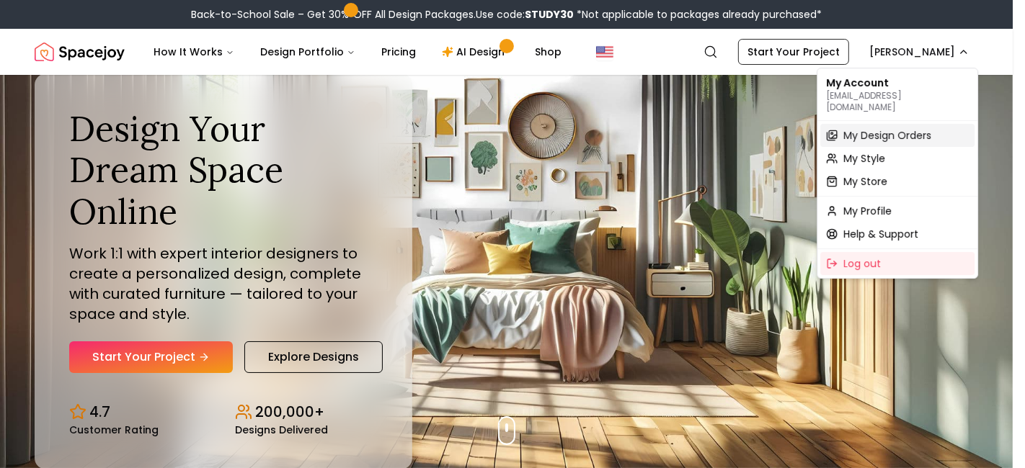
click at [875, 128] on span "My Design Orders" at bounding box center [887, 135] width 88 height 14
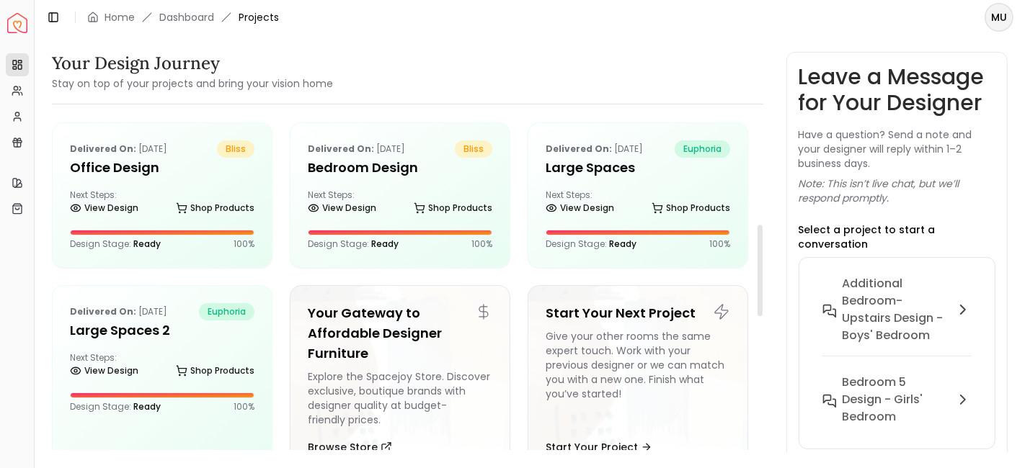
scroll to position [383, 0]
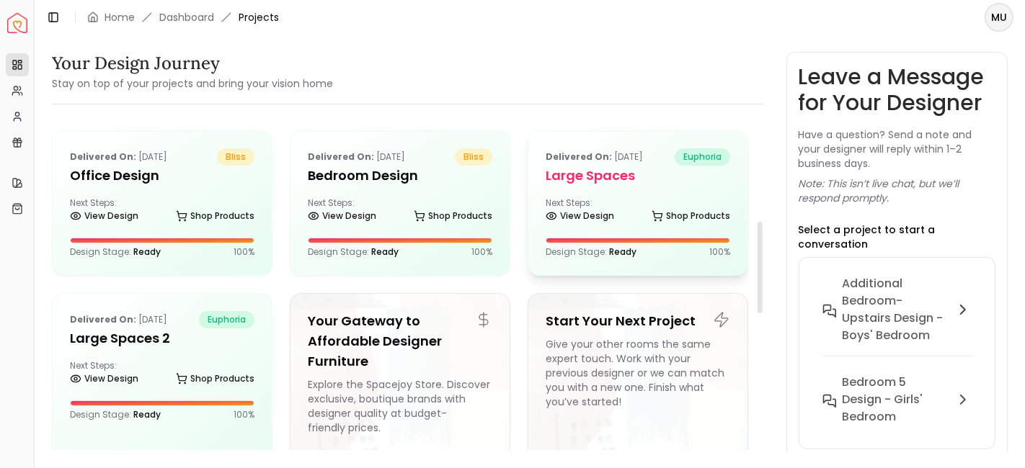
click at [604, 179] on h5 "Large Spaces" at bounding box center [637, 176] width 184 height 20
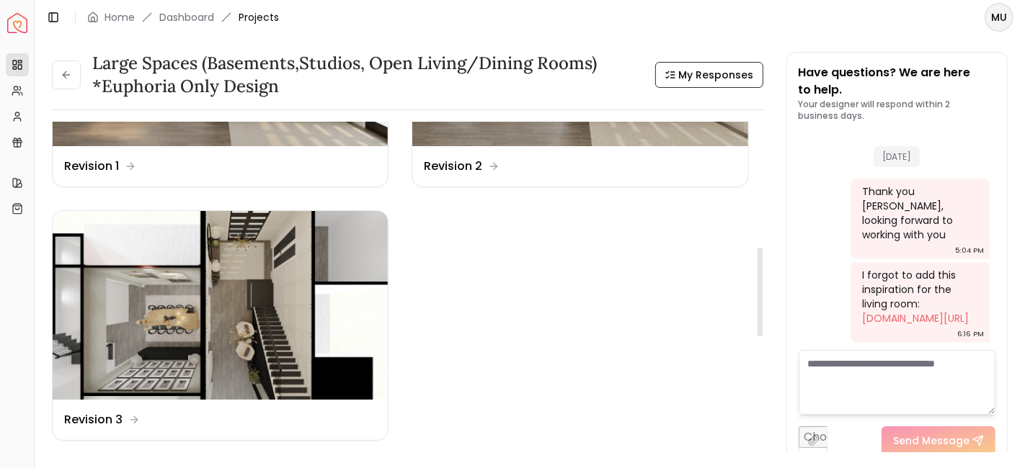
scroll to position [509, 0]
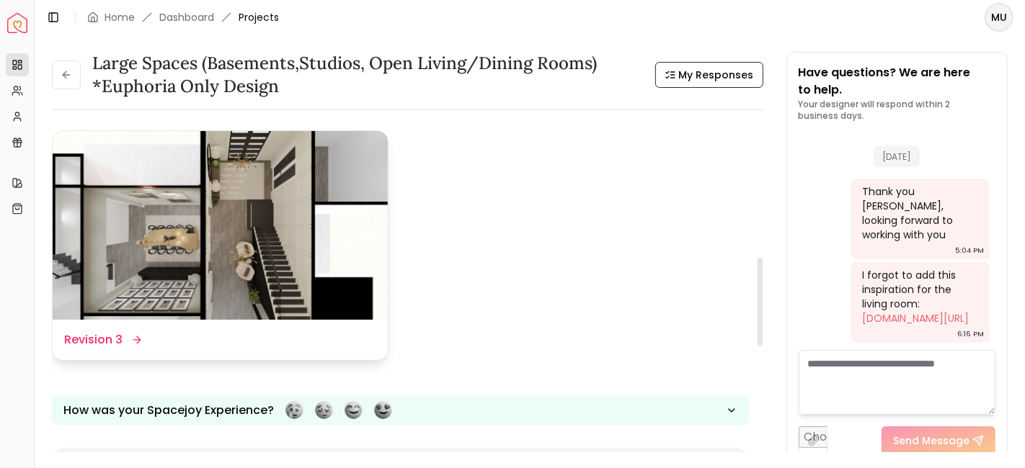
click at [145, 267] on img at bounding box center [220, 225] width 335 height 189
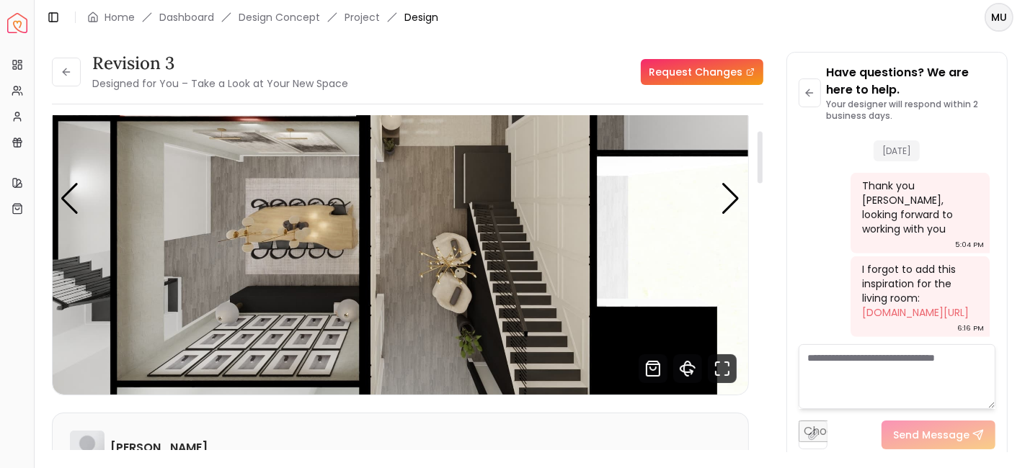
scroll to position [95, 0]
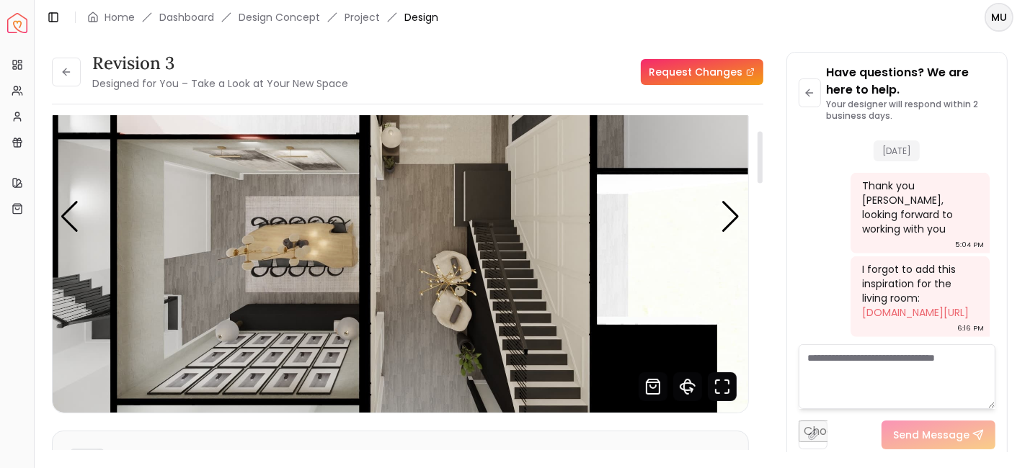
click at [713, 390] on icon "Fullscreen" at bounding box center [722, 387] width 29 height 29
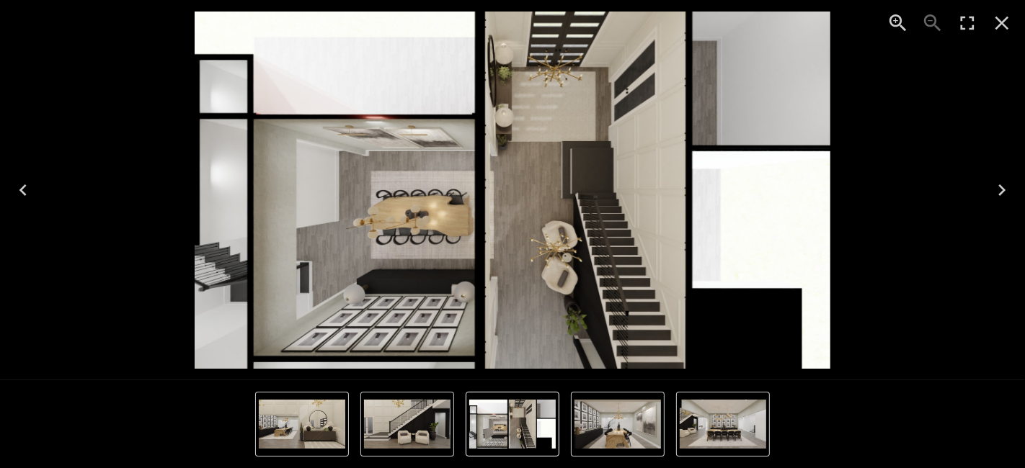
click at [998, 195] on icon "Next" at bounding box center [1001, 190] width 23 height 23
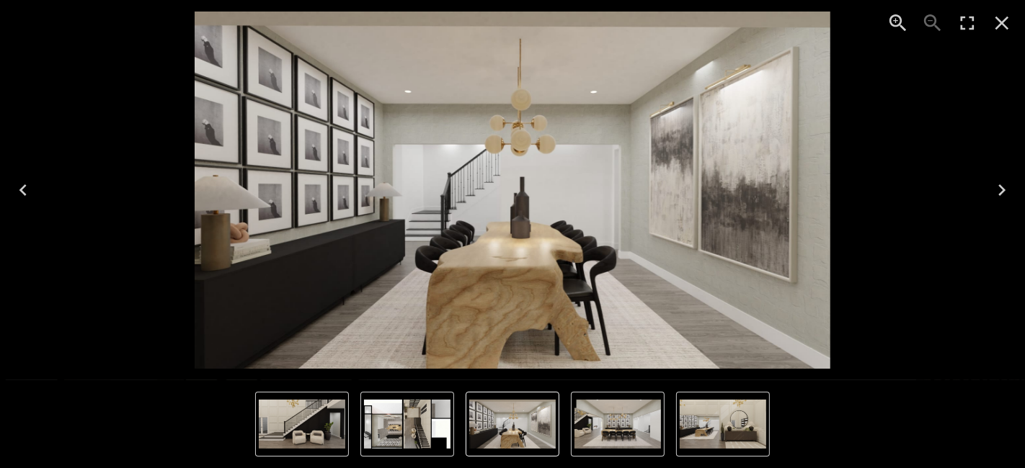
click at [998, 195] on icon "Next" at bounding box center [1001, 190] width 23 height 23
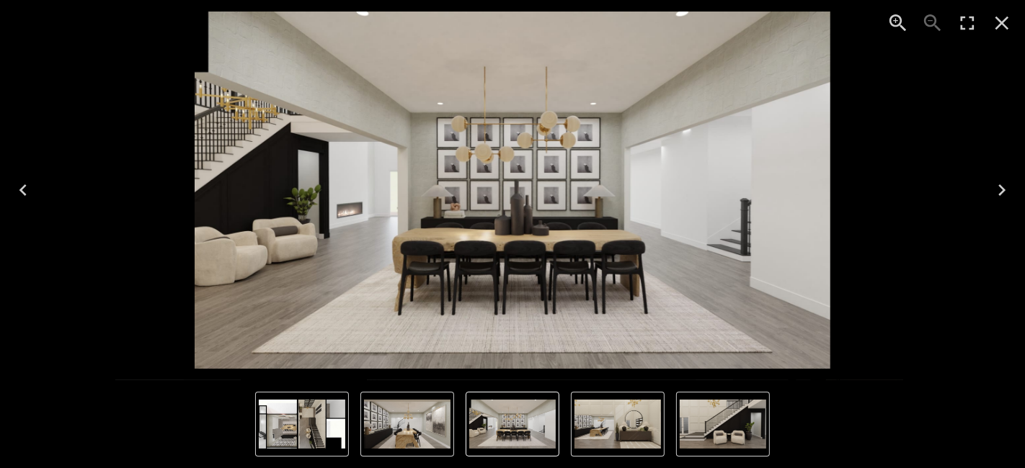
click at [998, 195] on icon "Next" at bounding box center [1001, 190] width 23 height 23
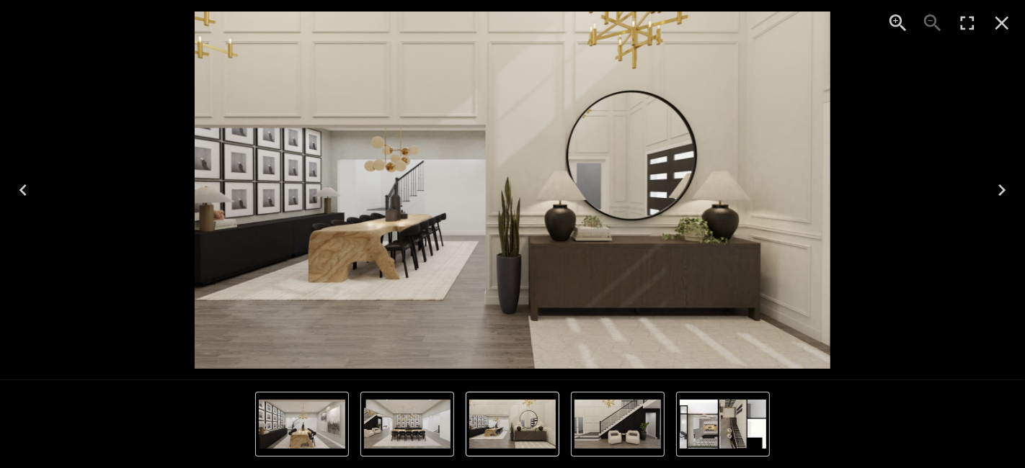
click at [998, 195] on icon "Next" at bounding box center [1001, 190] width 23 height 23
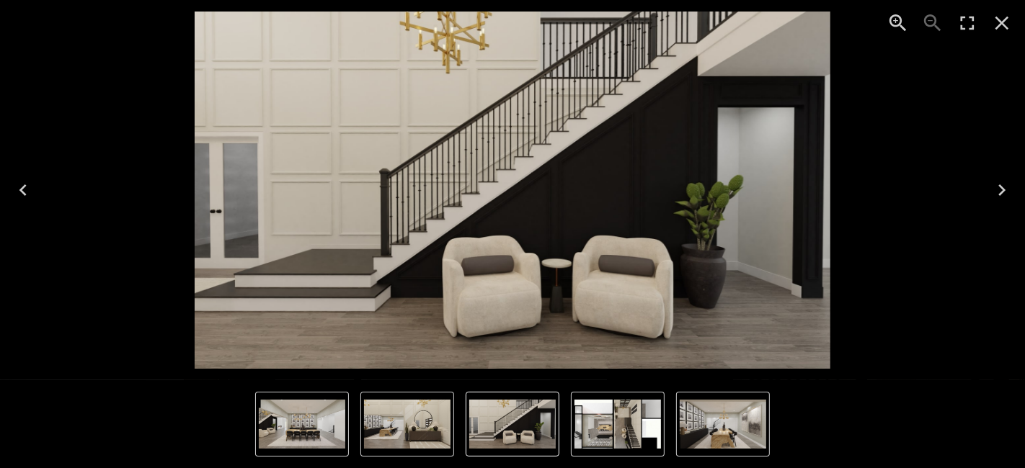
click at [998, 195] on icon "Next" at bounding box center [1001, 190] width 23 height 23
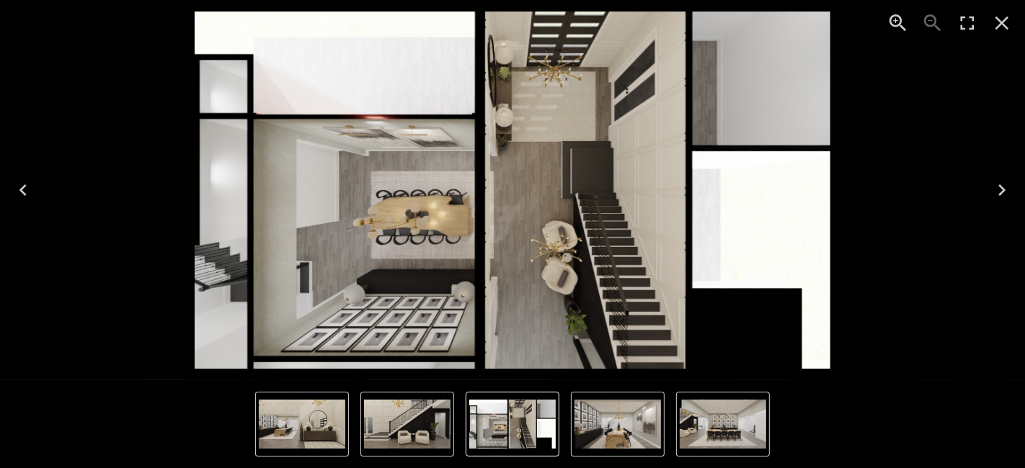
click at [998, 195] on icon "Next" at bounding box center [1001, 190] width 23 height 23
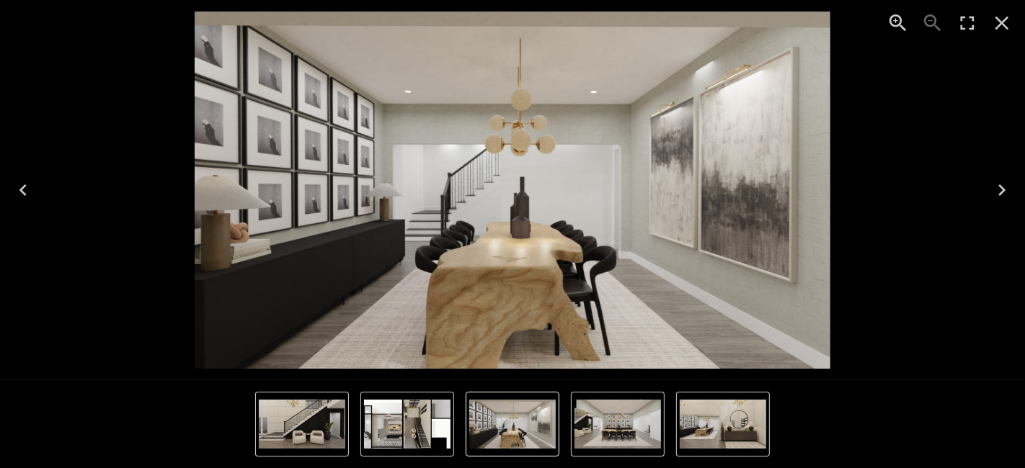
click at [998, 195] on icon "Next" at bounding box center [1001, 190] width 23 height 23
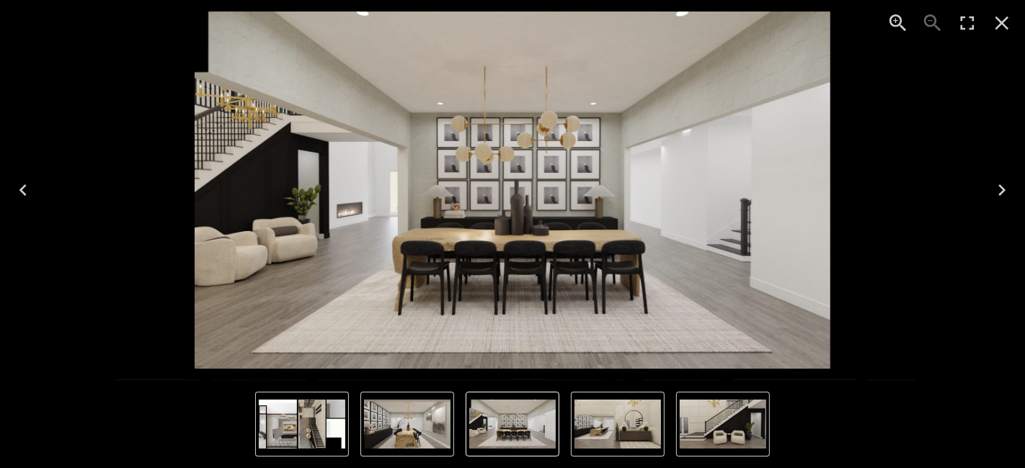
click at [998, 195] on icon "Next" at bounding box center [1001, 190] width 23 height 23
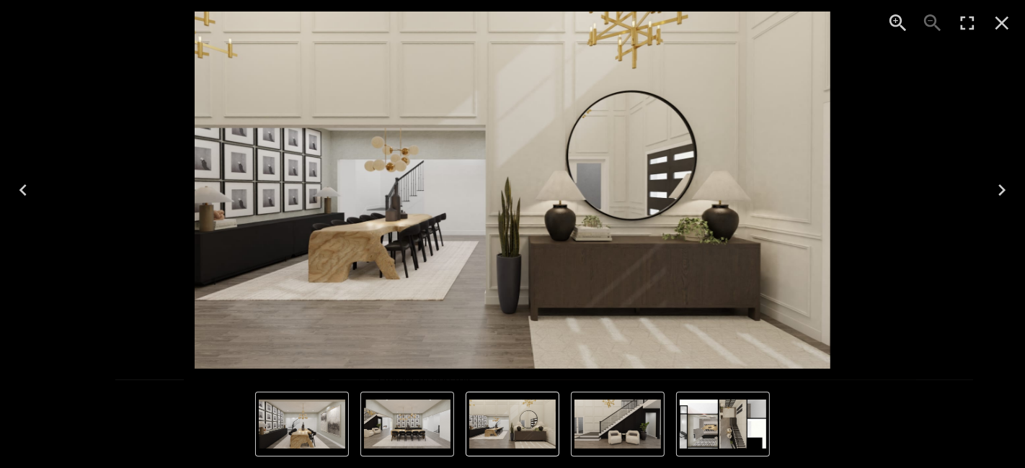
click at [21, 185] on icon "Previous" at bounding box center [23, 190] width 23 height 23
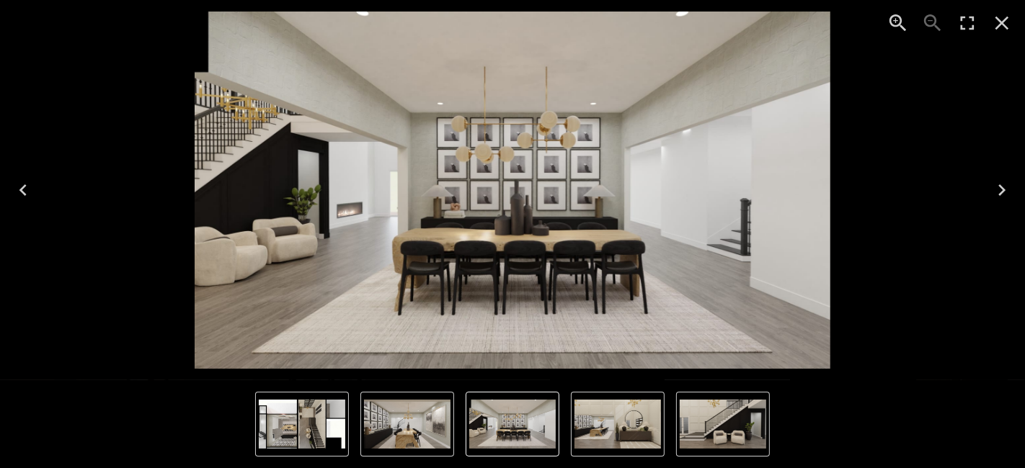
click at [1000, 192] on icon "Next" at bounding box center [1001, 190] width 23 height 23
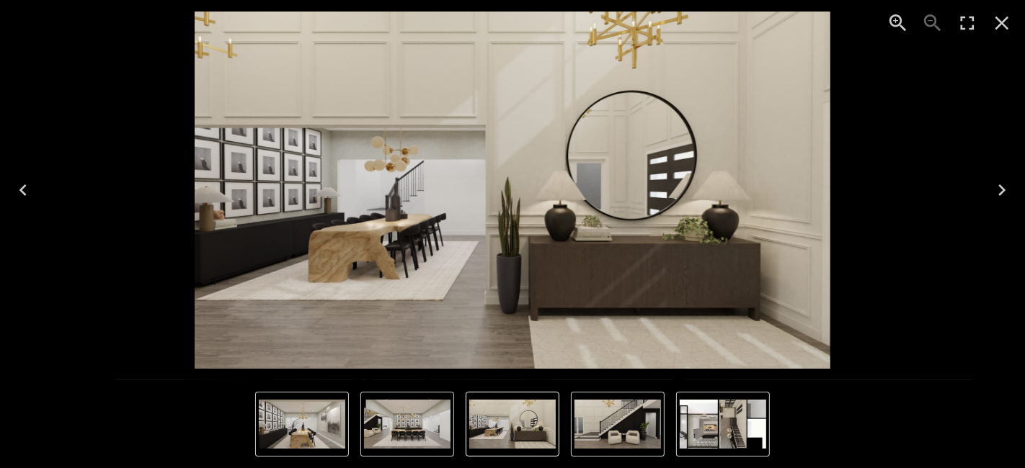
click at [998, 24] on icon "Close" at bounding box center [1001, 23] width 23 height 23
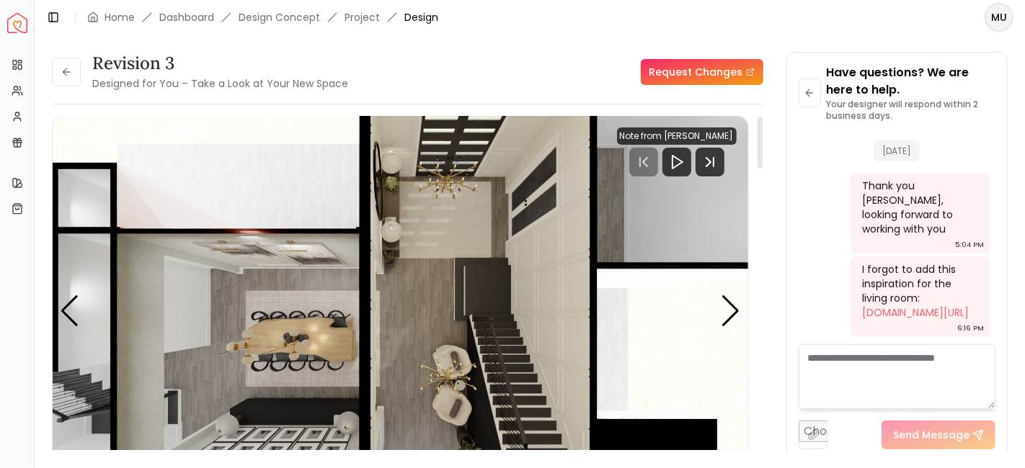
scroll to position [0, 0]
click at [80, 76] on button at bounding box center [66, 72] width 29 height 29
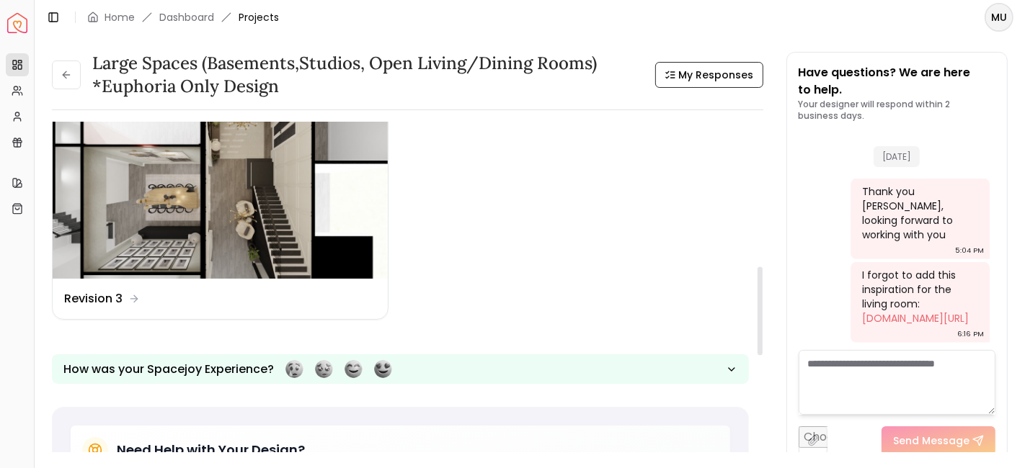
scroll to position [553, 0]
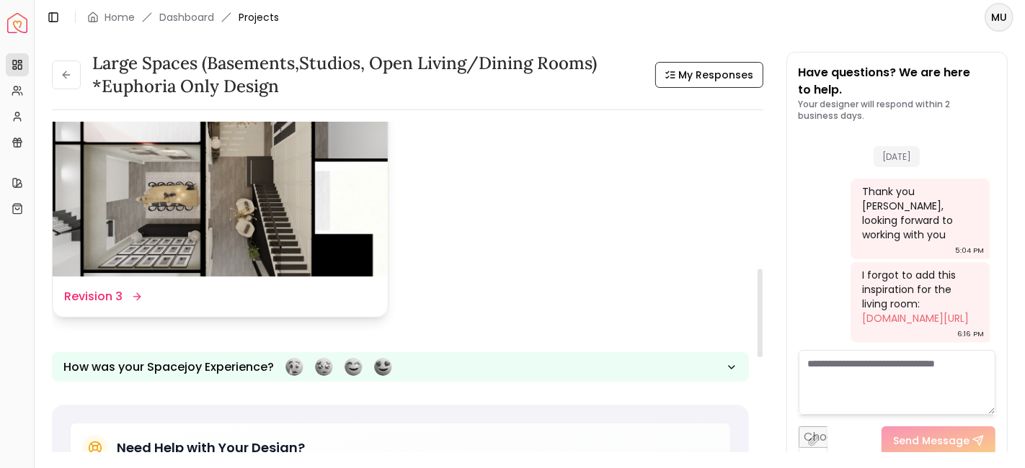
click at [110, 293] on dd "Revision 3" at bounding box center [93, 296] width 58 height 17
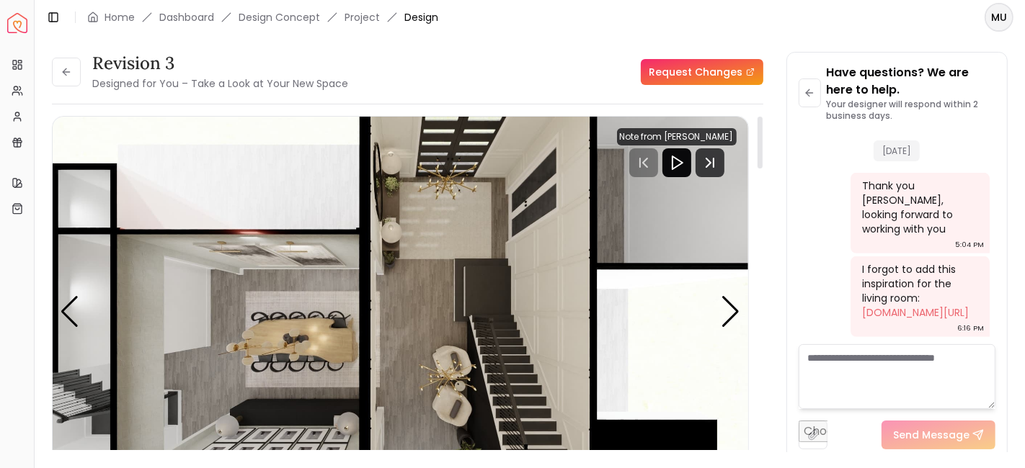
click at [685, 167] on icon "Play" at bounding box center [676, 162] width 17 height 17
click at [716, 166] on icon "Next Track" at bounding box center [709, 162] width 29 height 29
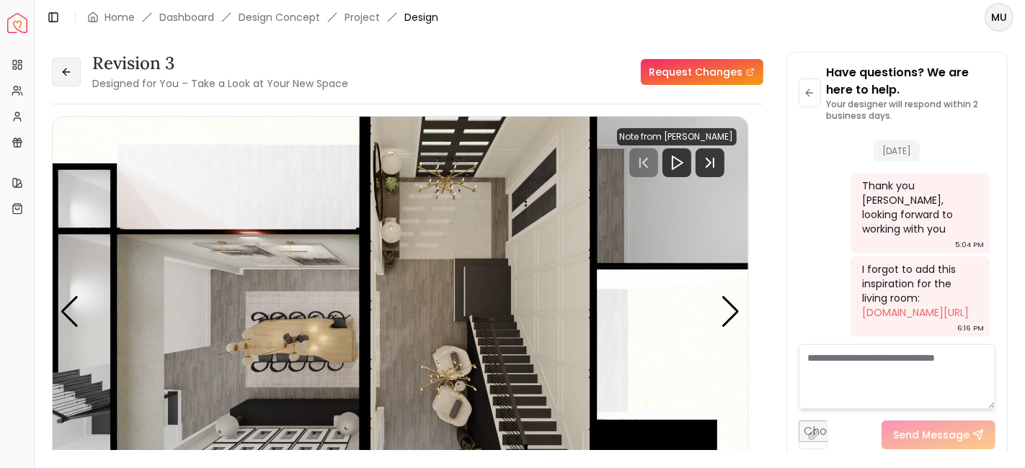
click at [76, 76] on button at bounding box center [66, 72] width 29 height 29
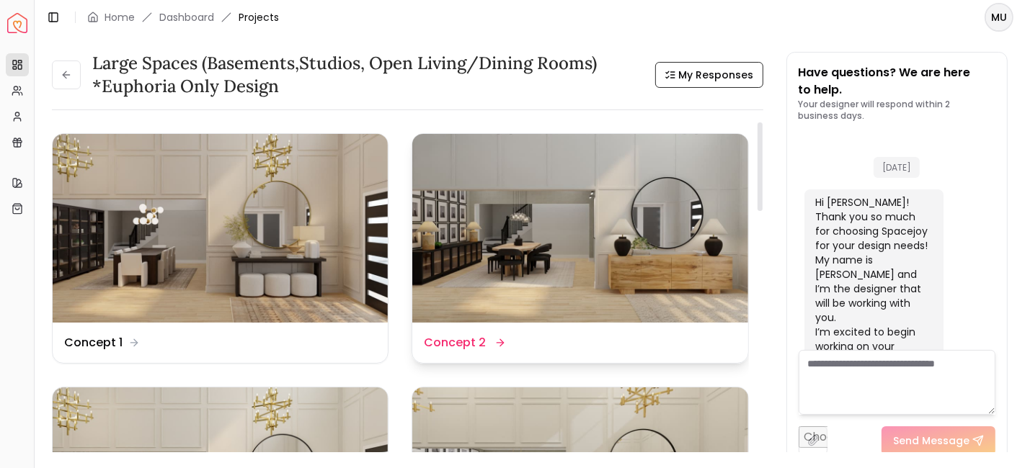
scroll to position [878, 0]
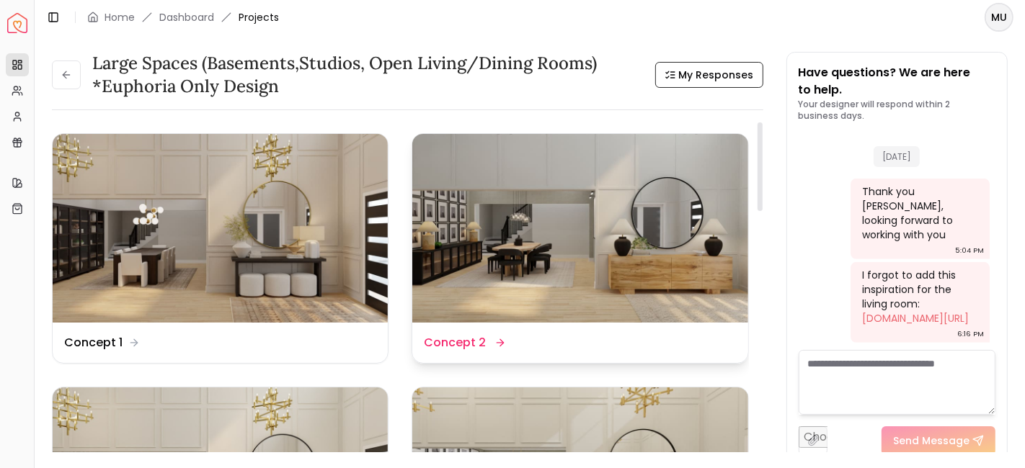
click at [536, 291] on img at bounding box center [579, 228] width 335 height 189
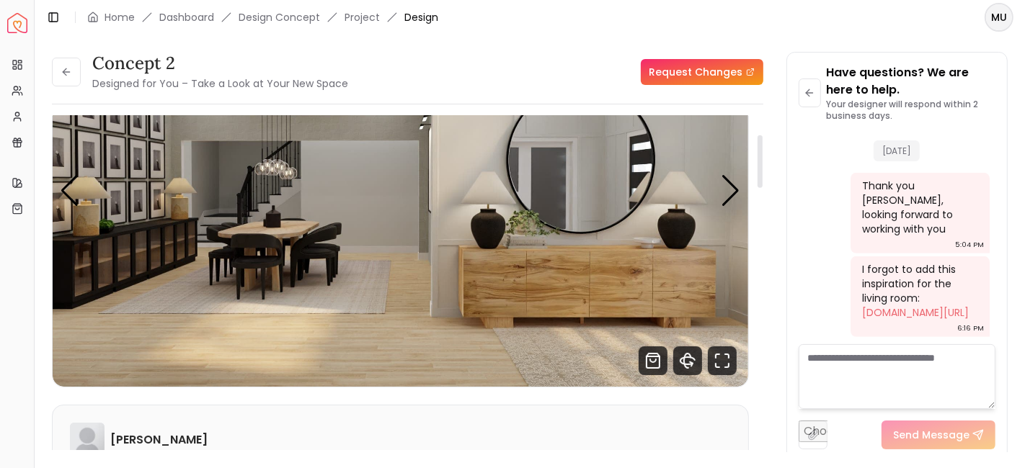
scroll to position [117, 0]
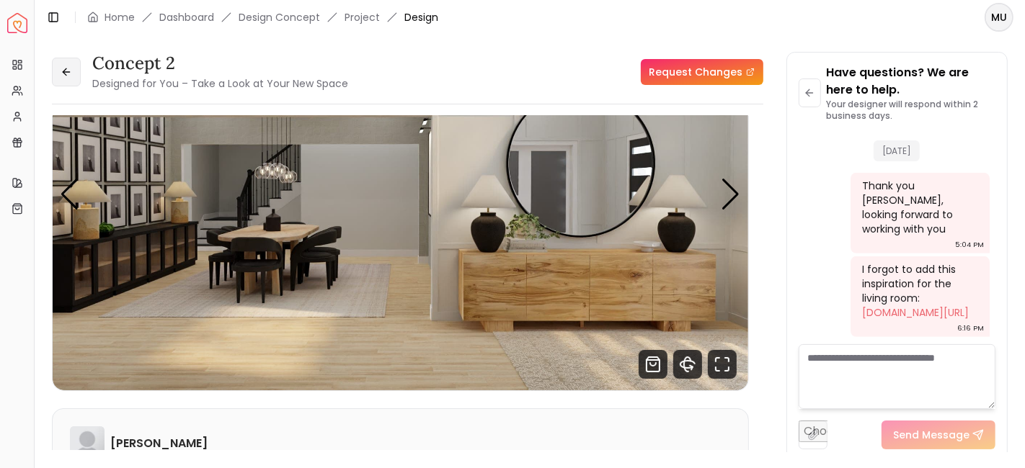
click at [71, 72] on icon at bounding box center [67, 72] width 12 height 12
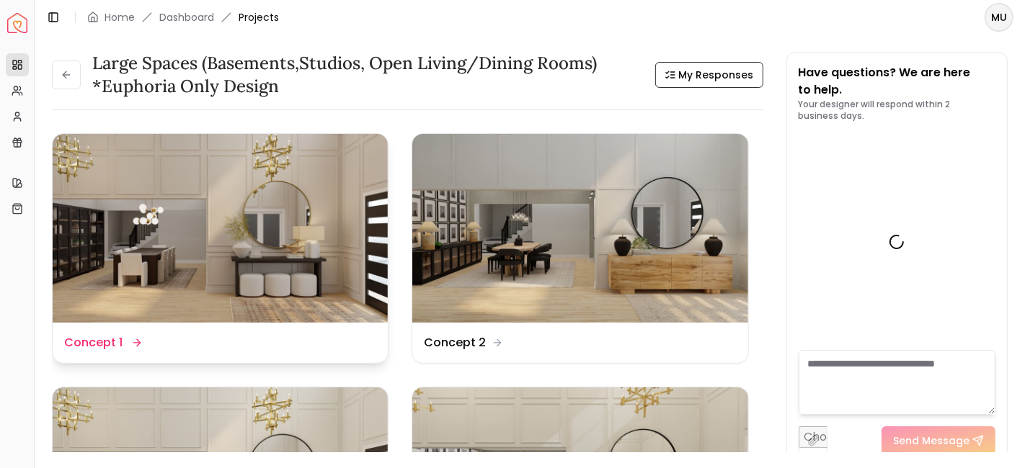
scroll to position [878, 0]
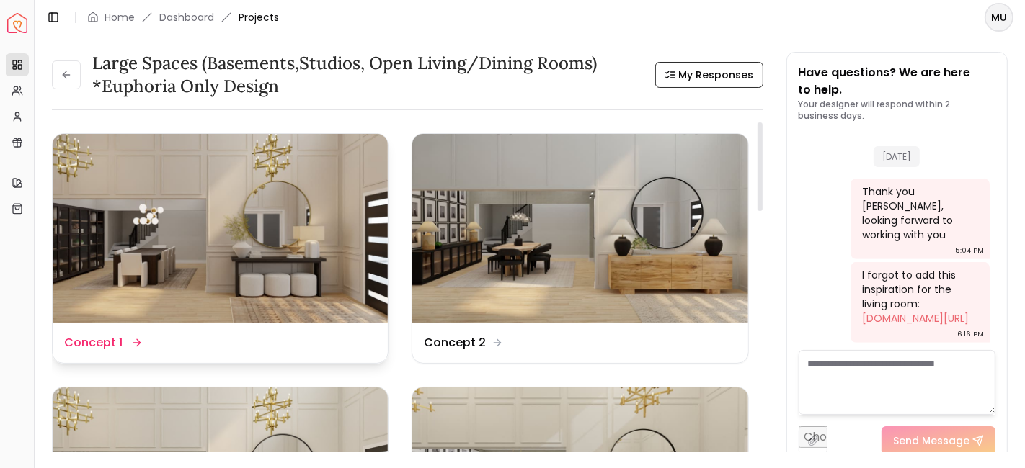
click at [178, 263] on img at bounding box center [220, 228] width 335 height 189
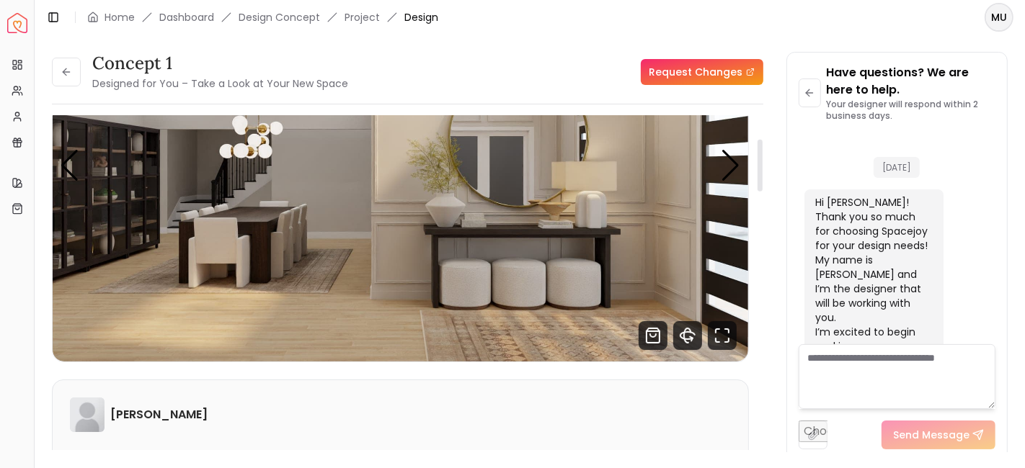
scroll to position [883, 0]
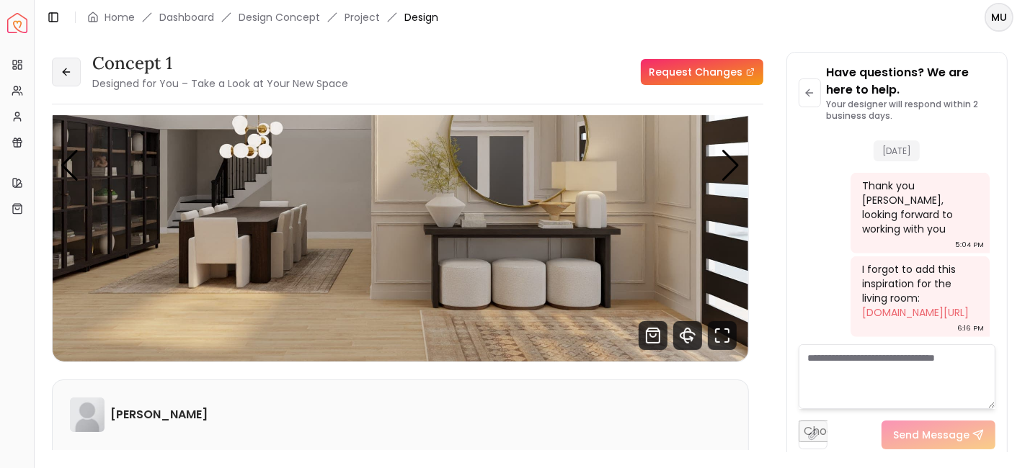
click at [76, 77] on button at bounding box center [66, 72] width 29 height 29
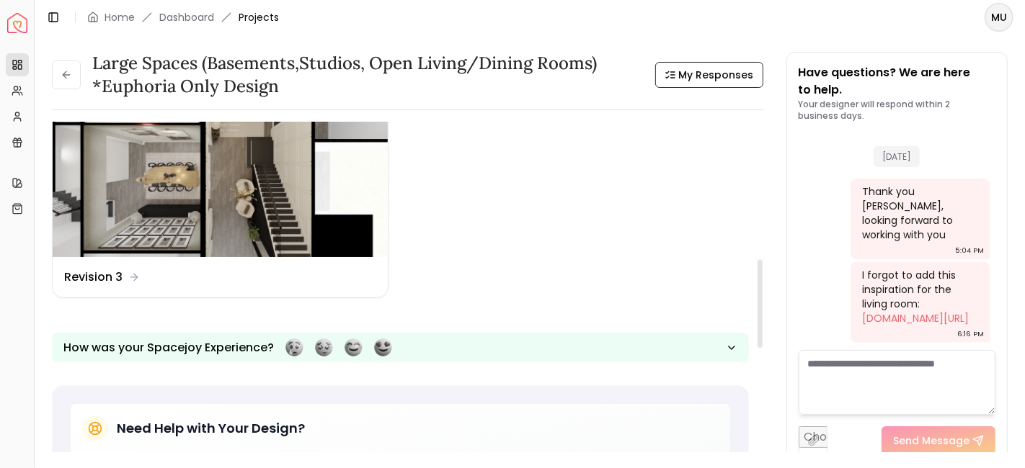
scroll to position [574, 0]
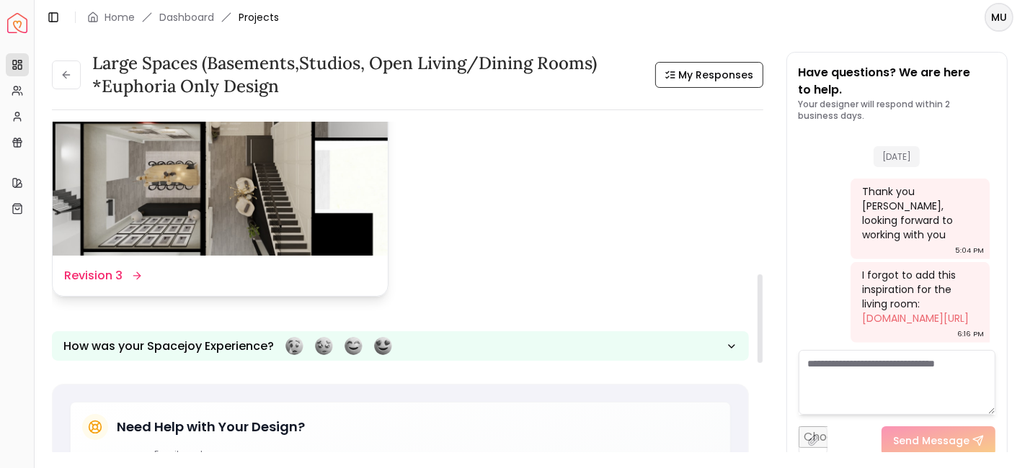
click at [102, 279] on dd "Revision 3" at bounding box center [93, 275] width 58 height 17
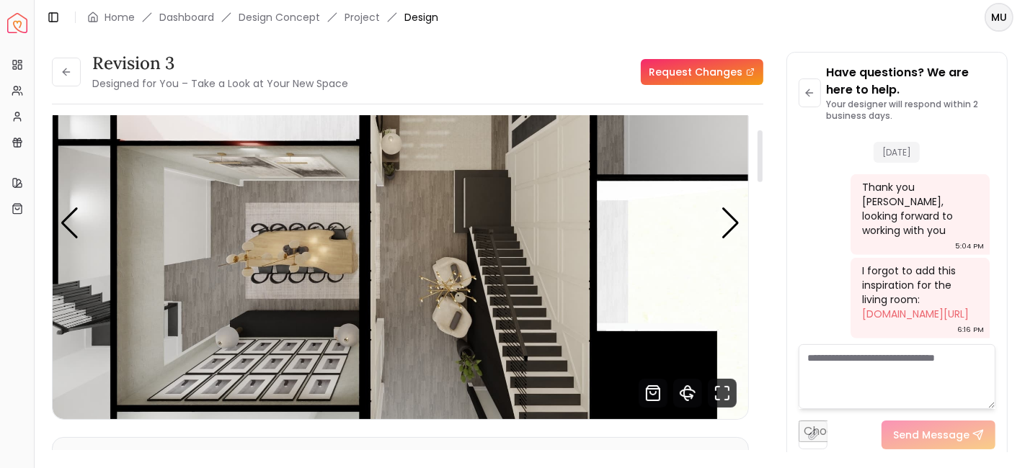
scroll to position [86, 0]
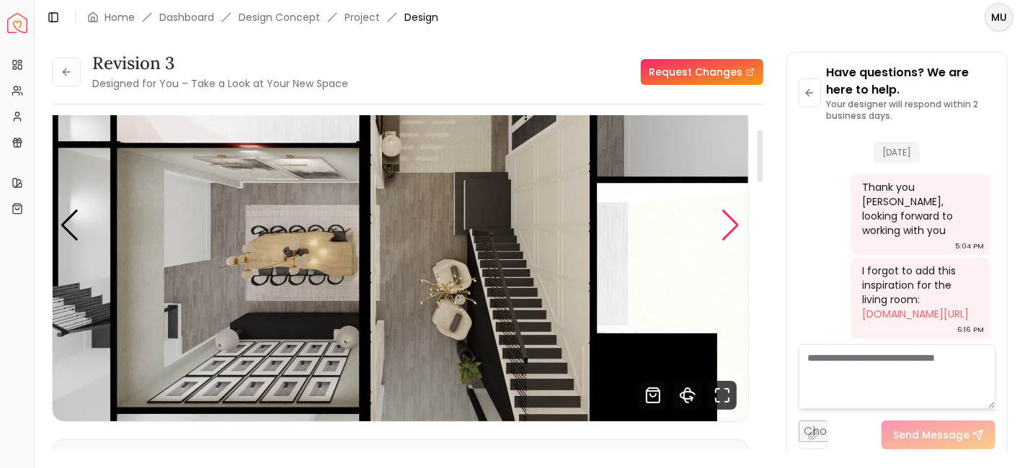
click at [735, 226] on div "Next slide" at bounding box center [730, 226] width 19 height 32
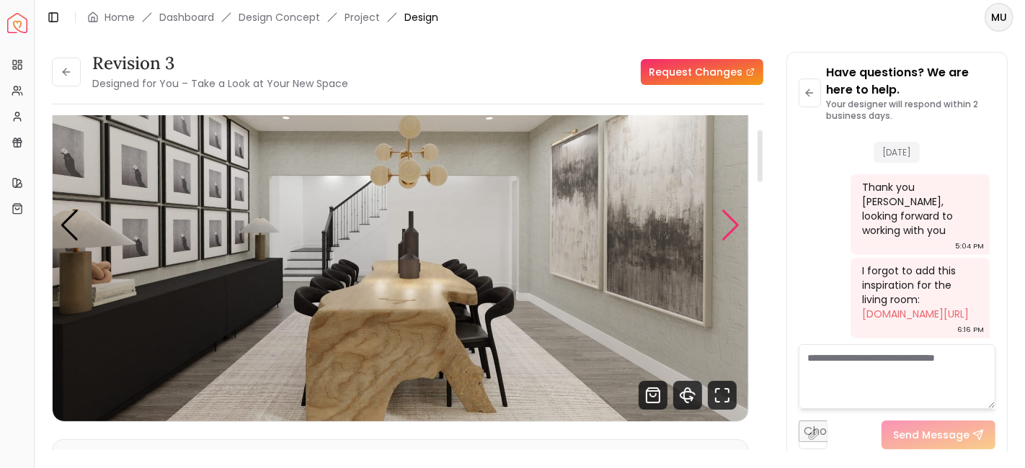
click at [733, 226] on div "Next slide" at bounding box center [730, 226] width 19 height 32
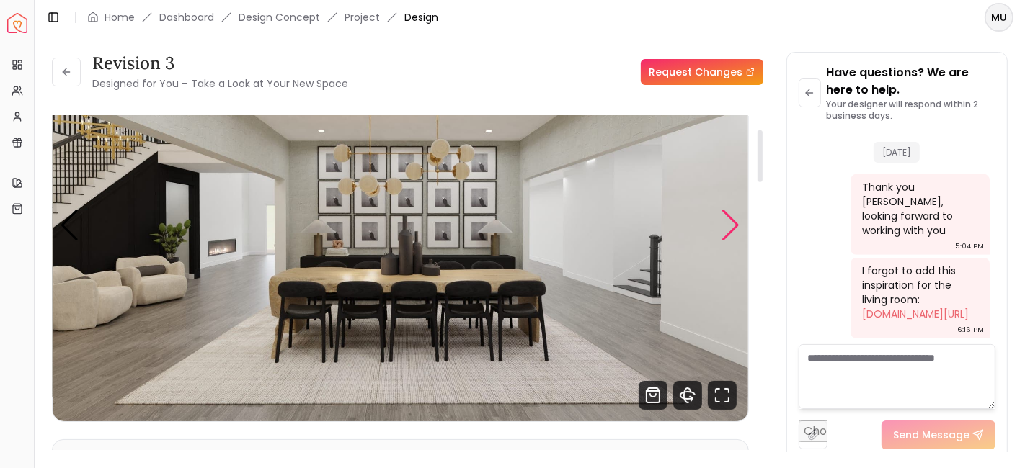
click at [733, 226] on div "Next slide" at bounding box center [730, 226] width 19 height 32
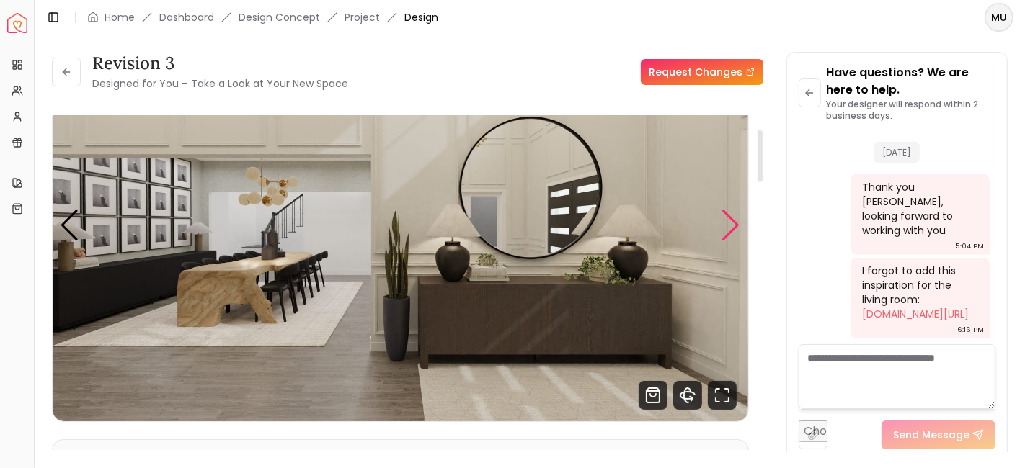
click at [733, 226] on div "Next slide" at bounding box center [730, 226] width 19 height 32
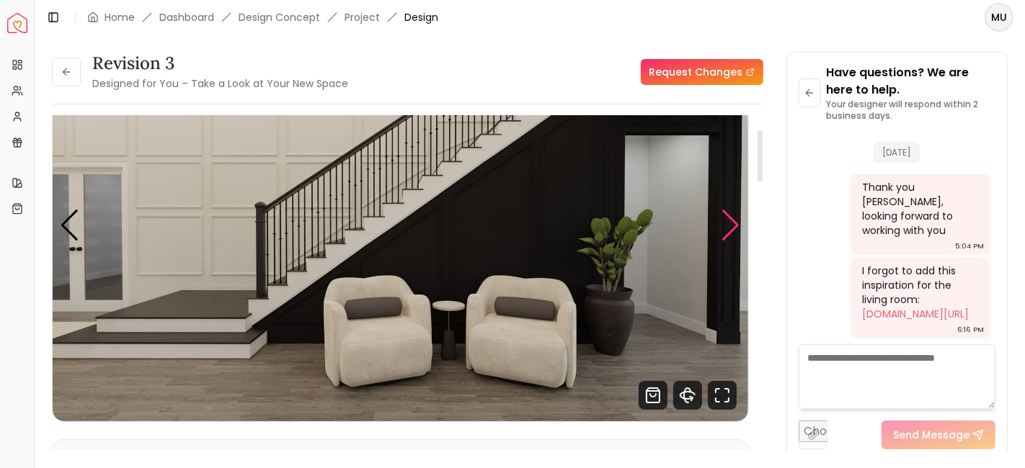
click at [733, 226] on div "Next slide" at bounding box center [730, 226] width 19 height 32
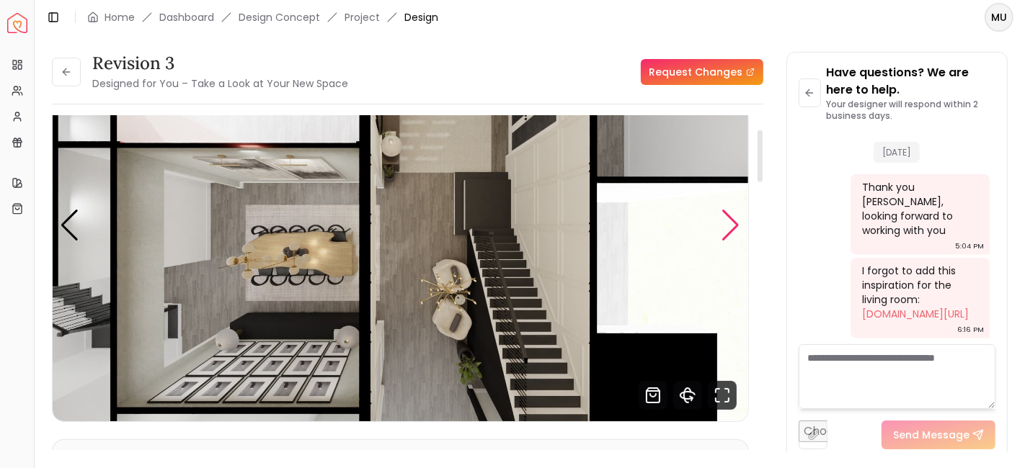
click at [733, 226] on div "Next slide" at bounding box center [730, 226] width 19 height 32
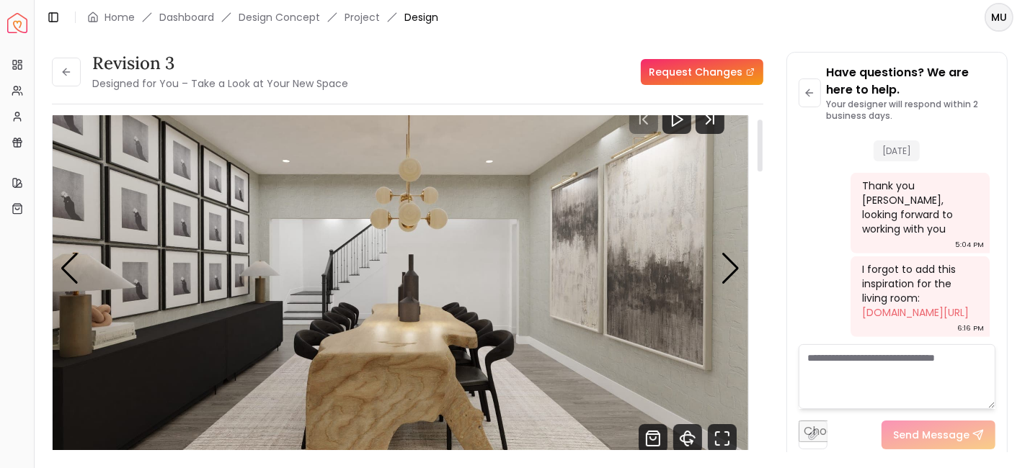
scroll to position [0, 0]
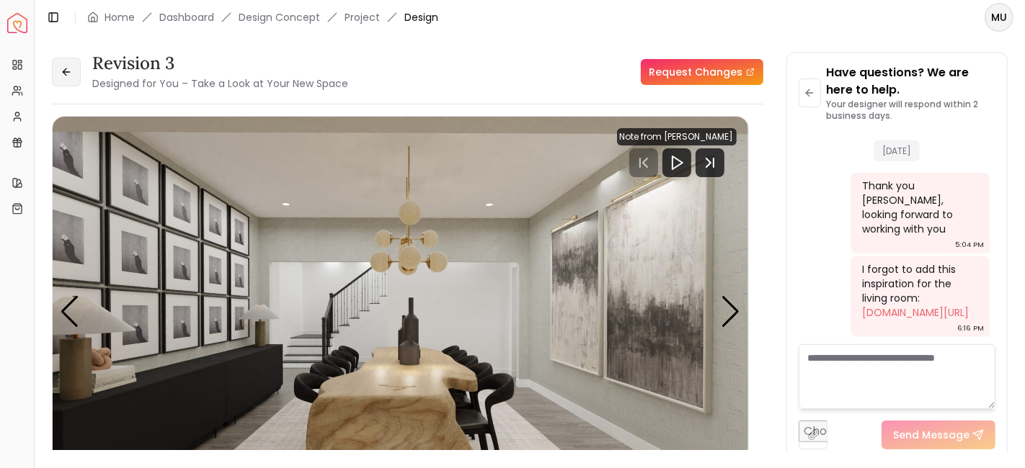
click at [70, 65] on button at bounding box center [66, 72] width 29 height 29
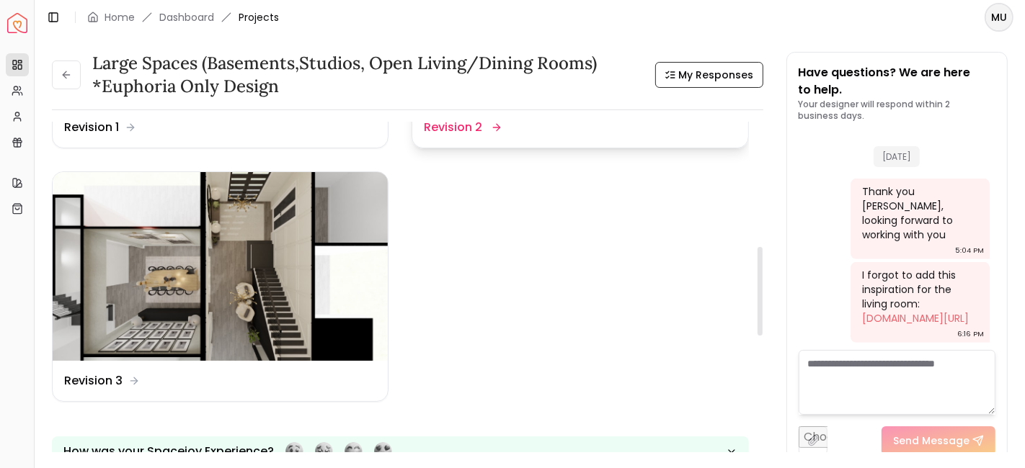
scroll to position [471, 0]
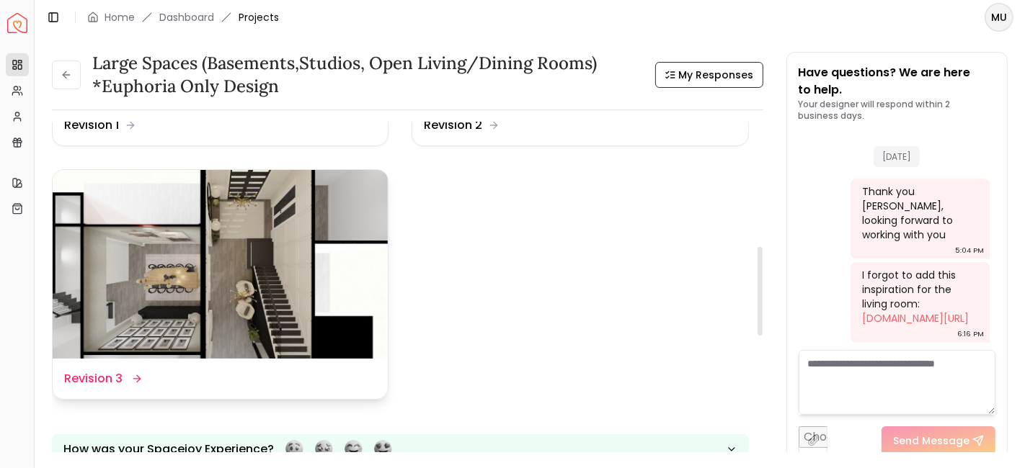
click at [135, 374] on icon at bounding box center [137, 379] width 12 height 12
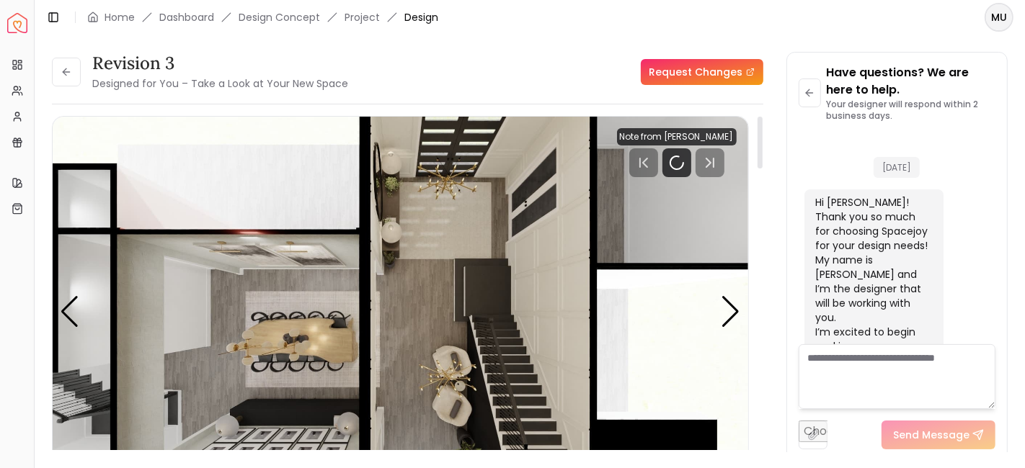
scroll to position [883, 0]
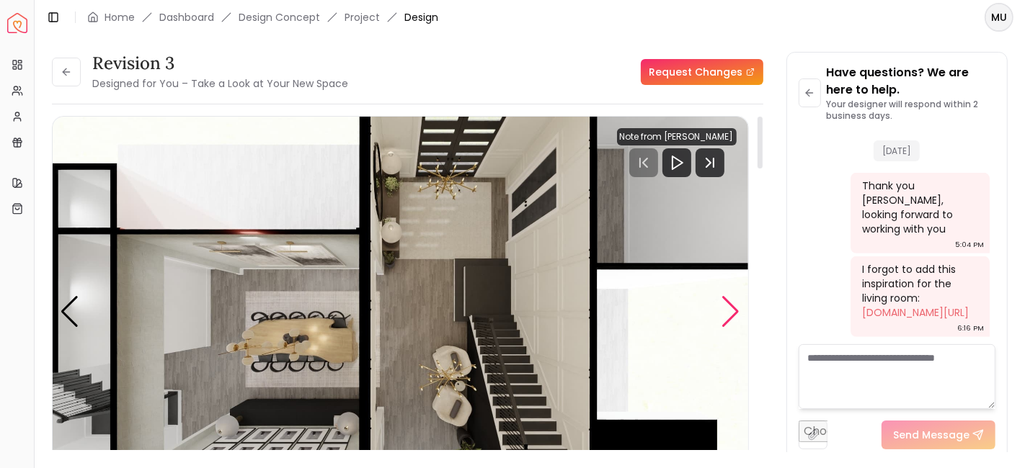
click at [732, 315] on div "Next slide" at bounding box center [730, 312] width 19 height 32
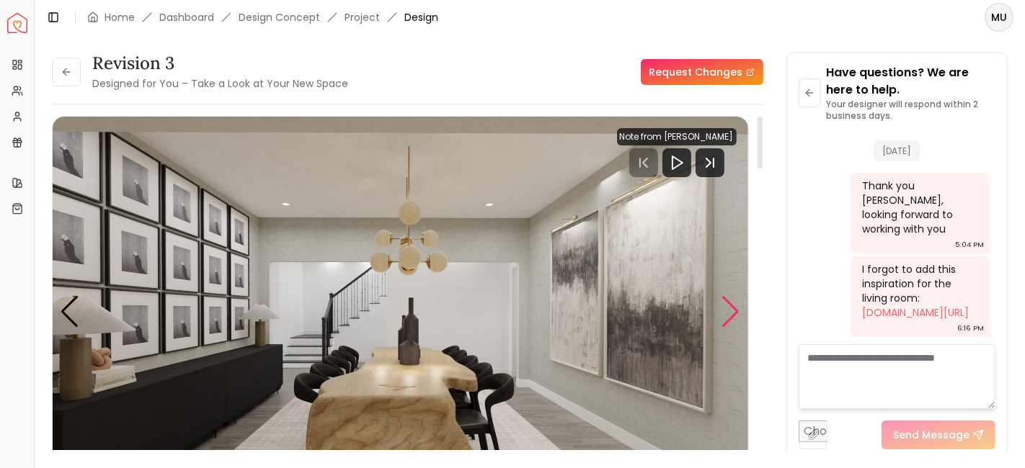
click at [732, 315] on div "Next slide" at bounding box center [730, 312] width 19 height 32
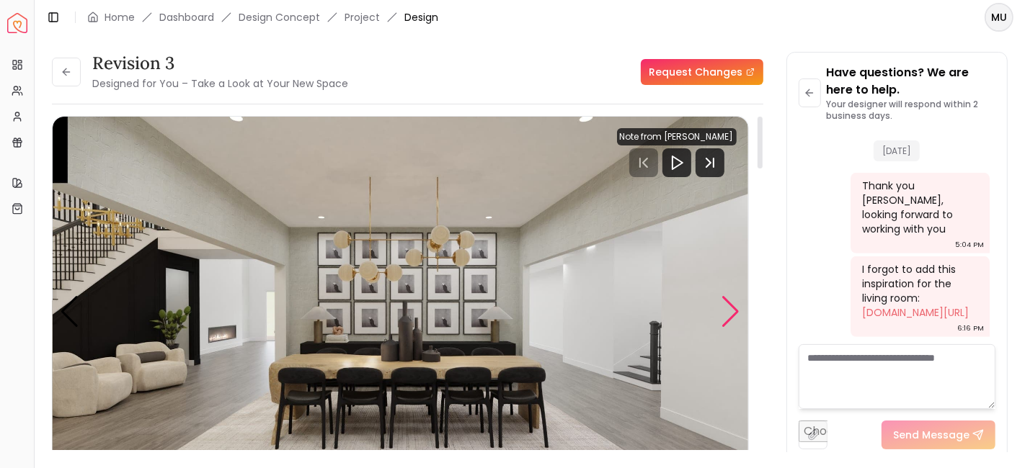
click at [732, 315] on div "Next slide" at bounding box center [730, 312] width 19 height 32
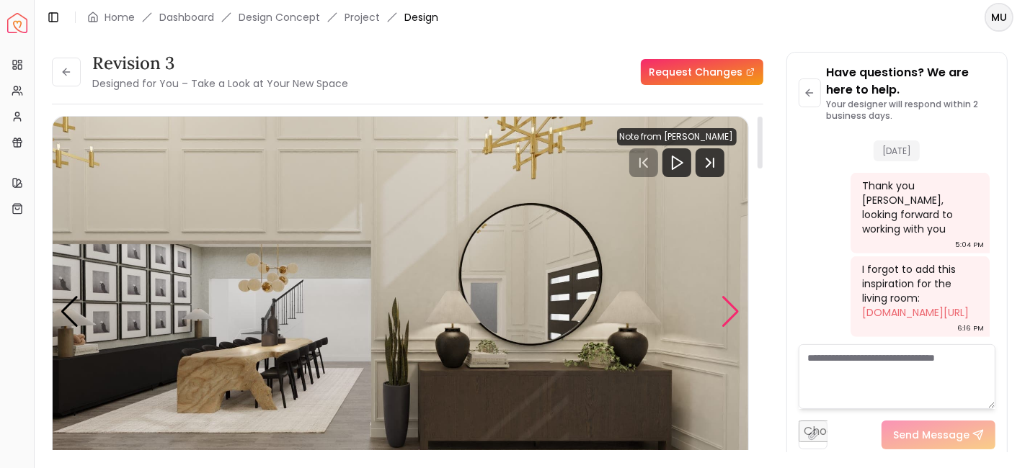
click at [732, 315] on div "Next slide" at bounding box center [730, 312] width 19 height 32
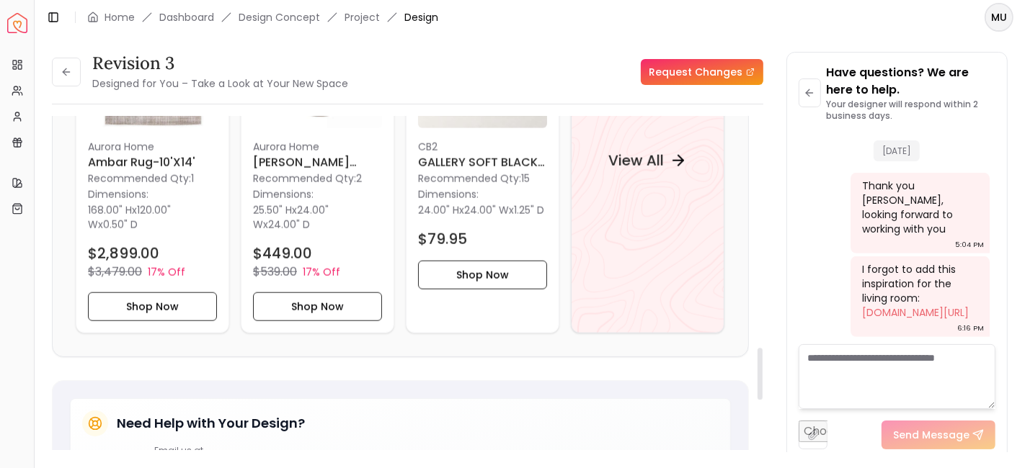
scroll to position [1463, 0]
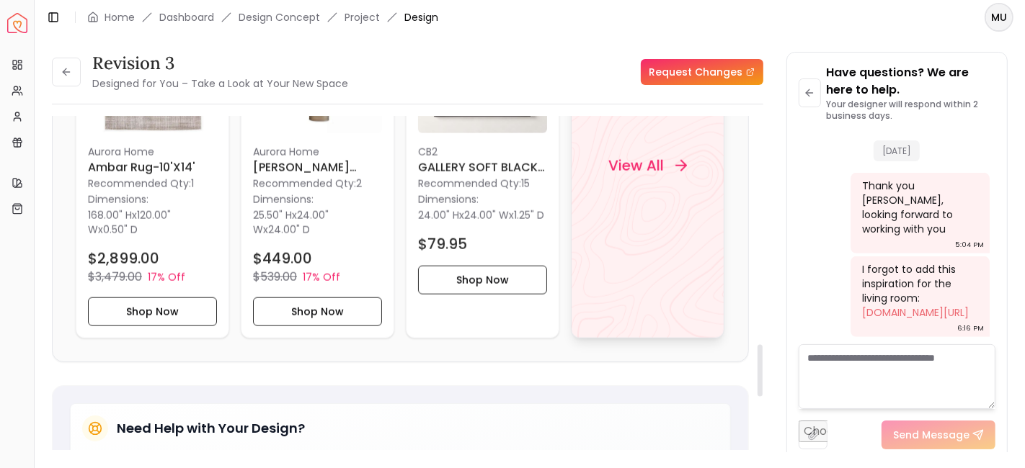
click at [637, 174] on h4 "View All" at bounding box center [635, 166] width 55 height 20
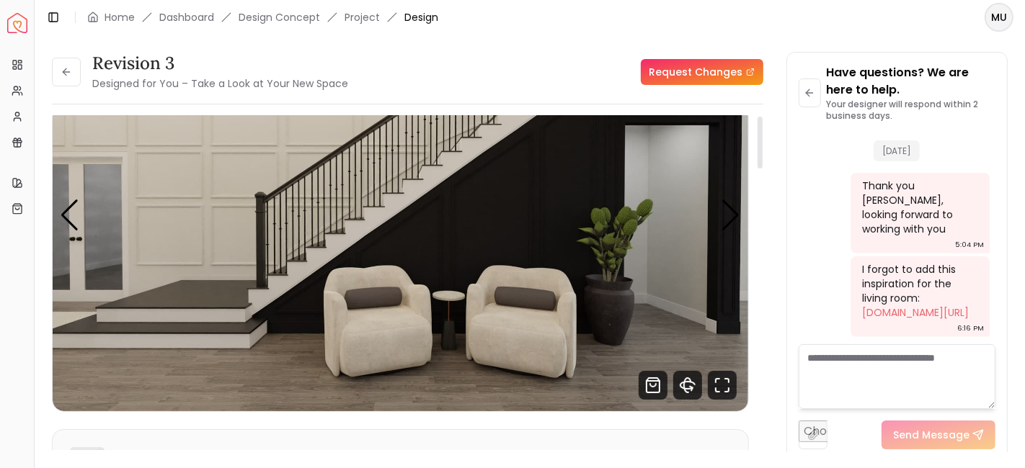
scroll to position [0, 0]
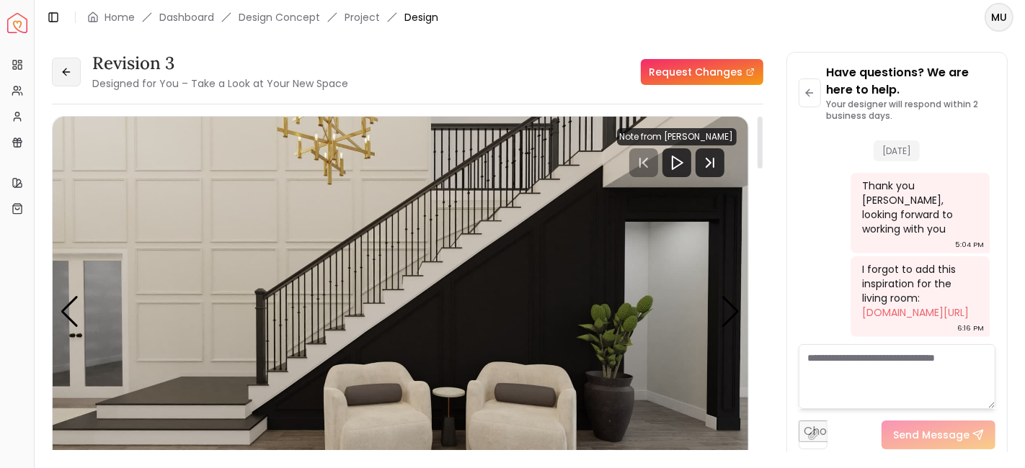
click at [76, 63] on button at bounding box center [66, 72] width 29 height 29
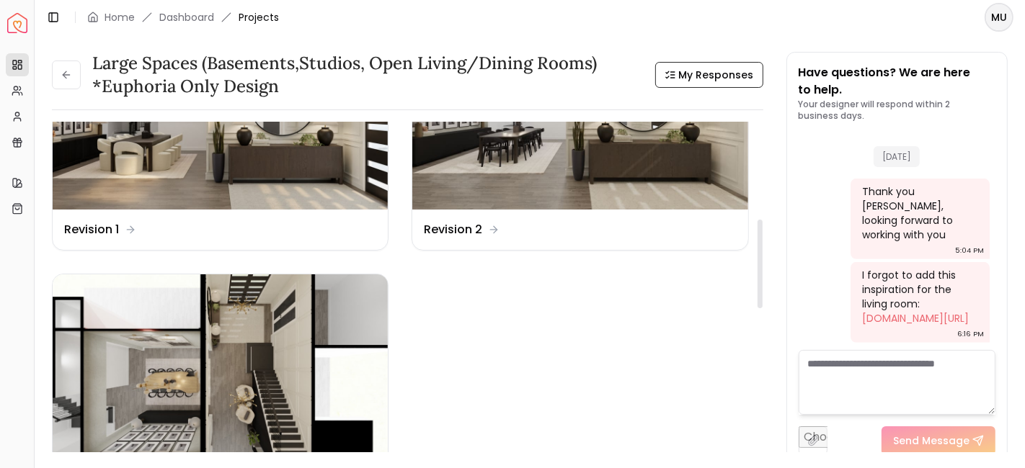
scroll to position [367, 0]
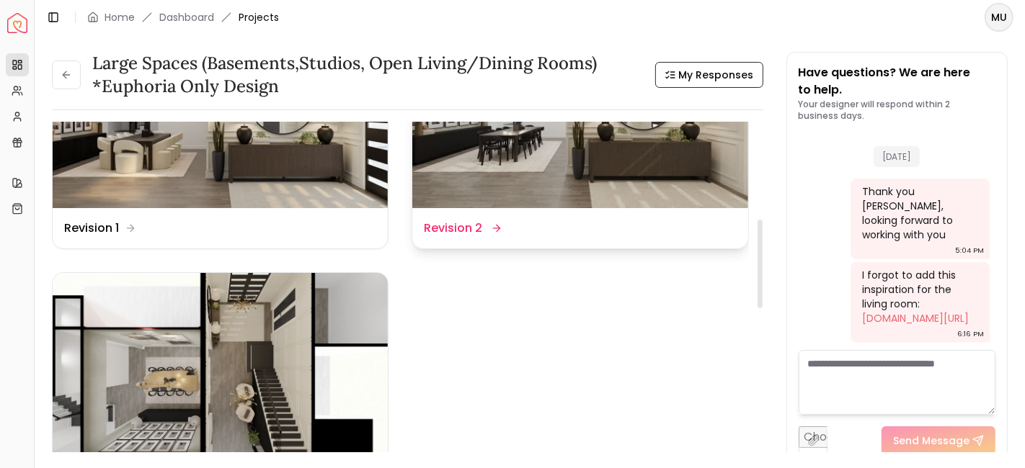
click at [495, 187] on img at bounding box center [579, 114] width 335 height 189
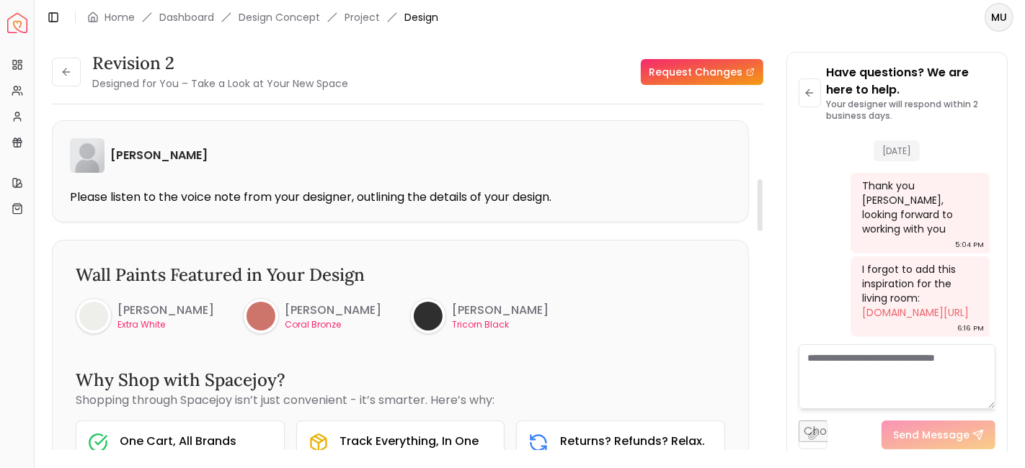
scroll to position [402, 0]
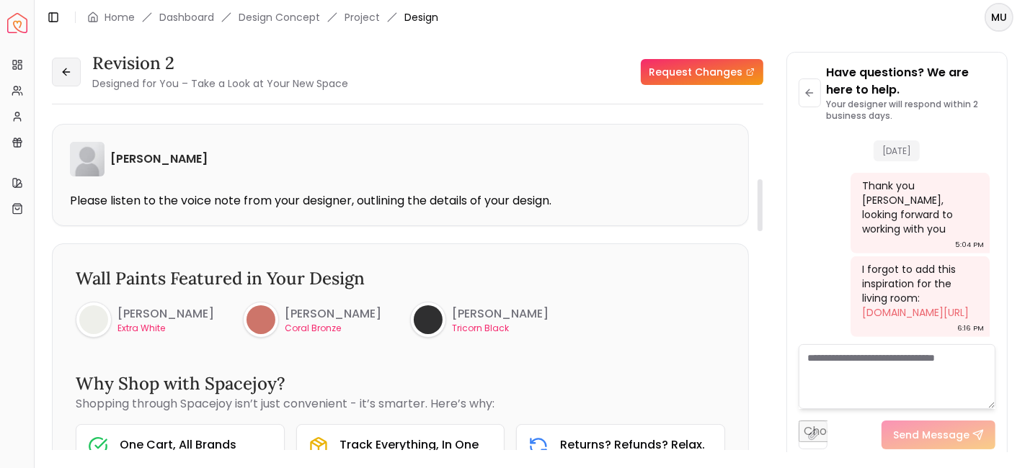
click at [74, 83] on button at bounding box center [66, 72] width 29 height 29
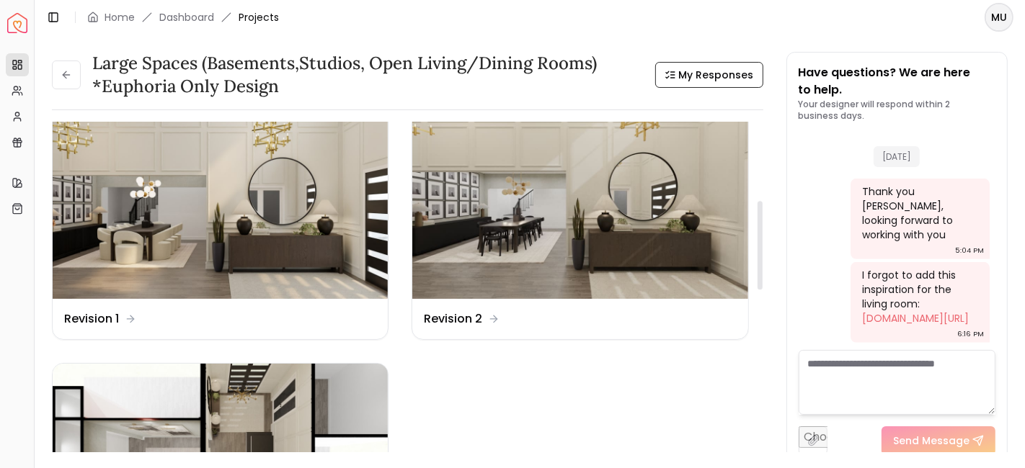
scroll to position [298, 0]
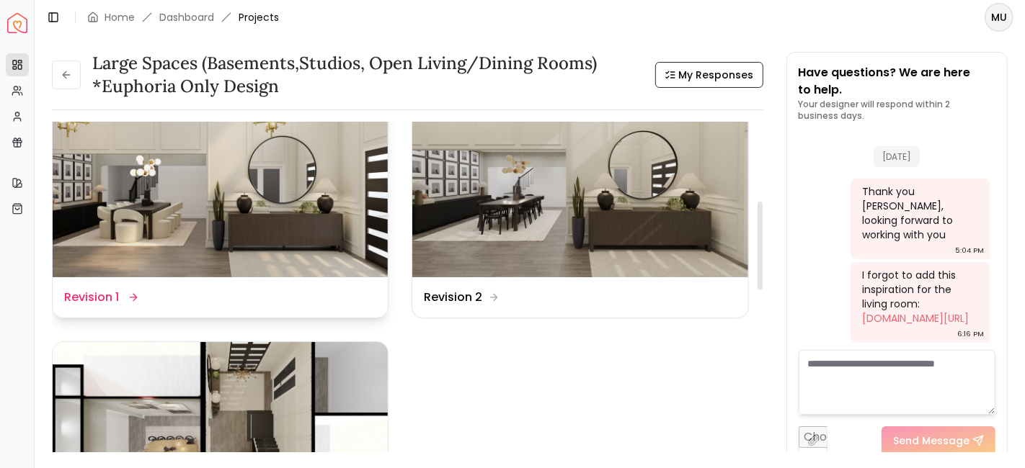
click at [113, 296] on dd "Revision 1" at bounding box center [91, 297] width 55 height 17
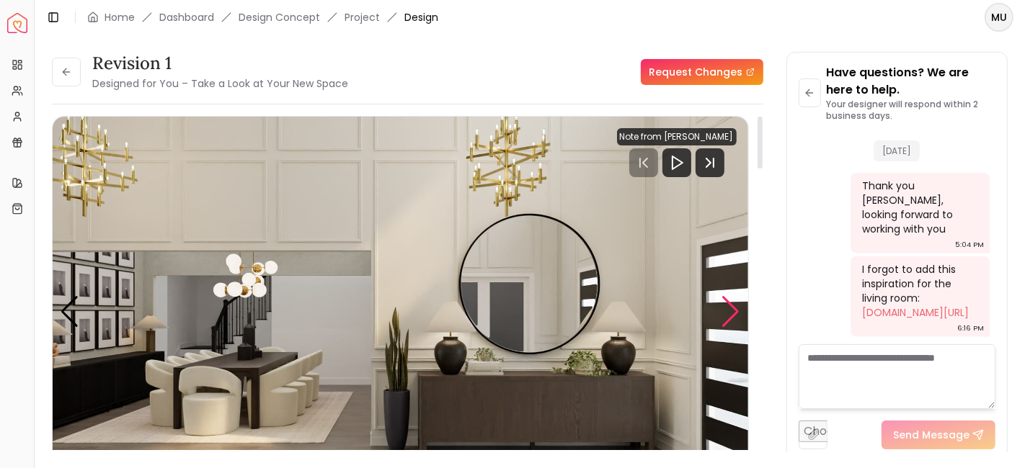
click at [732, 306] on div "Next slide" at bounding box center [730, 312] width 19 height 32
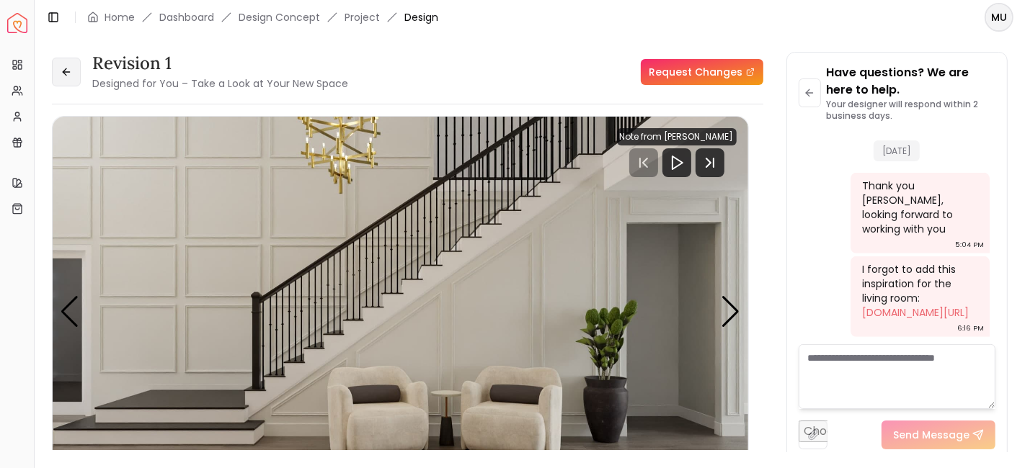
click at [71, 76] on icon at bounding box center [67, 72] width 12 height 12
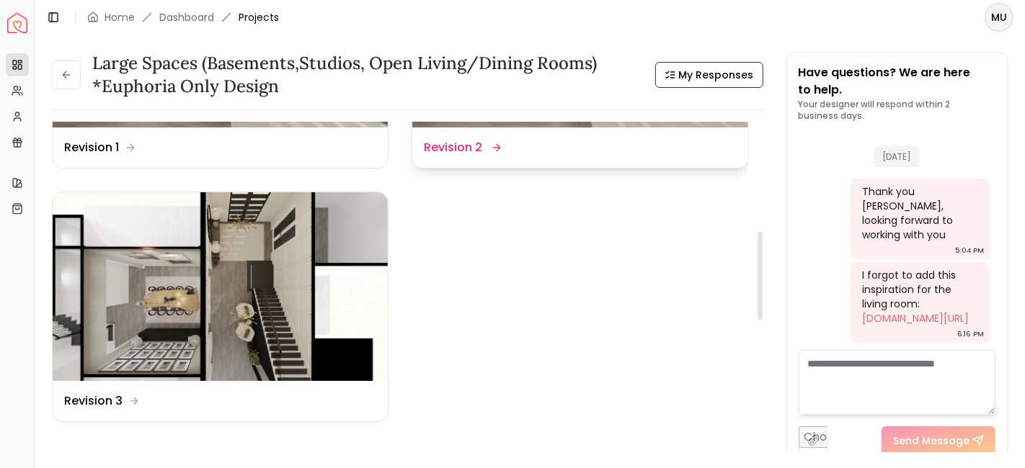
scroll to position [449, 0]
click at [216, 337] on img at bounding box center [220, 286] width 335 height 189
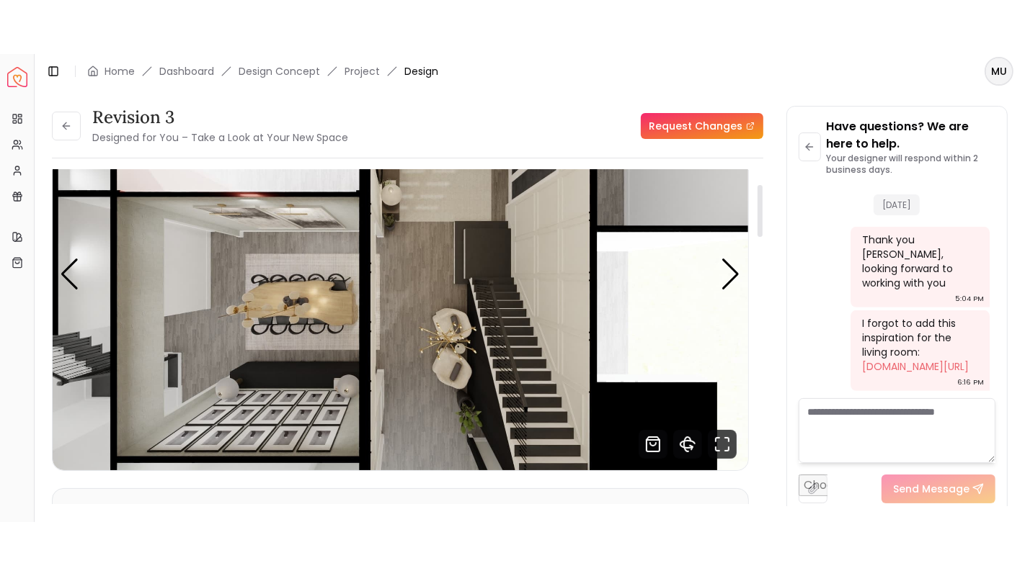
scroll to position [91, 0]
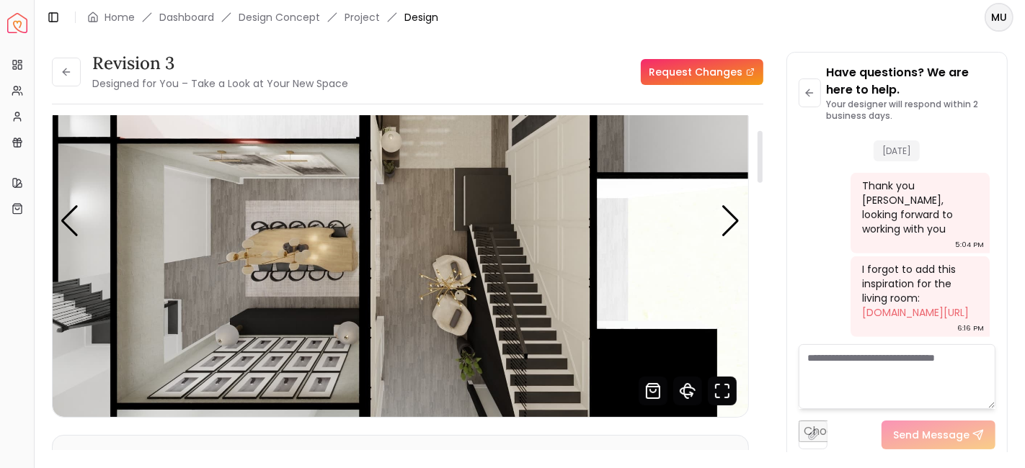
click at [724, 385] on icon "Fullscreen" at bounding box center [722, 391] width 29 height 29
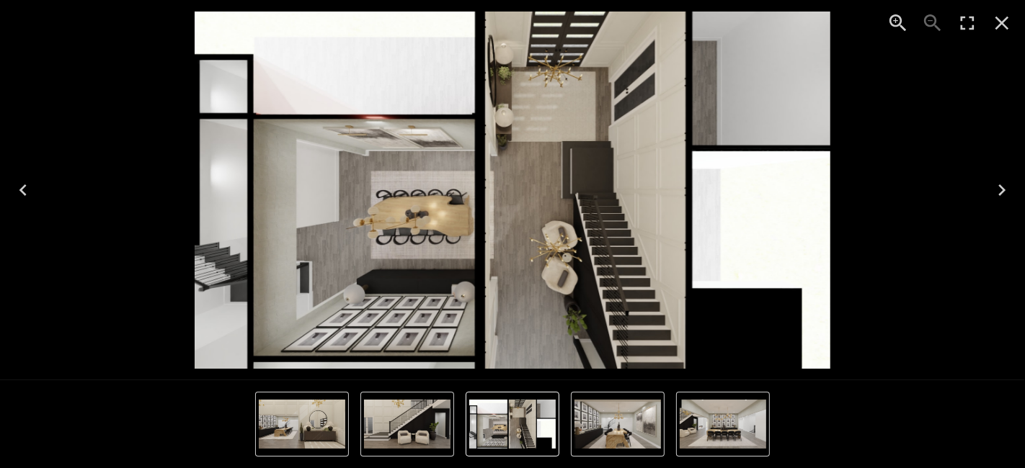
click at [1004, 195] on icon "Next" at bounding box center [1001, 190] width 23 height 23
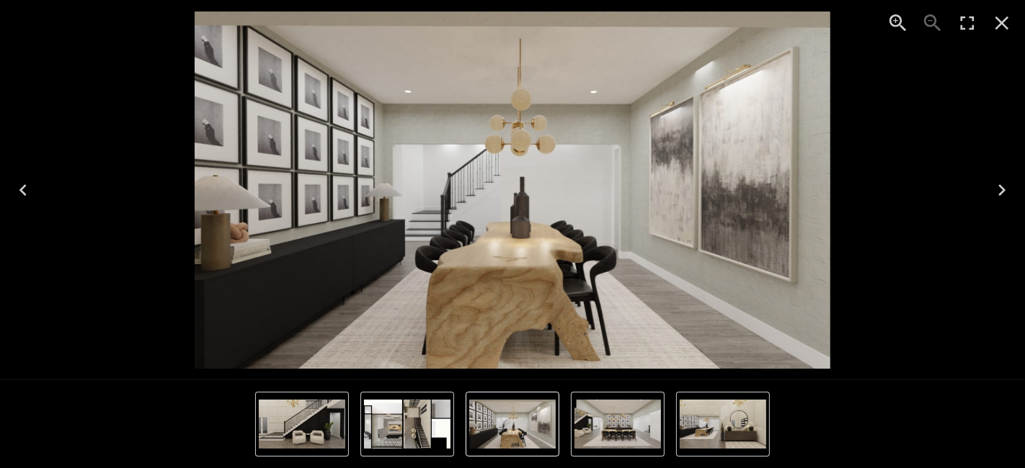
click at [961, 24] on icon "Enter Fullscreen" at bounding box center [966, 23] width 23 height 23
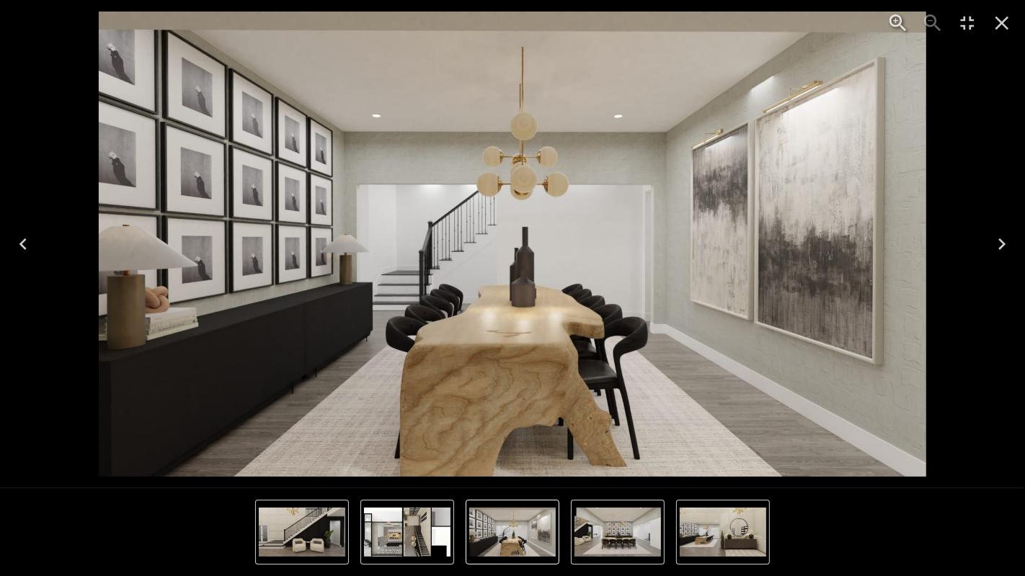
click at [1002, 241] on icon "Next" at bounding box center [1001, 244] width 23 height 23
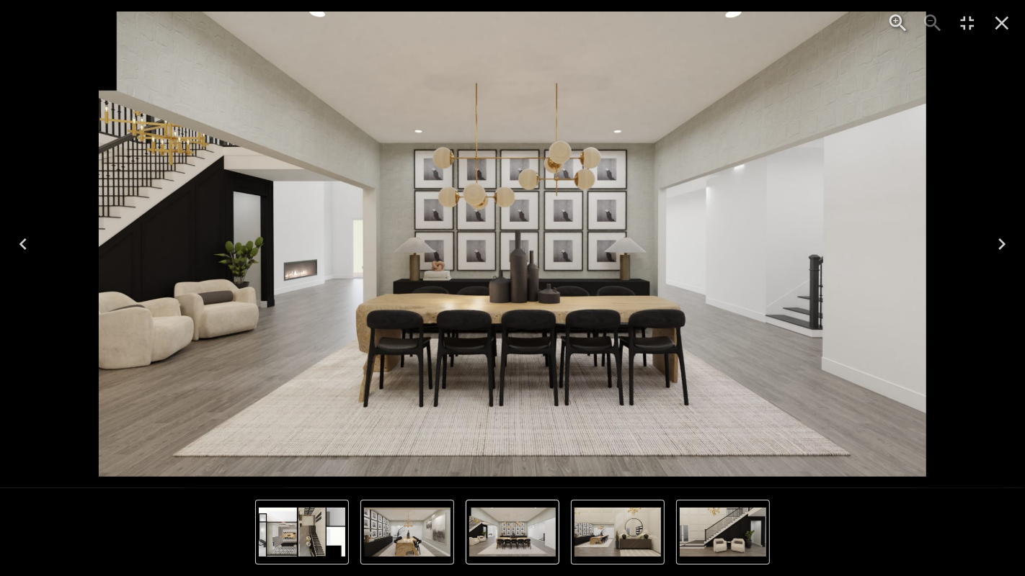
click at [1002, 241] on icon "Next" at bounding box center [1001, 244] width 23 height 23
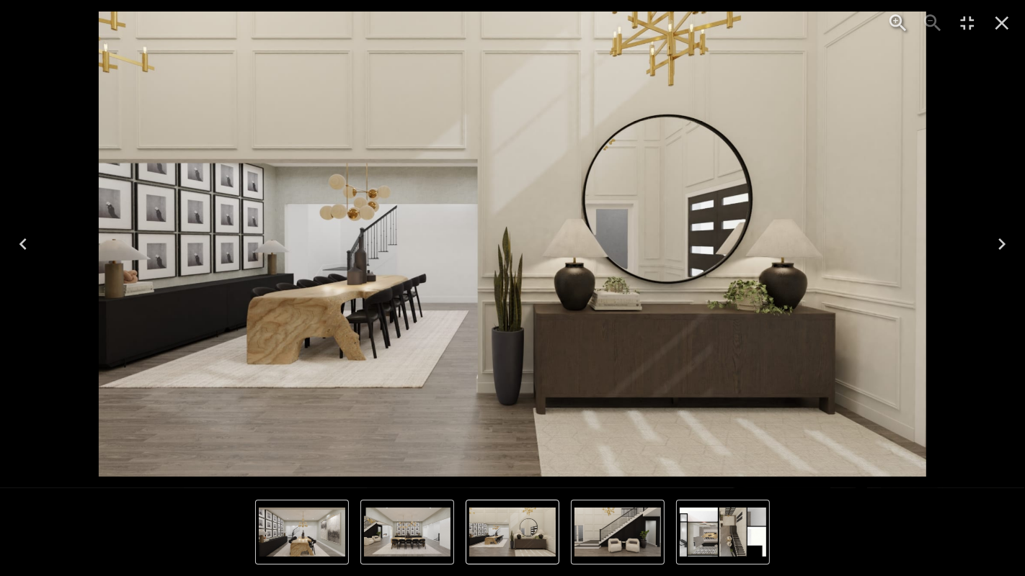
click at [1002, 241] on icon "Next" at bounding box center [1001, 244] width 23 height 23
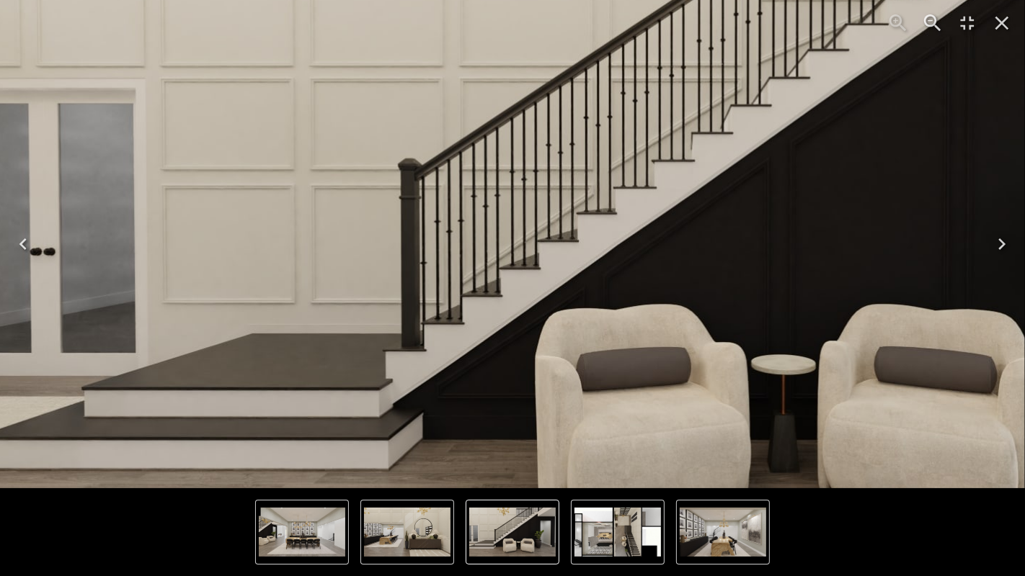
click at [196, 277] on img "5 of 5" at bounding box center [686, 206] width 1381 height 778
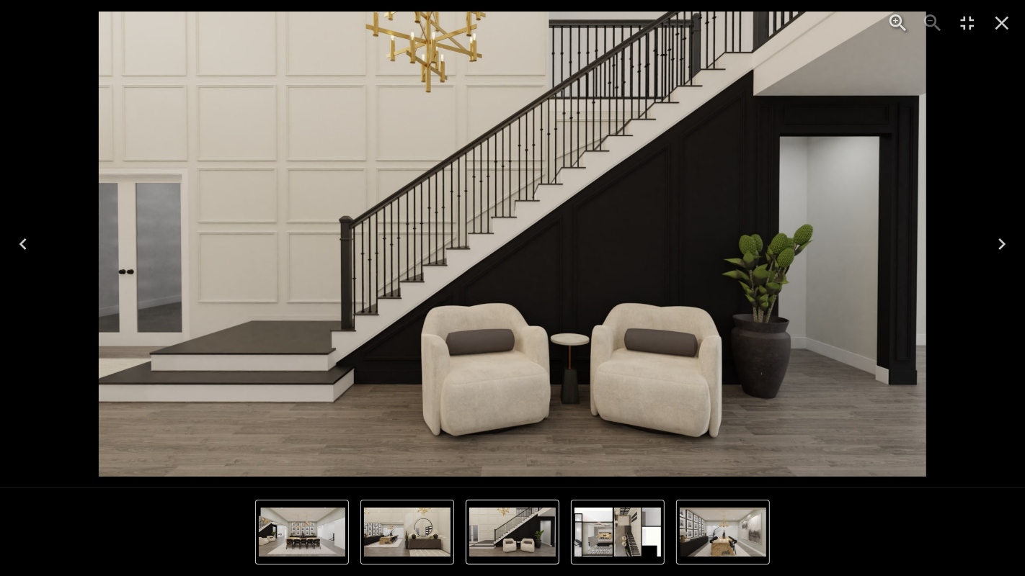
click at [234, 259] on img "5 of 5" at bounding box center [512, 244] width 827 height 465
click at [233, 334] on img "5 of 5" at bounding box center [512, 244] width 827 height 465
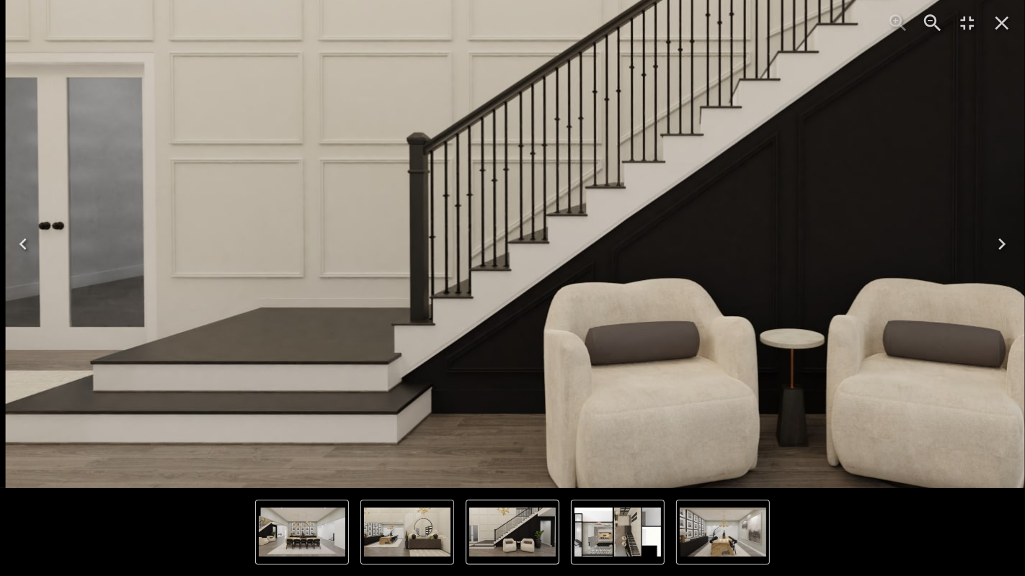
click at [226, 321] on img "5 of 5" at bounding box center [695, 180] width 1381 height 778
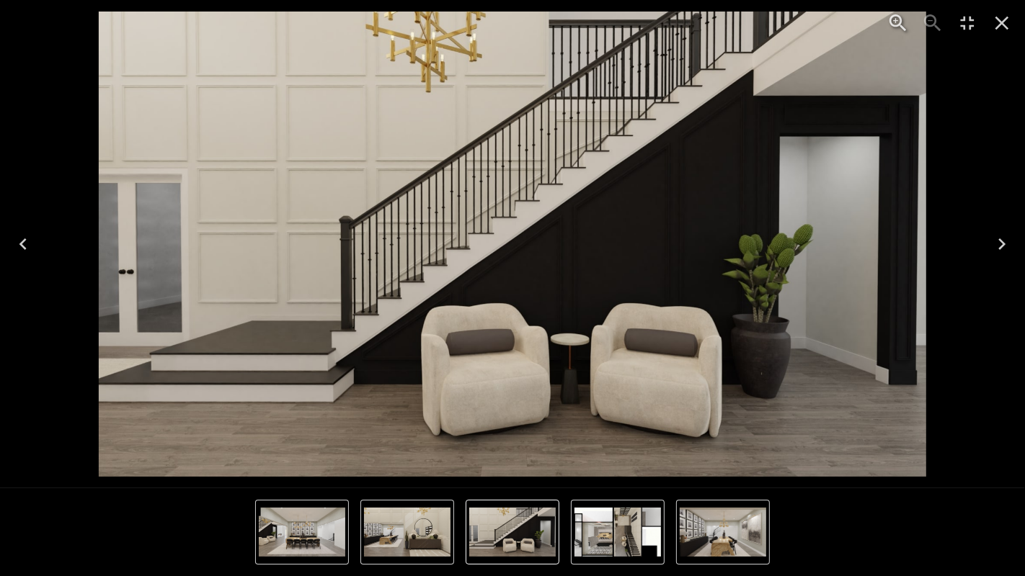
click at [225, 293] on img "5 of 5" at bounding box center [512, 244] width 827 height 465
click at [968, 23] on icon "Exit Fullscreen" at bounding box center [966, 23] width 23 height 23
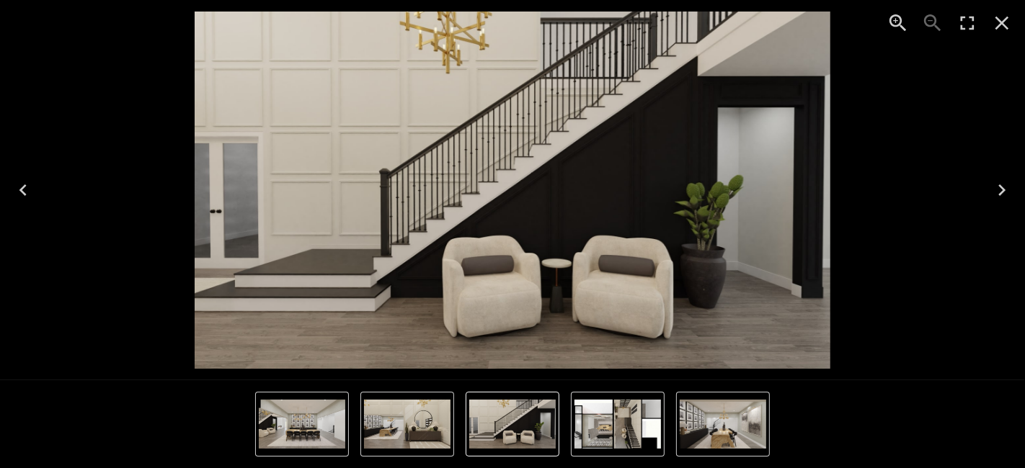
scroll to position [883, 0]
click at [1003, 19] on icon "Close" at bounding box center [1002, 24] width 14 height 14
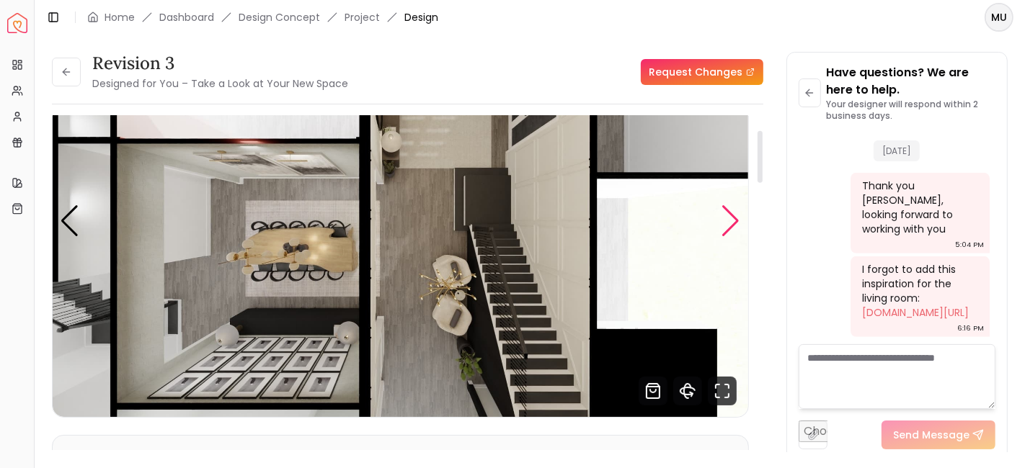
click at [740, 227] on div "Next slide" at bounding box center [730, 221] width 19 height 32
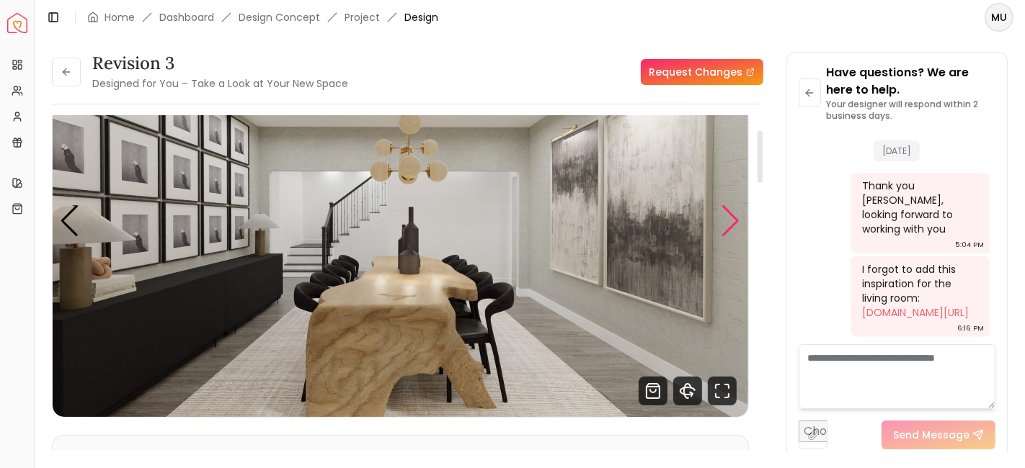
click at [740, 227] on div "Next slide" at bounding box center [730, 221] width 19 height 32
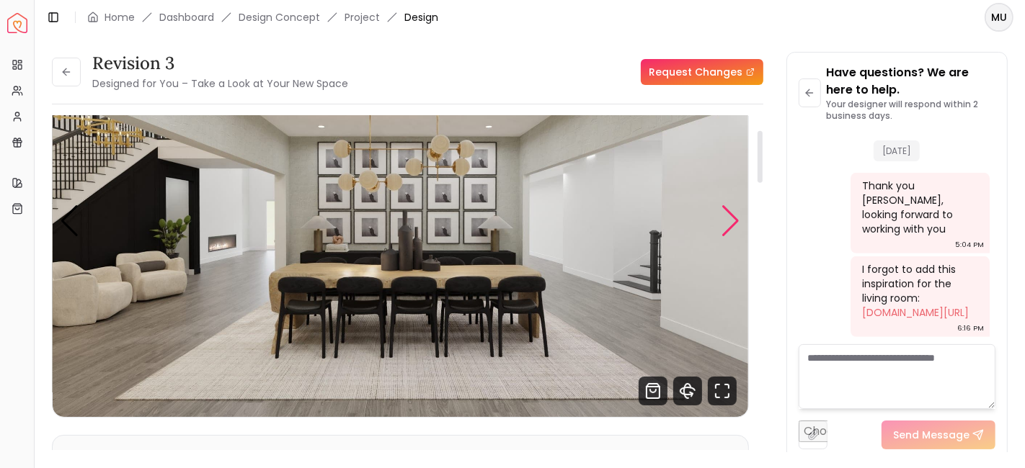
click at [740, 227] on div "Next slide" at bounding box center [730, 221] width 19 height 32
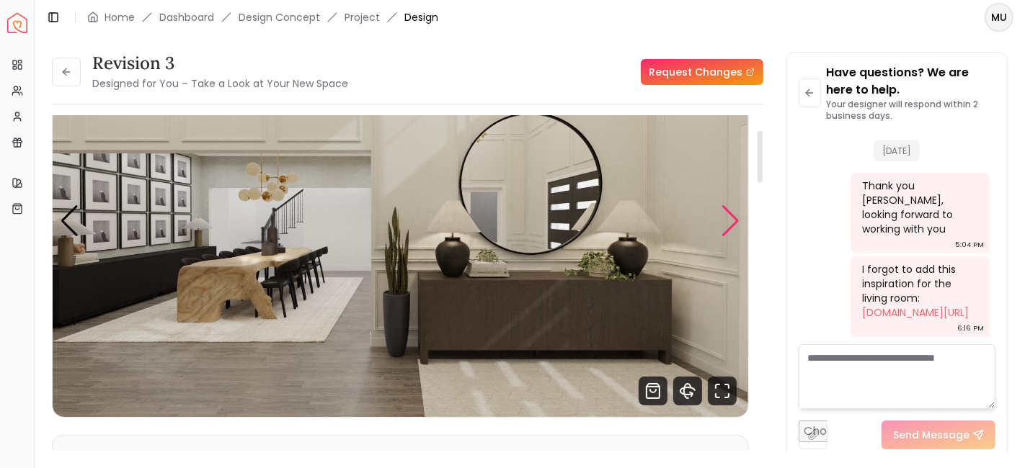
click at [740, 227] on div "Next slide" at bounding box center [730, 221] width 19 height 32
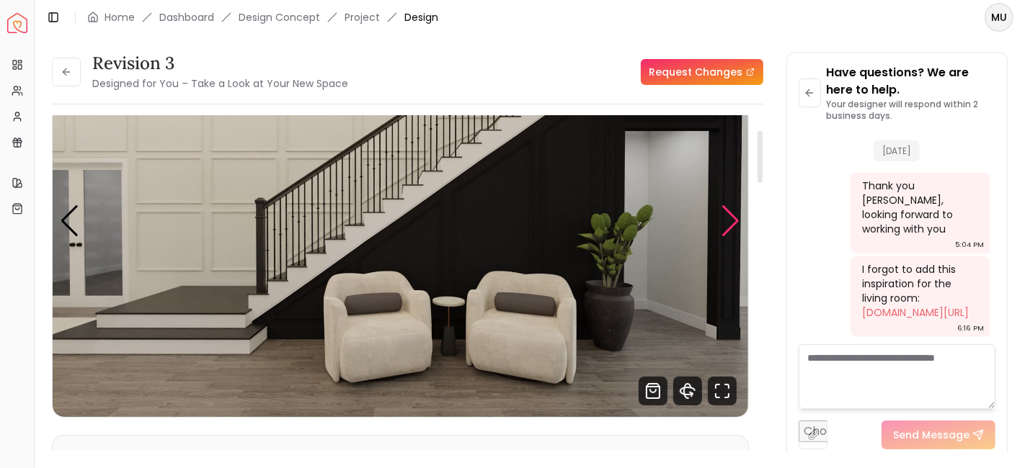
click at [740, 227] on div "Next slide" at bounding box center [730, 221] width 19 height 32
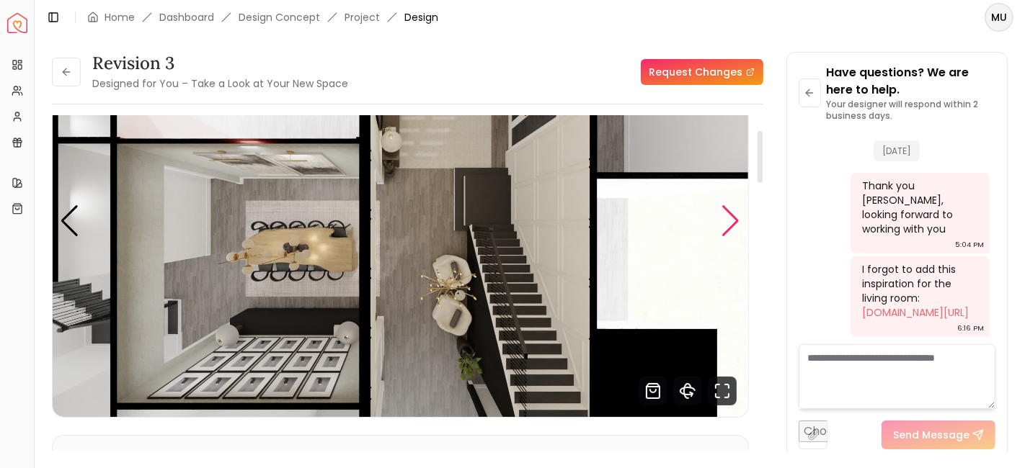
click at [740, 226] on div "Next slide" at bounding box center [730, 221] width 19 height 32
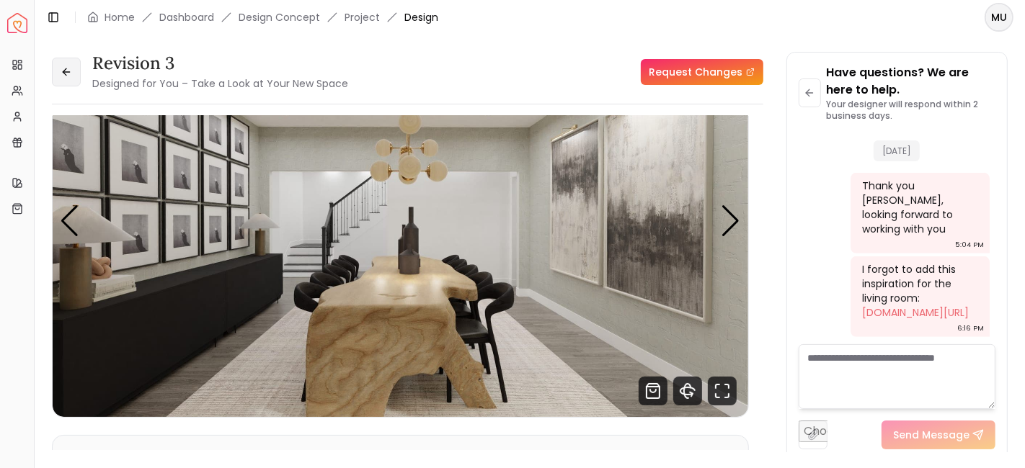
click at [63, 70] on icon at bounding box center [67, 72] width 12 height 12
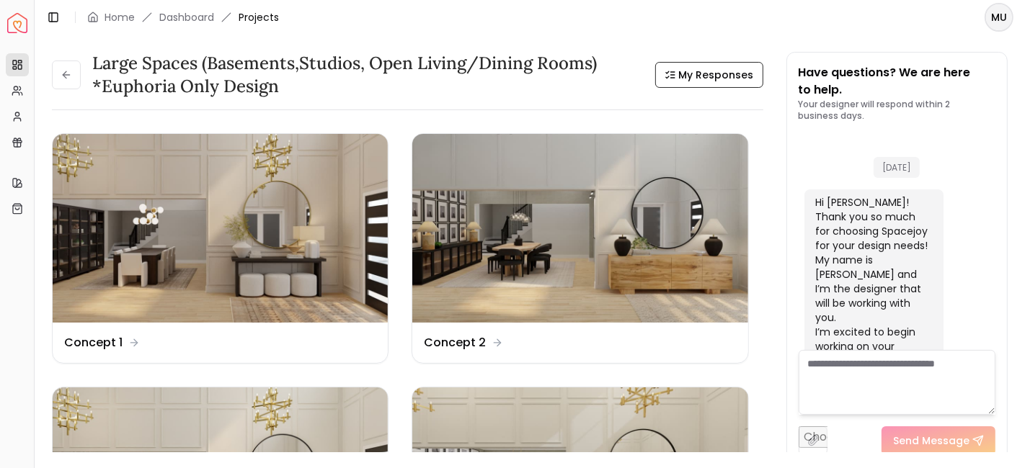
scroll to position [878, 0]
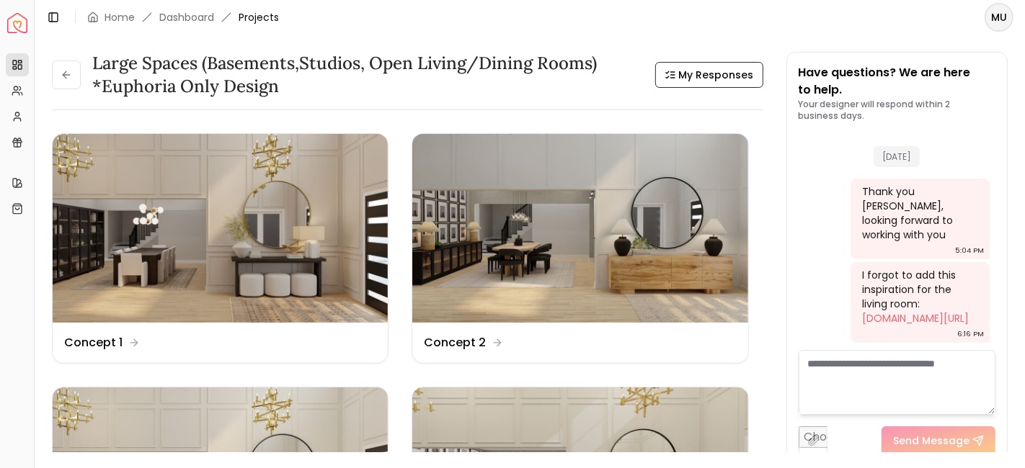
click at [63, 70] on icon at bounding box center [67, 75] width 12 height 12
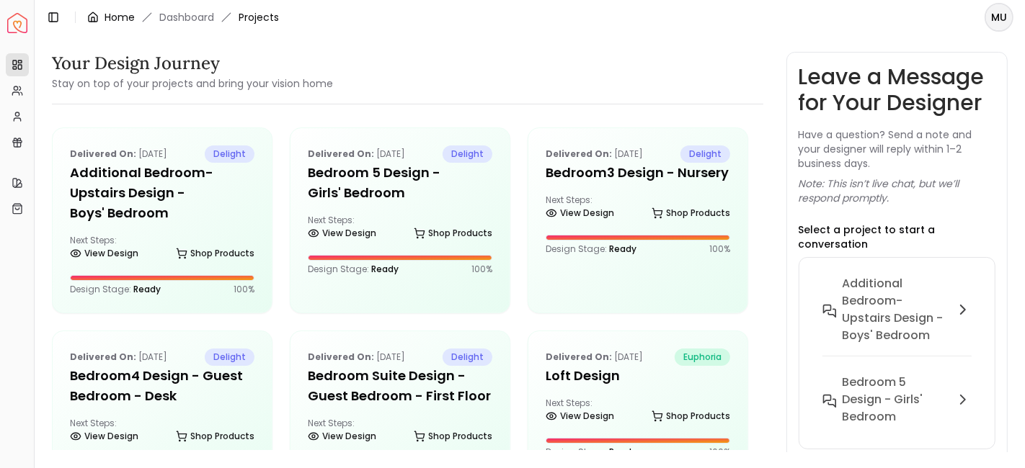
click at [107, 18] on link "Home" at bounding box center [119, 17] width 30 height 14
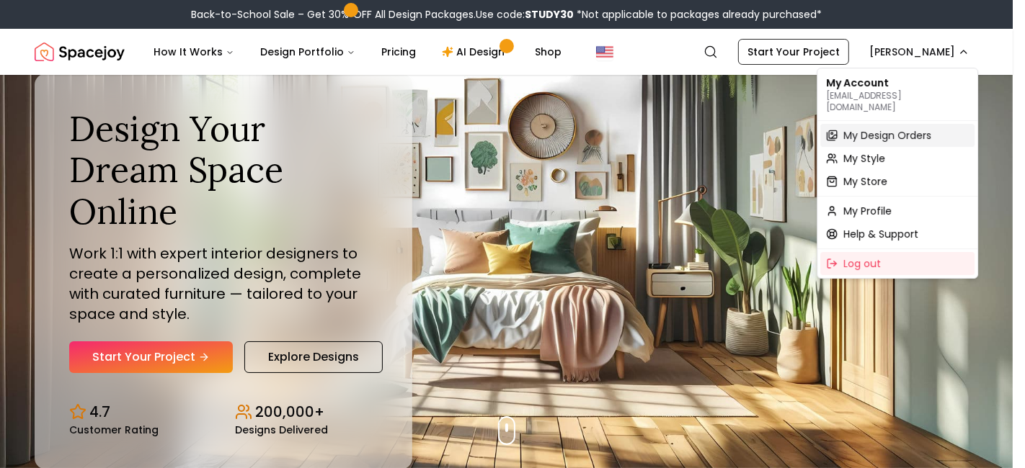
click at [881, 129] on span "My Design Orders" at bounding box center [887, 135] width 88 height 14
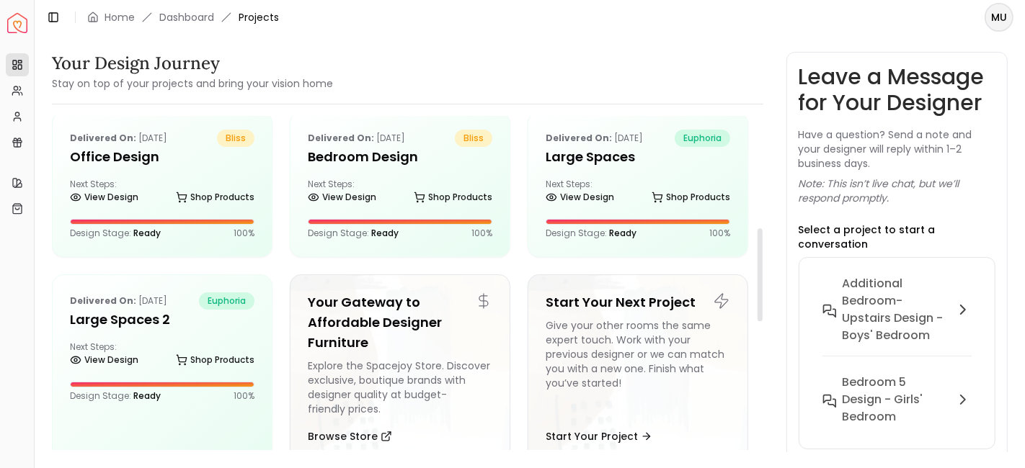
scroll to position [404, 0]
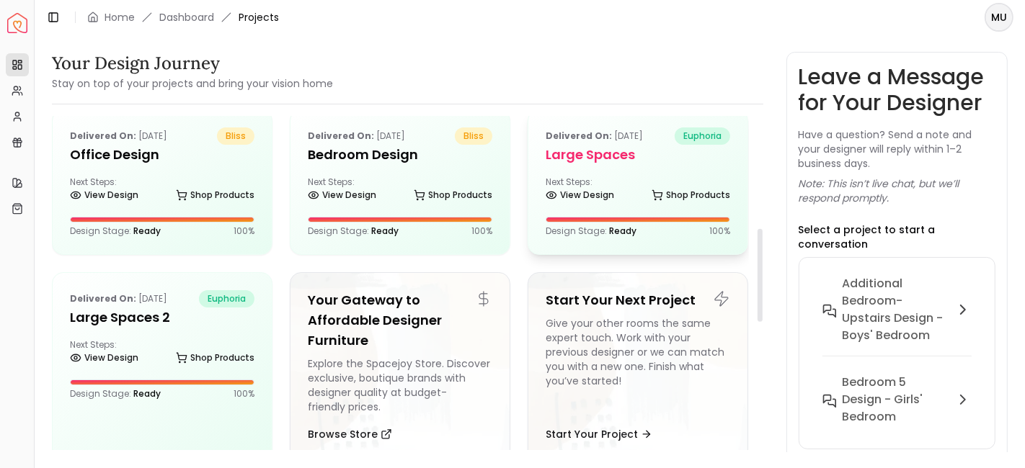
click at [576, 162] on h5 "Large Spaces" at bounding box center [637, 155] width 184 height 20
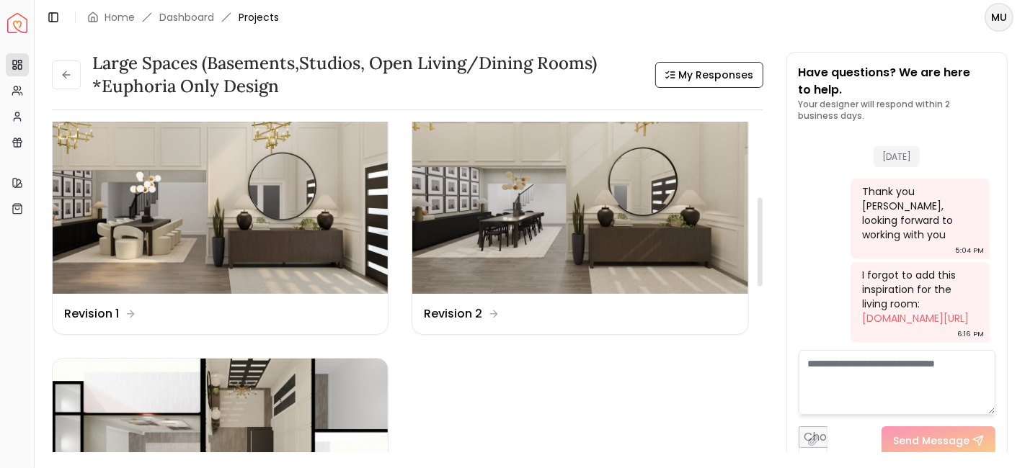
scroll to position [285, 0]
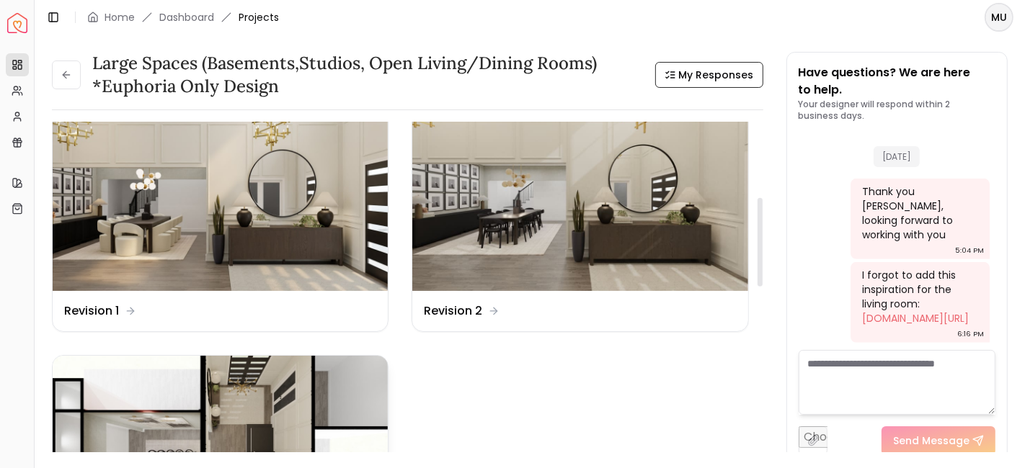
click at [272, 392] on img at bounding box center [220, 450] width 335 height 189
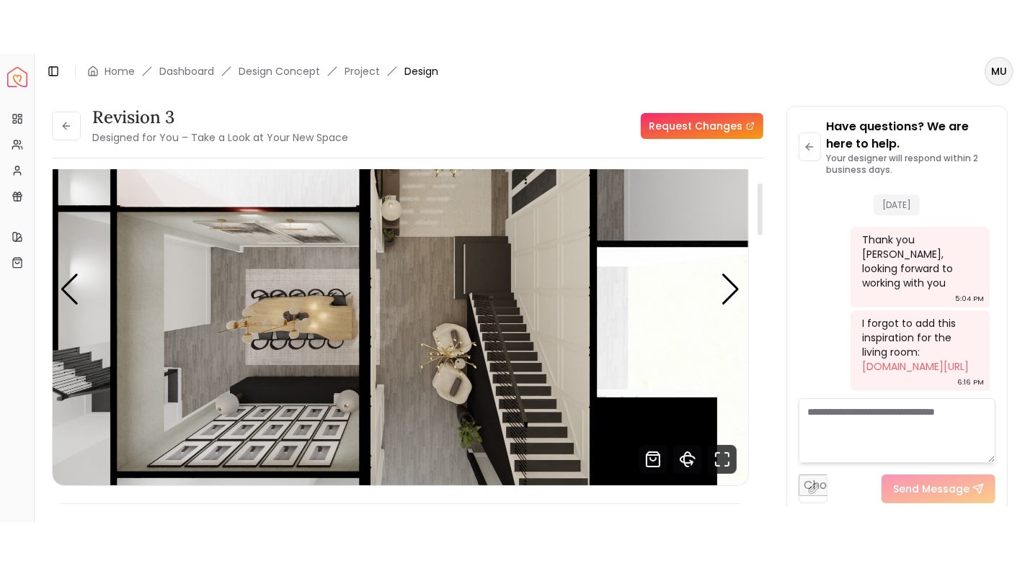
scroll to position [82, 0]
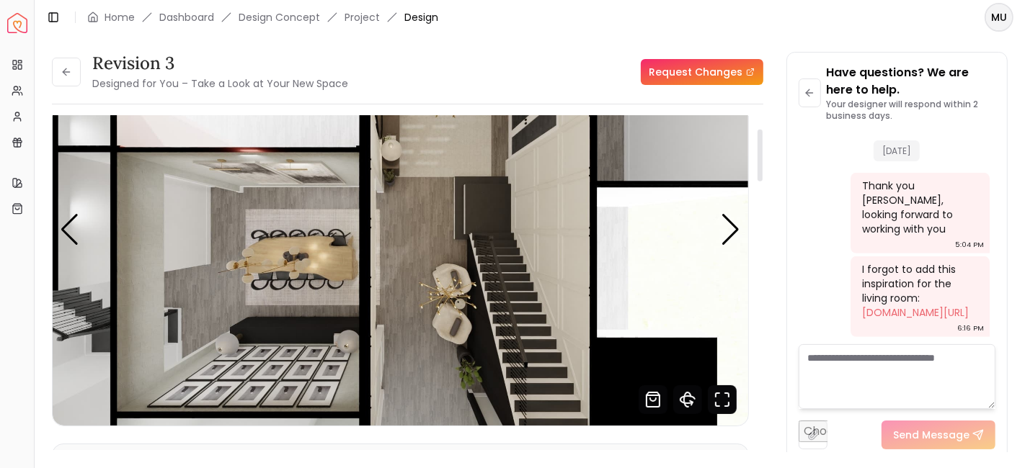
click at [726, 402] on icon "Fullscreen" at bounding box center [722, 400] width 29 height 29
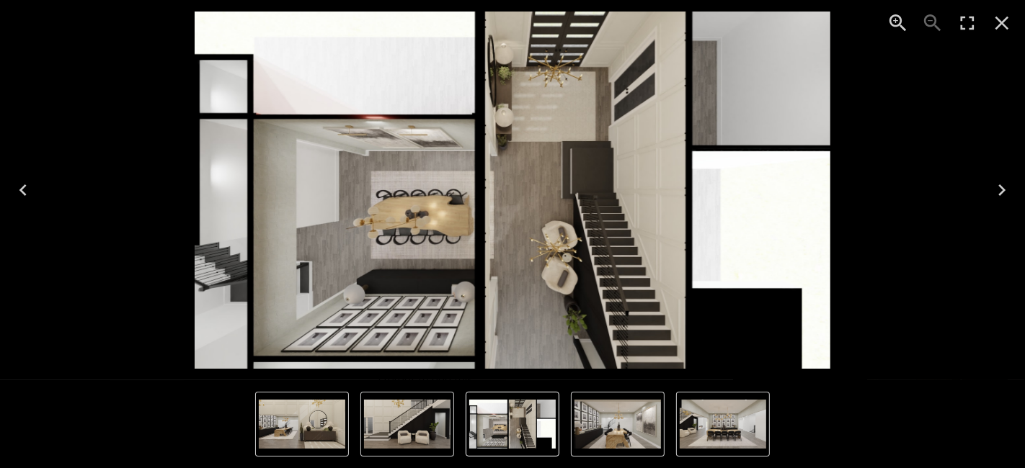
click at [968, 24] on icon "Enter Fullscreen" at bounding box center [966, 23] width 23 height 23
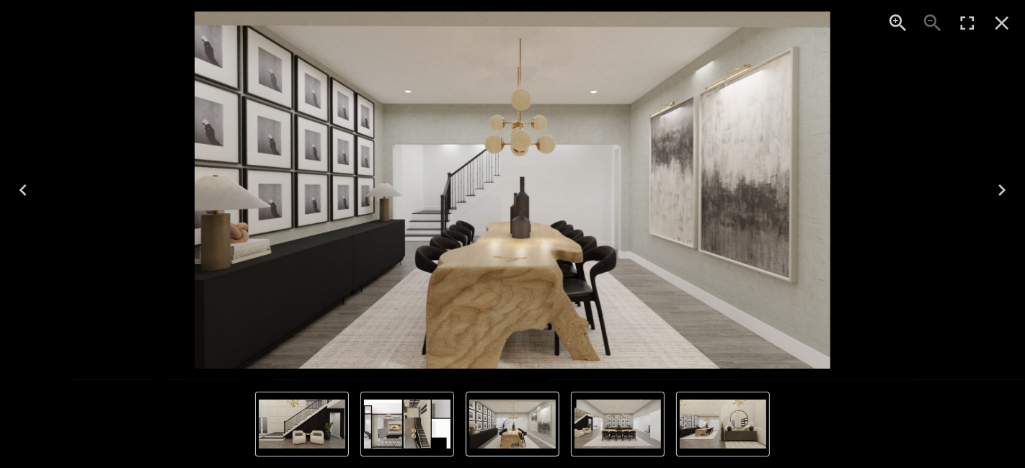
scroll to position [883, 0]
click at [560, 182] on img "2 of 5" at bounding box center [513, 190] width 636 height 357
click at [567, 179] on img "2 of 5" at bounding box center [513, 190] width 636 height 357
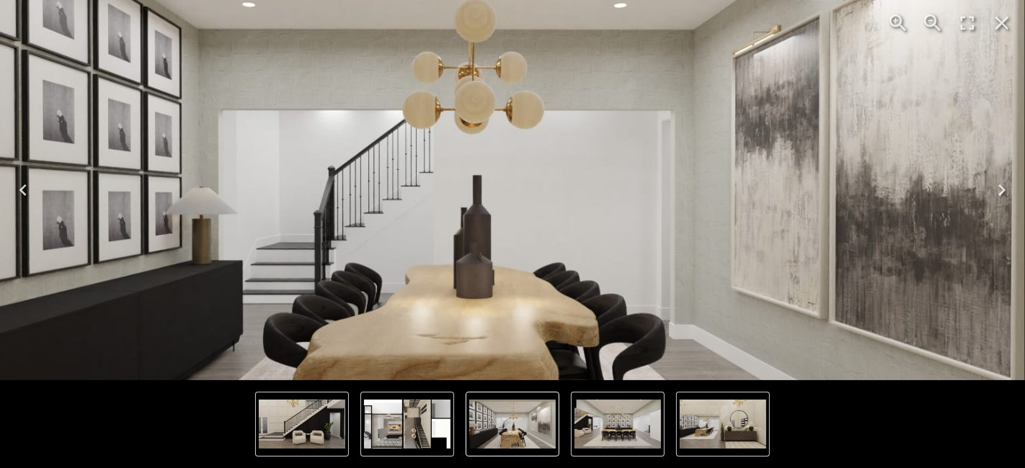
click at [565, 181] on img "2 of 5" at bounding box center [457, 201] width 1271 height 715
click at [569, 186] on img "2 of 5" at bounding box center [457, 201] width 1271 height 715
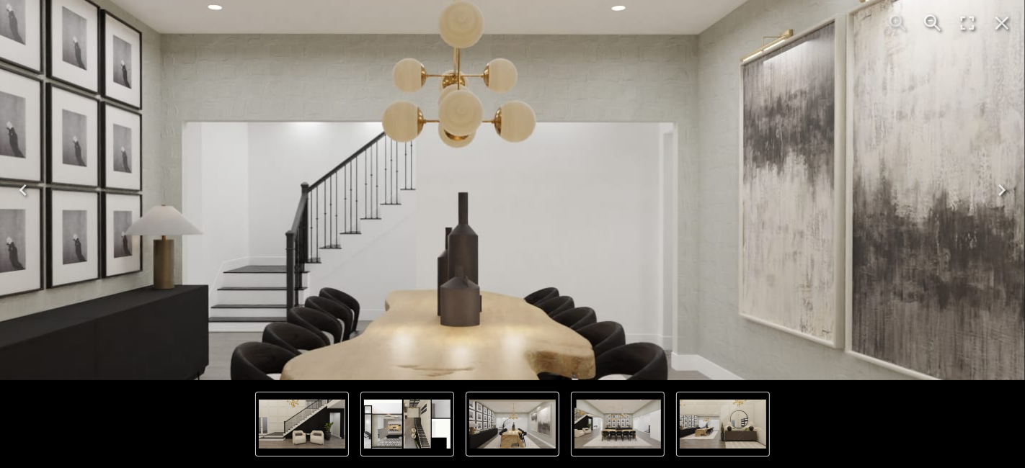
click at [547, 219] on img "2 of 5" at bounding box center [442, 222] width 1380 height 776
click at [545, 232] on img "2 of 5" at bounding box center [442, 222] width 1380 height 776
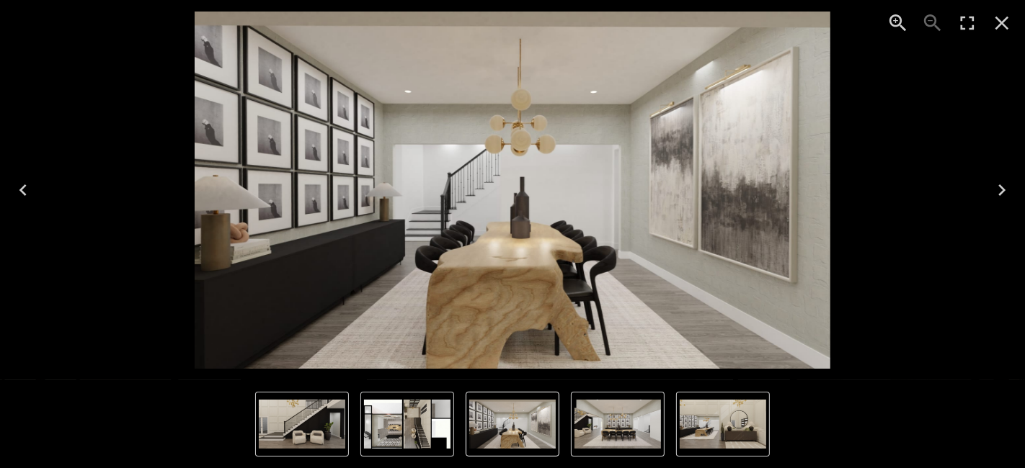
click at [1007, 187] on icon "Next" at bounding box center [1001, 190] width 23 height 23
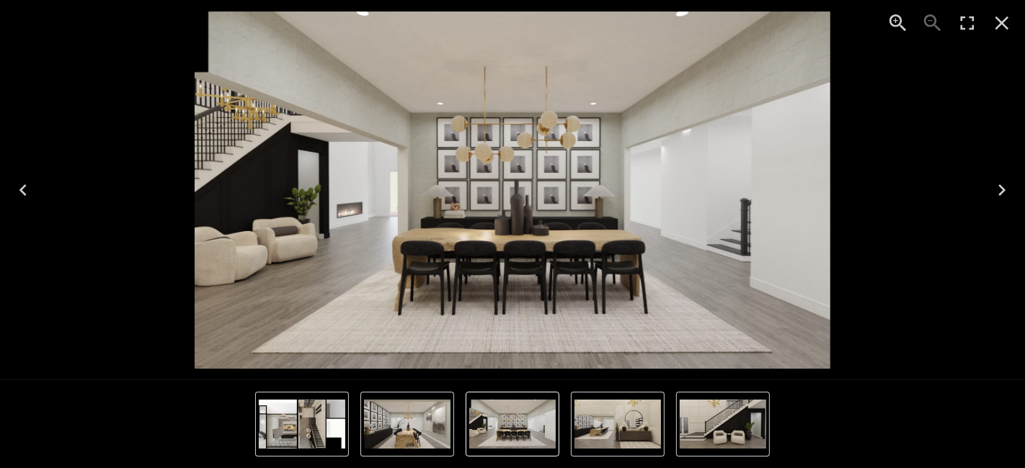
click at [1007, 187] on icon "Next" at bounding box center [1001, 190] width 23 height 23
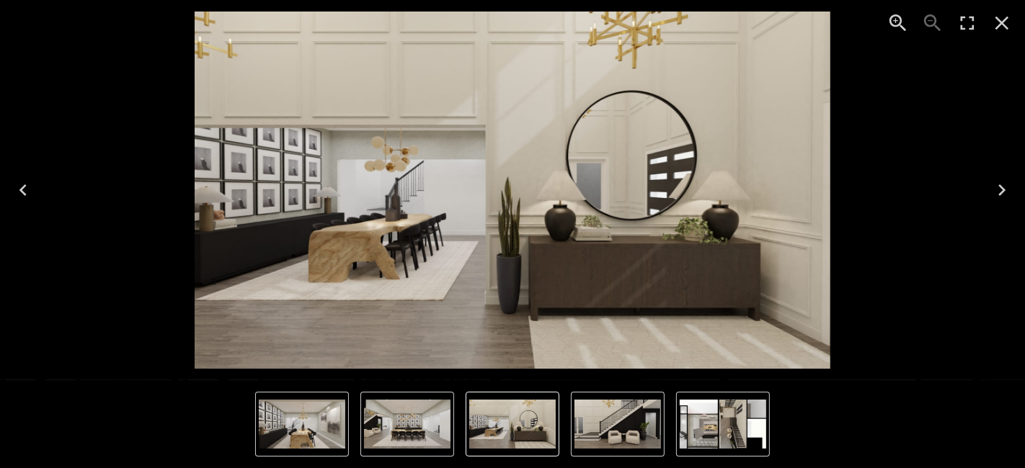
click at [1002, 190] on icon "Next" at bounding box center [1001, 190] width 7 height 12
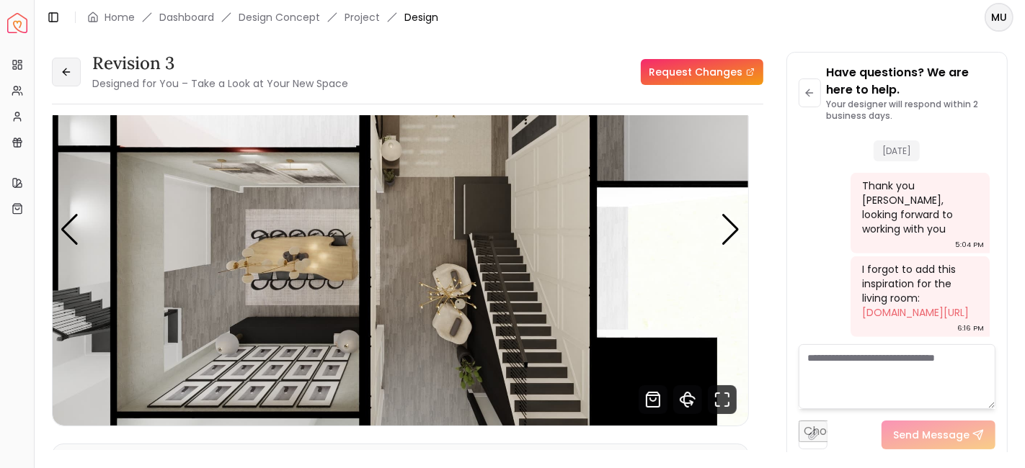
click at [72, 77] on button at bounding box center [66, 72] width 29 height 29
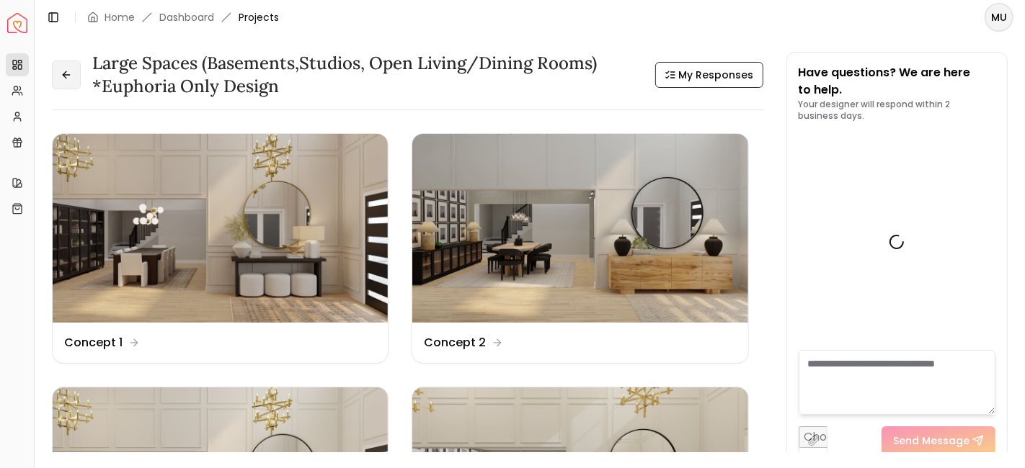
scroll to position [878, 0]
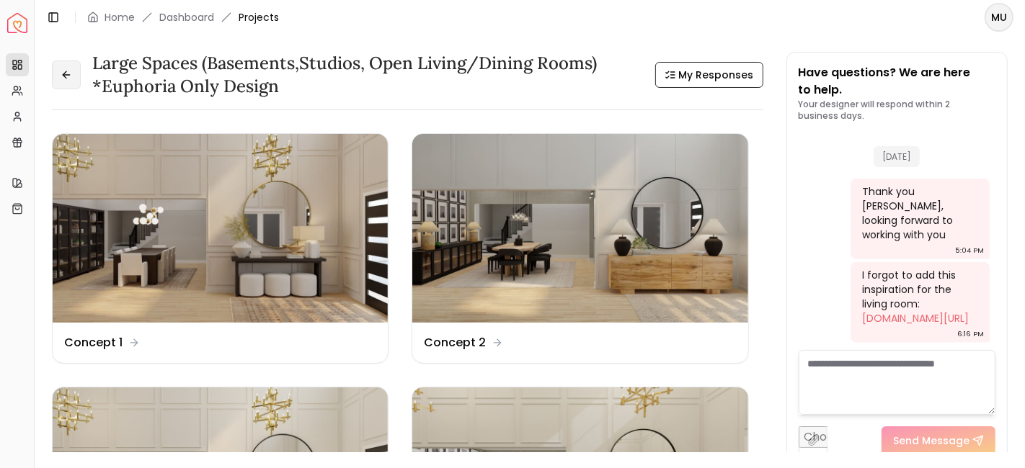
click at [71, 85] on button at bounding box center [66, 75] width 29 height 29
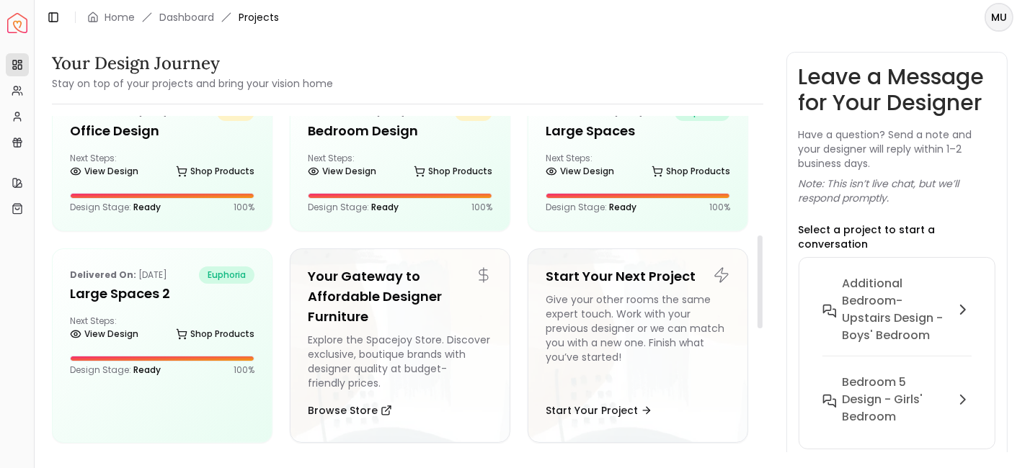
scroll to position [429, 0]
click at [156, 298] on h5 "Large Spaces 2" at bounding box center [162, 293] width 184 height 20
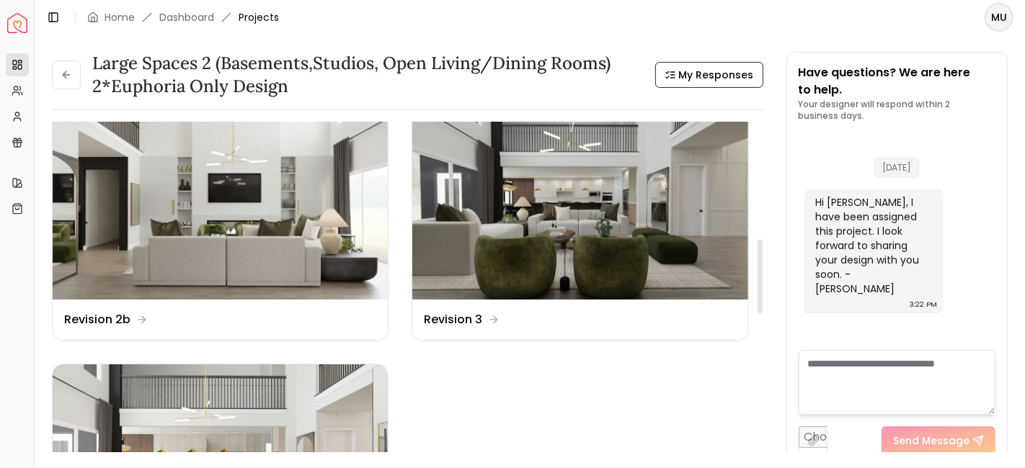
scroll to position [531, 0]
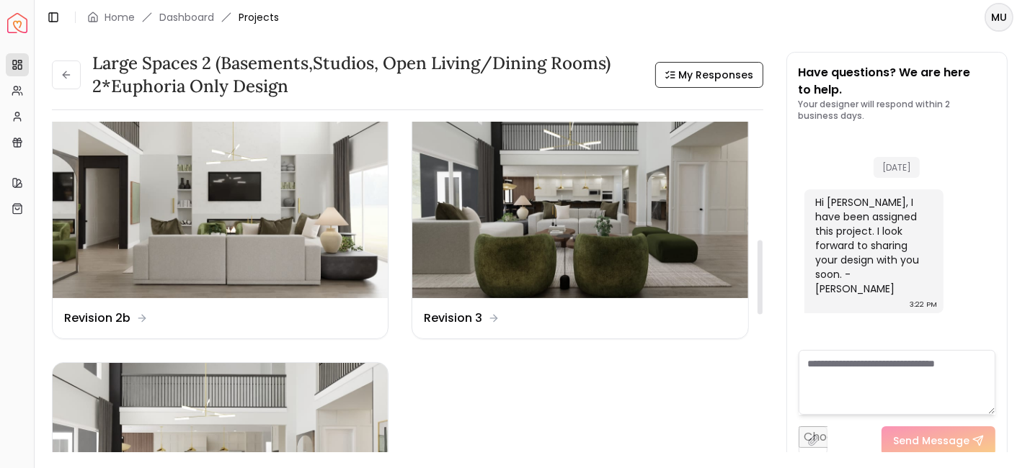
click at [156, 298] on div "Design Name Revision 2b" at bounding box center [220, 318] width 335 height 40
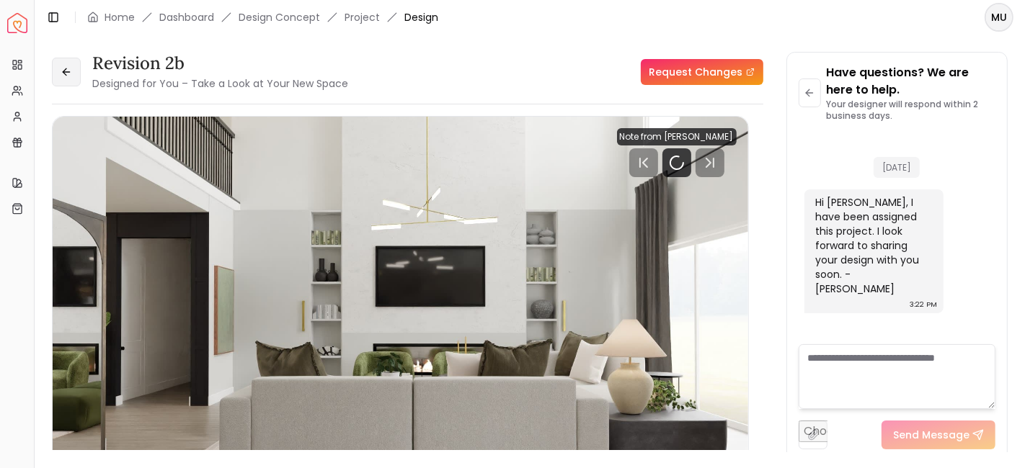
click at [65, 74] on icon at bounding box center [65, 71] width 4 height 6
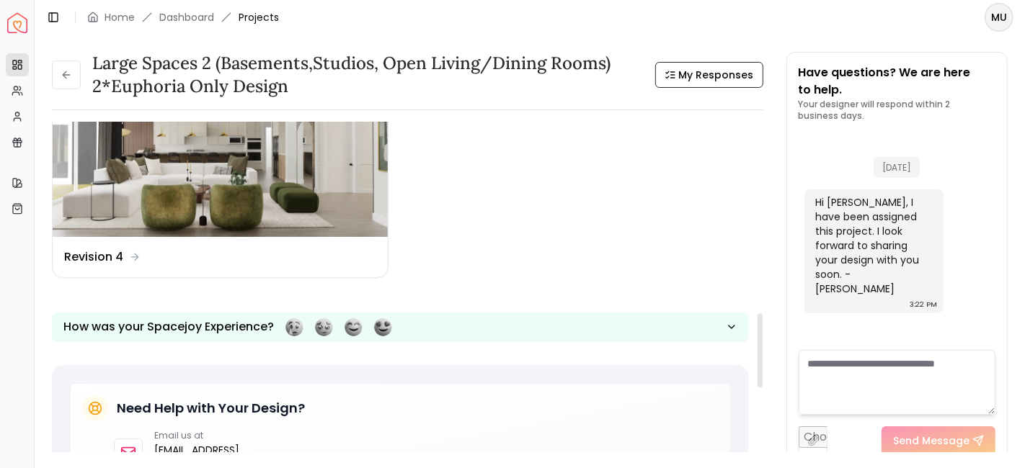
scroll to position [862, 0]
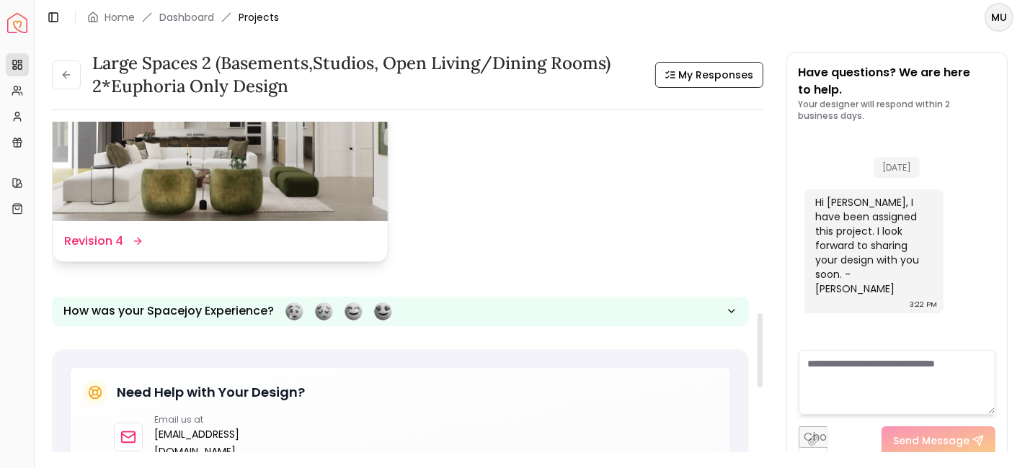
click at [117, 236] on dd "Revision 4" at bounding box center [93, 241] width 59 height 17
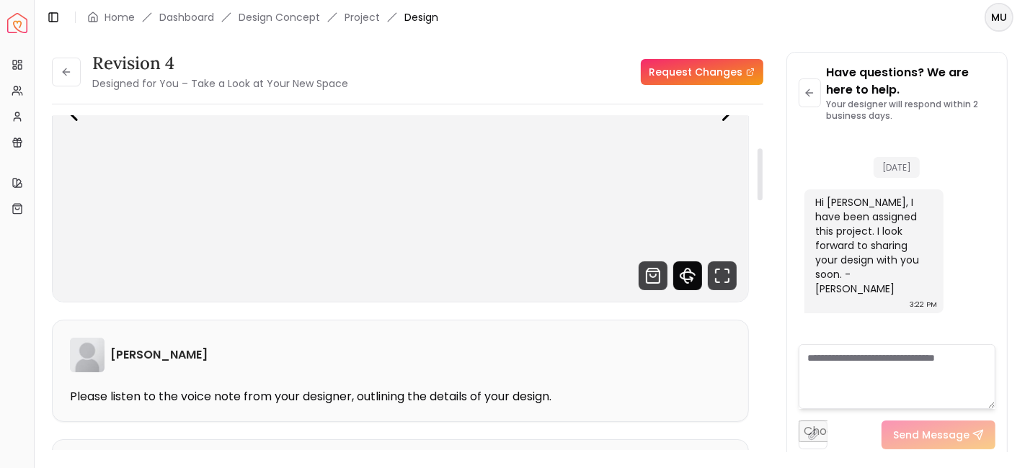
scroll to position [205, 0]
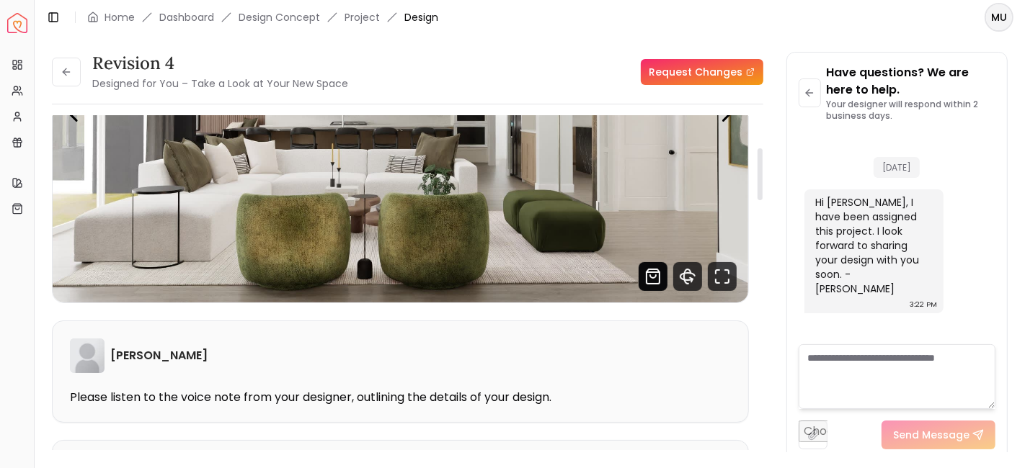
click at [653, 280] on icon "Shop Products from this design" at bounding box center [652, 276] width 29 height 29
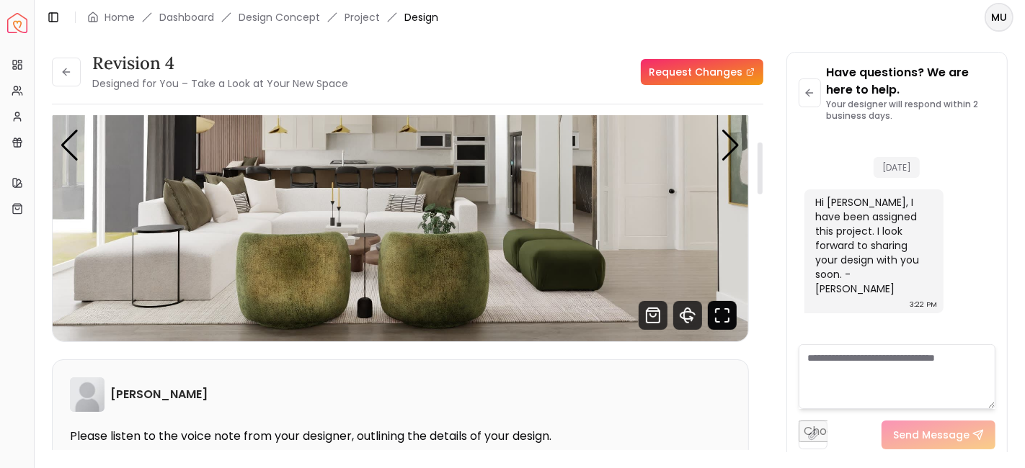
scroll to position [164, 0]
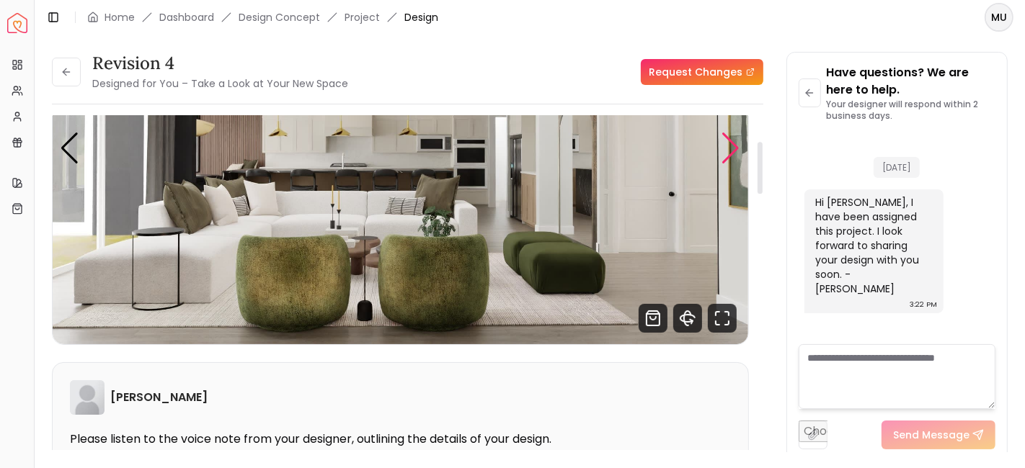
click at [734, 137] on div "Next slide" at bounding box center [730, 149] width 19 height 32
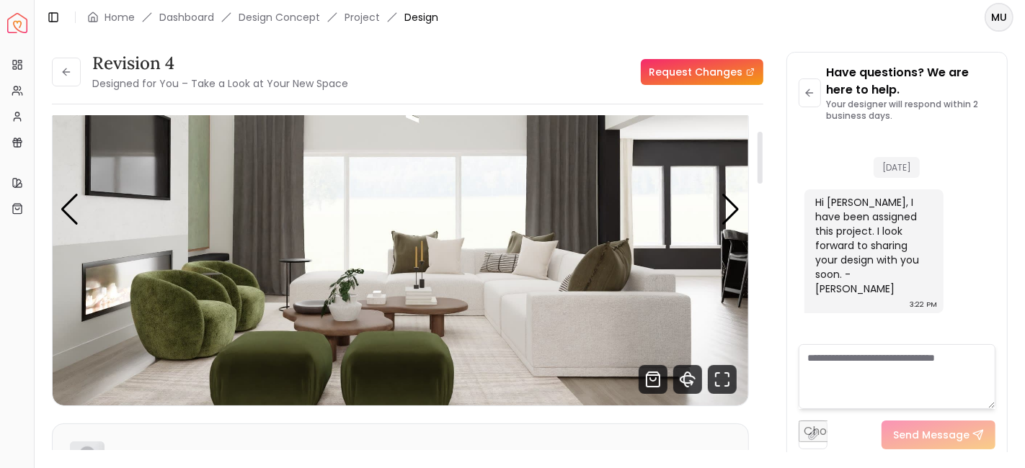
scroll to position [97, 0]
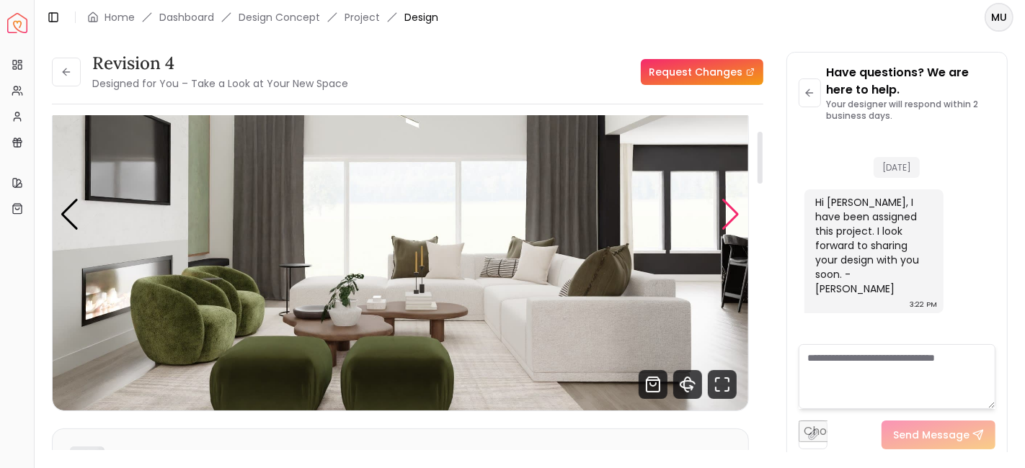
click at [733, 213] on div "Next slide" at bounding box center [730, 215] width 19 height 32
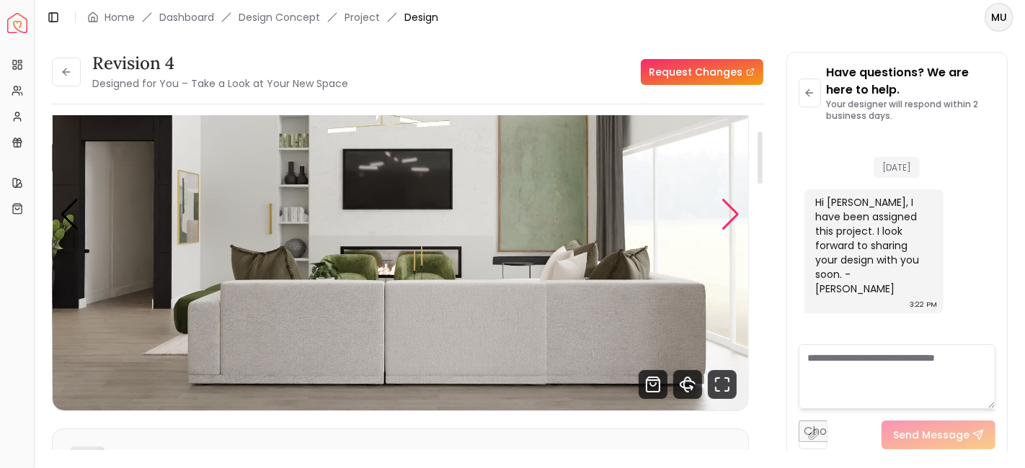
click at [733, 213] on div "Next slide" at bounding box center [730, 215] width 19 height 32
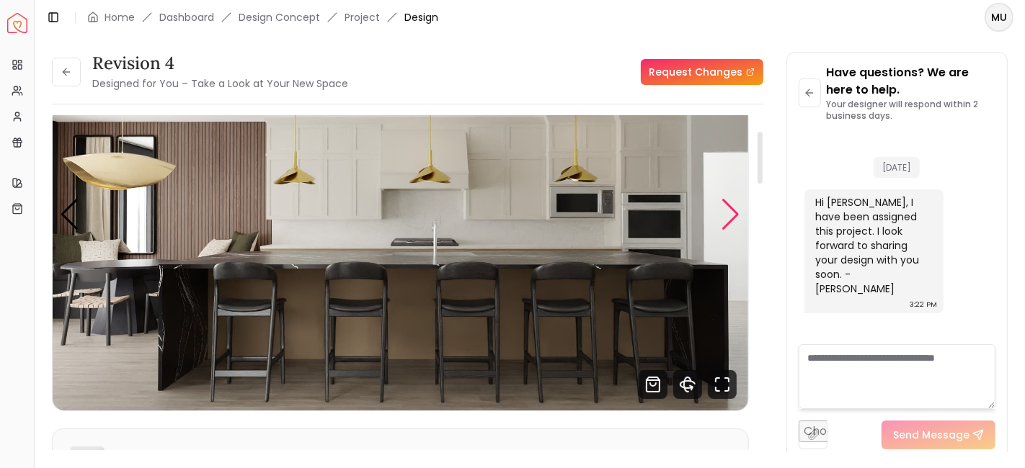
click at [730, 229] on div "Next slide" at bounding box center [730, 215] width 19 height 32
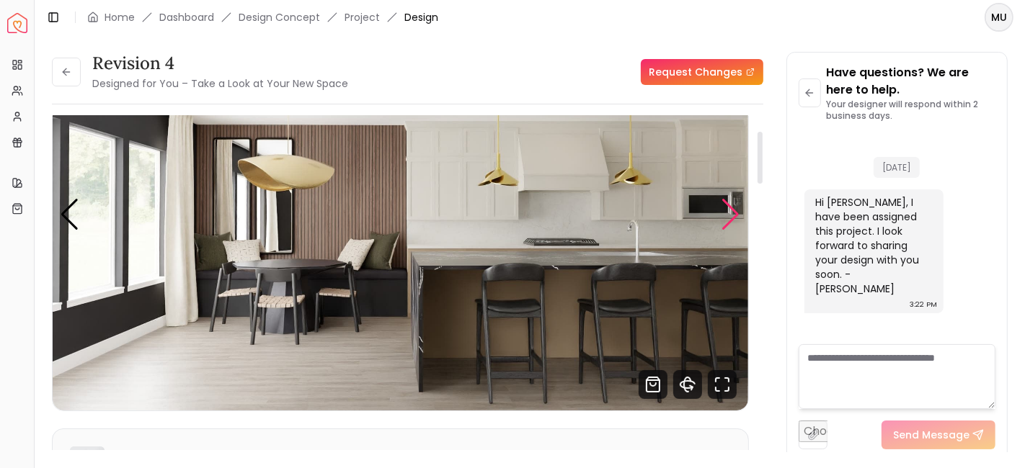
click at [729, 217] on div "Next slide" at bounding box center [730, 215] width 19 height 32
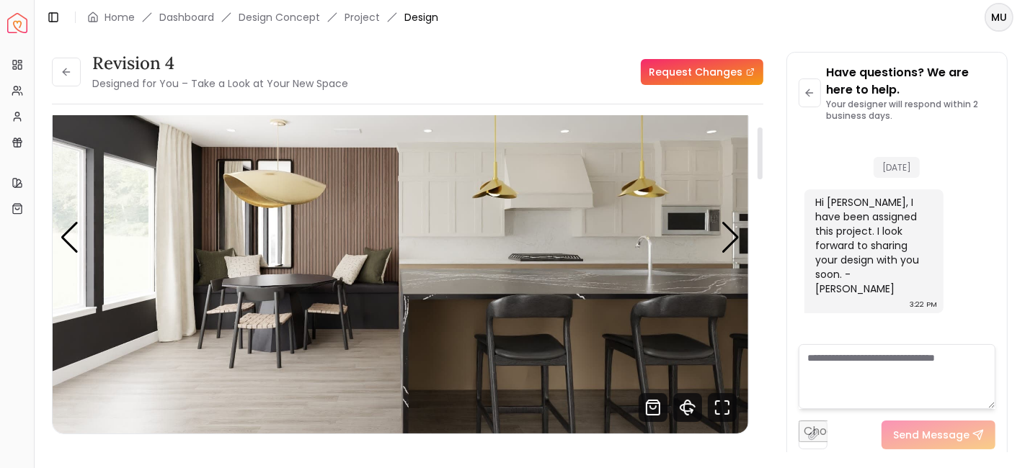
scroll to position [69, 0]
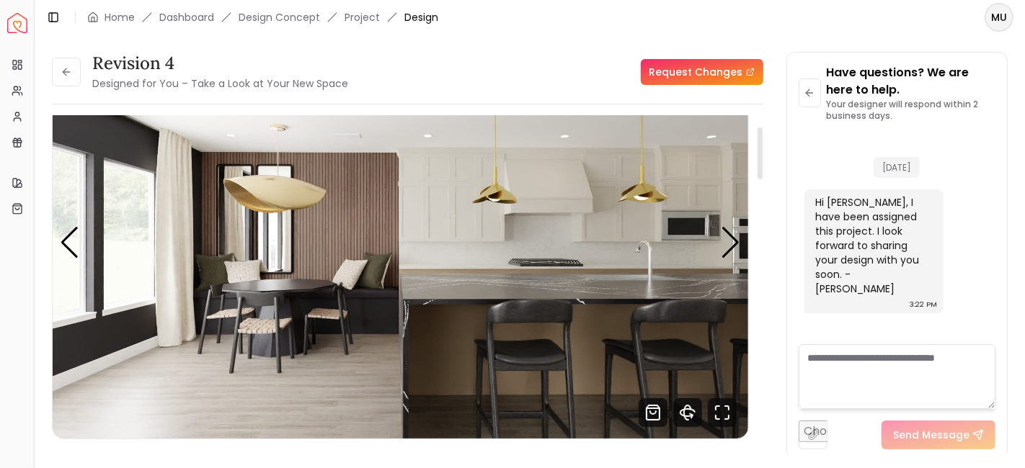
click at [423, 250] on img "6 / 6" at bounding box center [400, 243] width 695 height 391
click at [243, 236] on img "6 / 6" at bounding box center [400, 243] width 695 height 391
click at [127, 140] on img "6 / 6" at bounding box center [400, 243] width 695 height 391
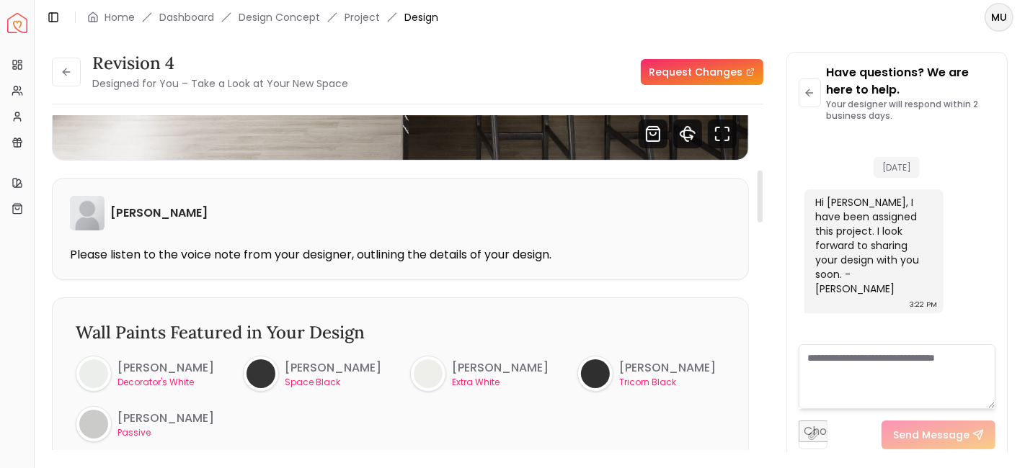
scroll to position [349, 0]
click at [95, 370] on div at bounding box center [93, 373] width 29 height 29
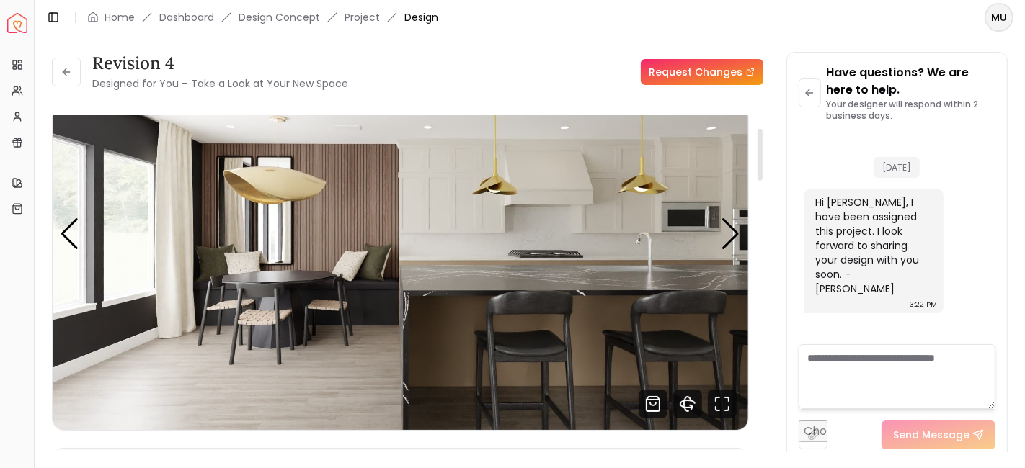
scroll to position [0, 0]
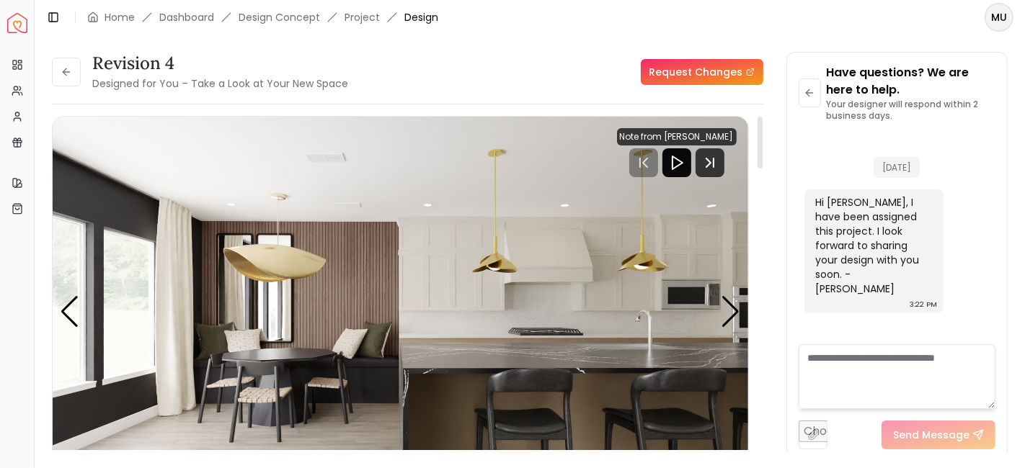
click at [685, 159] on icon "Play" at bounding box center [676, 162] width 17 height 17
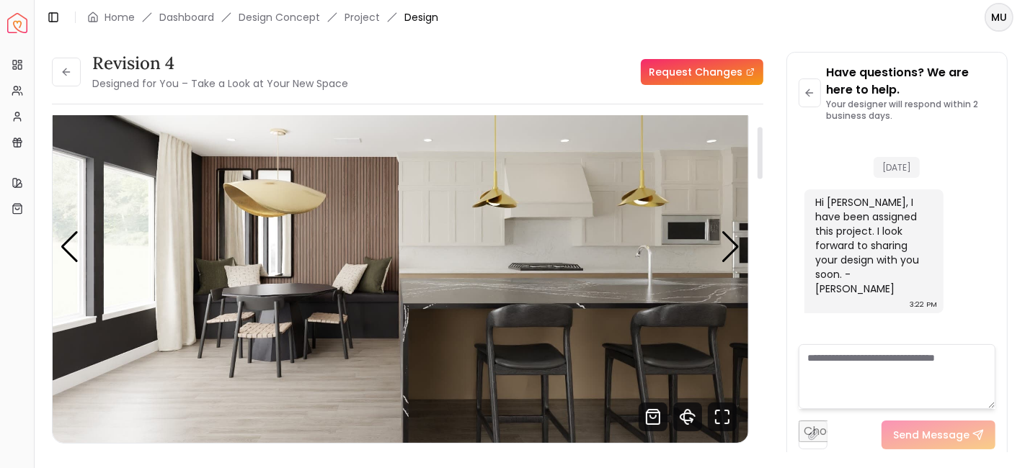
scroll to position [68, 0]
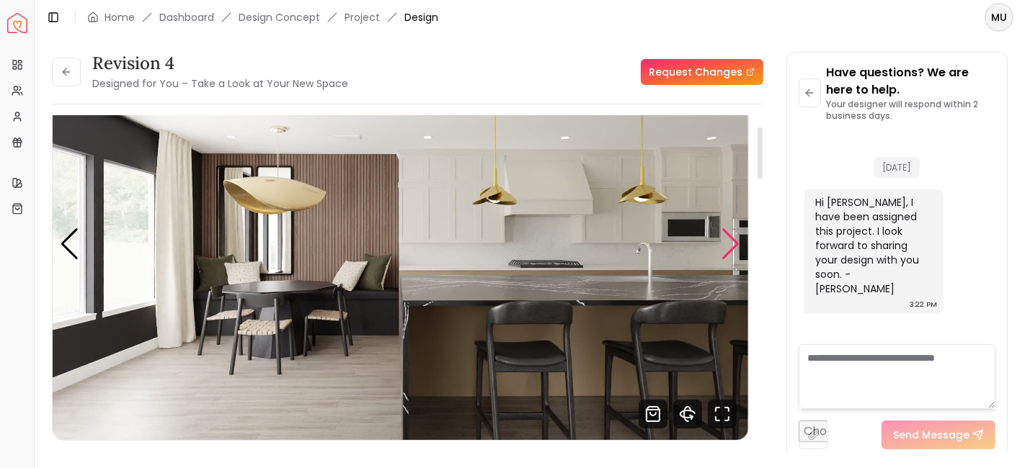
click at [728, 245] on div "Next slide" at bounding box center [730, 244] width 19 height 32
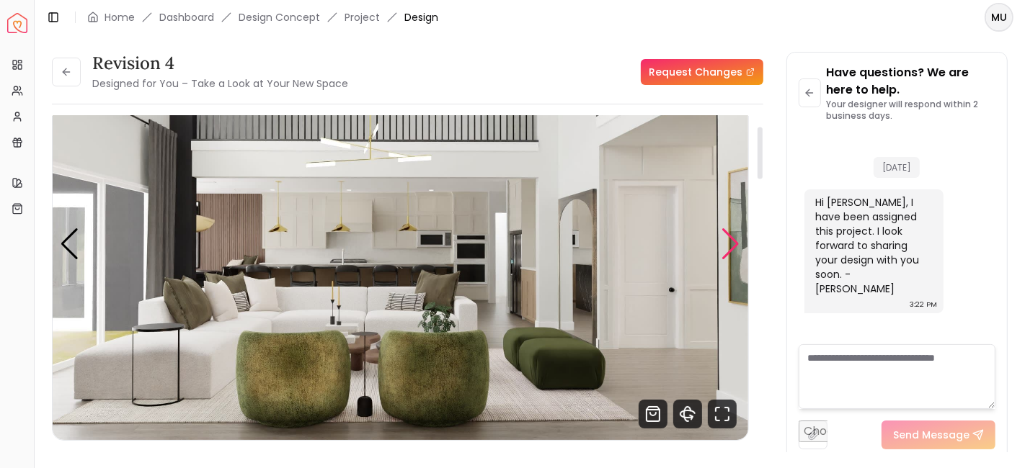
click at [728, 245] on div "Next slide" at bounding box center [730, 244] width 19 height 32
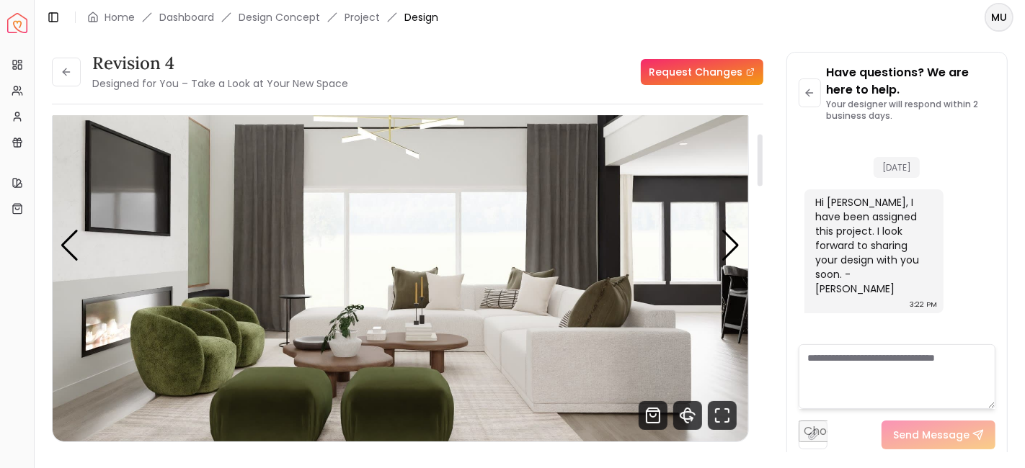
scroll to position [114, 0]
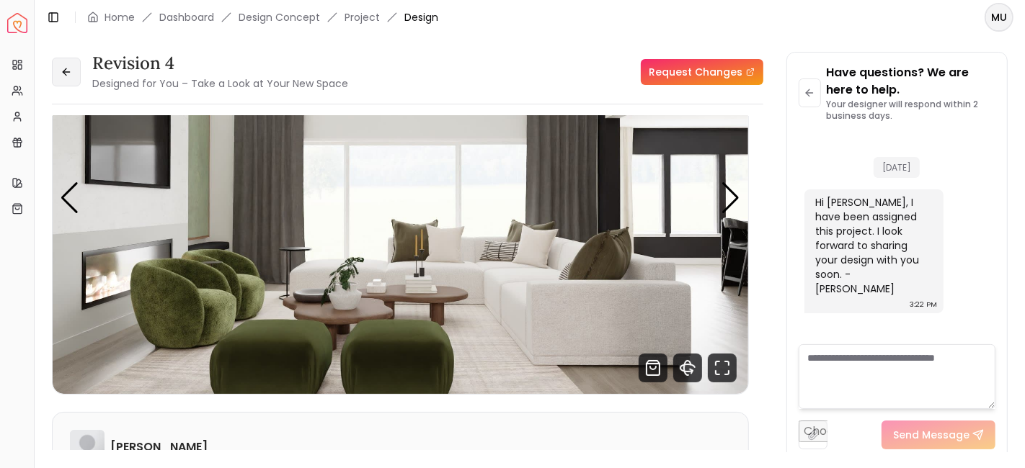
click at [71, 82] on button at bounding box center [66, 72] width 29 height 29
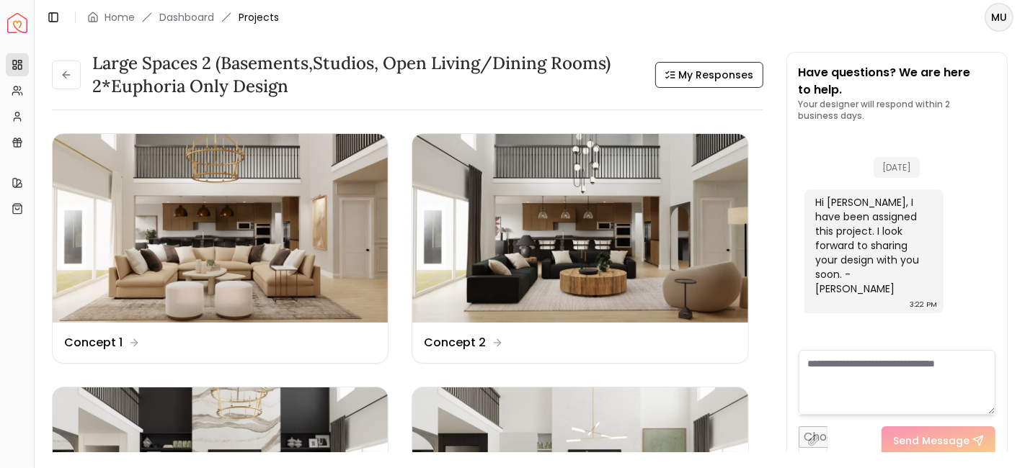
click at [71, 82] on button at bounding box center [66, 75] width 29 height 29
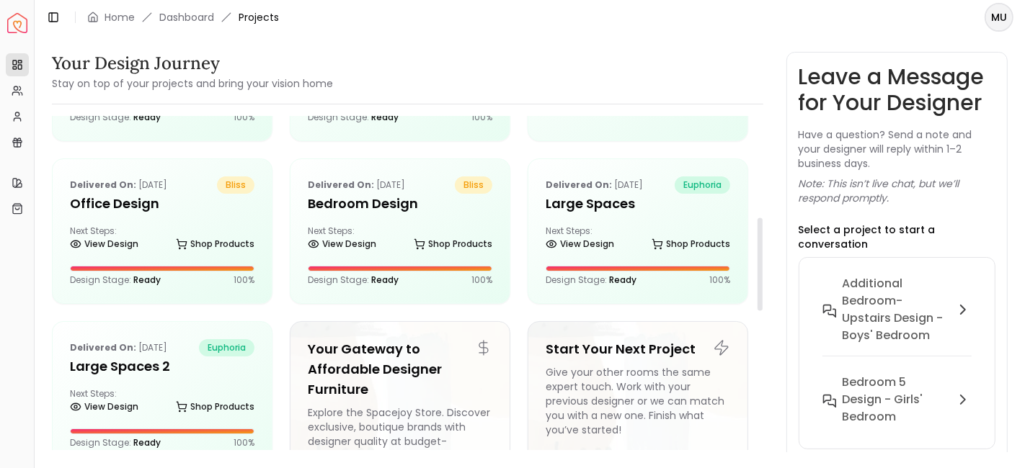
scroll to position [365, 0]
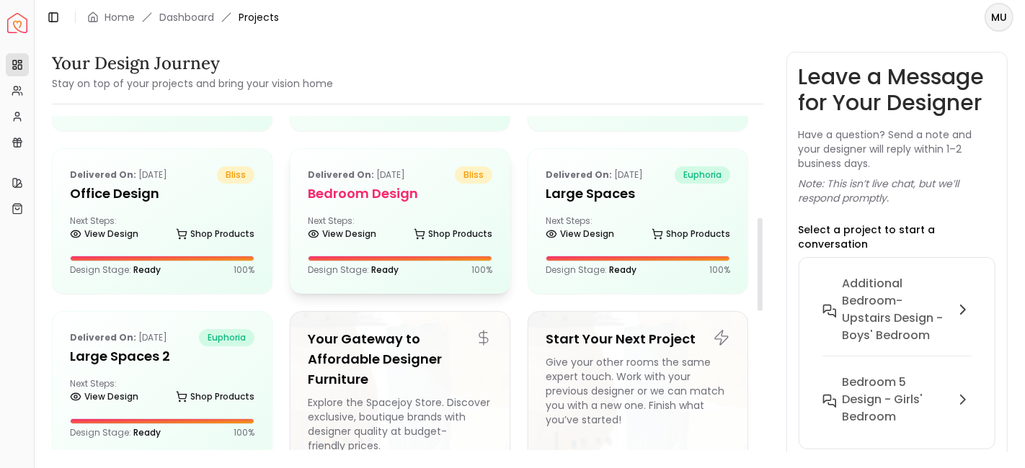
click at [391, 195] on h5 "Bedroom Design" at bounding box center [400, 194] width 184 height 20
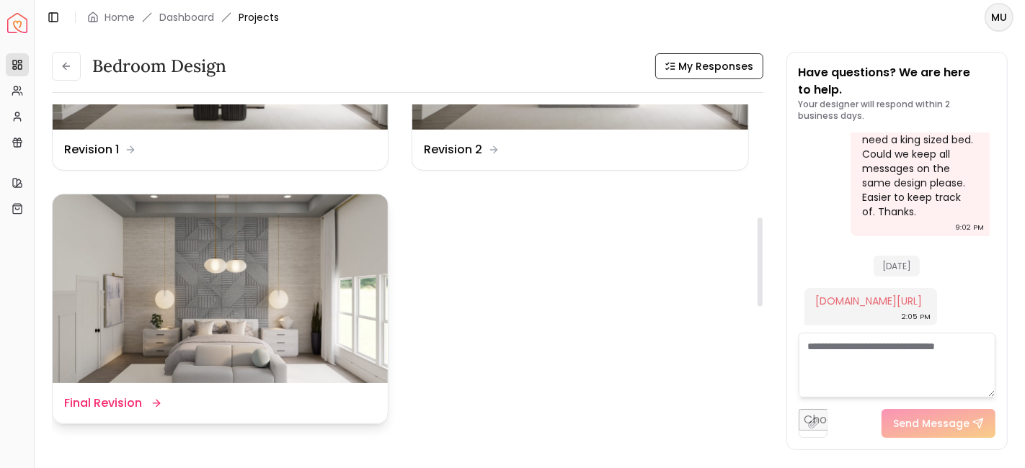
scroll to position [435, 0]
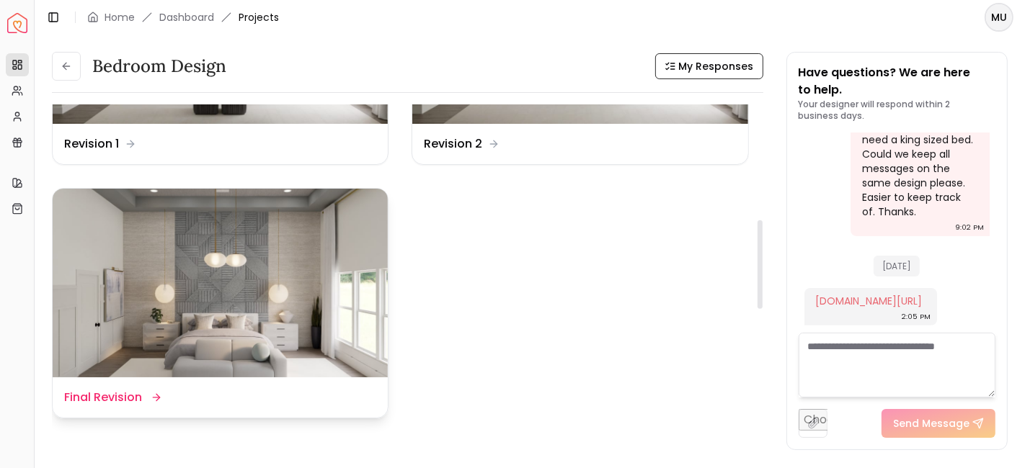
click at [292, 300] on img at bounding box center [220, 283] width 335 height 189
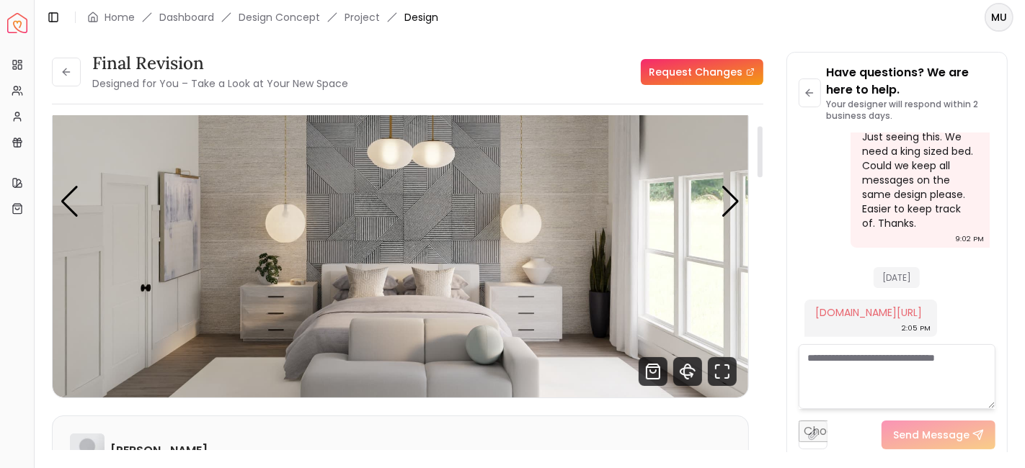
scroll to position [61, 0]
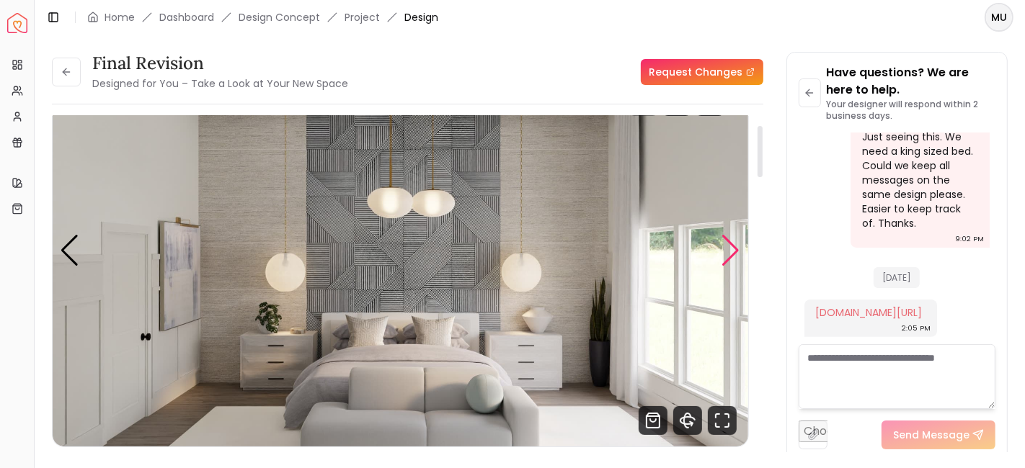
click at [735, 247] on div "Next slide" at bounding box center [730, 251] width 19 height 32
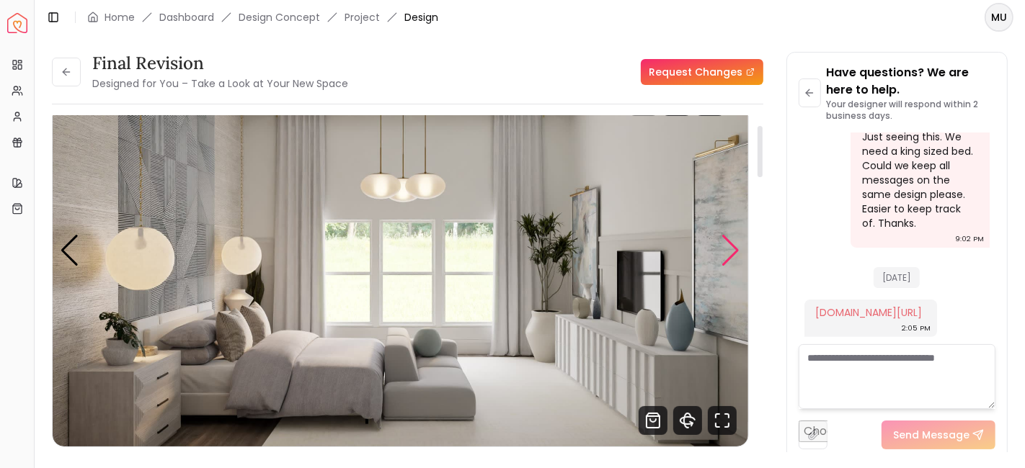
click at [735, 248] on div "Next slide" at bounding box center [730, 251] width 19 height 32
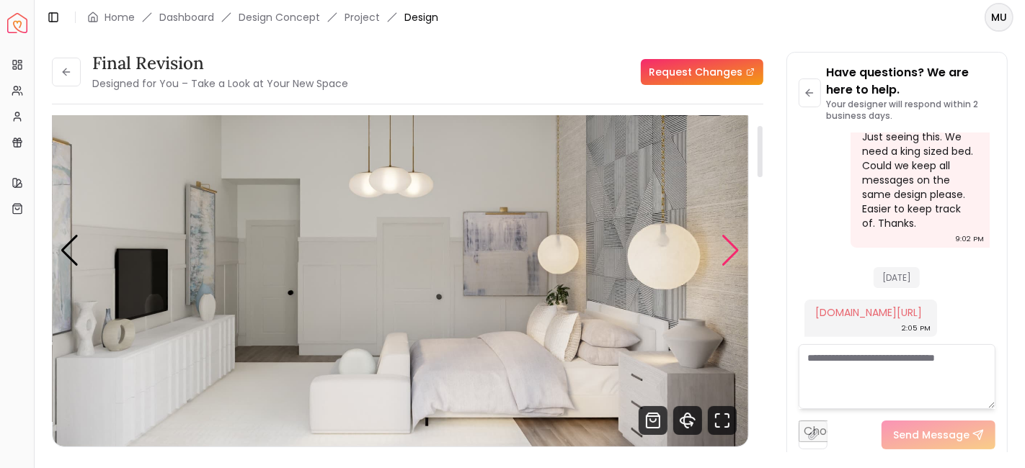
click at [735, 244] on div "Next slide" at bounding box center [730, 251] width 19 height 32
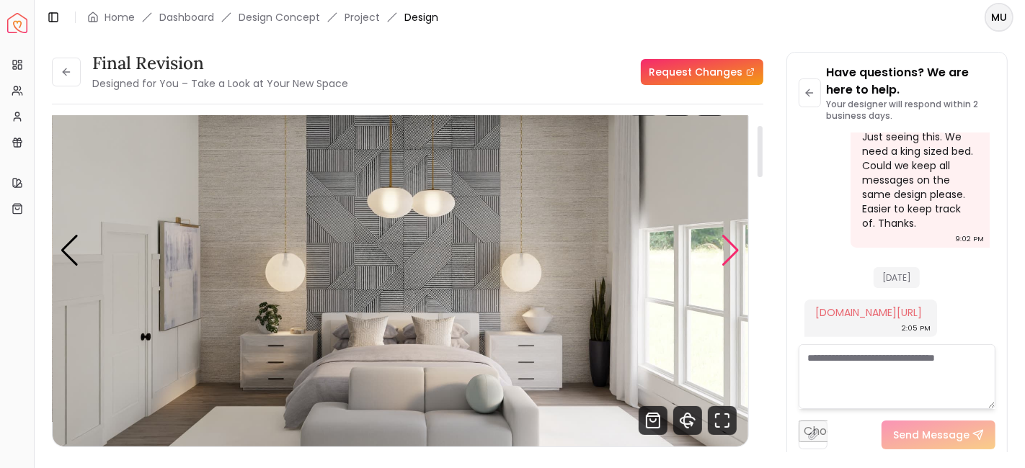
click at [735, 244] on div "Next slide" at bounding box center [730, 251] width 19 height 32
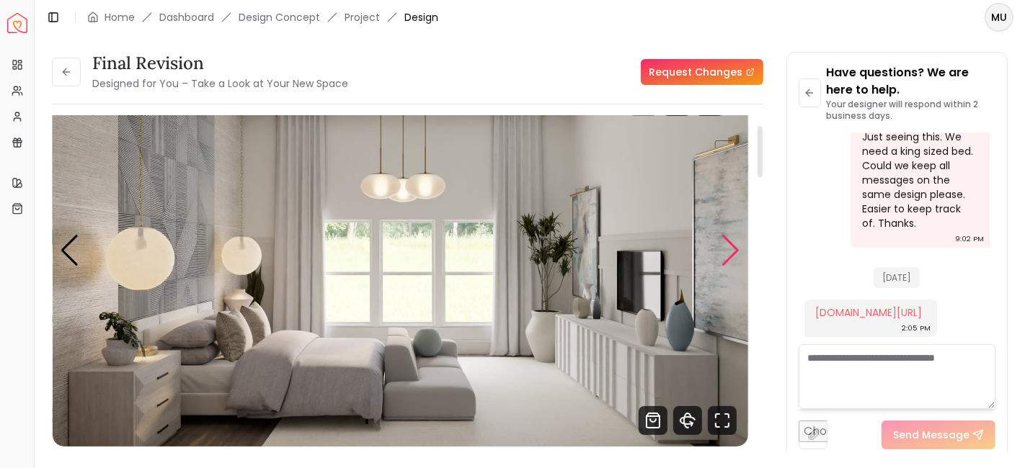
click at [735, 244] on div "Next slide" at bounding box center [730, 251] width 19 height 32
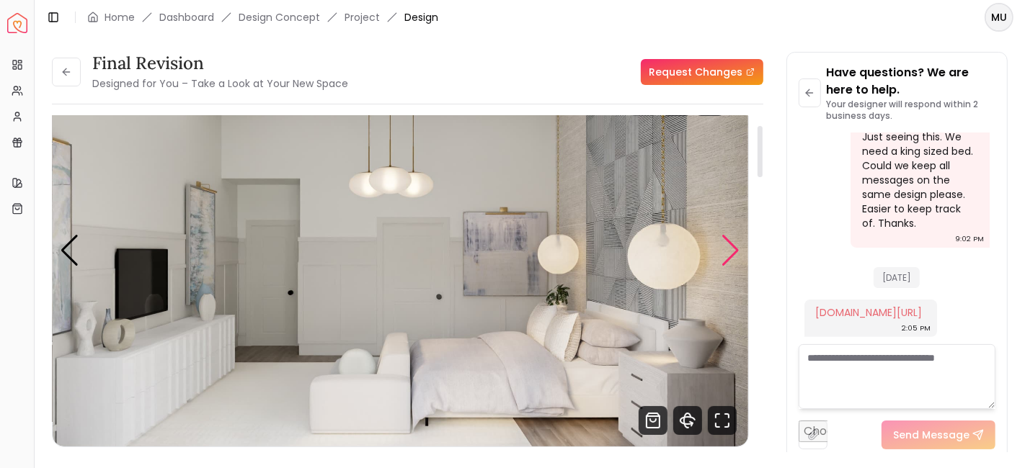
click at [738, 244] on div "Next slide" at bounding box center [730, 251] width 19 height 32
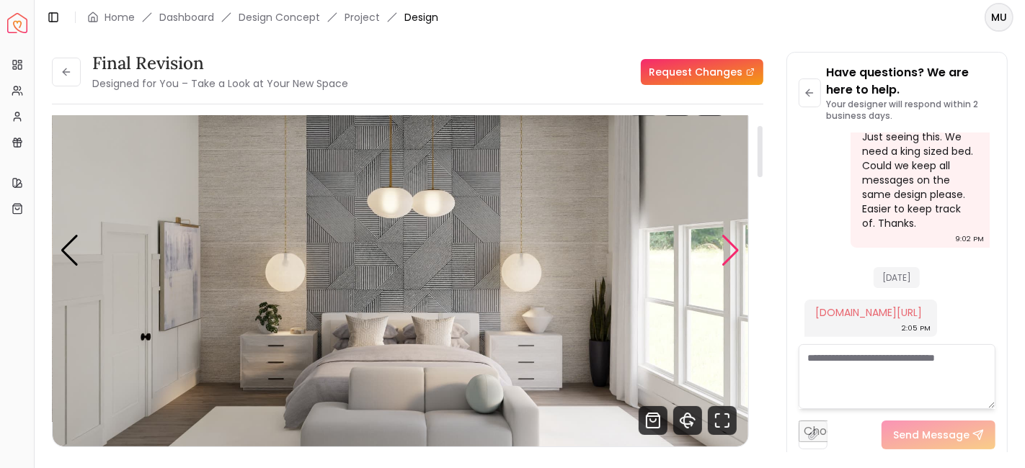
click at [738, 244] on div "Next slide" at bounding box center [730, 251] width 19 height 32
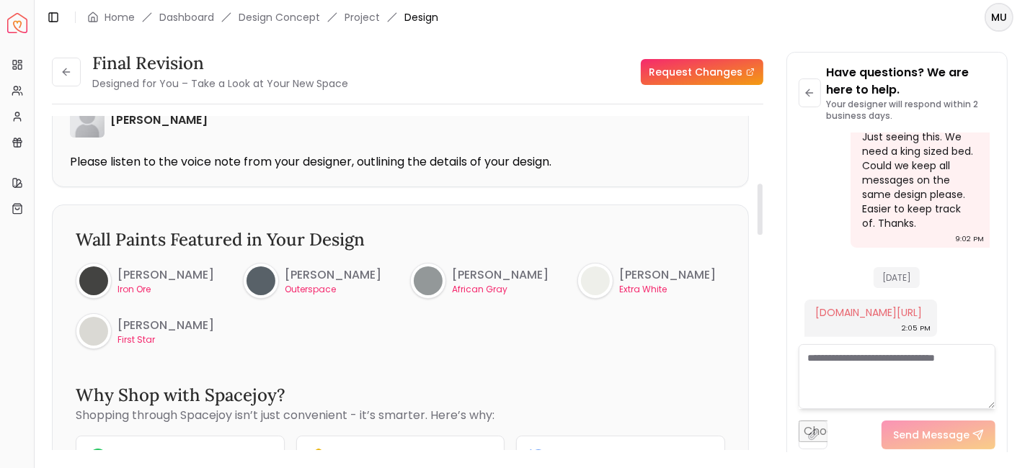
scroll to position [520, 0]
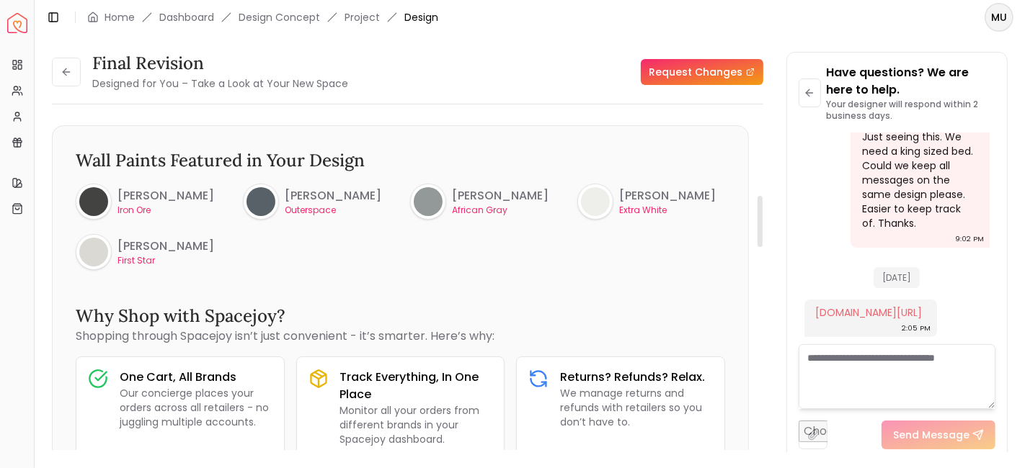
click at [135, 262] on p "First Star" at bounding box center [165, 261] width 97 height 12
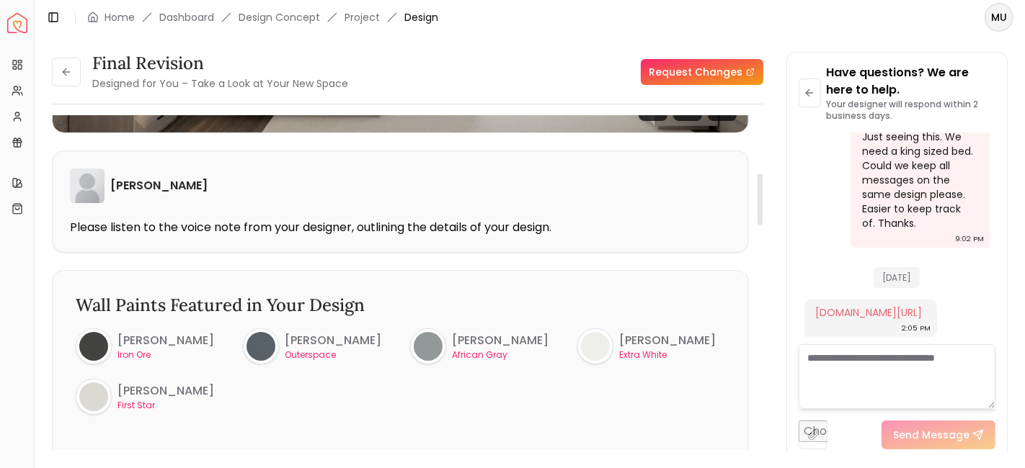
scroll to position [375, 0]
click at [239, 353] on div "[PERSON_NAME] Iron Ore [PERSON_NAME] Outerspace [PERSON_NAME] African Gray [PER…" at bounding box center [400, 372] width 649 height 86
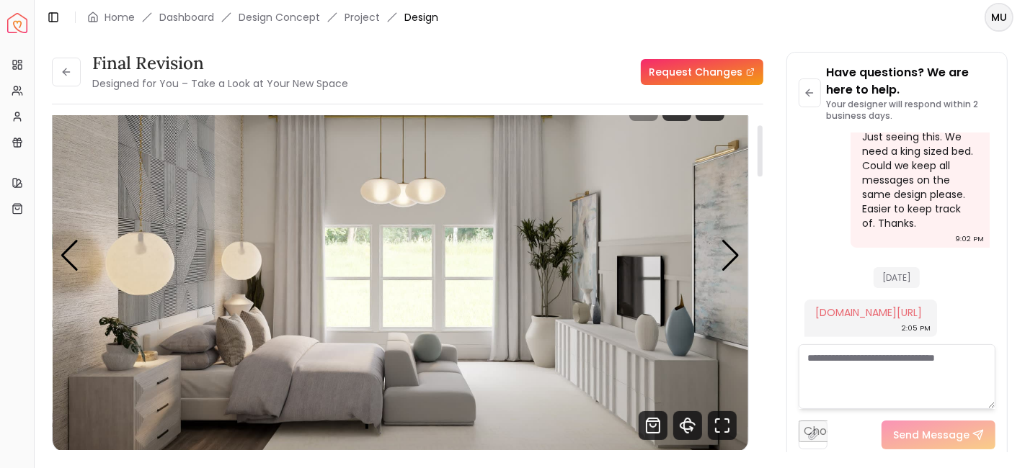
scroll to position [52, 0]
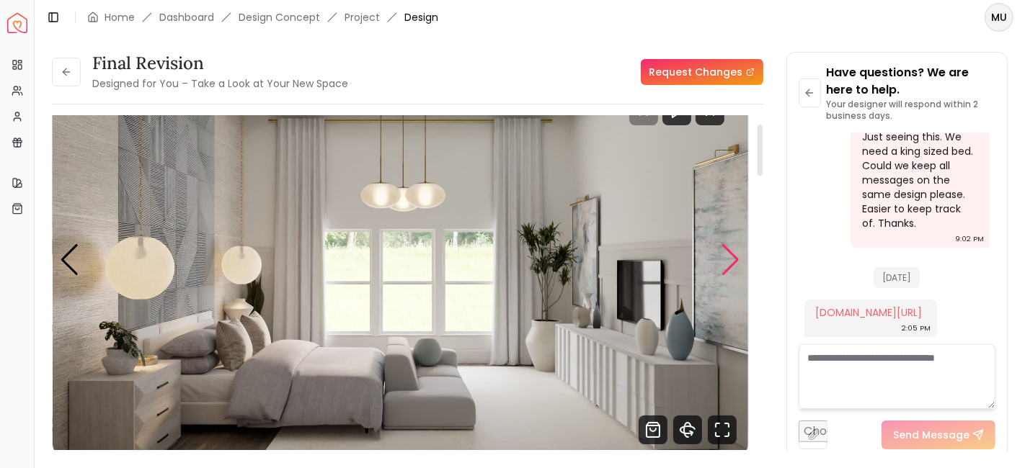
click at [729, 248] on div "Next slide" at bounding box center [730, 260] width 19 height 32
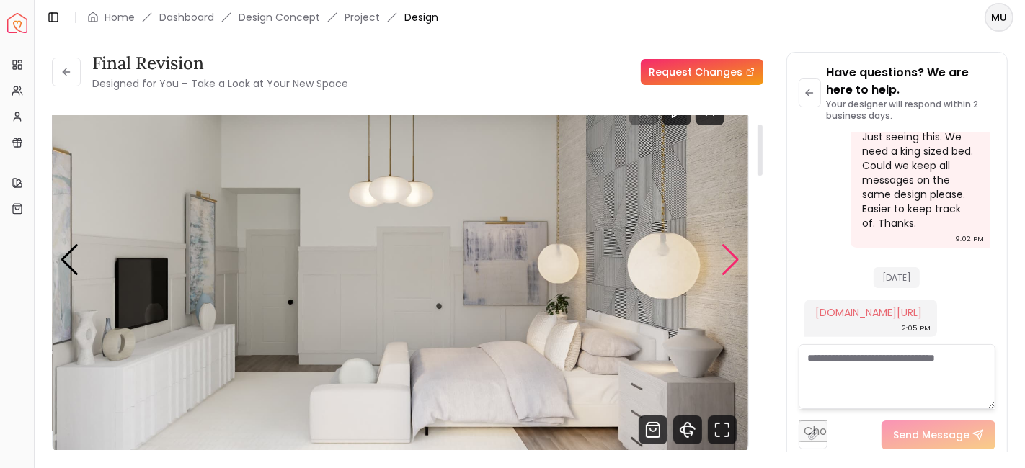
click at [729, 248] on div "Next slide" at bounding box center [730, 260] width 19 height 32
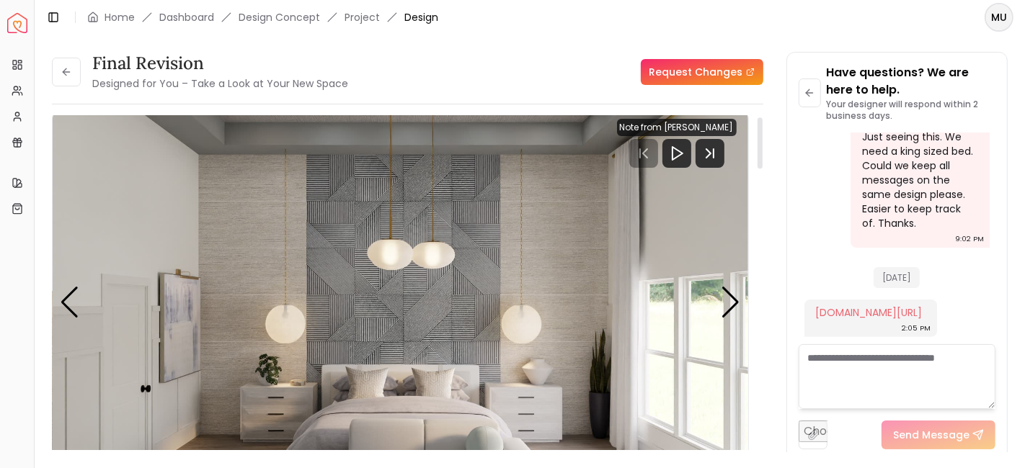
scroll to position [5, 0]
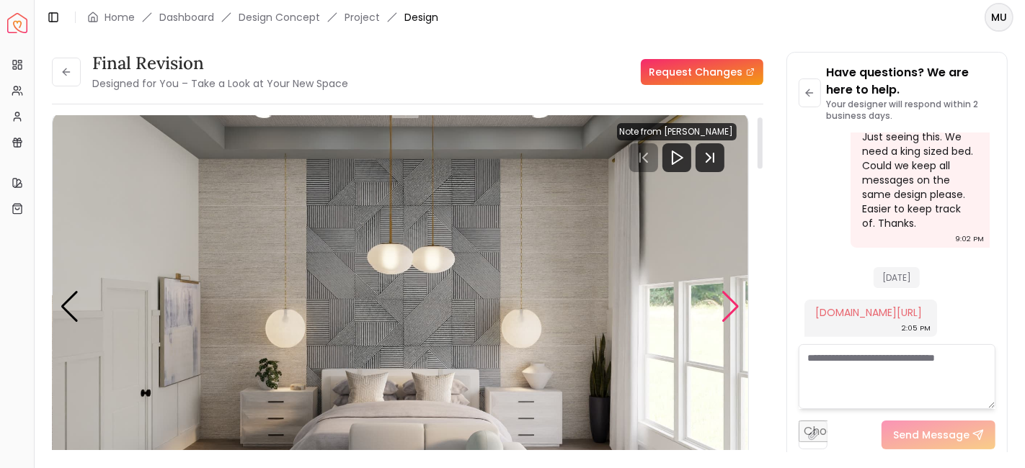
click at [738, 303] on div "Next slide" at bounding box center [730, 307] width 19 height 32
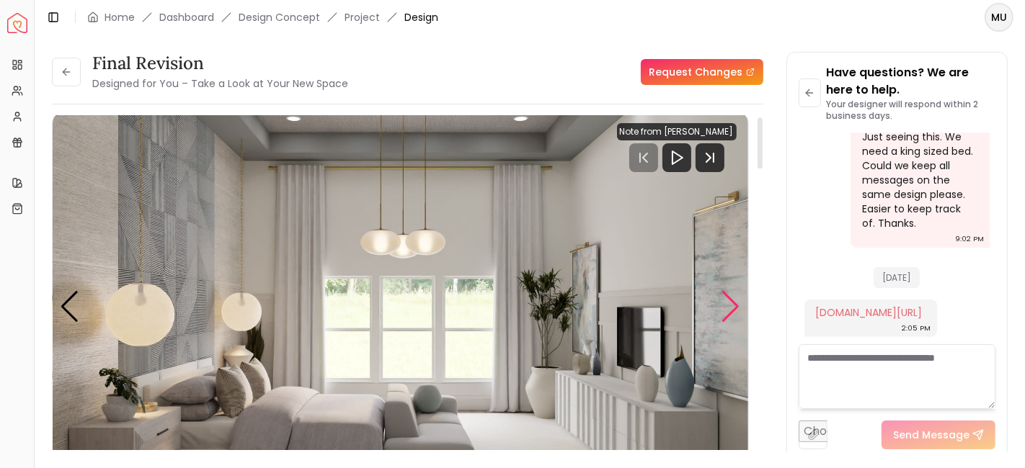
click at [738, 303] on div "Next slide" at bounding box center [730, 307] width 19 height 32
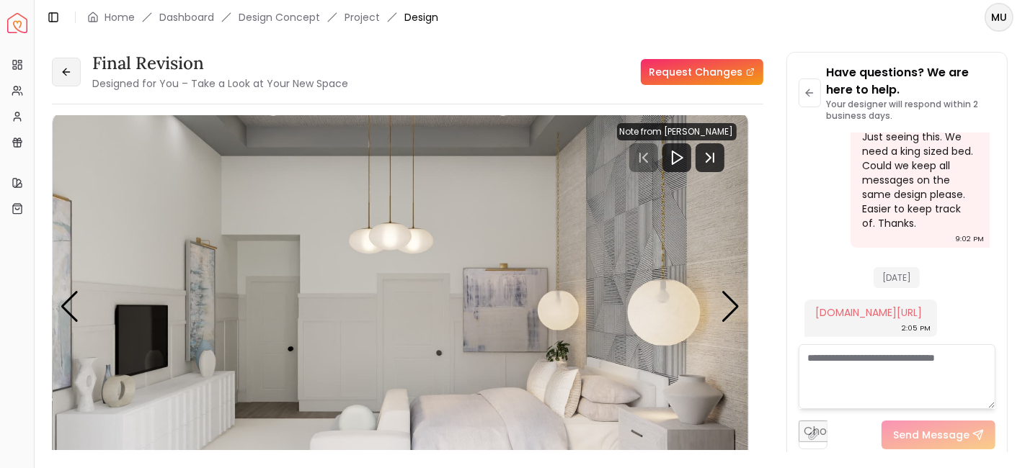
click at [69, 84] on button at bounding box center [66, 72] width 29 height 29
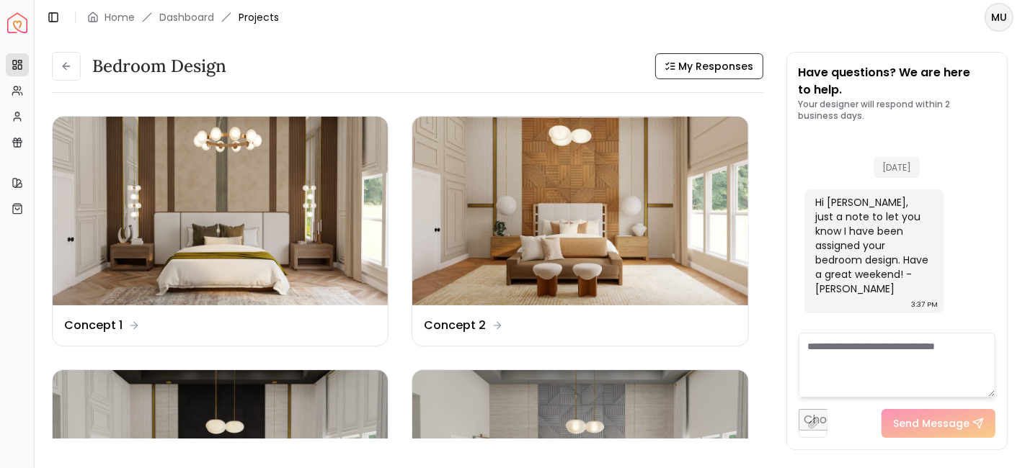
scroll to position [442, 0]
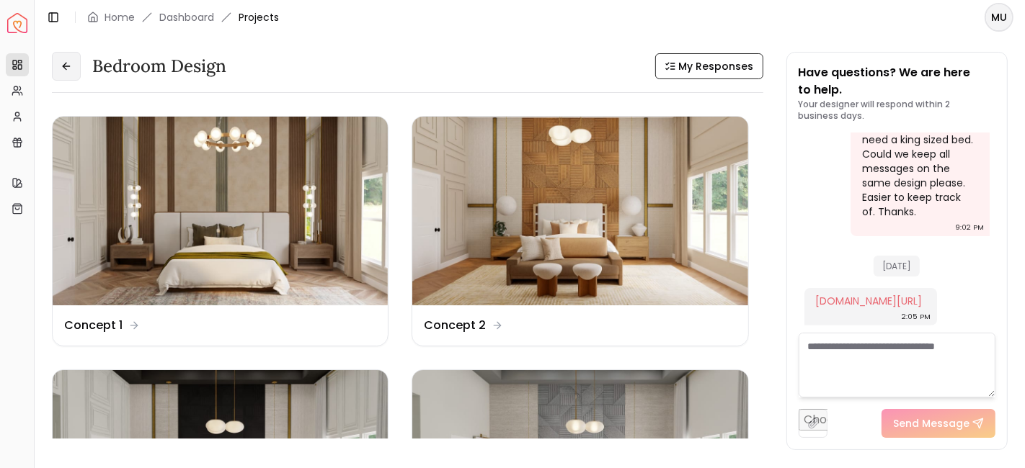
click at [66, 71] on icon at bounding box center [67, 67] width 12 height 12
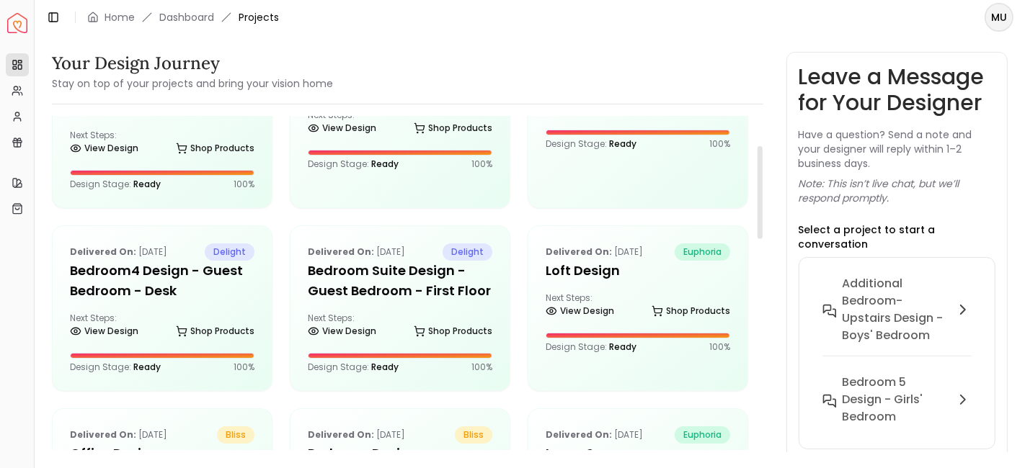
scroll to position [104, 0]
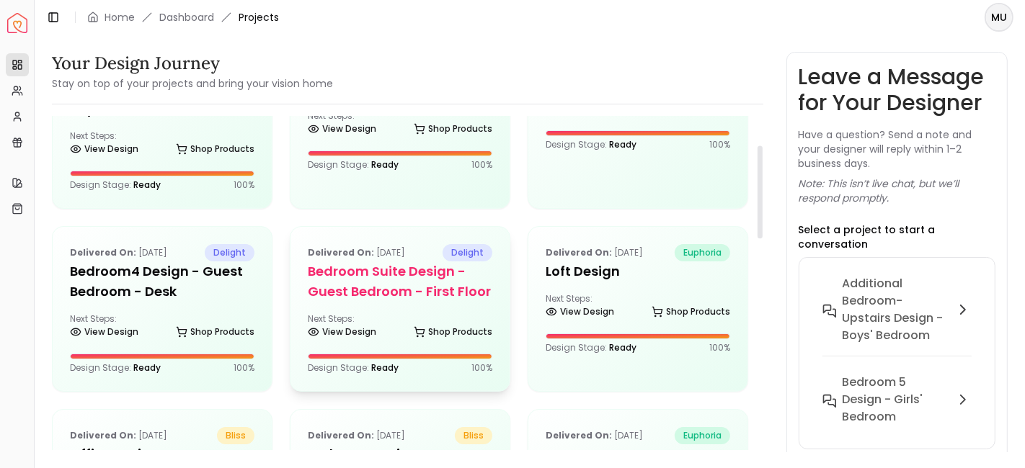
click at [424, 288] on h5 "Bedroom Suite design - Guest Bedroom - First Floor" at bounding box center [400, 282] width 184 height 40
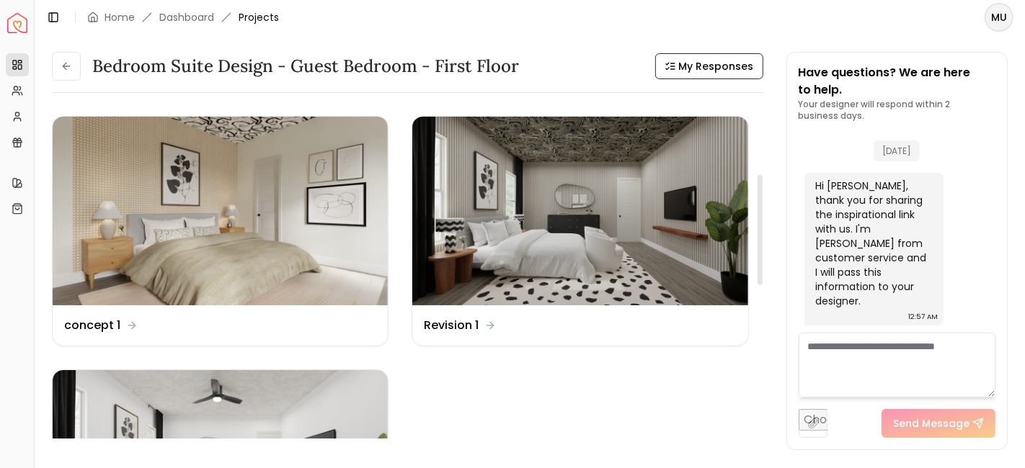
scroll to position [245, 0]
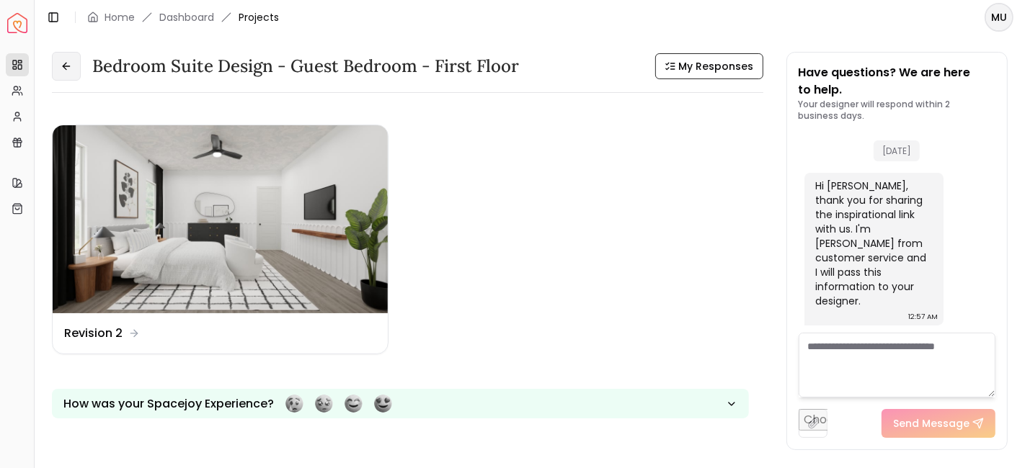
click at [71, 73] on button at bounding box center [66, 66] width 29 height 29
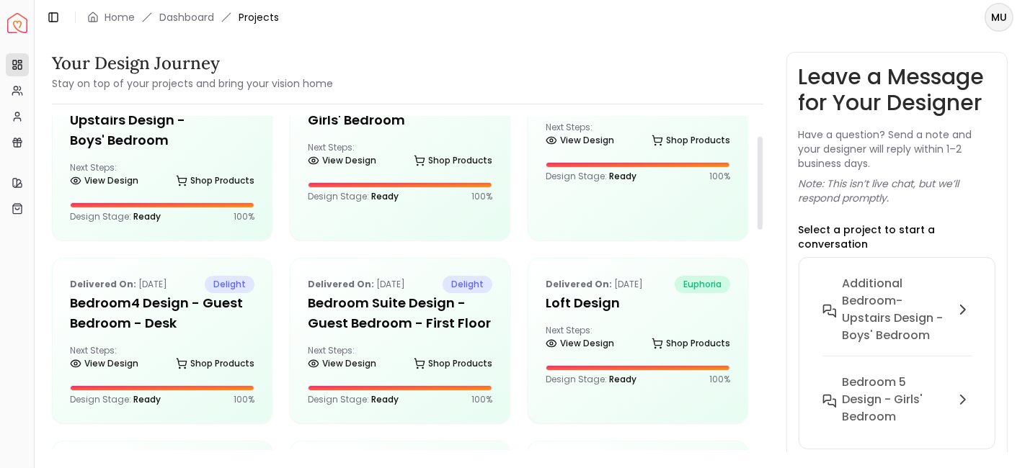
scroll to position [72, 0]
click at [234, 305] on h5 "Bedroom4 design - Guest Bedroom - Desk" at bounding box center [162, 314] width 184 height 40
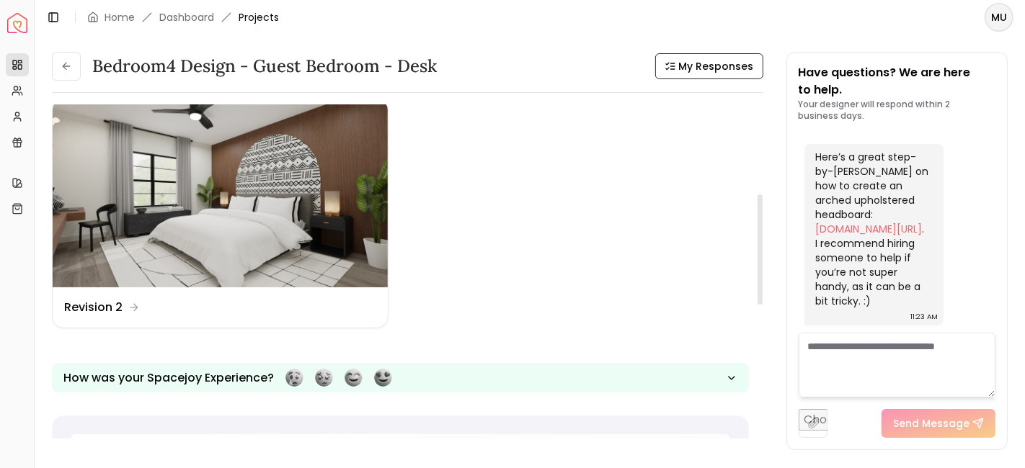
scroll to position [272, 0]
click at [142, 306] on div "Design Name Revision 2" at bounding box center [220, 306] width 312 height 17
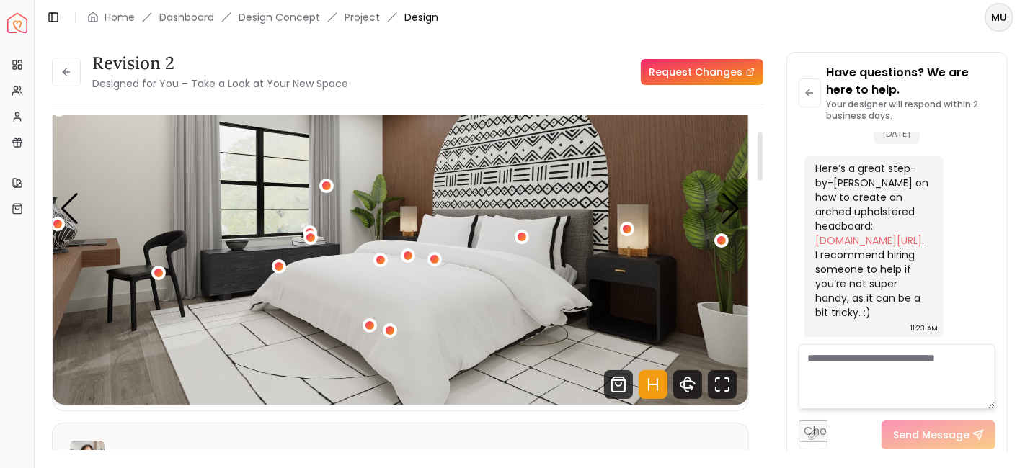
scroll to position [110, 0]
click at [68, 76] on icon at bounding box center [67, 72] width 12 height 12
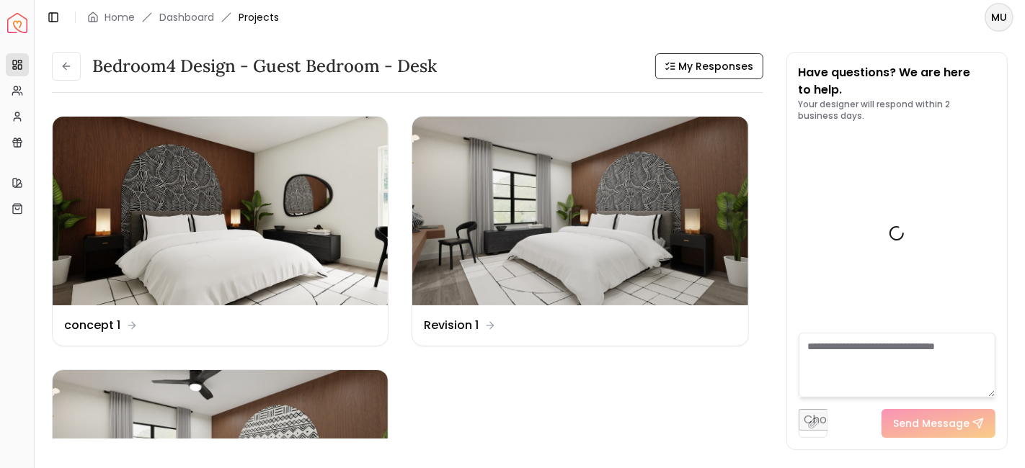
scroll to position [88, 0]
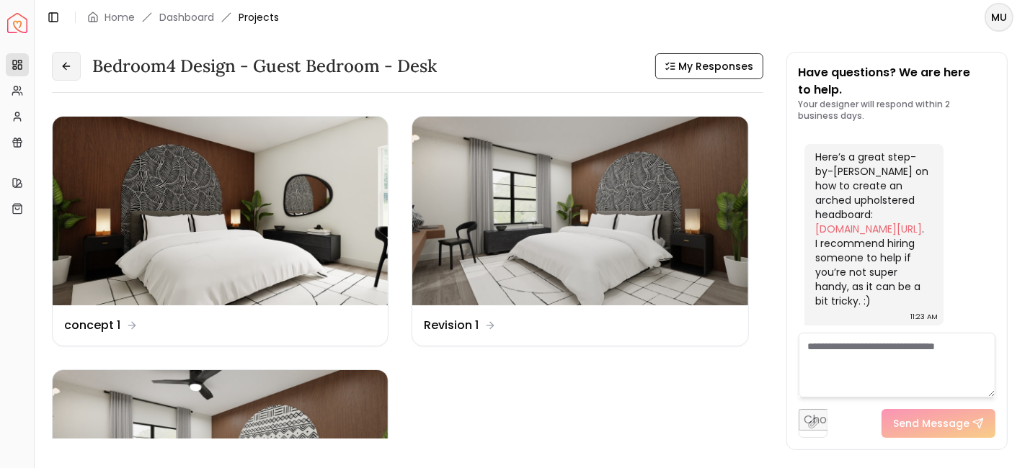
click at [66, 62] on icon at bounding box center [67, 67] width 12 height 12
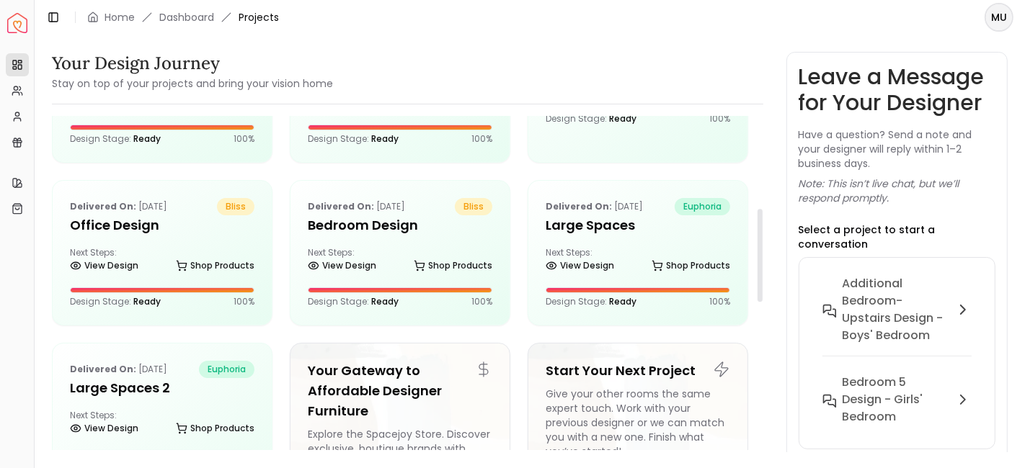
scroll to position [333, 0]
click at [623, 257] on div "Next Steps: View Design Shop Products" at bounding box center [637, 262] width 184 height 29
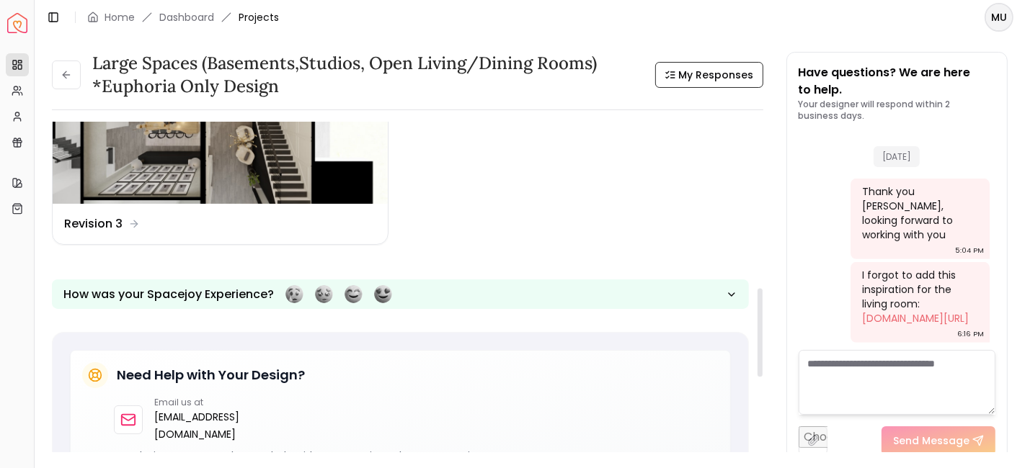
scroll to position [627, 0]
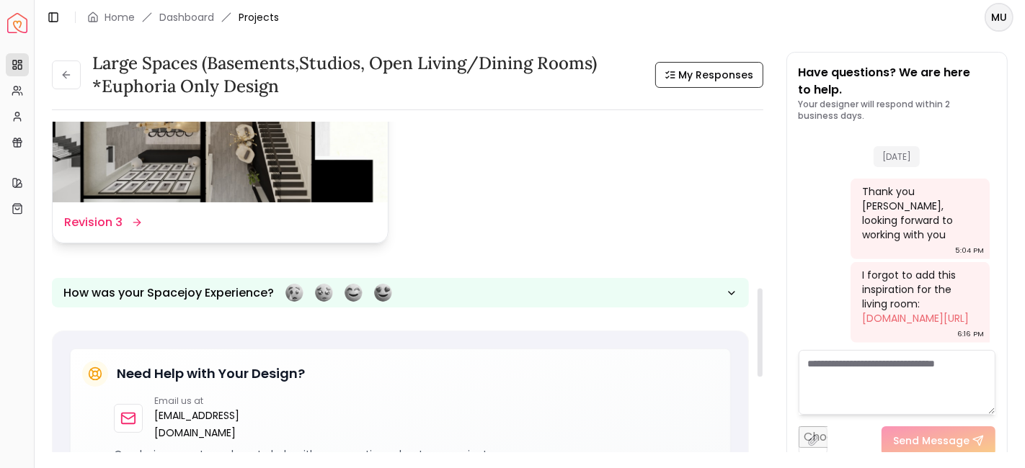
click at [254, 165] on img at bounding box center [220, 108] width 335 height 189
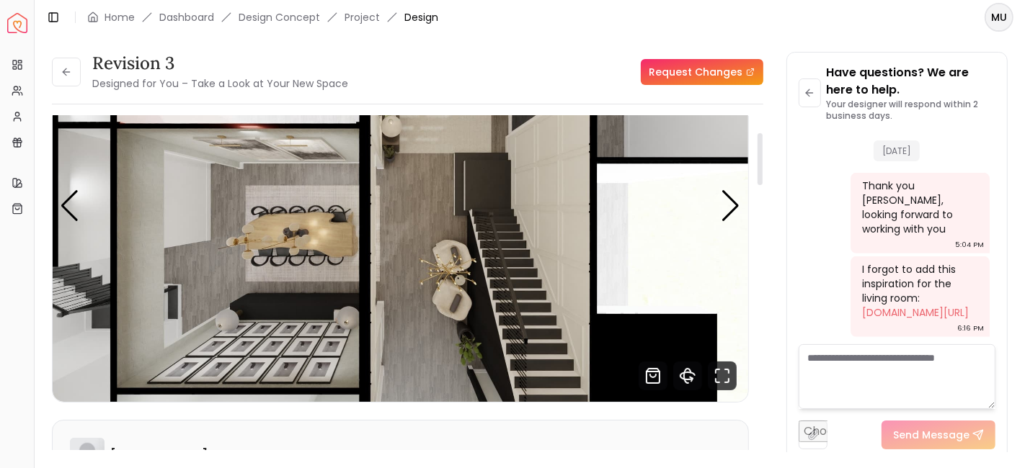
scroll to position [108, 0]
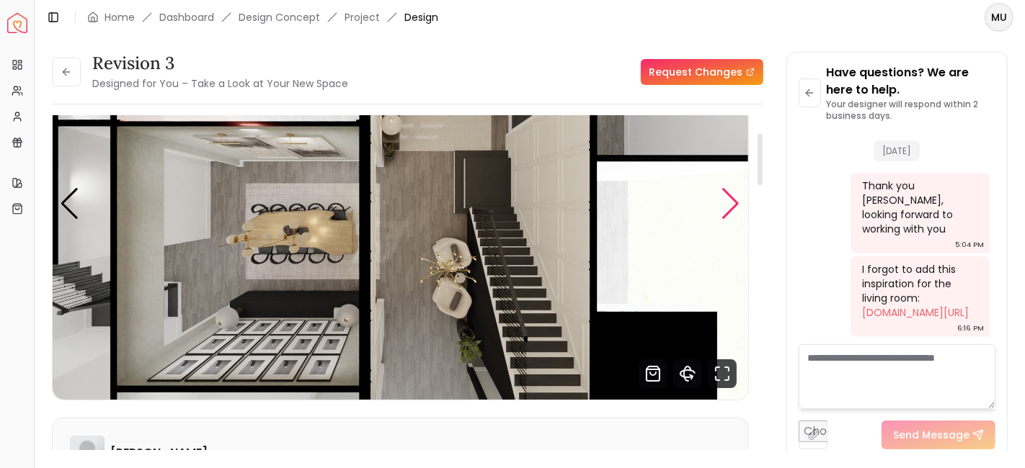
click at [728, 197] on div "Next slide" at bounding box center [730, 204] width 19 height 32
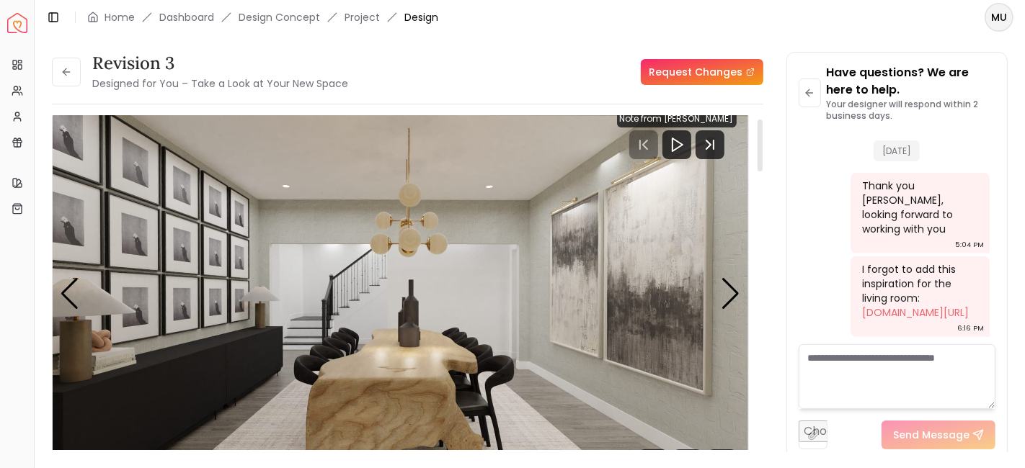
scroll to position [17, 0]
click at [730, 288] on div "Next slide" at bounding box center [730, 295] width 19 height 32
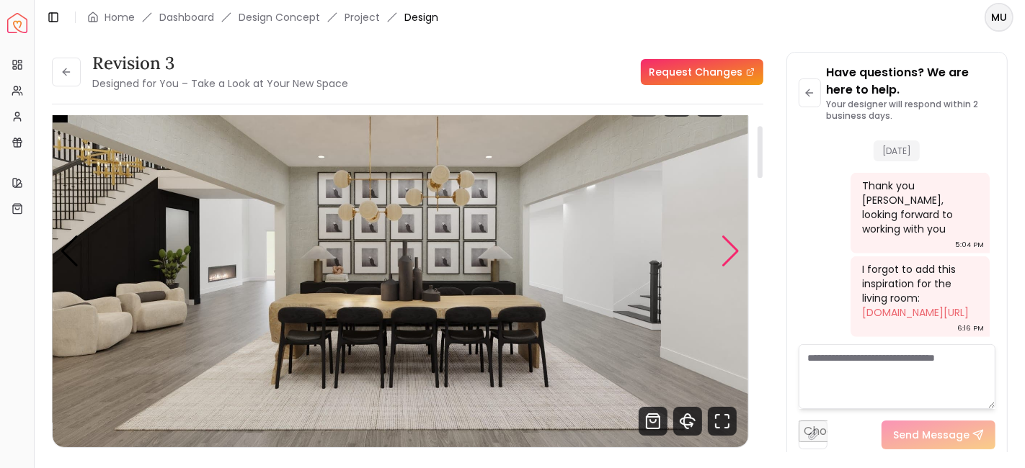
scroll to position [61, 0]
click at [729, 249] on div "Next slide" at bounding box center [730, 251] width 19 height 32
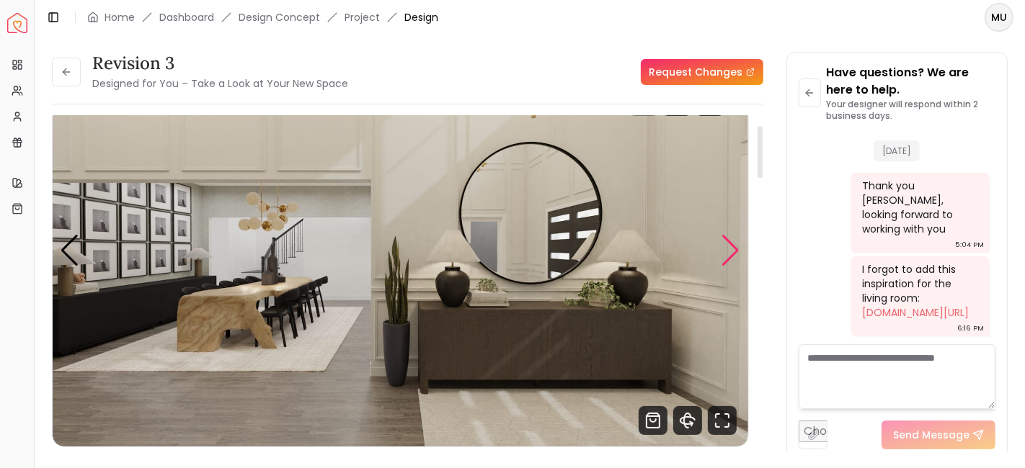
click at [729, 249] on div "Next slide" at bounding box center [730, 251] width 19 height 32
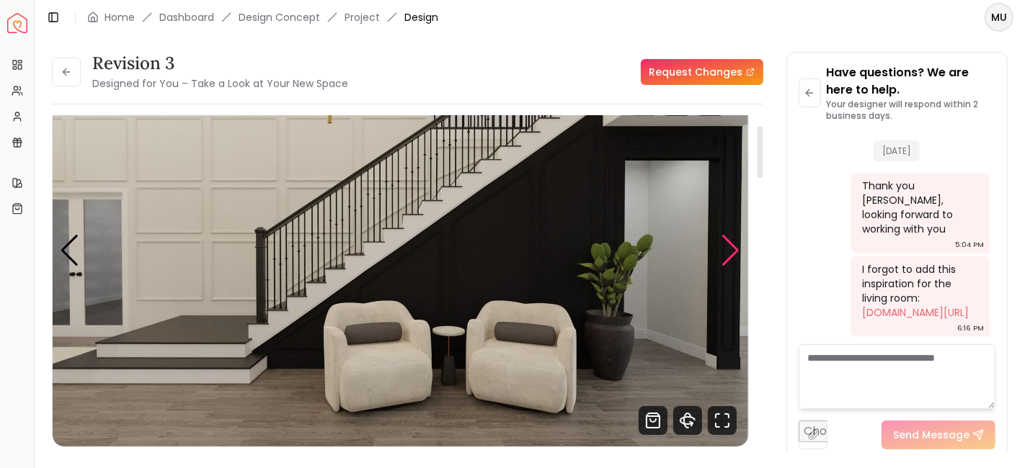
click at [729, 249] on div "Next slide" at bounding box center [730, 251] width 19 height 32
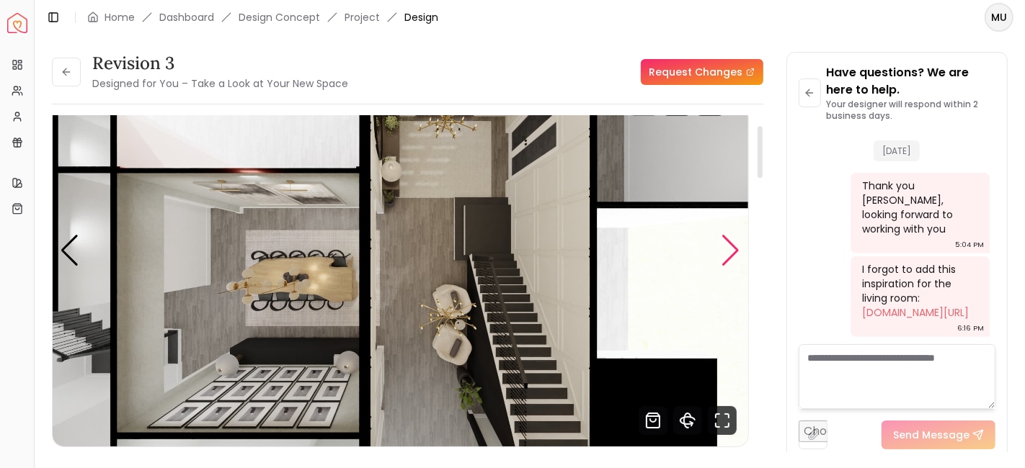
click at [729, 249] on div "Next slide" at bounding box center [730, 251] width 19 height 32
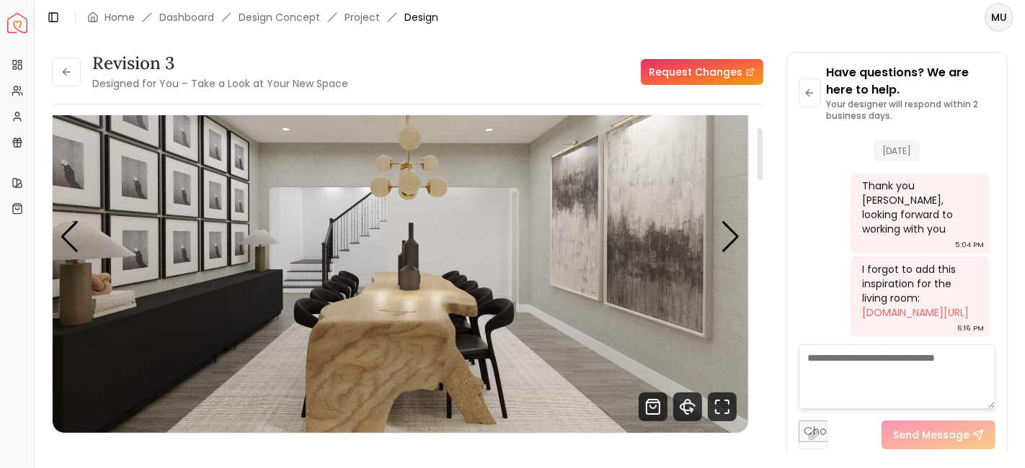
scroll to position [76, 0]
click at [731, 233] on div "Next slide" at bounding box center [730, 236] width 19 height 32
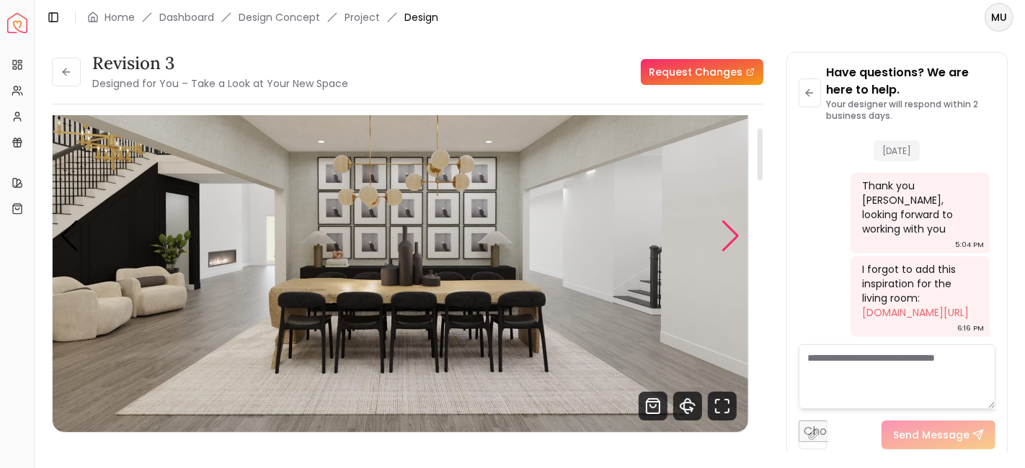
click at [732, 245] on div "Next slide" at bounding box center [730, 236] width 19 height 32
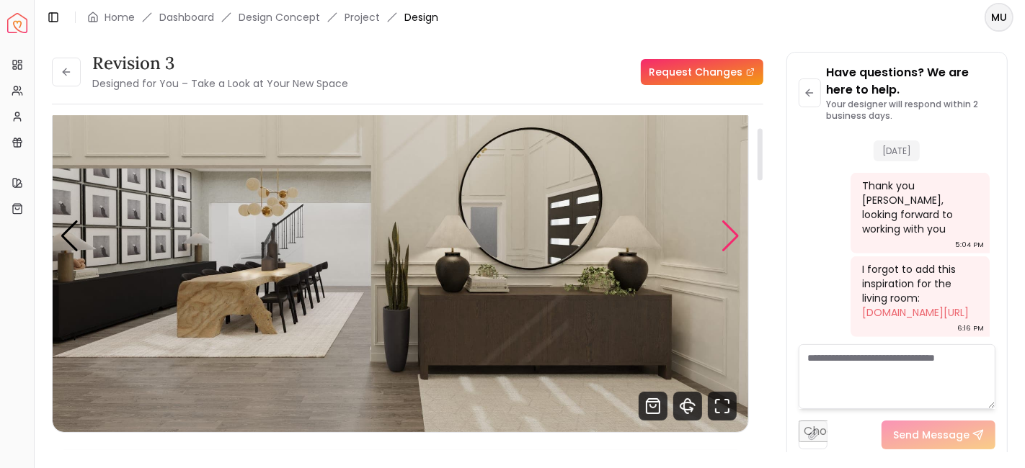
click at [736, 230] on div "Next slide" at bounding box center [730, 236] width 19 height 32
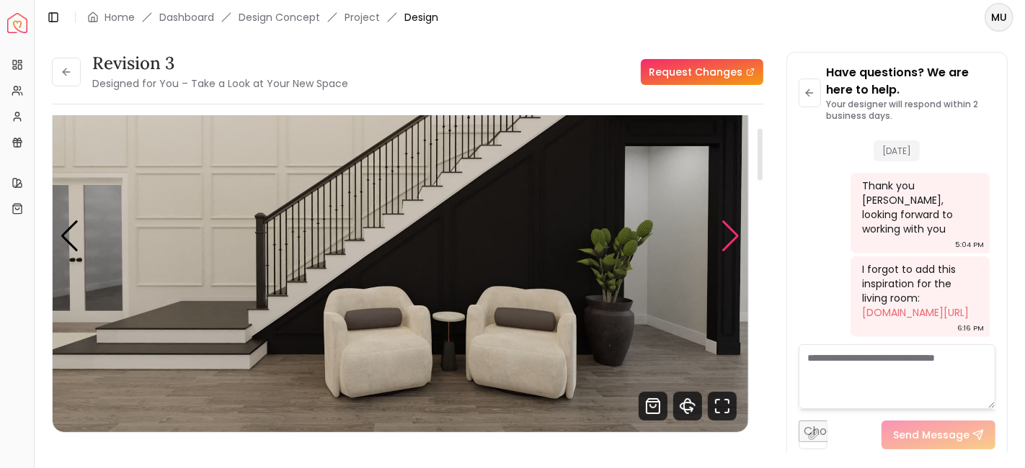
click at [736, 230] on div "Next slide" at bounding box center [730, 236] width 19 height 32
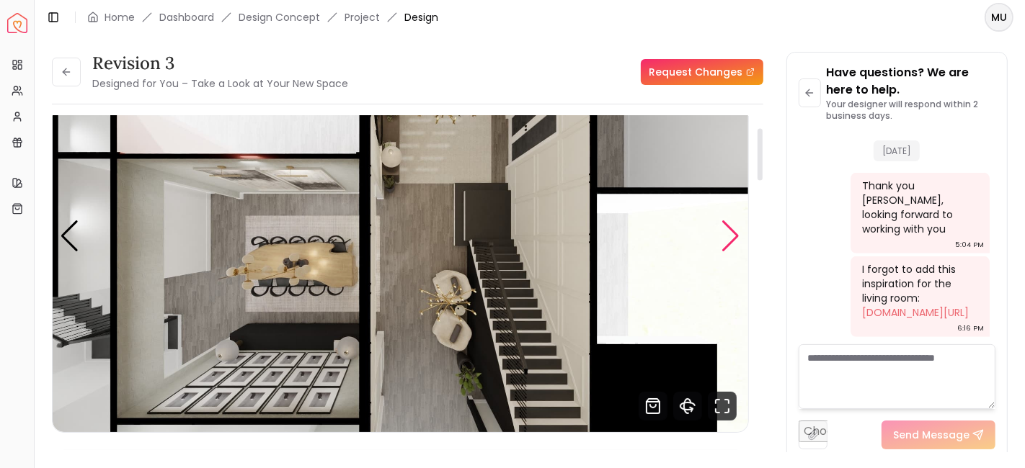
click at [736, 230] on div "Next slide" at bounding box center [730, 236] width 19 height 32
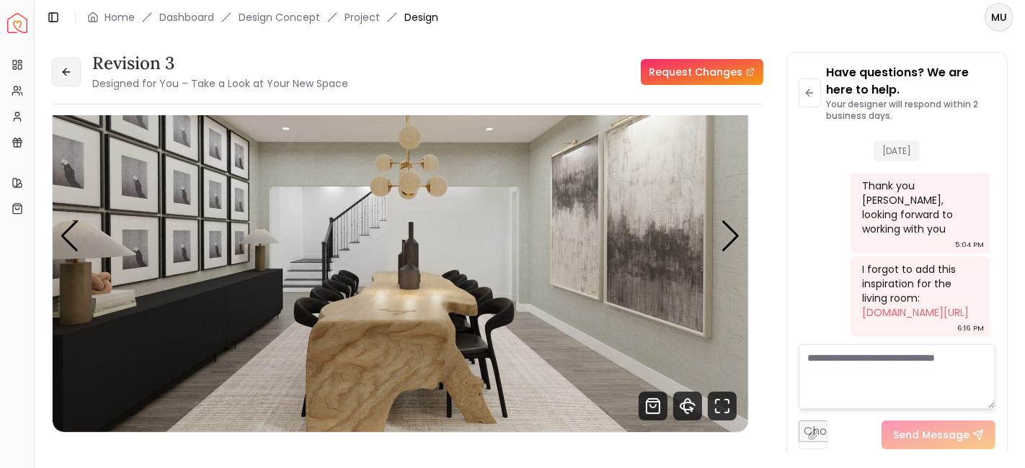
click at [68, 63] on button at bounding box center [66, 72] width 29 height 29
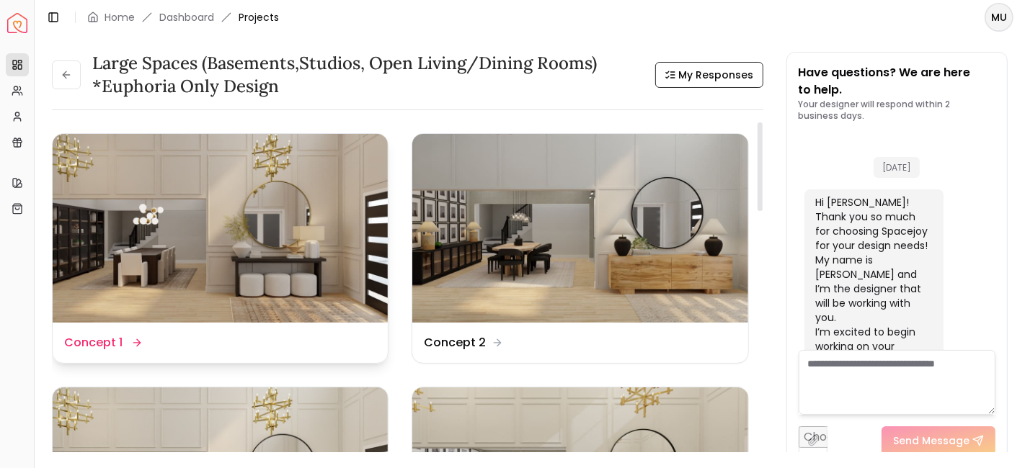
scroll to position [878, 0]
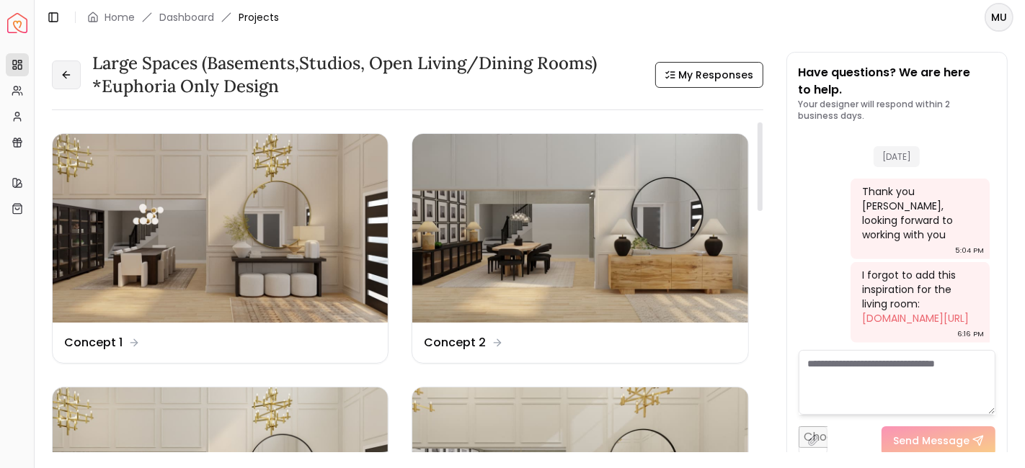
click at [78, 69] on button at bounding box center [66, 75] width 29 height 29
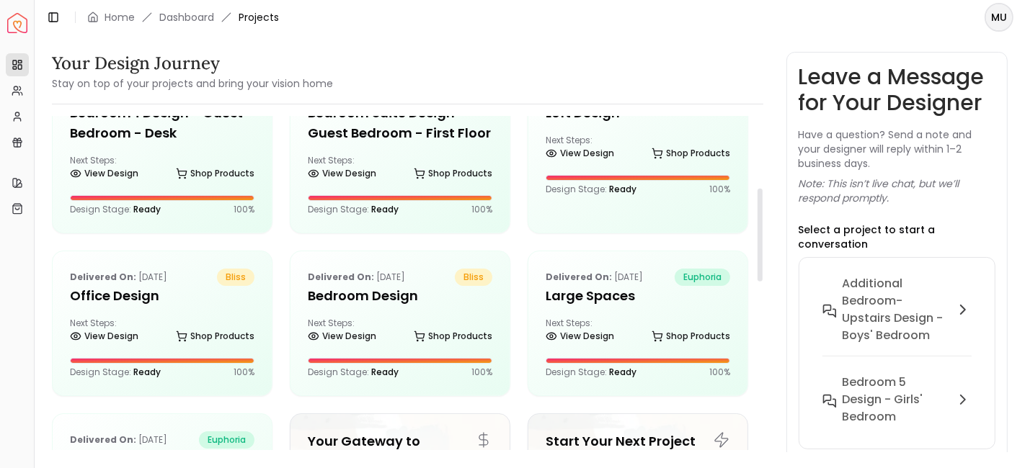
scroll to position [254, 0]
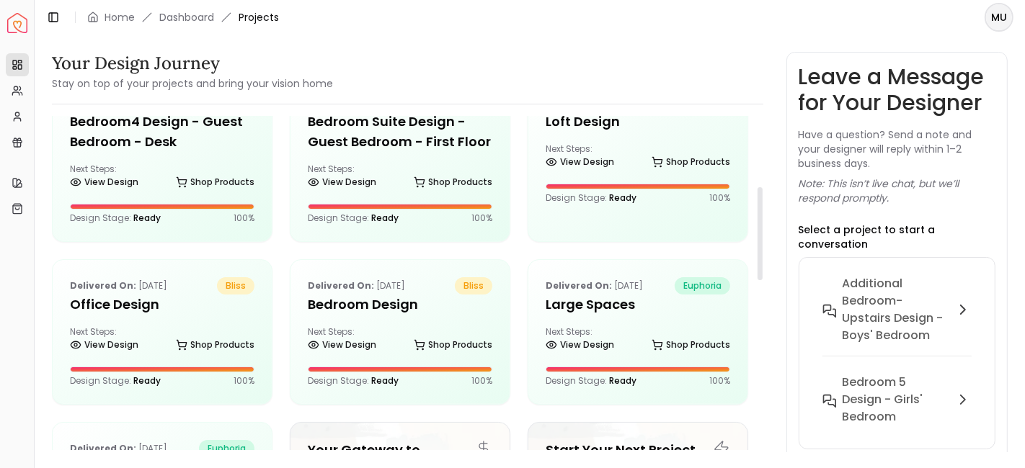
click at [183, 270] on div "Delivered on: [DATE] bliss Office Design Next Steps: View Design Shop Products …" at bounding box center [162, 332] width 219 height 144
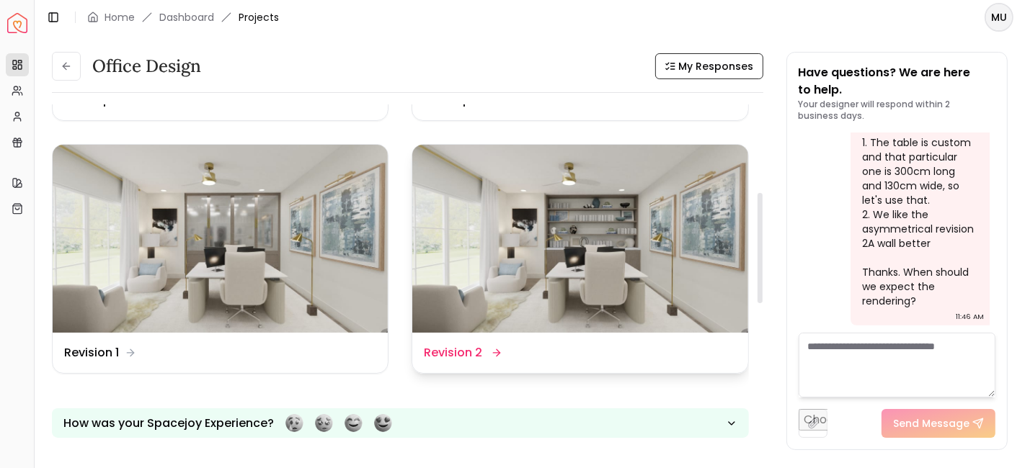
scroll to position [166, 0]
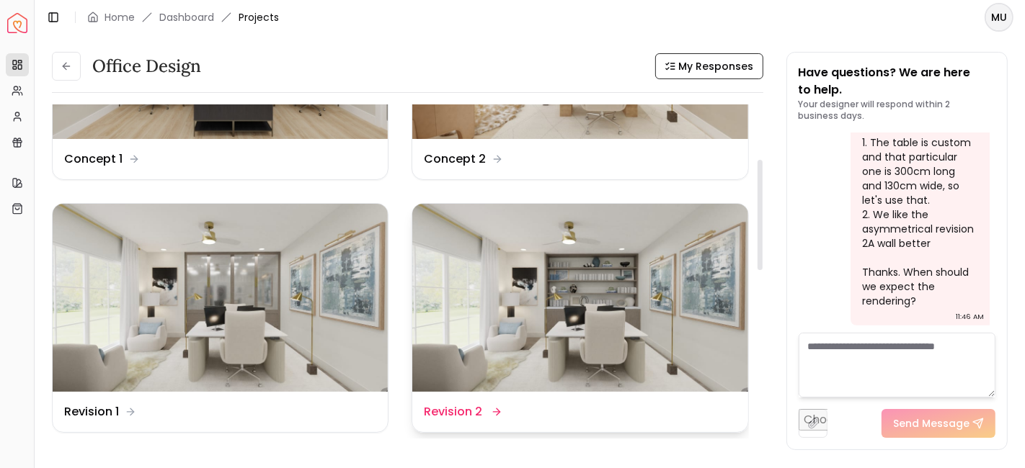
click at [469, 409] on dd "Revision 2" at bounding box center [453, 412] width 58 height 17
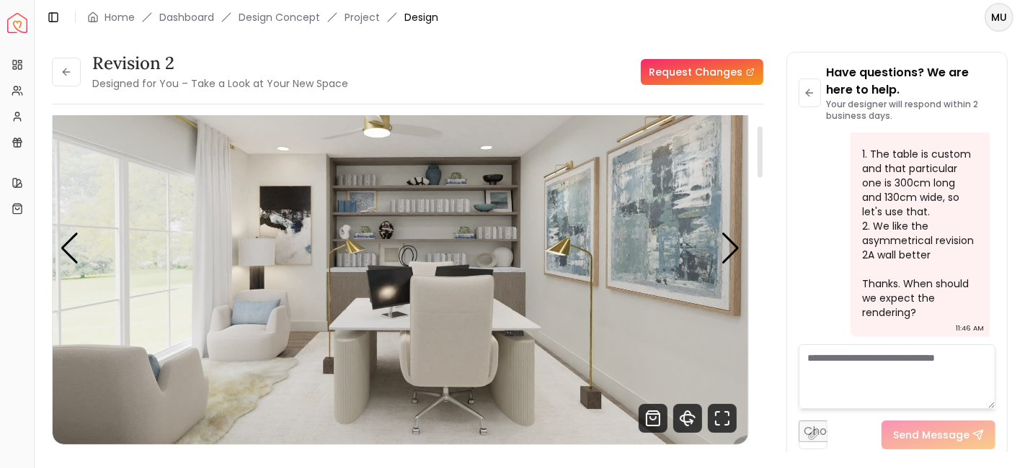
scroll to position [39, 0]
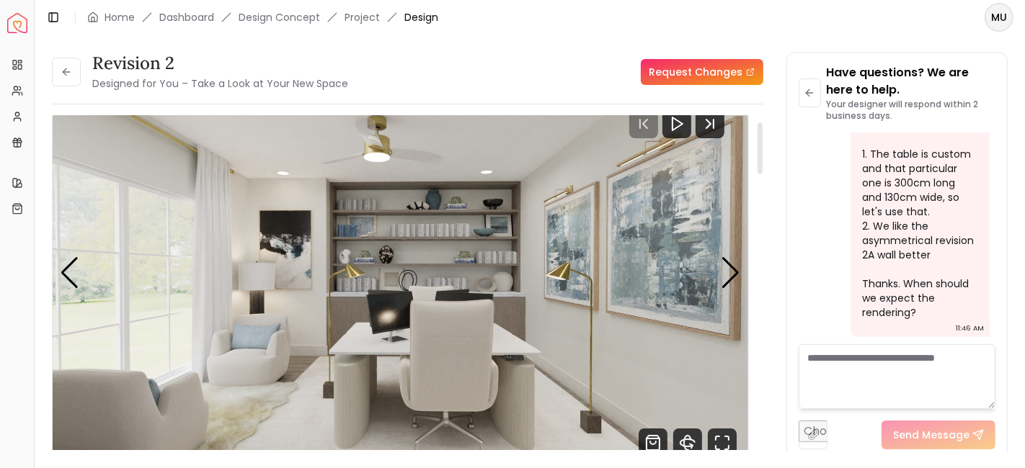
click at [762, 148] on div at bounding box center [759, 147] width 5 height 51
click at [736, 269] on div "Next slide" at bounding box center [730, 273] width 19 height 32
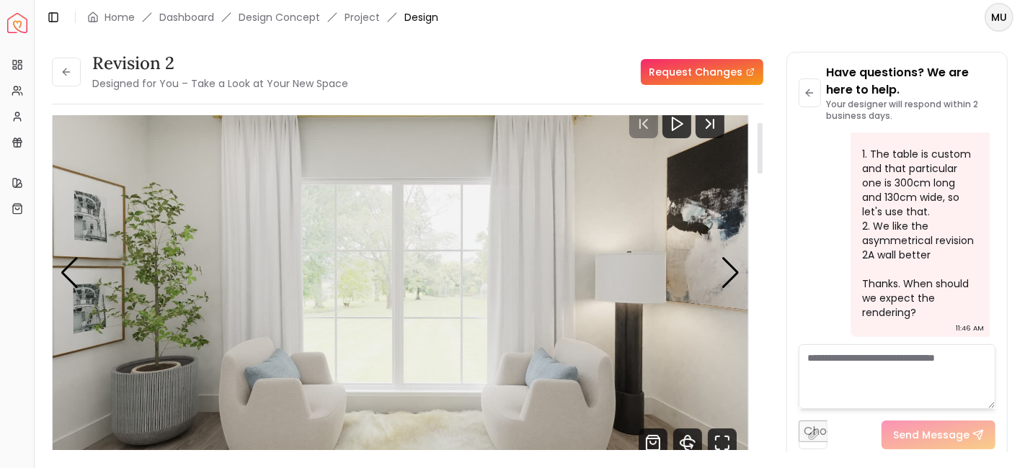
click at [370, 239] on img "2 / 3" at bounding box center [400, 273] width 695 height 391
click at [316, 182] on img "2 / 3" at bounding box center [400, 273] width 695 height 391
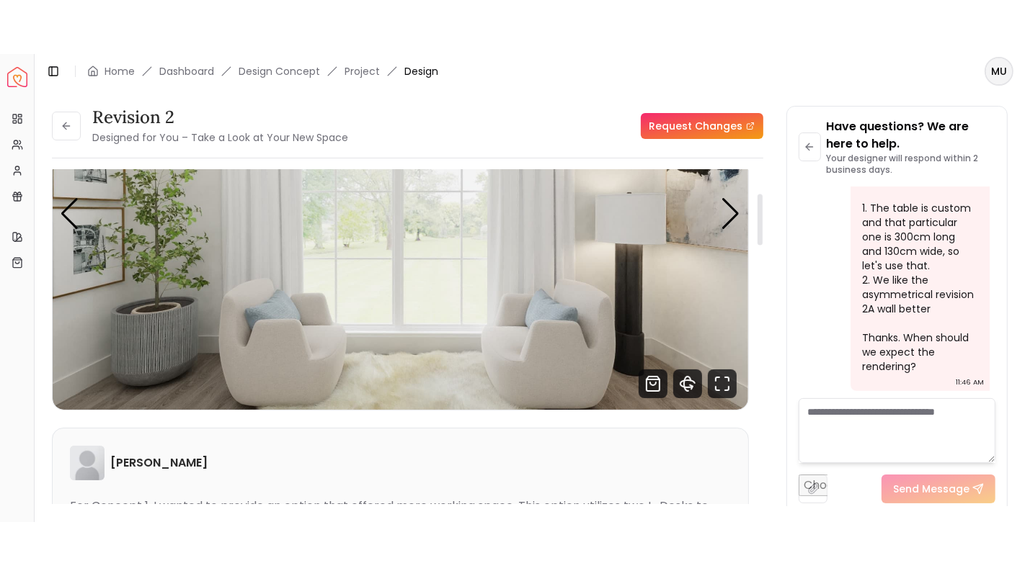
scroll to position [135, 0]
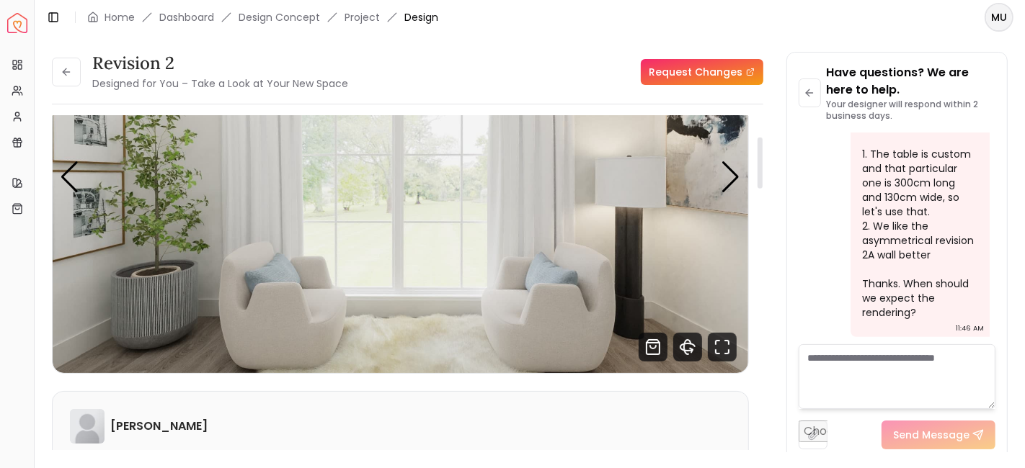
drag, startPoint x: 759, startPoint y: 163, endPoint x: 761, endPoint y: 177, distance: 14.5
click at [761, 177] on div at bounding box center [759, 163] width 5 height 51
click at [724, 338] on icon "Fullscreen" at bounding box center [722, 347] width 29 height 29
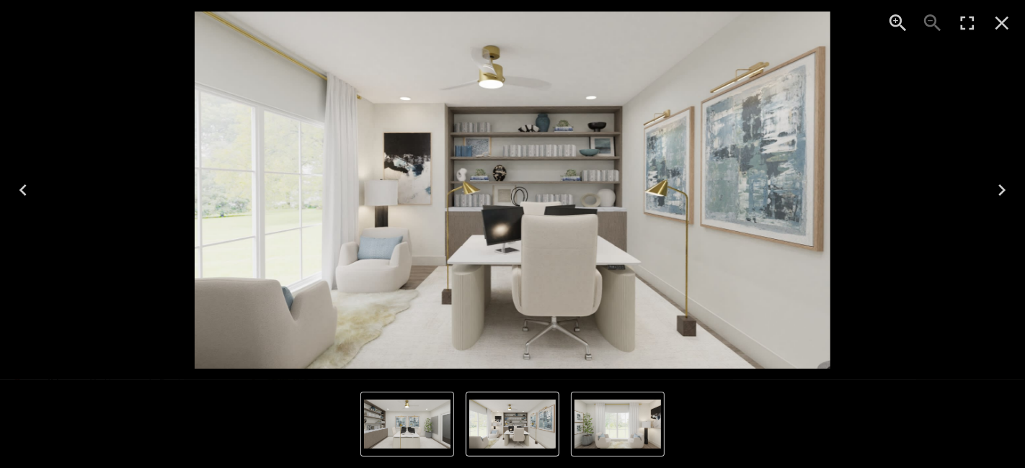
click at [957, 26] on icon "Enter Fullscreen" at bounding box center [966, 23] width 23 height 23
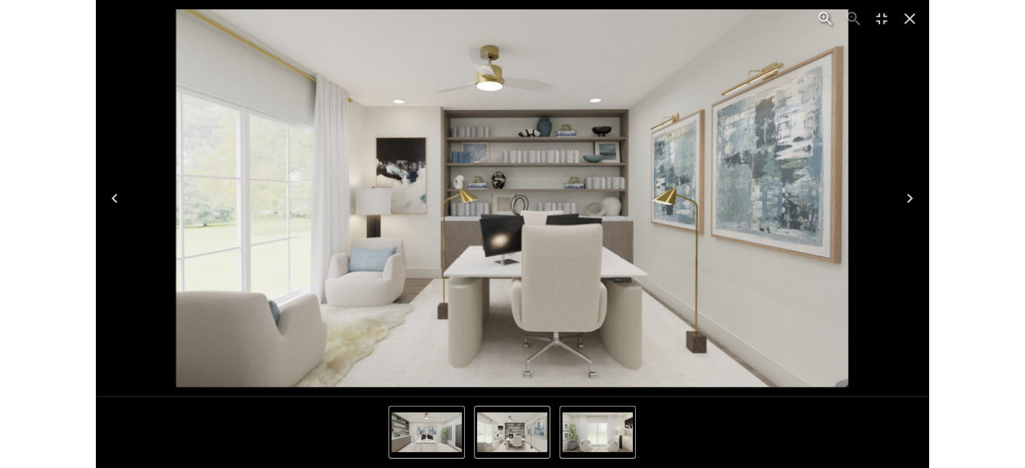
scroll to position [5977, 0]
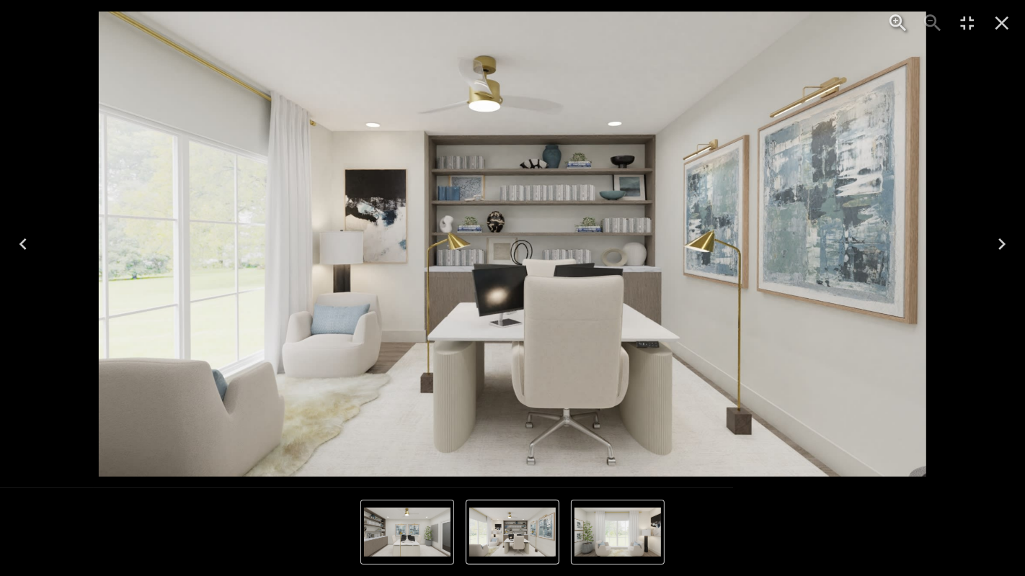
click at [1003, 248] on icon "Next" at bounding box center [1001, 244] width 23 height 23
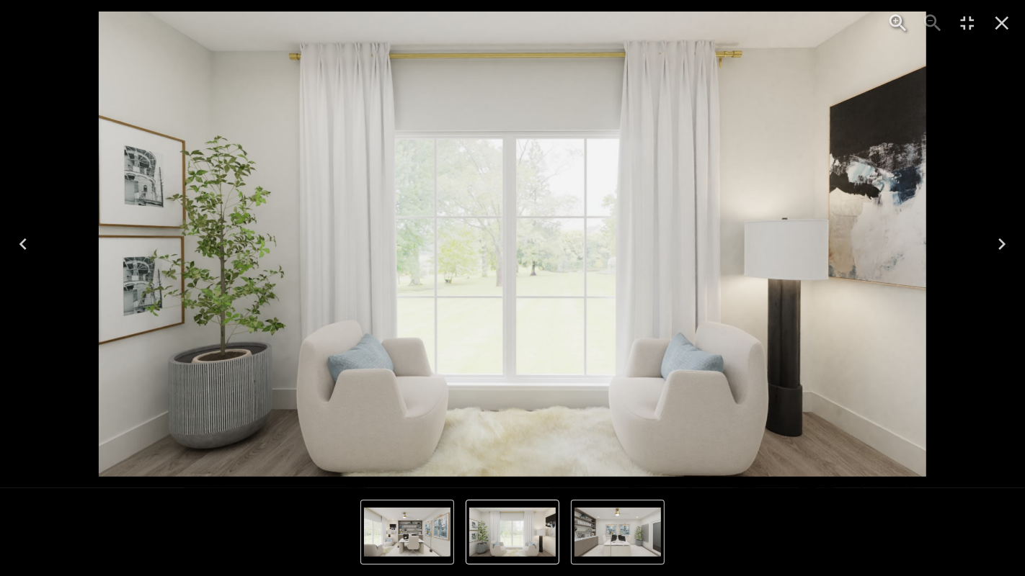
click at [1003, 247] on icon "Next" at bounding box center [1001, 244] width 23 height 23
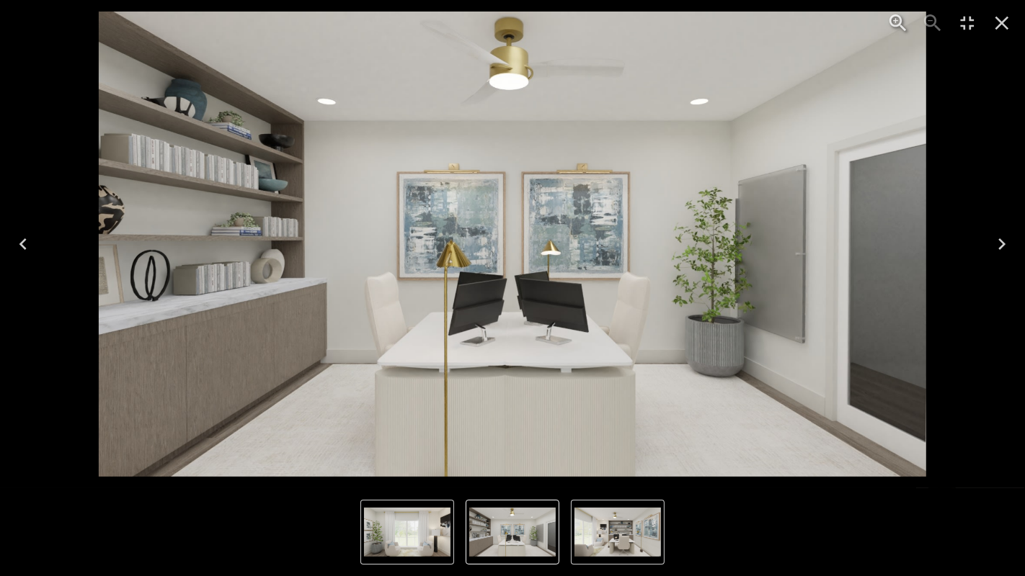
click at [997, 24] on icon "Close" at bounding box center [1001, 23] width 23 height 23
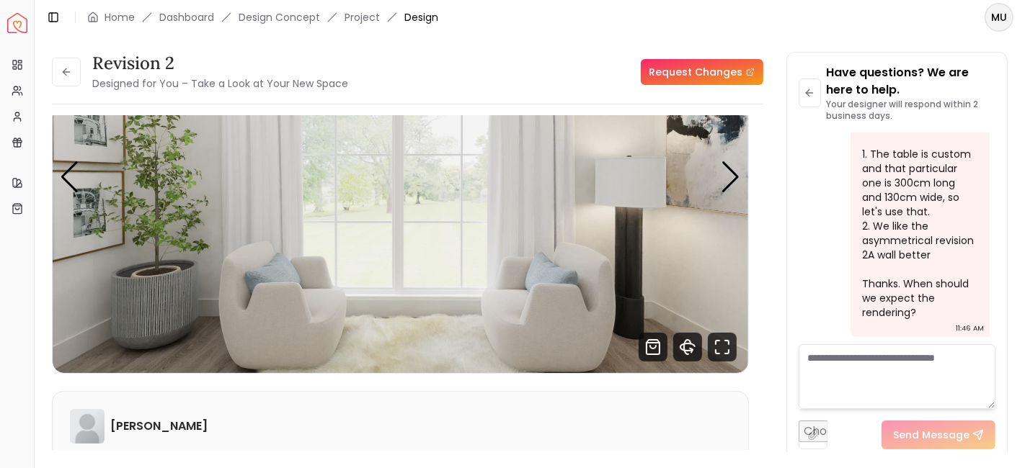
scroll to position [6085, 0]
click at [66, 65] on button at bounding box center [66, 72] width 29 height 29
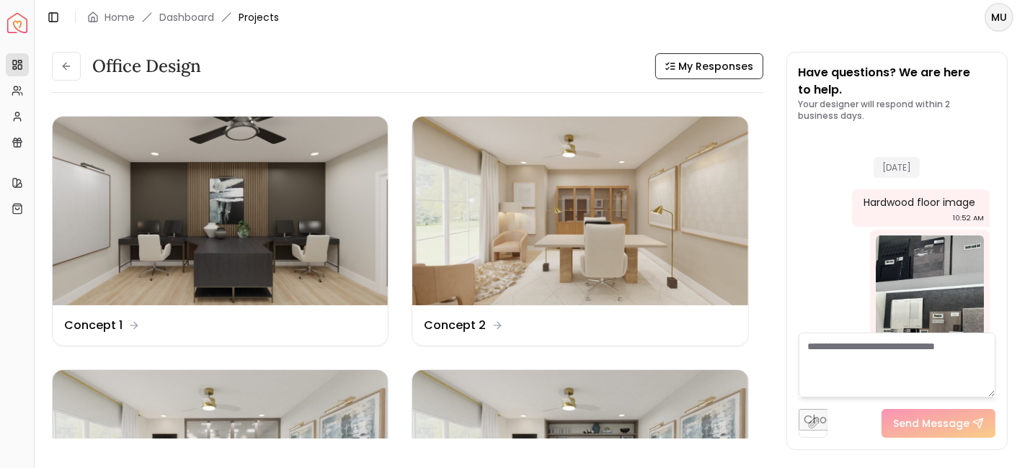
click at [66, 65] on icon at bounding box center [67, 67] width 12 height 12
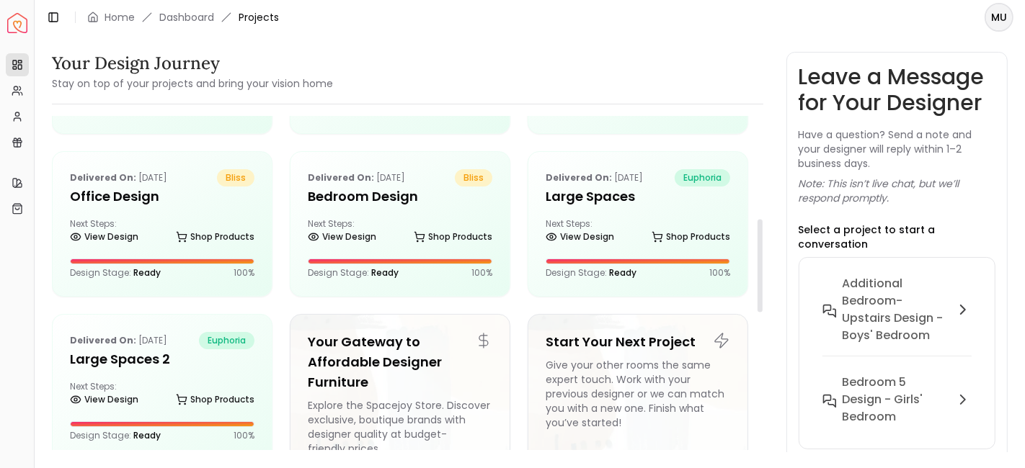
scroll to position [412, 0]
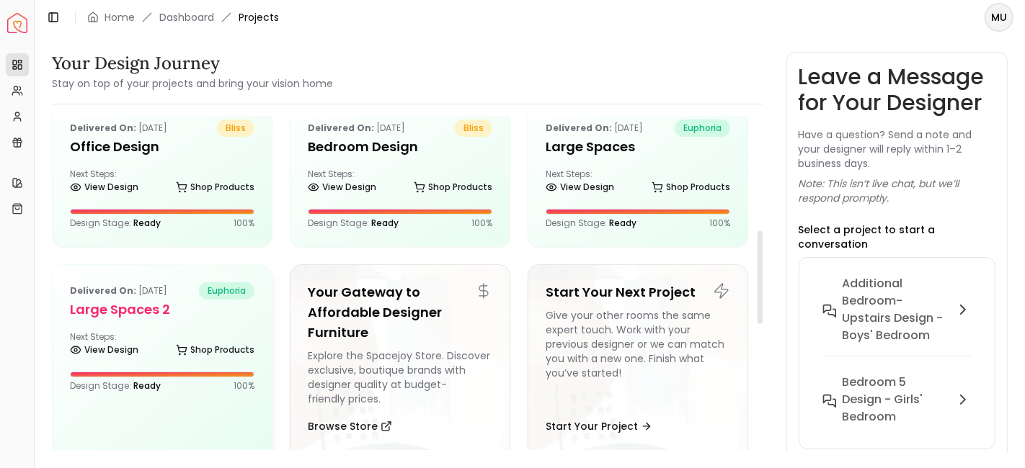
click at [176, 321] on div "Delivered on: [DATE] euphoria Large Spaces 2 Next Steps: View Design Shop Produ…" at bounding box center [162, 337] width 219 height 144
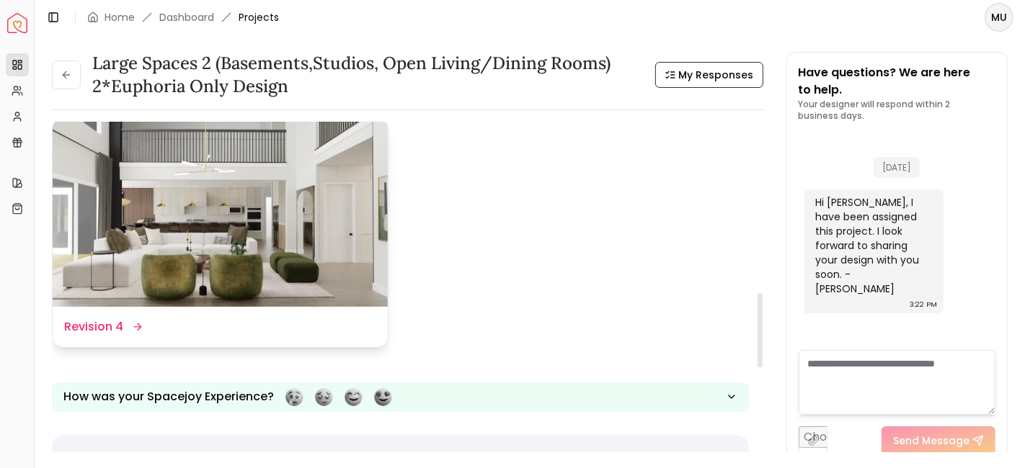
scroll to position [777, 0]
click at [115, 326] on dd "Revision 4" at bounding box center [93, 326] width 59 height 17
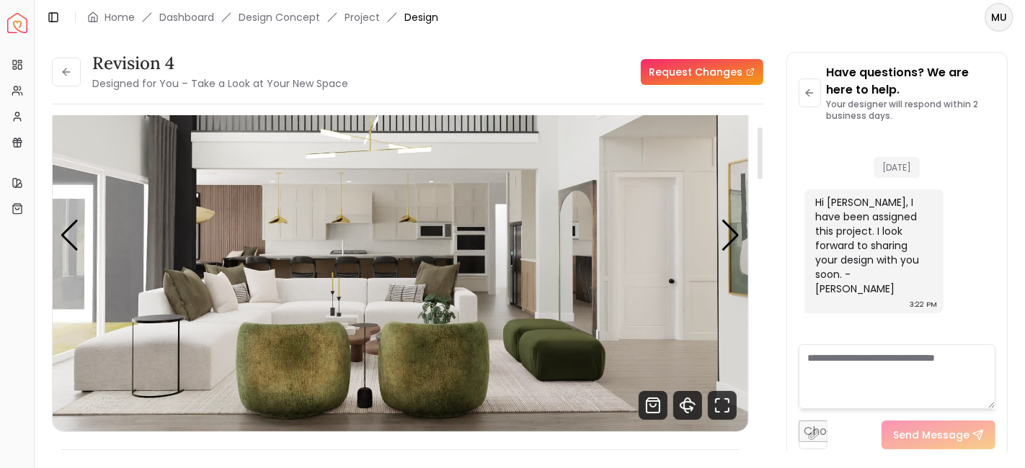
scroll to position [79, 0]
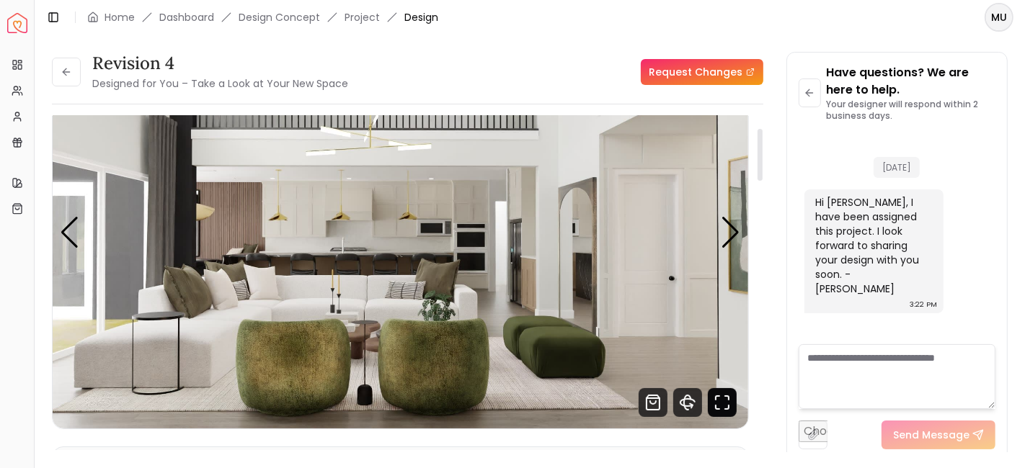
click at [724, 394] on icon "Fullscreen" at bounding box center [722, 402] width 29 height 29
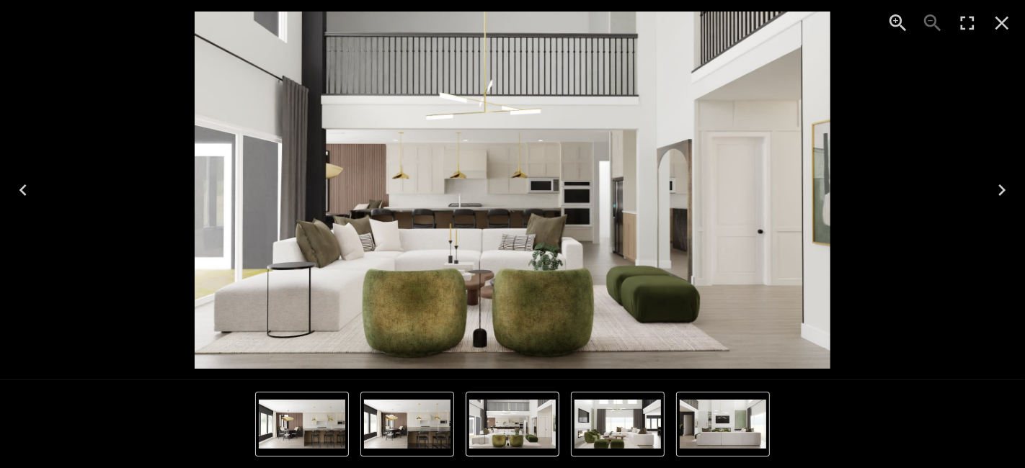
click at [971, 22] on icon "Enter Fullscreen" at bounding box center [966, 23] width 23 height 23
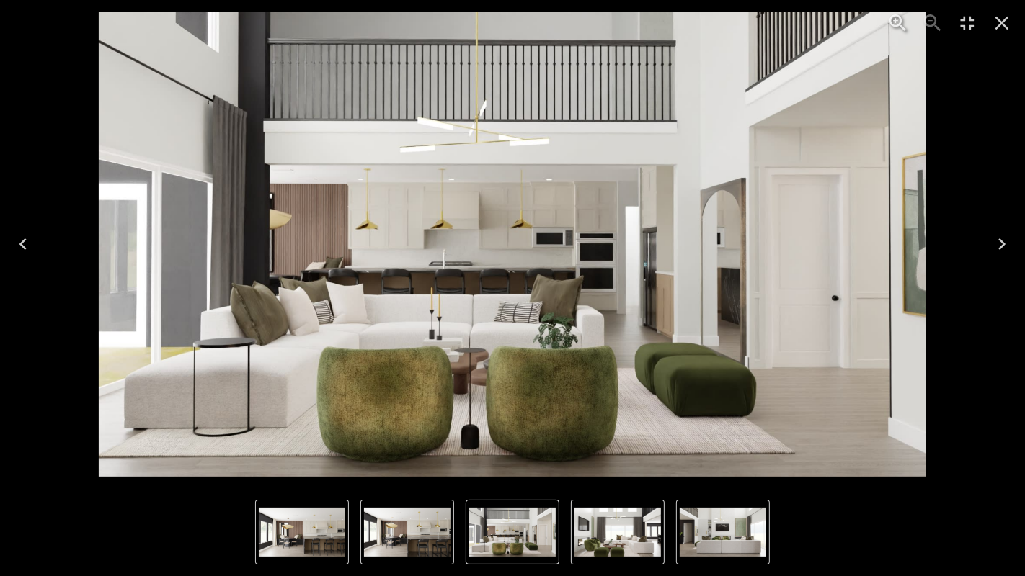
click at [1002, 243] on icon "Next" at bounding box center [1001, 245] width 7 height 12
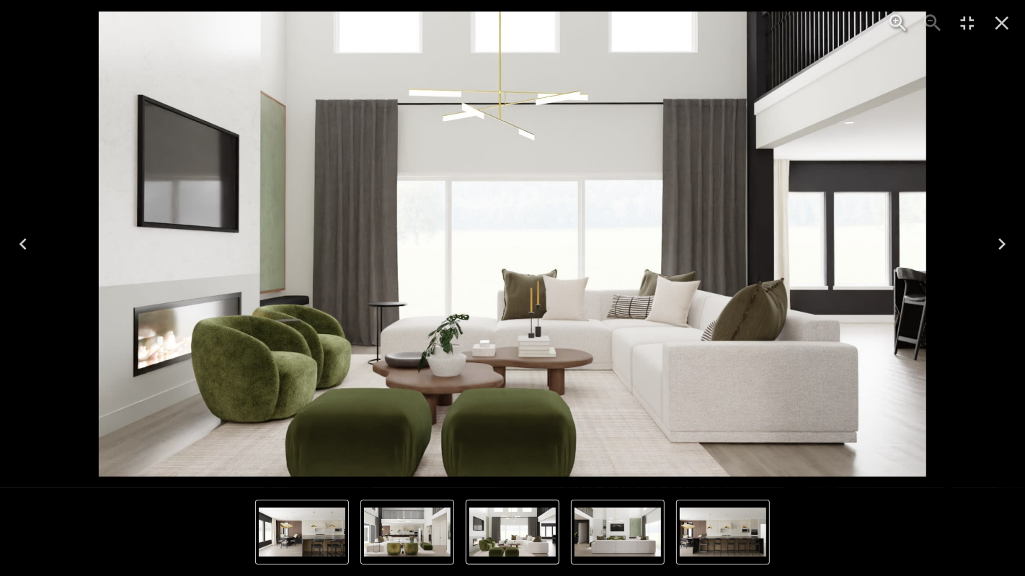
click at [29, 240] on icon "Previous" at bounding box center [23, 244] width 23 height 23
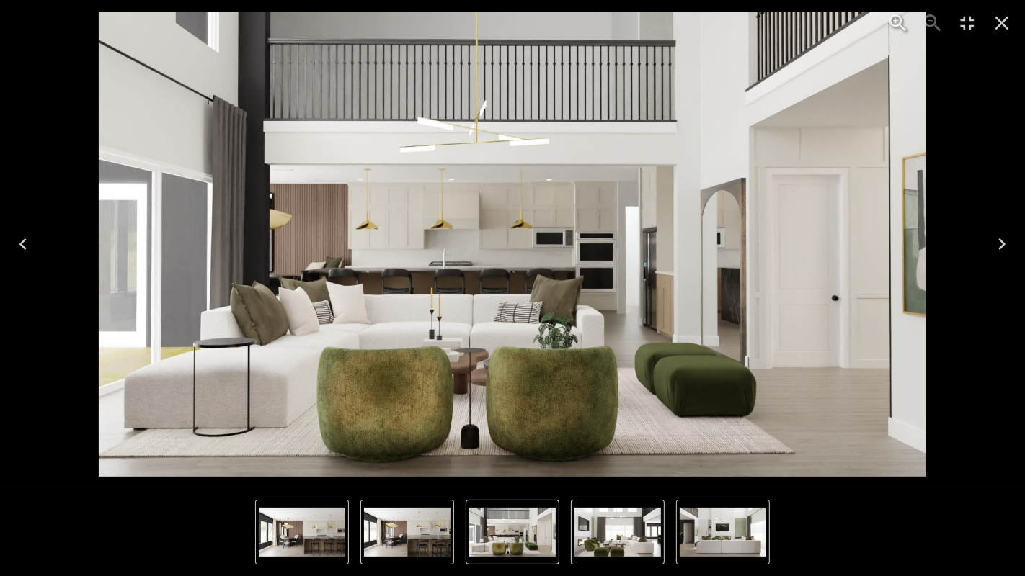
click at [1000, 239] on icon "Next" at bounding box center [1001, 244] width 23 height 23
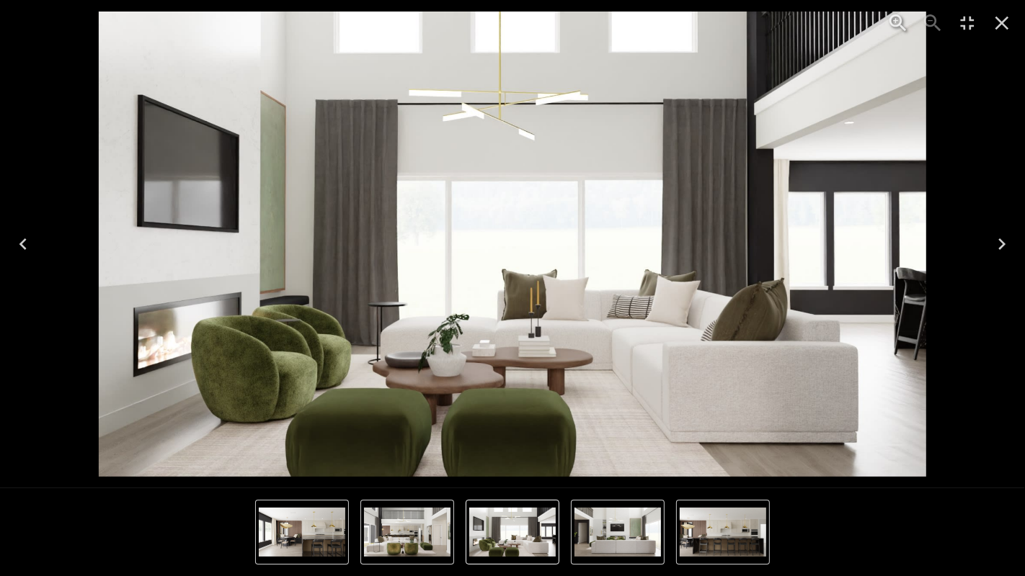
drag, startPoint x: 1000, startPoint y: 239, endPoint x: 1017, endPoint y: 213, distance: 31.2
click at [1012, 213] on div "2 of 6" at bounding box center [512, 244] width 1025 height 489
click at [1002, 241] on icon "Next" at bounding box center [1001, 245] width 7 height 12
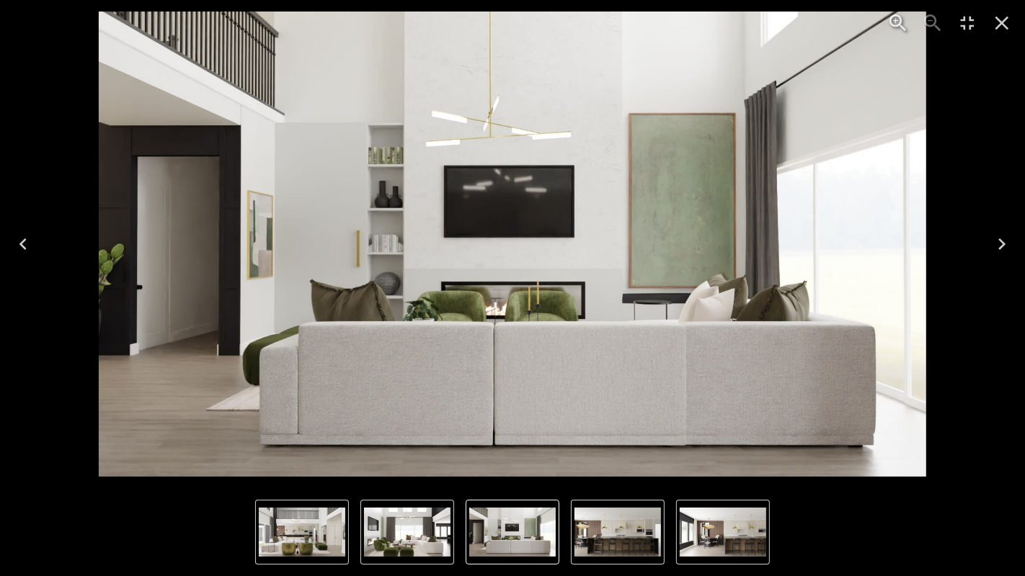
click at [1001, 248] on icon "Next" at bounding box center [1001, 245] width 7 height 12
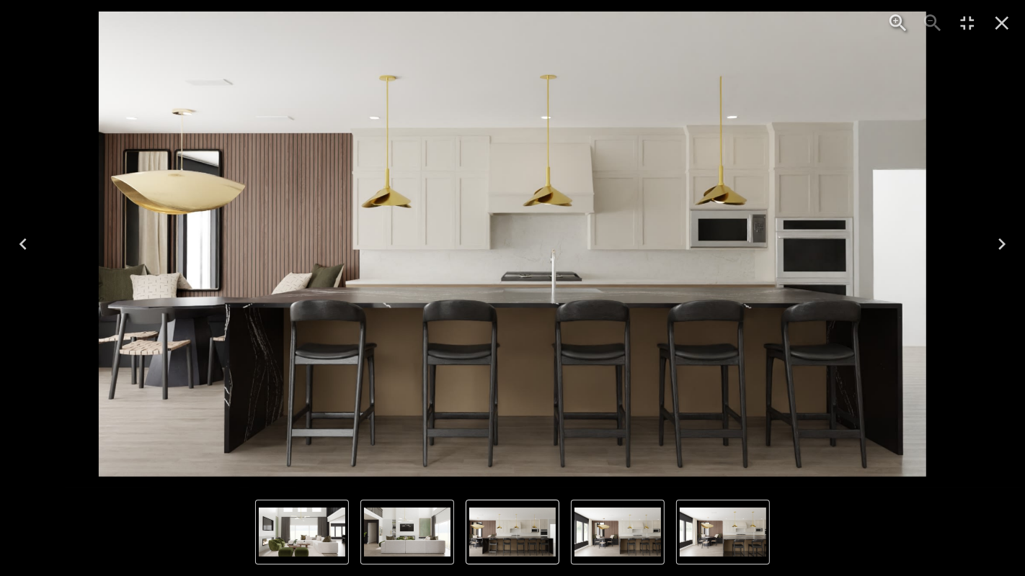
click at [1001, 254] on icon "Next" at bounding box center [1001, 244] width 23 height 23
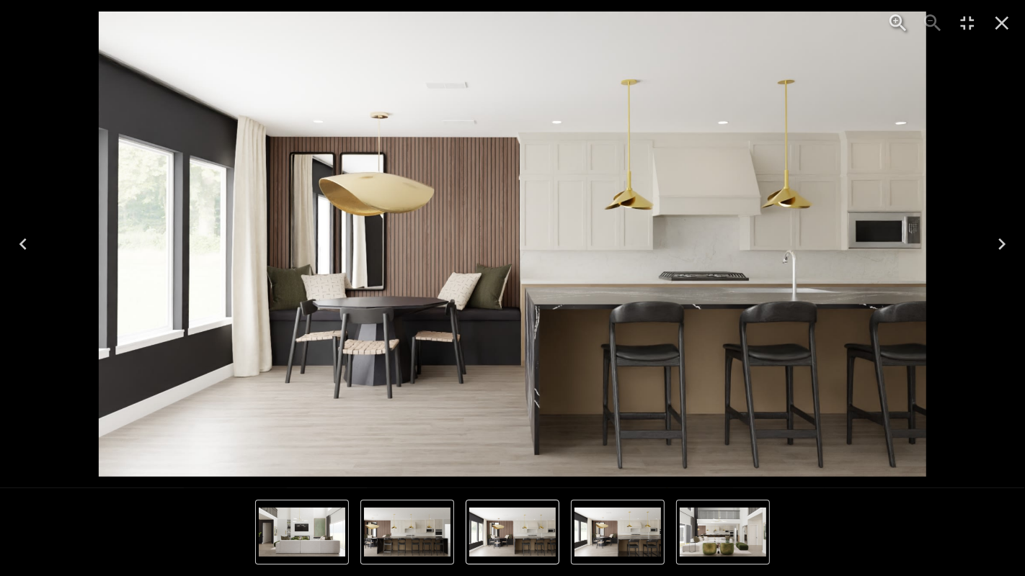
click at [1001, 254] on icon "Next" at bounding box center [1001, 244] width 23 height 23
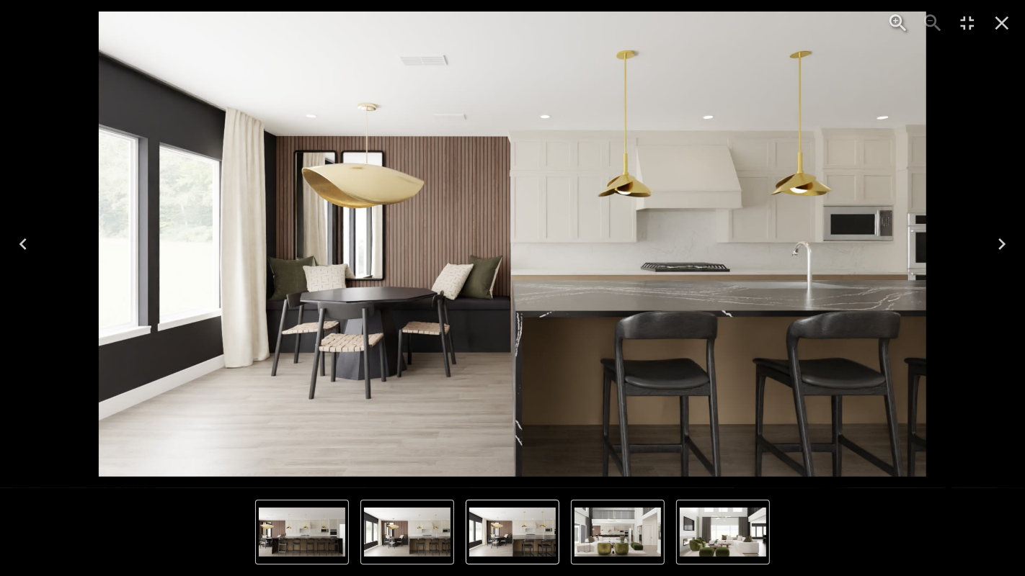
click at [1001, 254] on icon "Next" at bounding box center [1001, 244] width 23 height 23
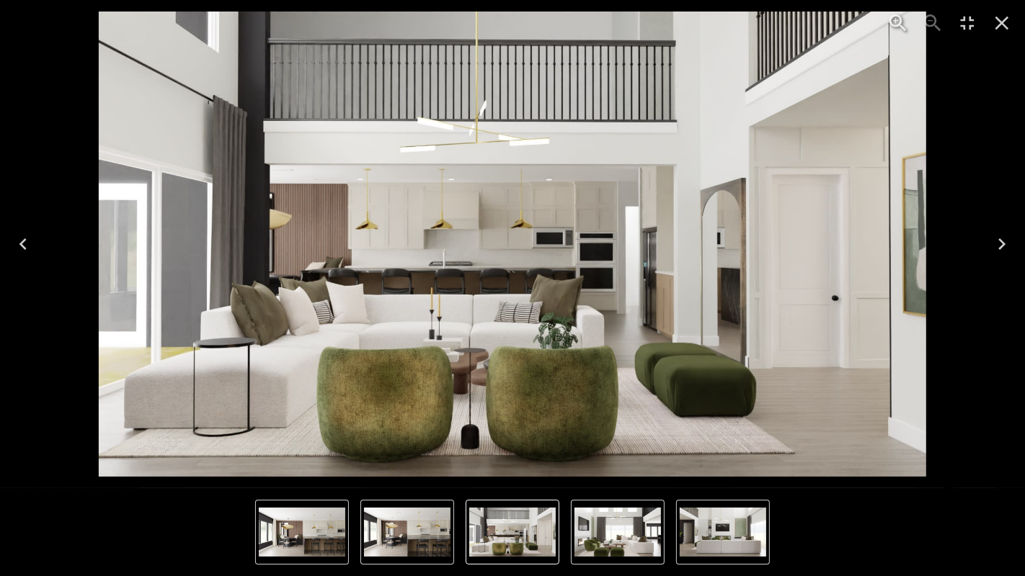
click at [1001, 254] on icon "Next" at bounding box center [1001, 244] width 23 height 23
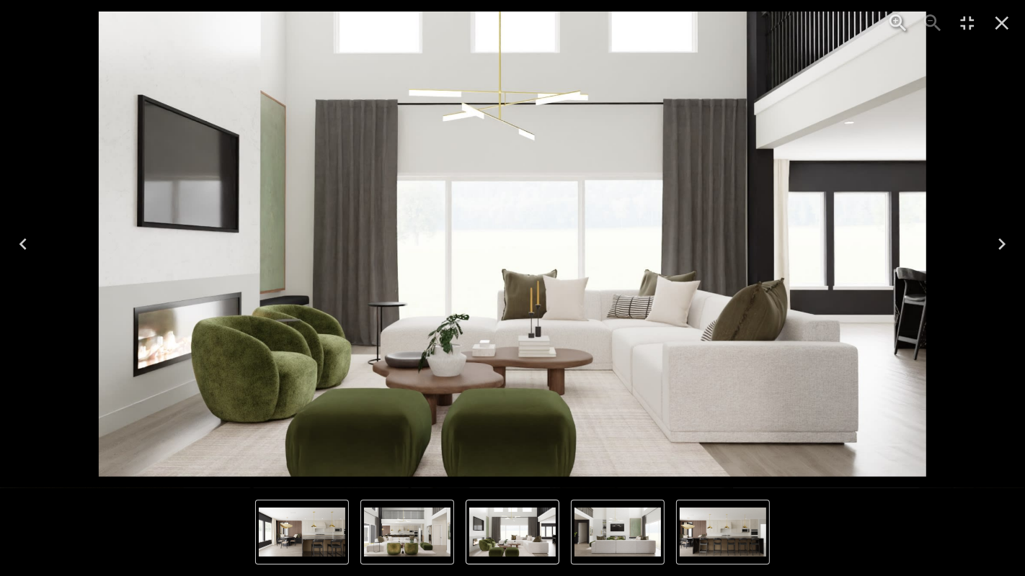
click at [1001, 254] on icon "Next" at bounding box center [1001, 244] width 23 height 23
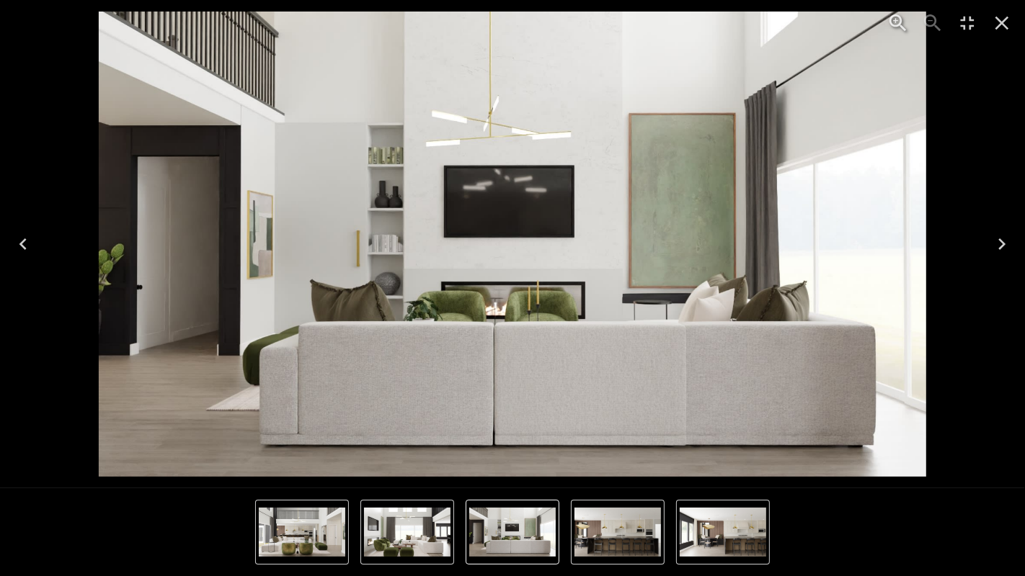
click at [1006, 233] on icon "Next" at bounding box center [1001, 244] width 23 height 23
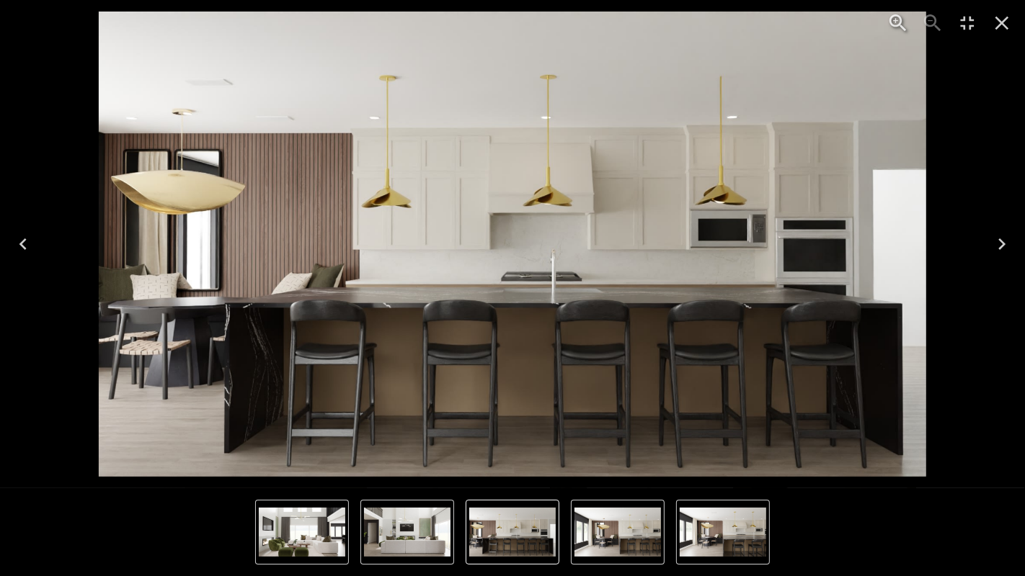
click at [1003, 14] on icon "Close" at bounding box center [1001, 23] width 23 height 23
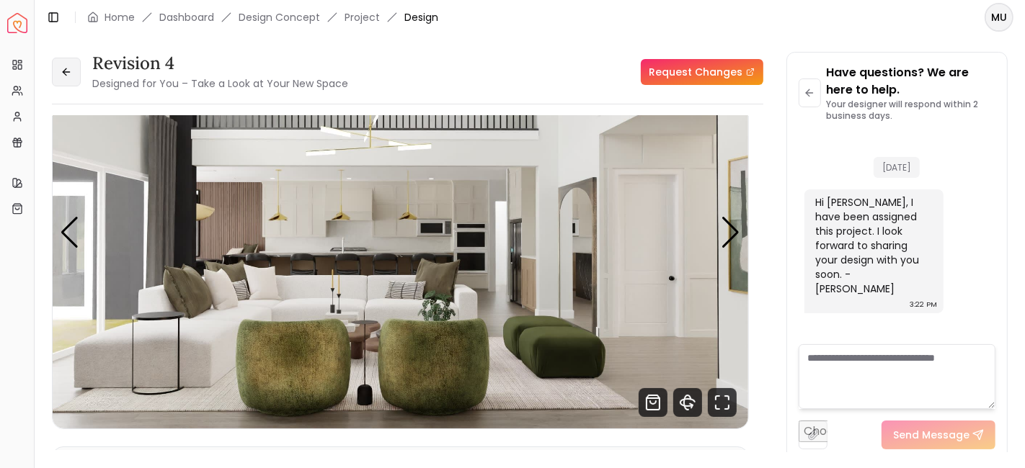
click at [67, 71] on icon at bounding box center [67, 72] width 12 height 12
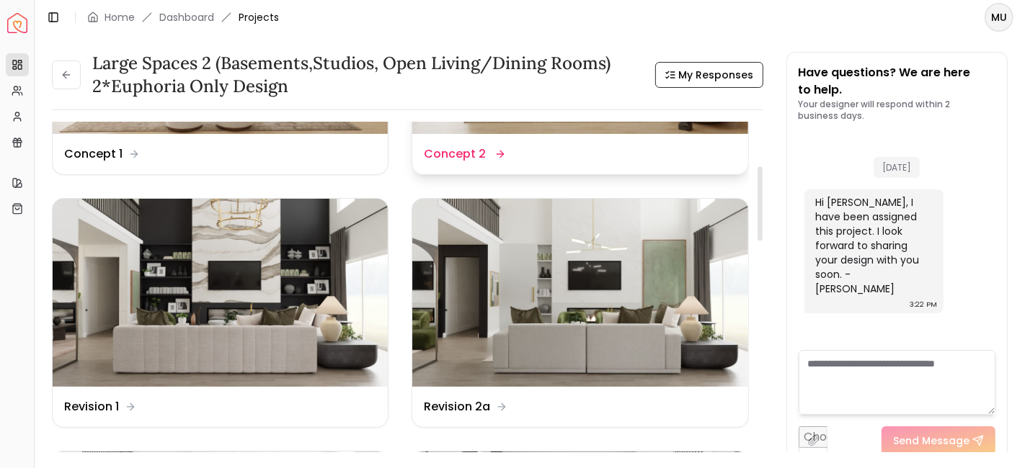
scroll to position [137, 0]
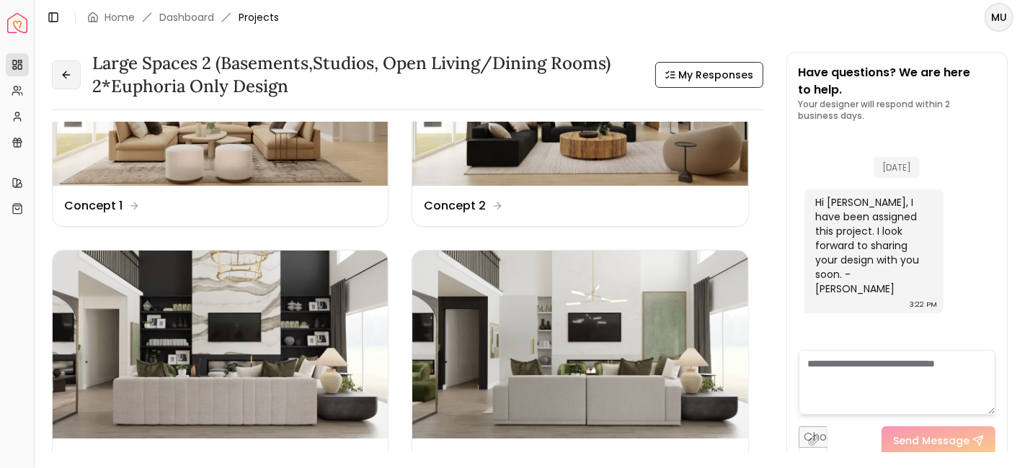
click at [73, 75] on button at bounding box center [66, 75] width 29 height 29
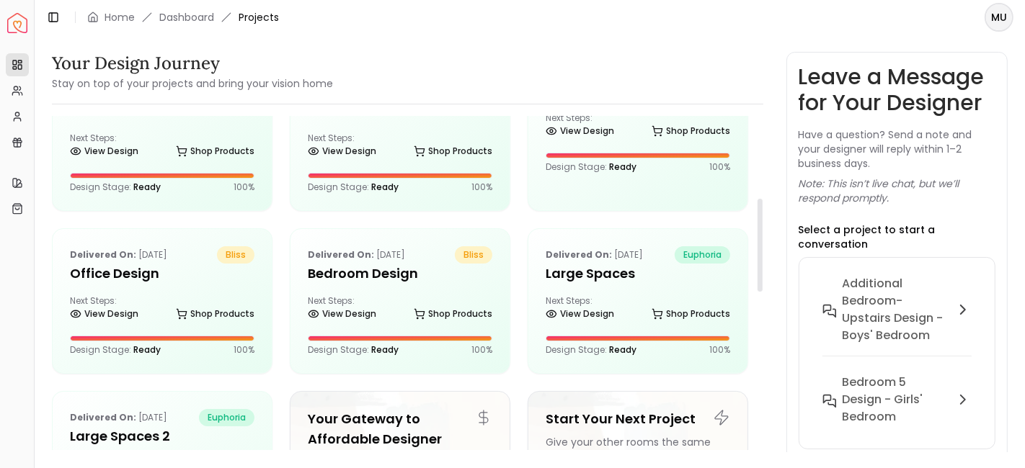
scroll to position [312, 0]
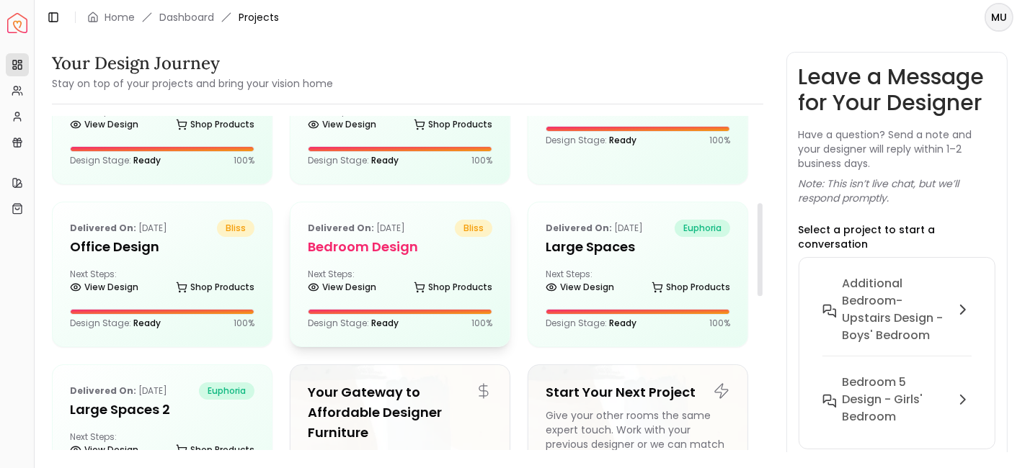
click at [383, 245] on h5 "Bedroom Design" at bounding box center [400, 247] width 184 height 20
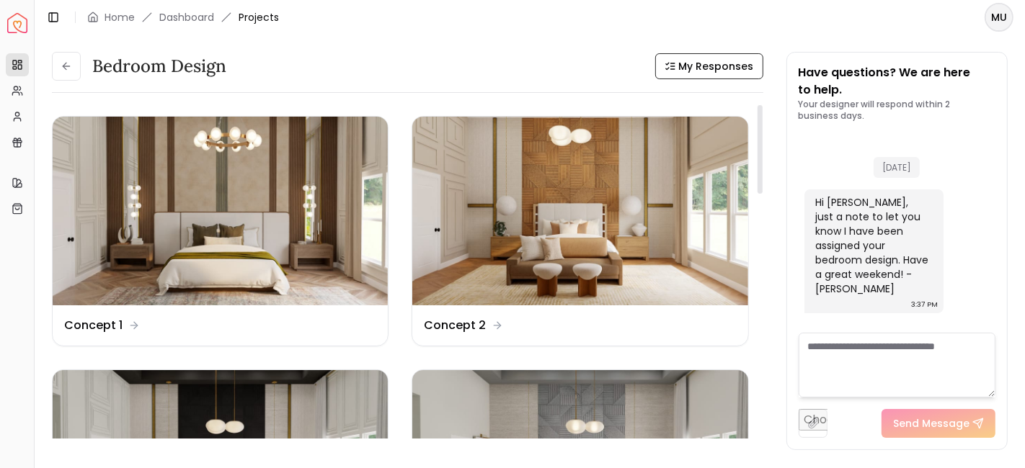
scroll to position [442, 0]
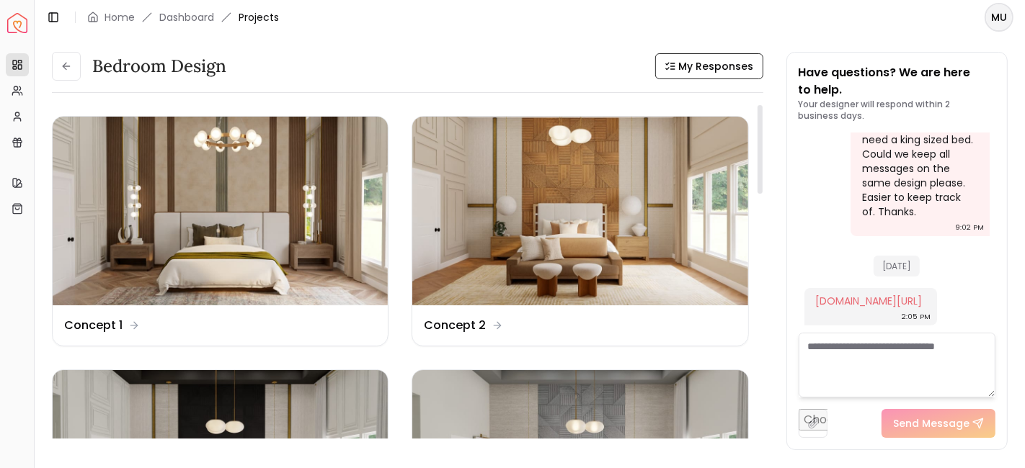
click at [383, 245] on img at bounding box center [220, 211] width 335 height 189
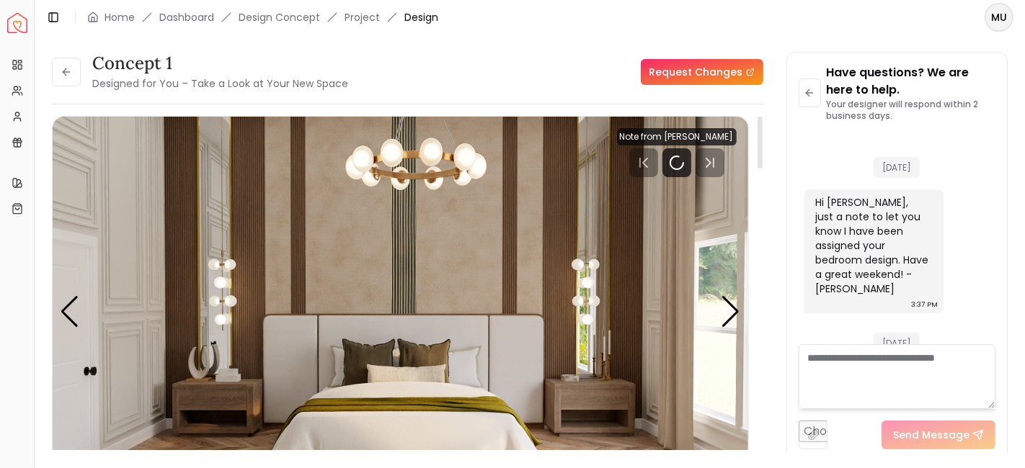
scroll to position [431, 0]
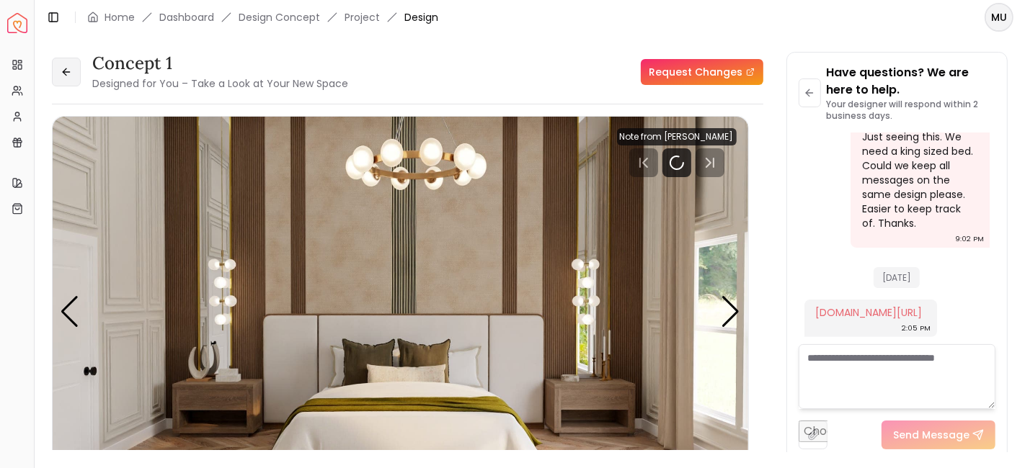
click at [63, 75] on icon at bounding box center [67, 72] width 12 height 12
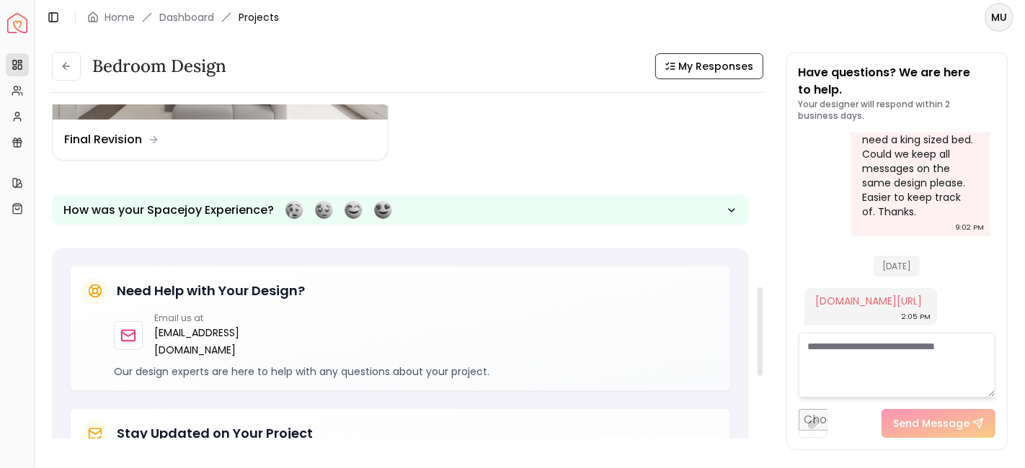
scroll to position [703, 0]
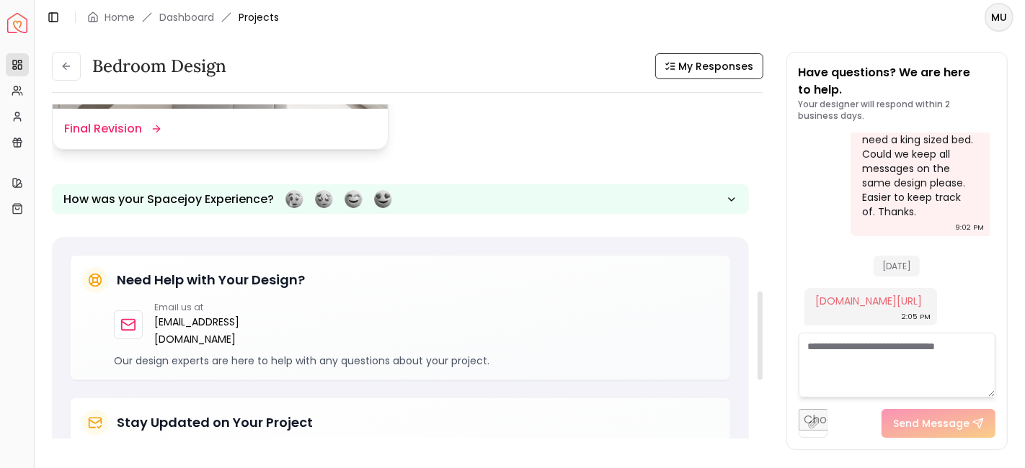
click at [164, 111] on div "Design Name Final Revision" at bounding box center [220, 129] width 335 height 40
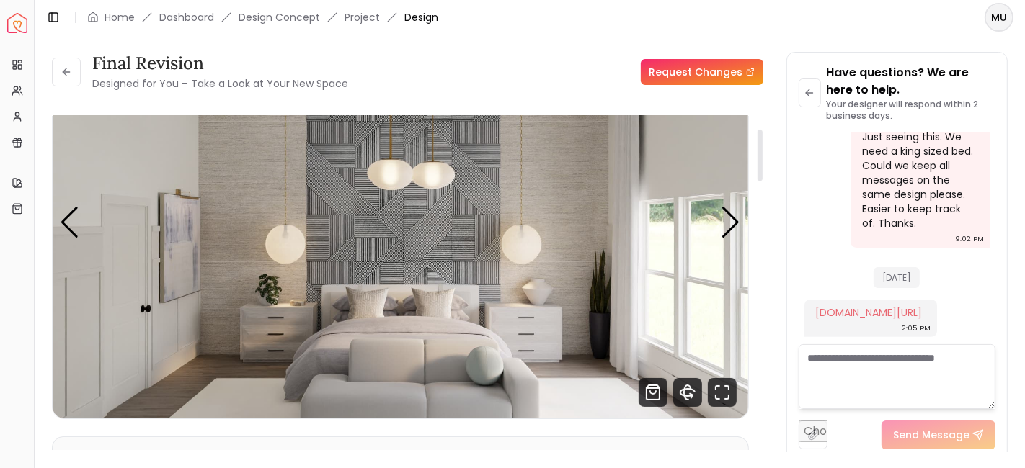
scroll to position [85, 0]
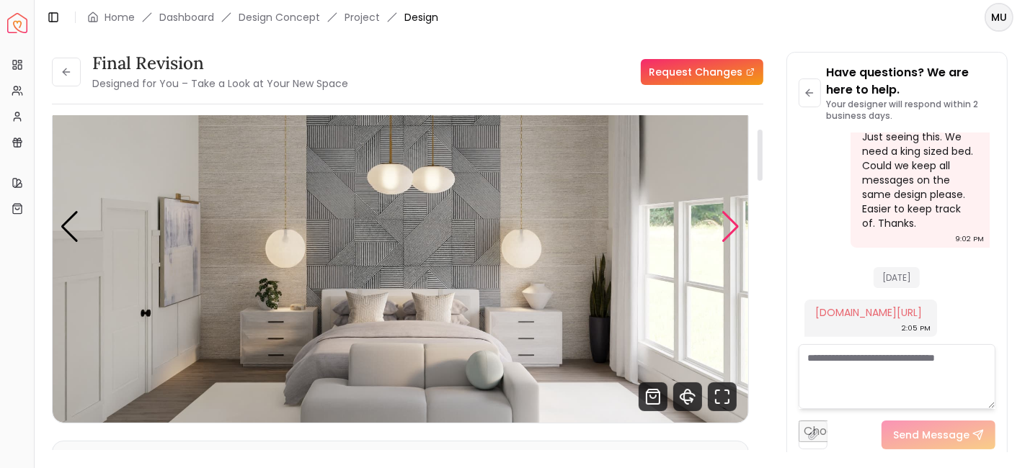
click at [734, 225] on div "Next slide" at bounding box center [730, 227] width 19 height 32
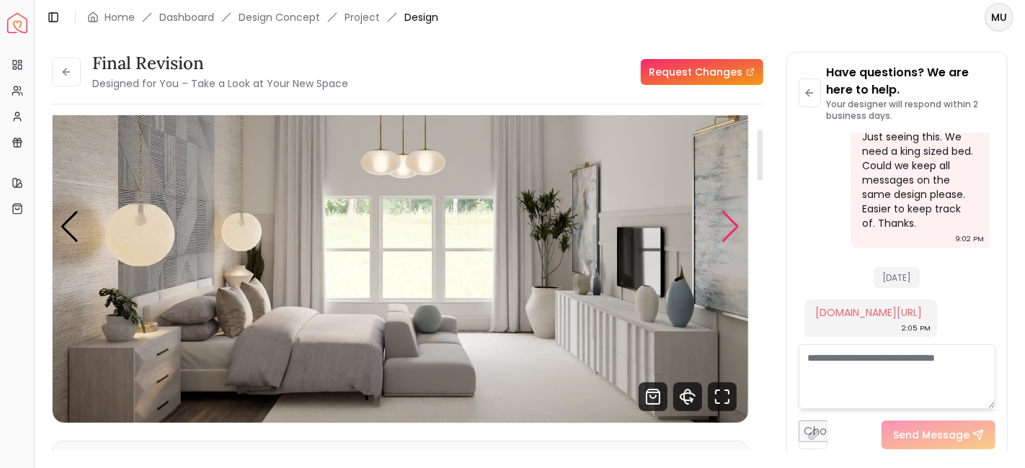
click at [734, 225] on div "Next slide" at bounding box center [730, 227] width 19 height 32
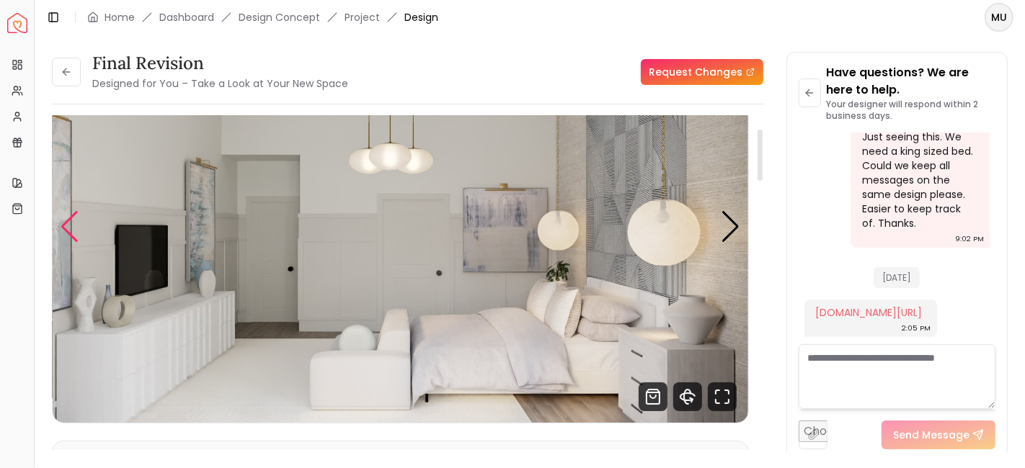
click at [68, 232] on div "Previous slide" at bounding box center [69, 227] width 19 height 32
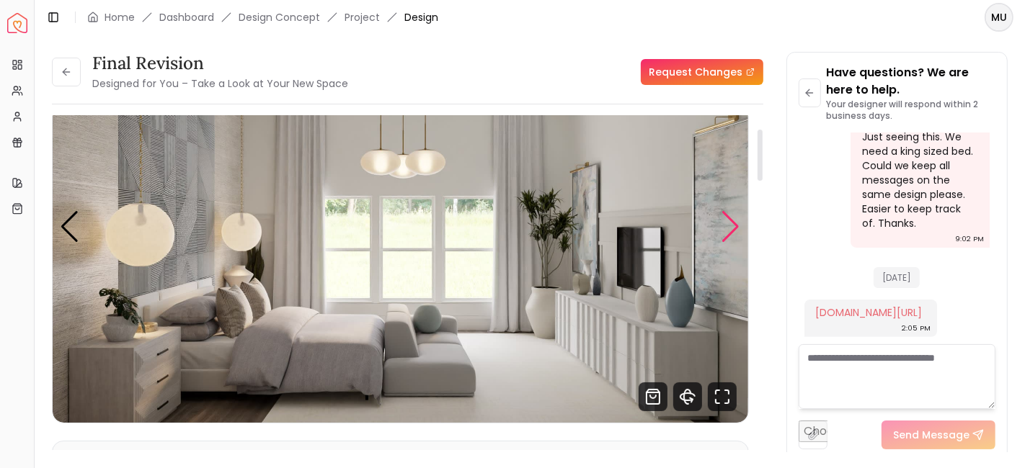
click at [727, 231] on div "Next slide" at bounding box center [730, 227] width 19 height 32
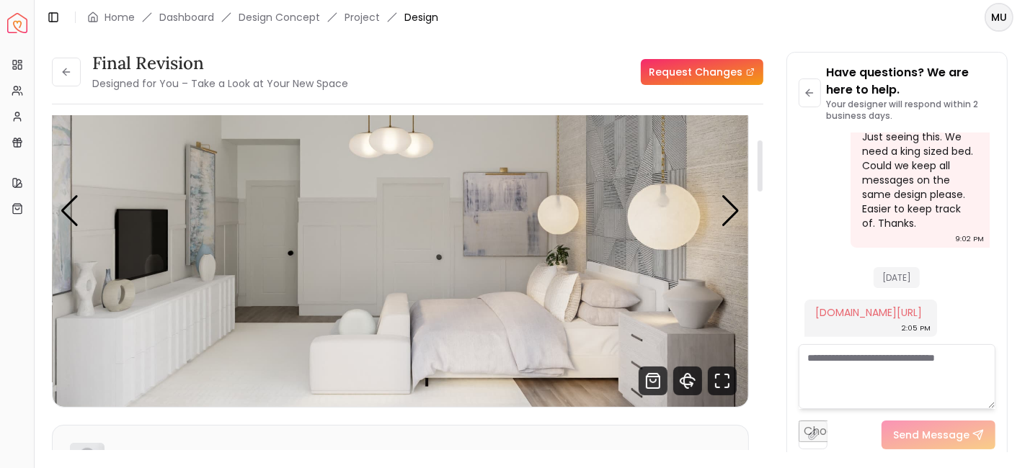
drag, startPoint x: 760, startPoint y: 172, endPoint x: 765, endPoint y: 187, distance: 16.0
click at [762, 187] on div at bounding box center [759, 166] width 5 height 51
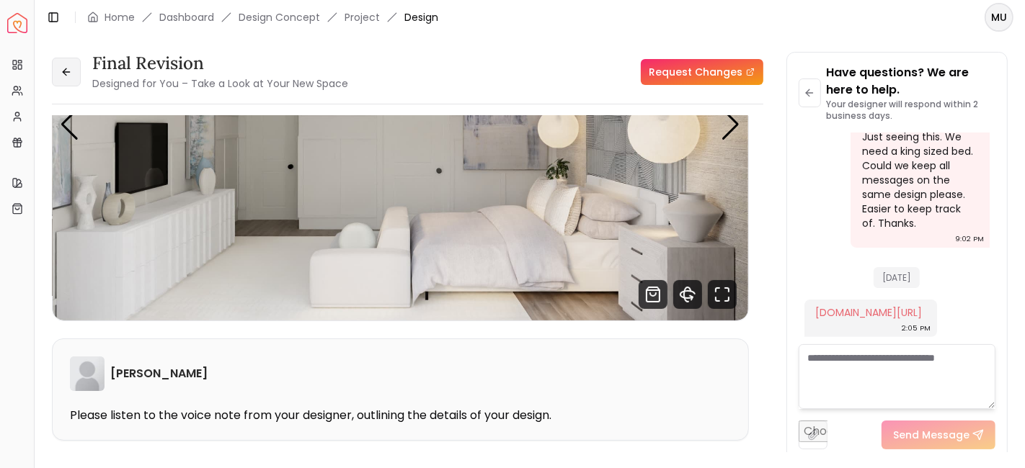
click at [58, 76] on button at bounding box center [66, 72] width 29 height 29
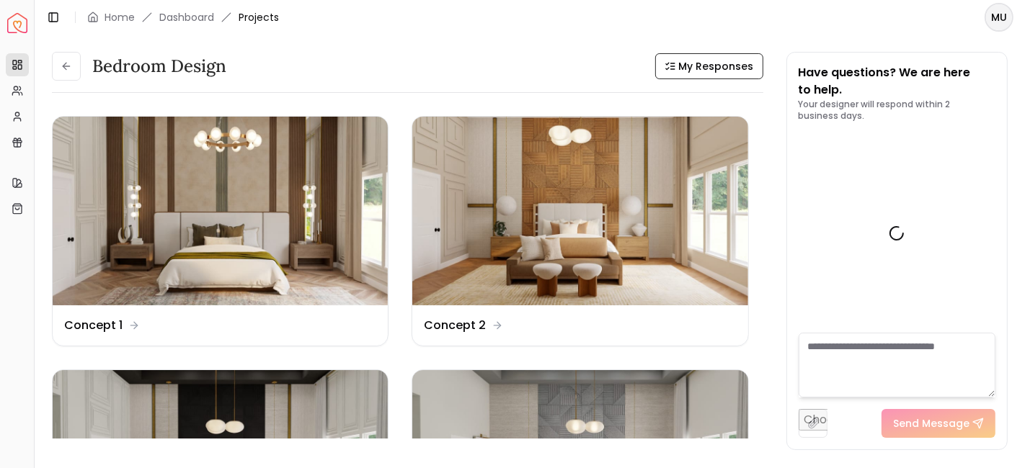
scroll to position [442, 0]
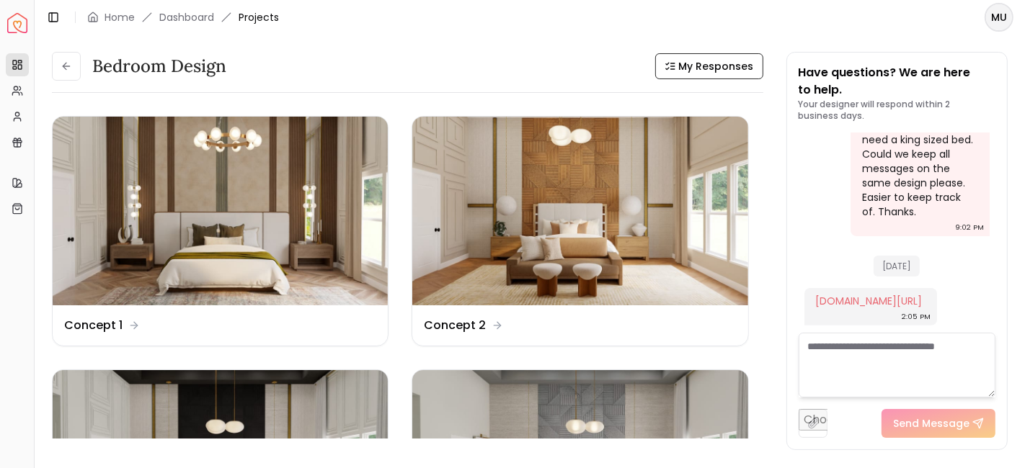
click at [58, 76] on button at bounding box center [66, 66] width 29 height 29
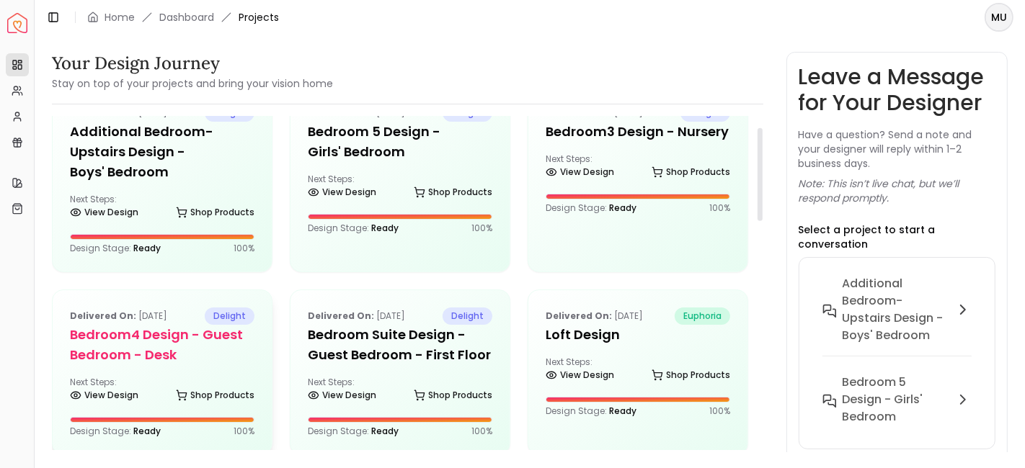
scroll to position [40, 0]
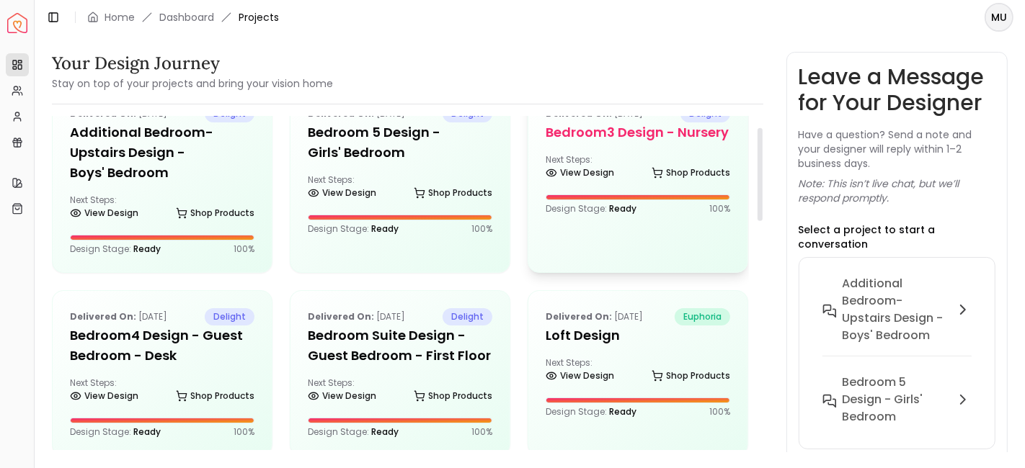
click at [582, 146] on div "Delivered on: [DATE] delight Bedroom3 design - Nursery Next Steps: View Design …" at bounding box center [637, 160] width 219 height 144
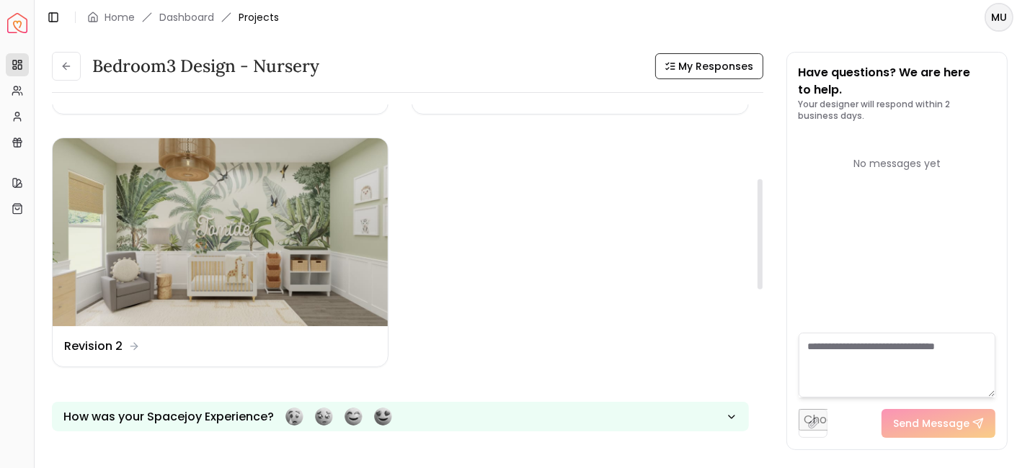
scroll to position [236, 0]
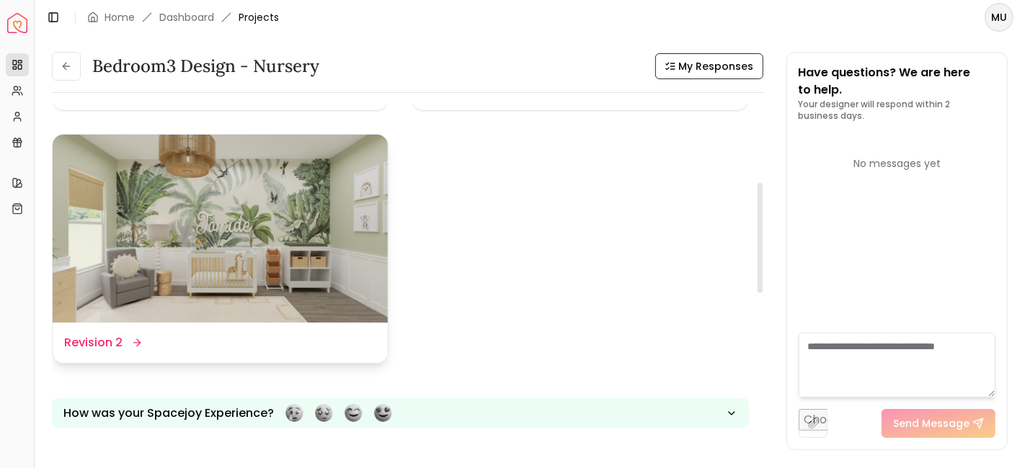
click at [121, 342] on dd "Revision 2" at bounding box center [93, 342] width 58 height 17
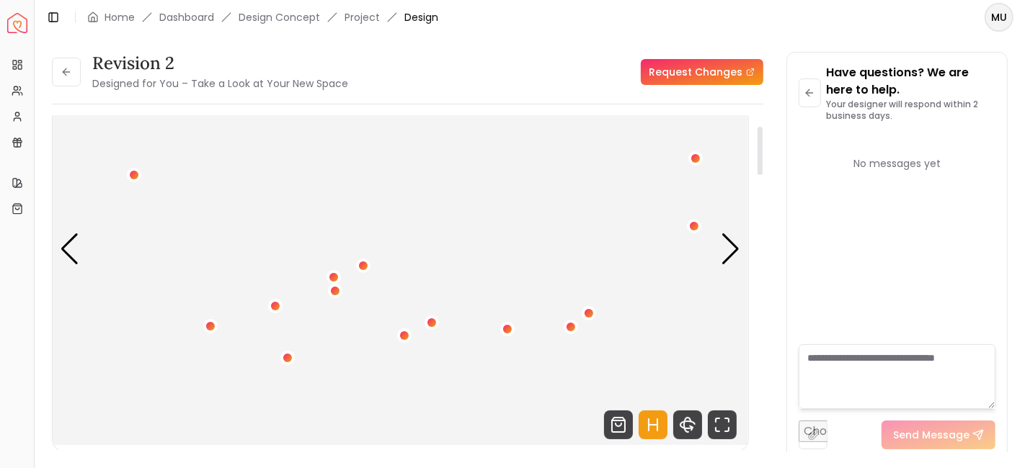
scroll to position [73, 0]
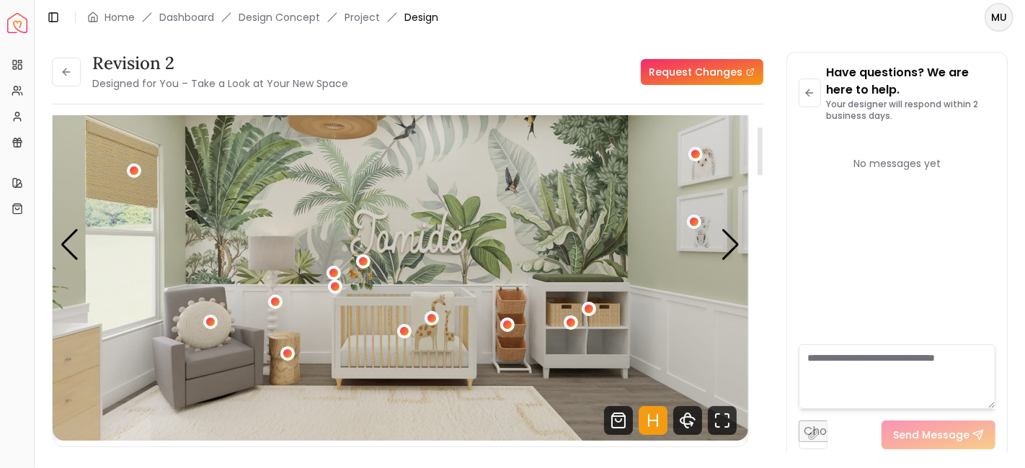
click at [260, 389] on img "1 / 4" at bounding box center [400, 245] width 695 height 391
click at [724, 423] on icon "Fullscreen" at bounding box center [722, 420] width 29 height 29
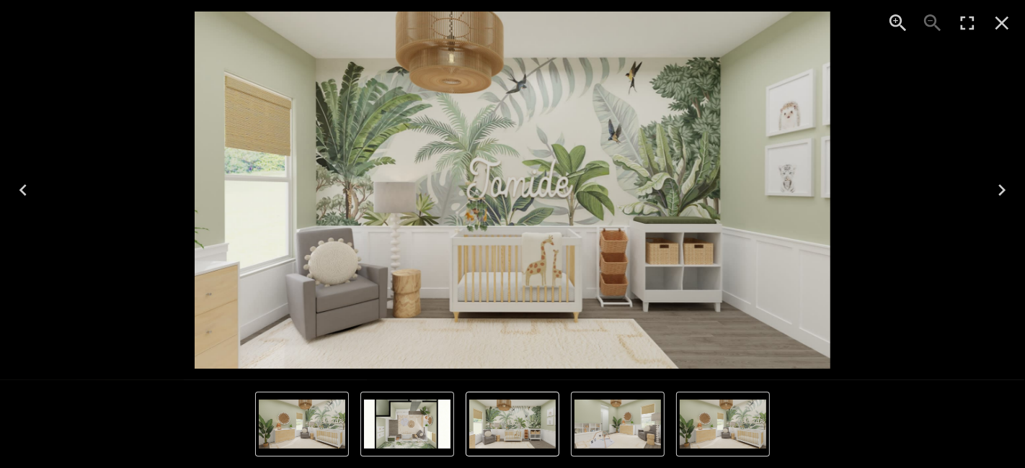
click at [969, 17] on icon "Enter Fullscreen" at bounding box center [968, 24] width 14 height 14
click at [1005, 191] on icon "Next" at bounding box center [1001, 190] width 23 height 23
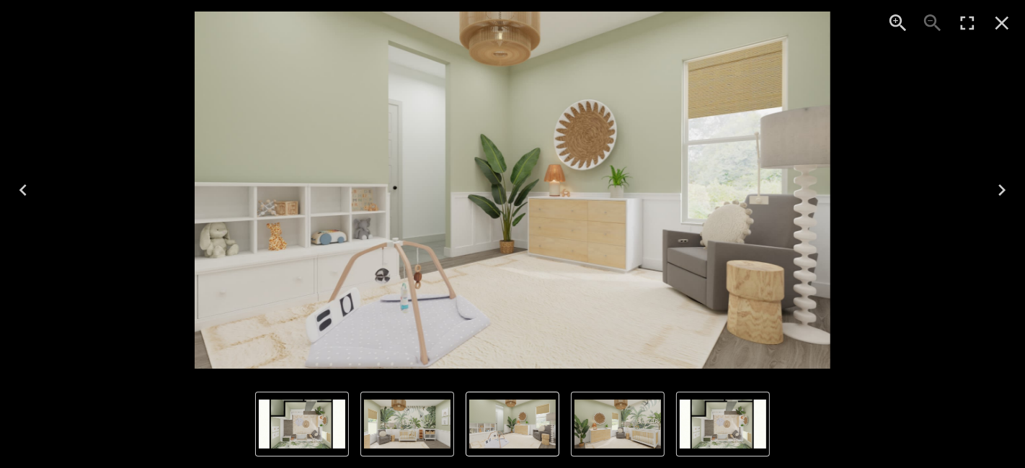
click at [1004, 189] on icon "Next" at bounding box center [1001, 190] width 23 height 23
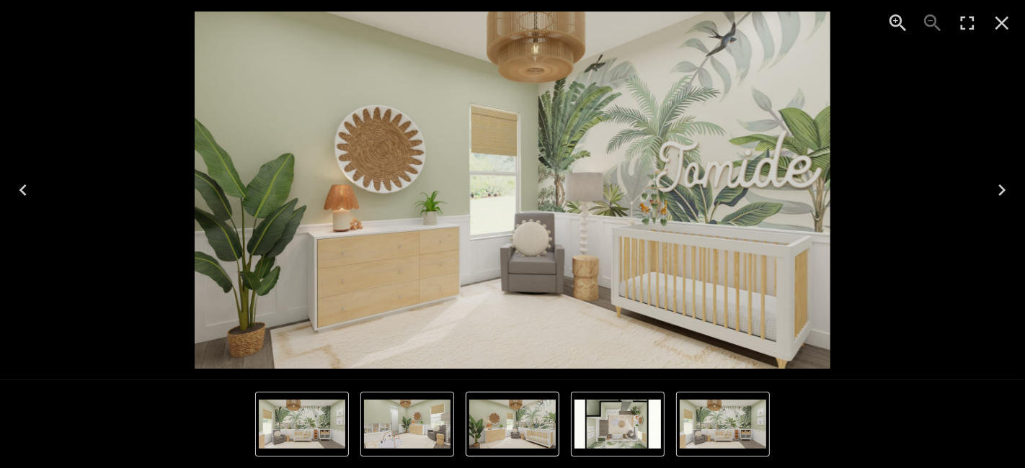
click at [1004, 190] on icon "Next" at bounding box center [1001, 190] width 7 height 12
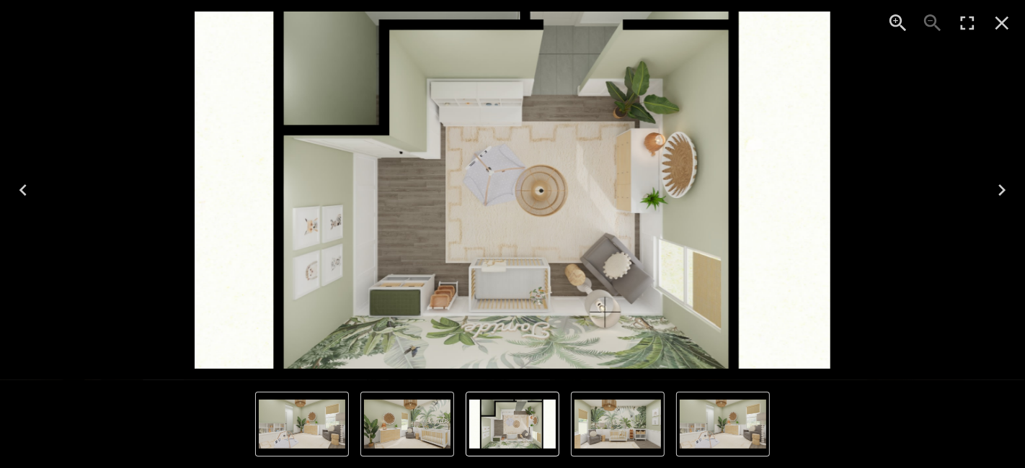
click at [1004, 190] on icon "Next" at bounding box center [1001, 190] width 7 height 12
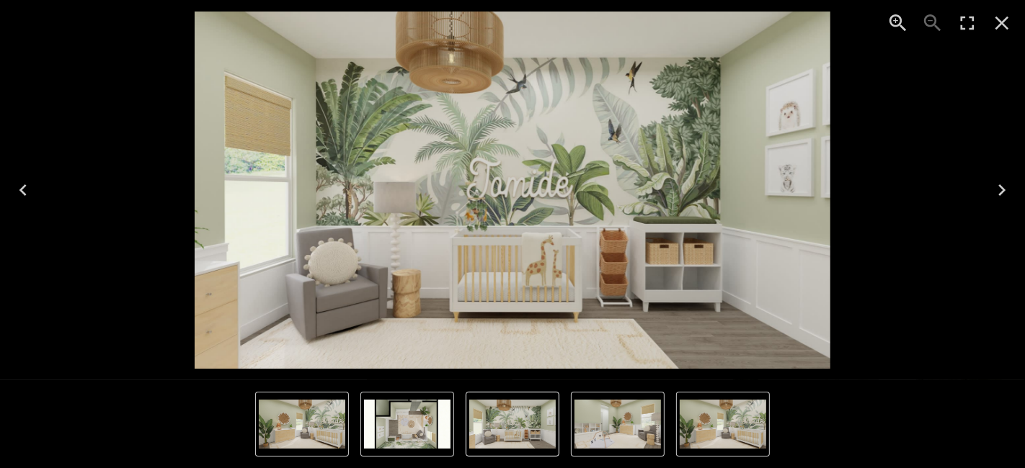
click at [1004, 190] on icon "Next" at bounding box center [1001, 190] width 7 height 12
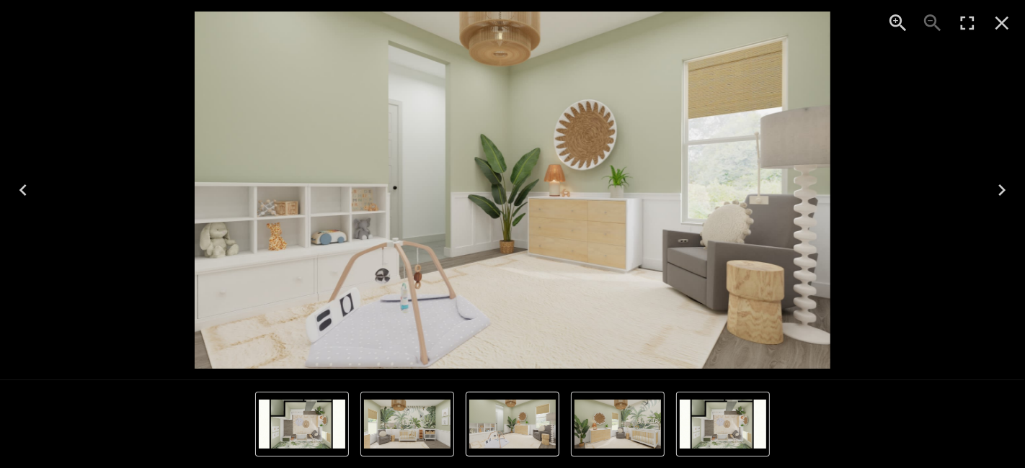
click at [1002, 19] on icon "Close" at bounding box center [1001, 23] width 23 height 23
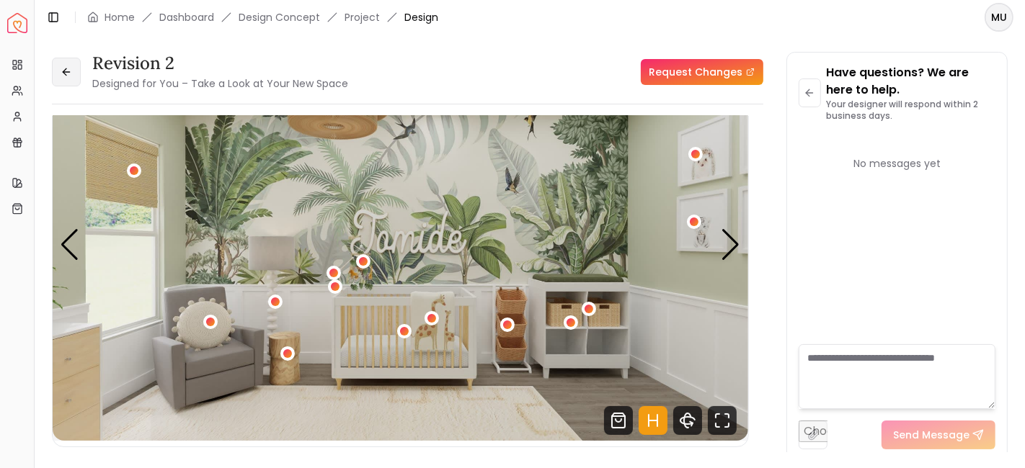
click at [61, 72] on icon at bounding box center [67, 72] width 12 height 12
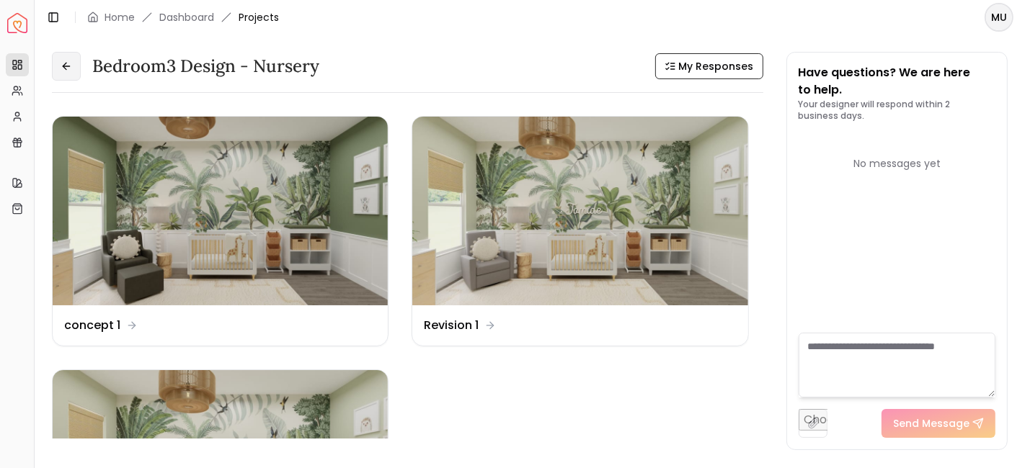
click at [75, 63] on button at bounding box center [66, 66] width 29 height 29
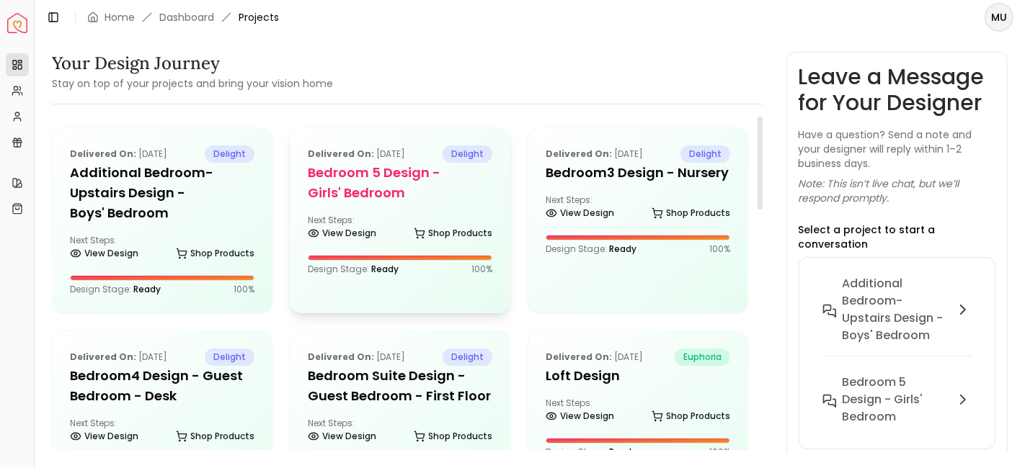
click at [392, 202] on h5 "Bedroom 5 design - Girls' Bedroom" at bounding box center [400, 183] width 184 height 40
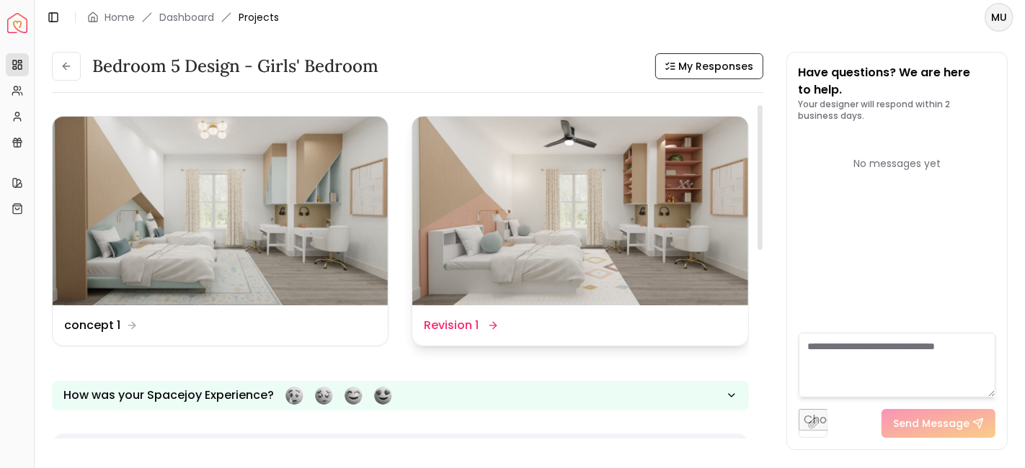
click at [469, 329] on dd "Revision 1" at bounding box center [451, 325] width 55 height 17
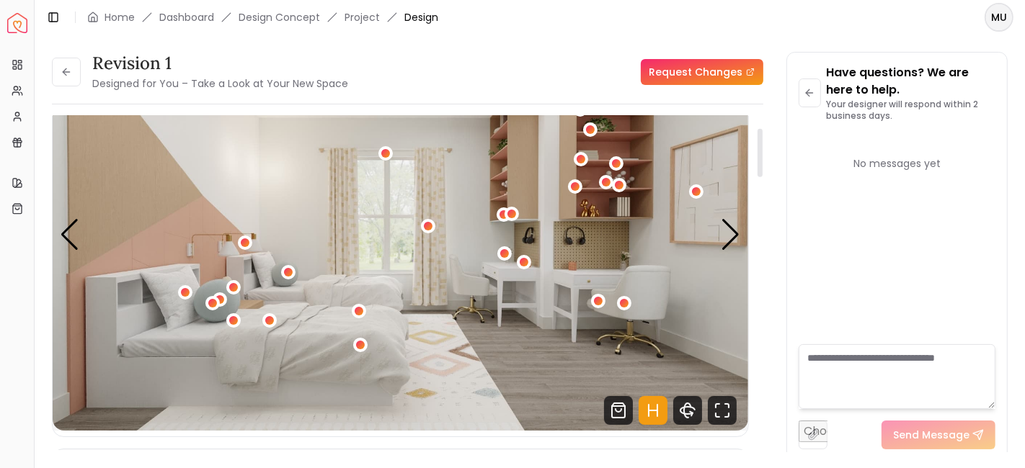
scroll to position [84, 0]
click at [726, 404] on icon "Fullscreen" at bounding box center [727, 406] width 4 height 4
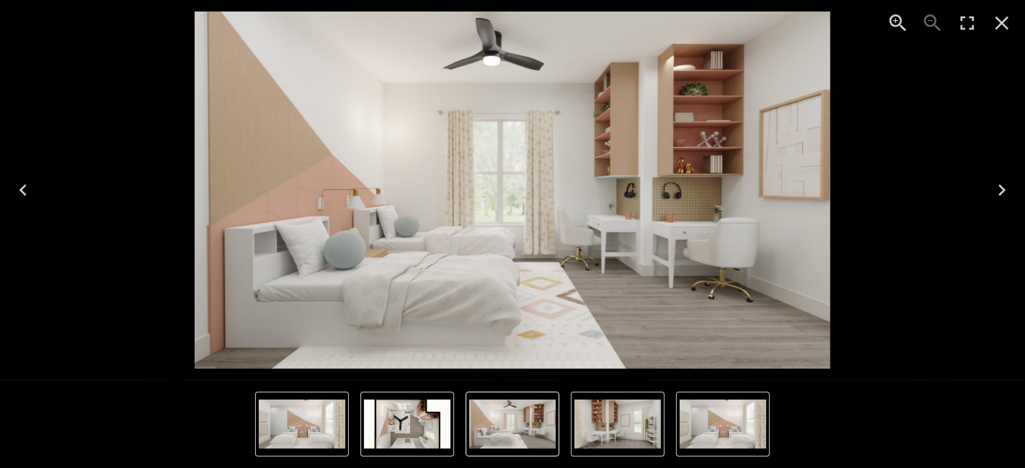
click at [994, 32] on icon "Close" at bounding box center [1001, 23] width 23 height 23
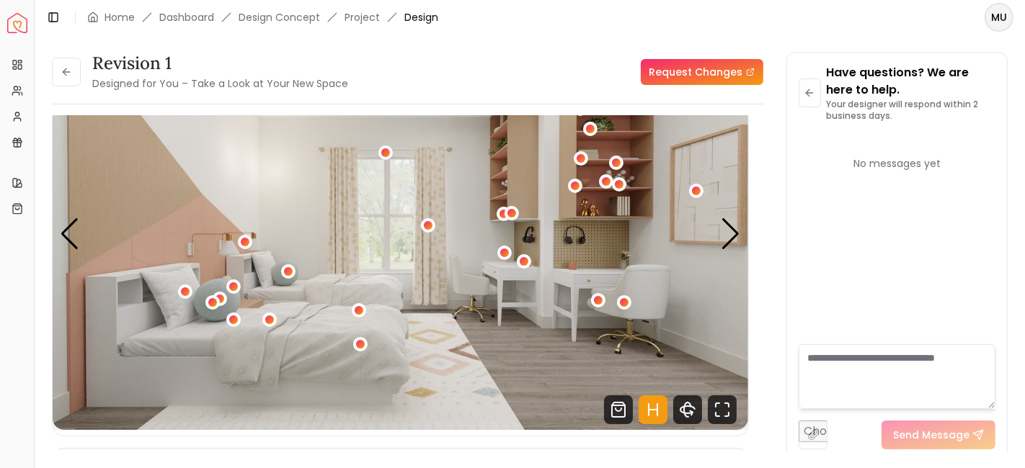
click at [81, 68] on div "Revision 1 Designed for You – Take a Look at Your New Space" at bounding box center [200, 72] width 296 height 40
click at [71, 73] on icon at bounding box center [67, 72] width 12 height 12
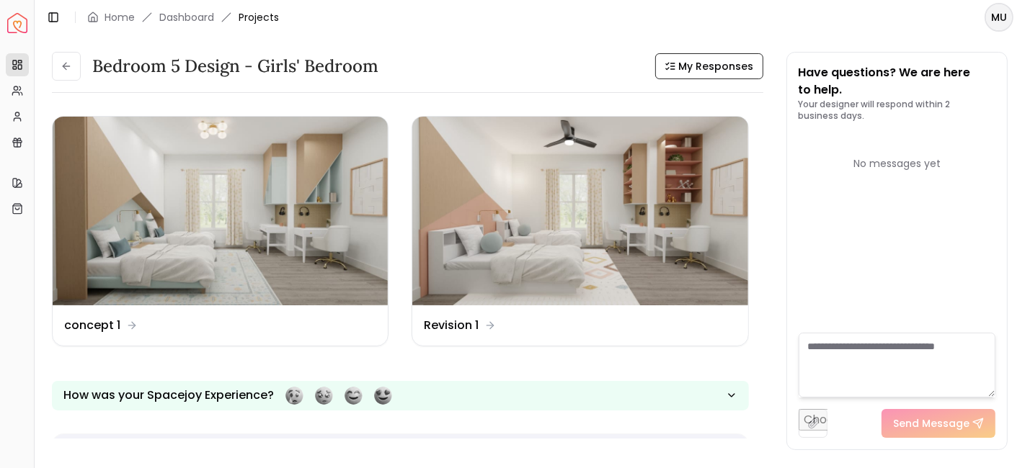
click at [71, 73] on button at bounding box center [66, 66] width 29 height 29
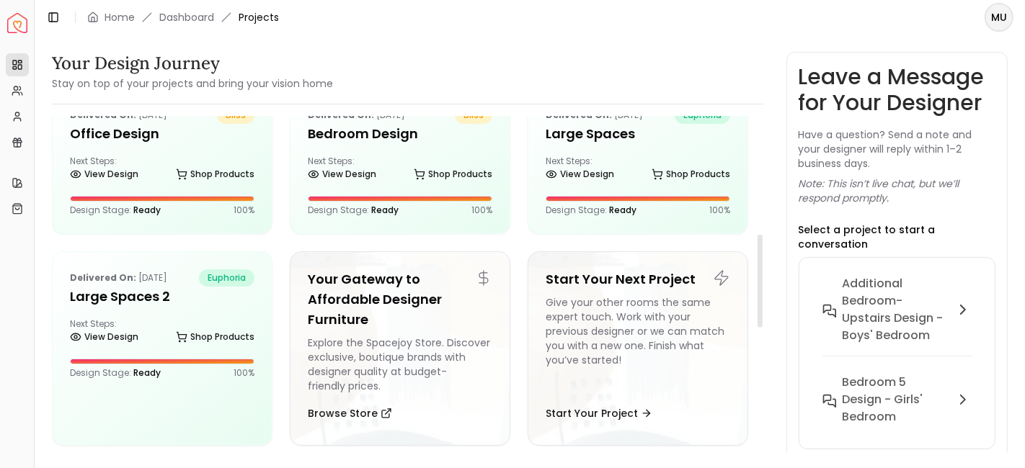
scroll to position [426, 0]
click at [607, 124] on h5 "Large Spaces" at bounding box center [637, 133] width 184 height 20
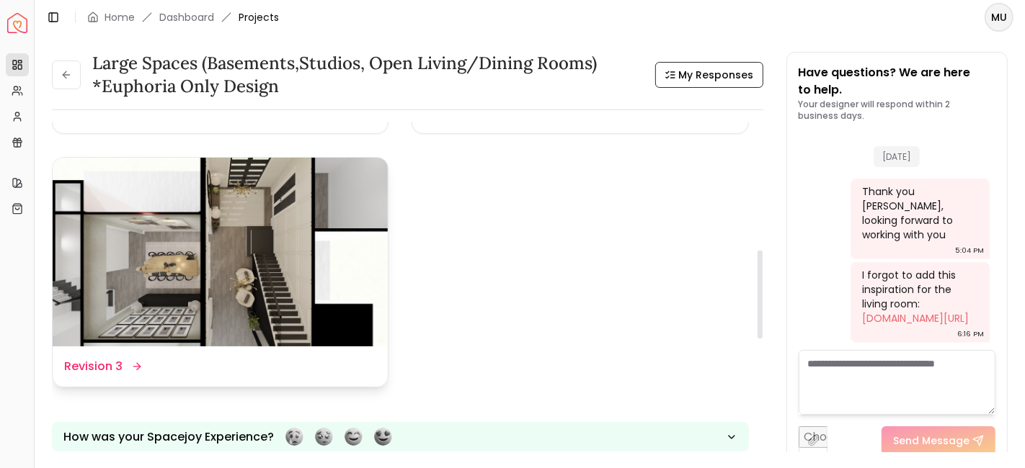
scroll to position [484, 0]
click at [212, 362] on div "Design Name Revision 3" at bounding box center [220, 365] width 312 height 17
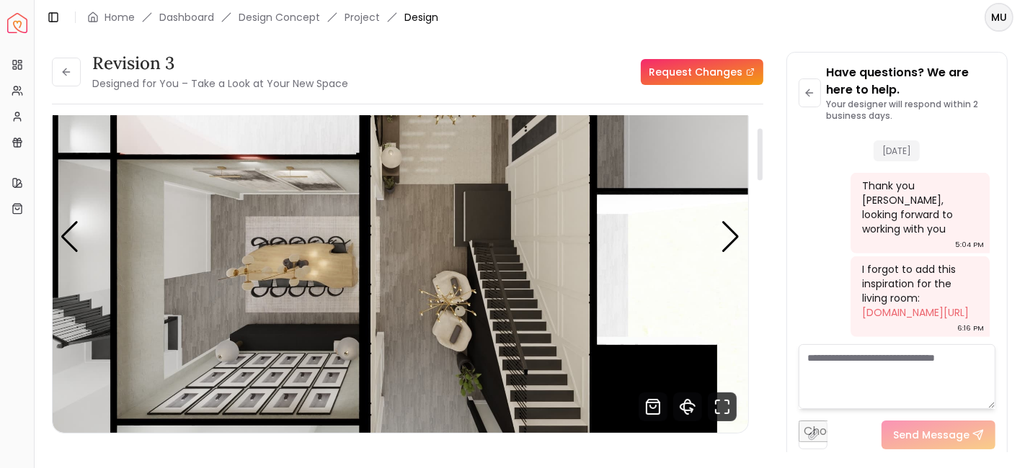
scroll to position [76, 0]
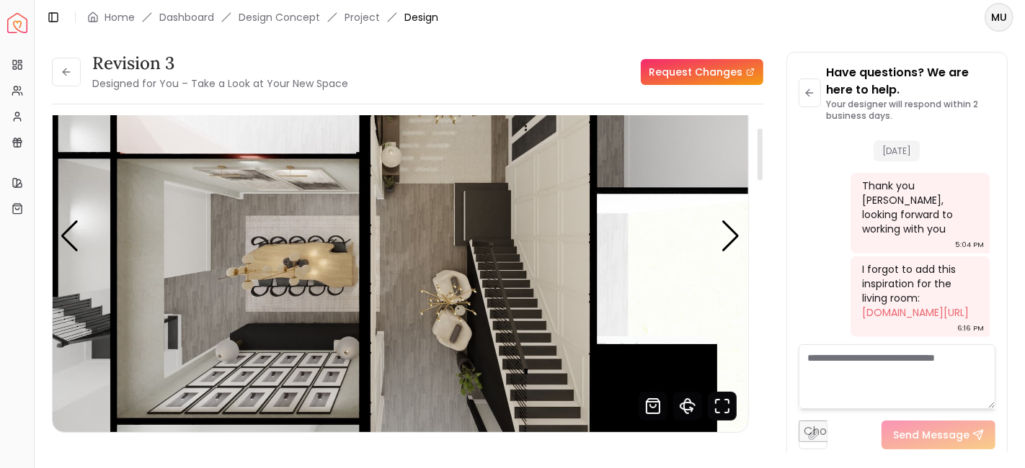
click at [729, 411] on icon "Fullscreen" at bounding box center [722, 406] width 29 height 29
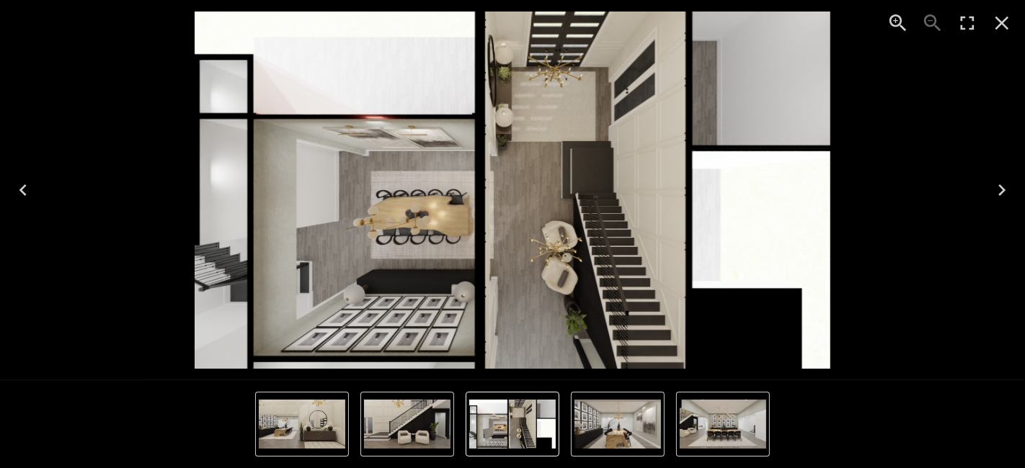
click at [984, 196] on button "Next" at bounding box center [1002, 190] width 46 height 58
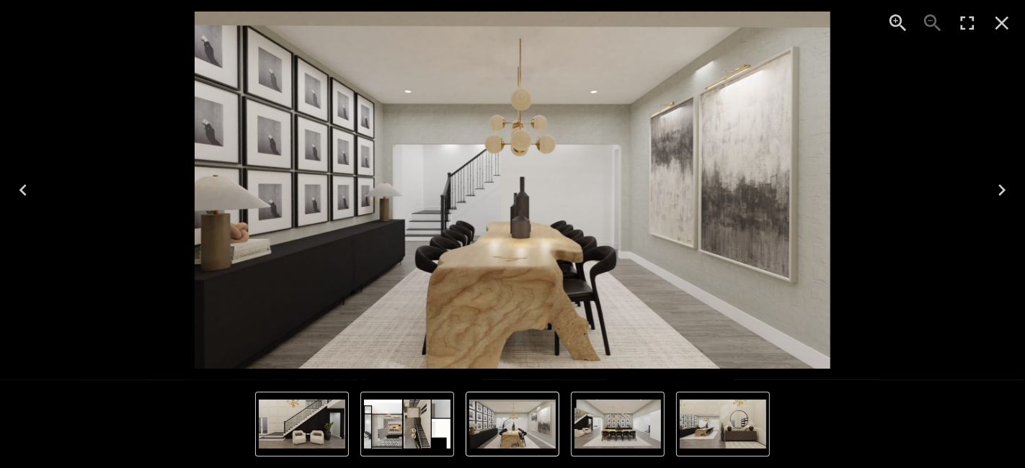
click at [984, 196] on button "Next" at bounding box center [1002, 190] width 46 height 58
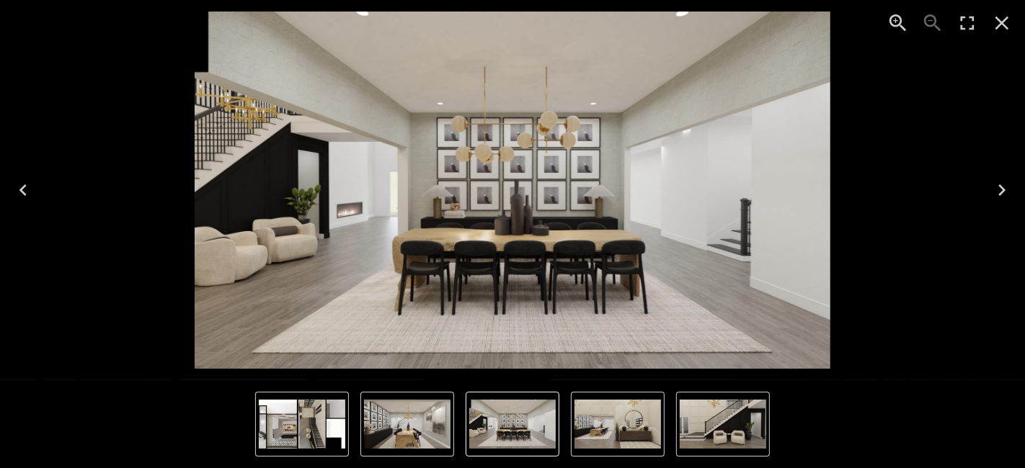
click at [994, 28] on icon "Close" at bounding box center [1001, 23] width 23 height 23
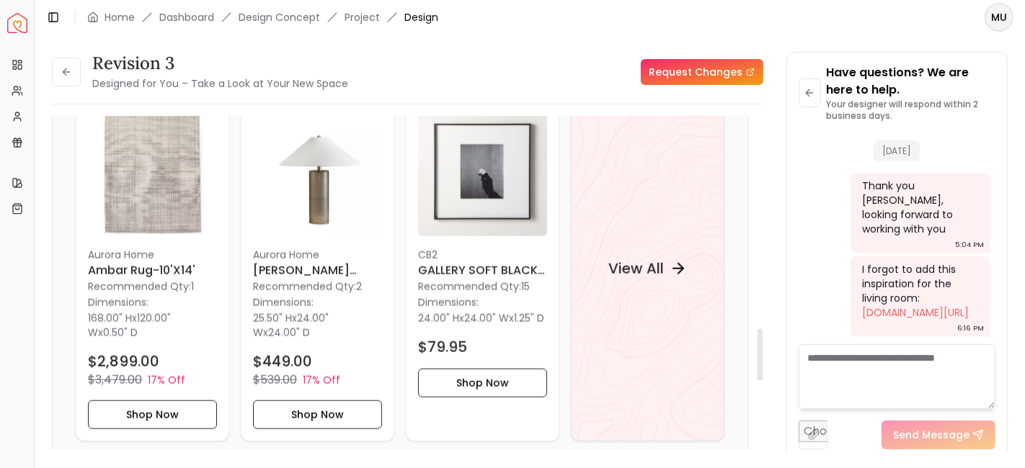
scroll to position [1362, 0]
click at [79, 72] on button at bounding box center [66, 72] width 29 height 29
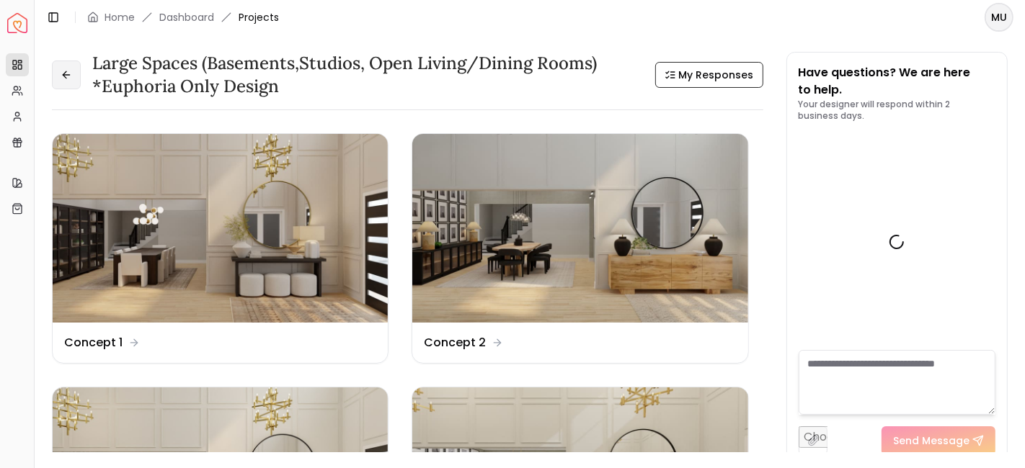
scroll to position [878, 0]
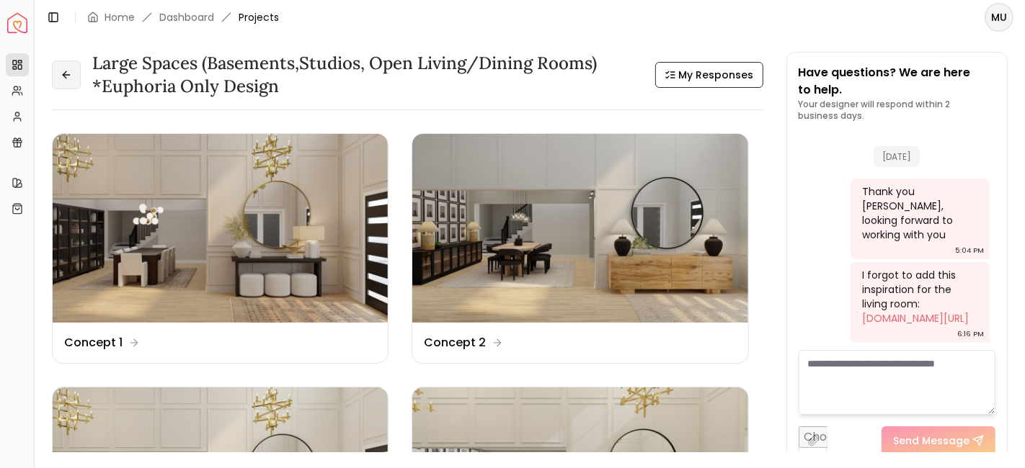
click at [68, 72] on icon at bounding box center [67, 75] width 12 height 12
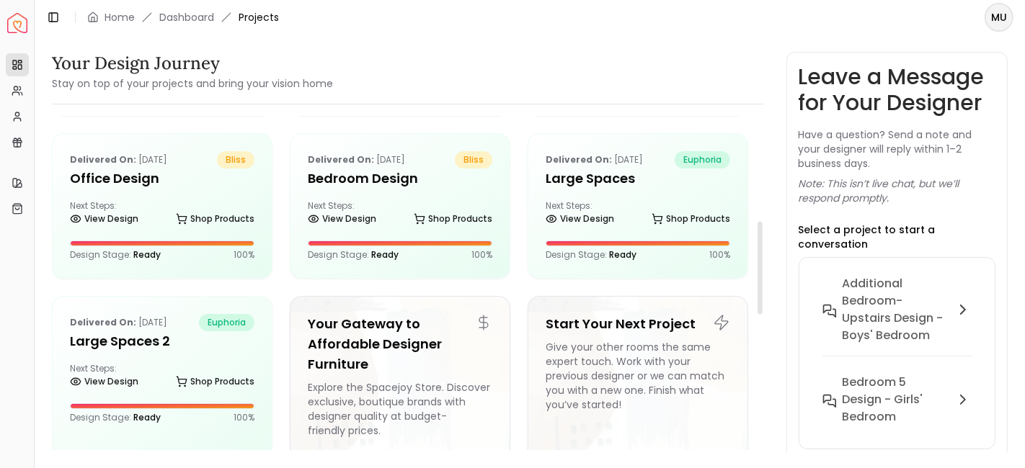
scroll to position [382, 0]
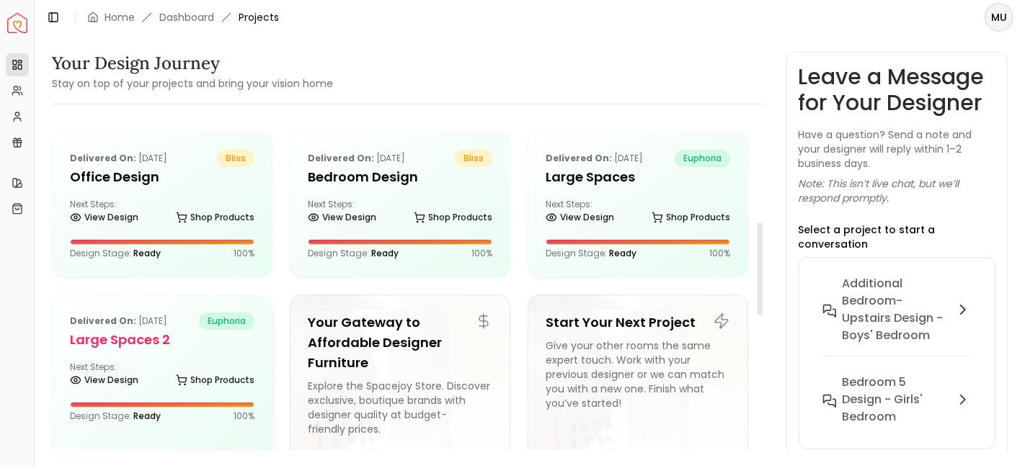
click at [164, 324] on p "Delivered on: [DATE]" at bounding box center [118, 321] width 97 height 17
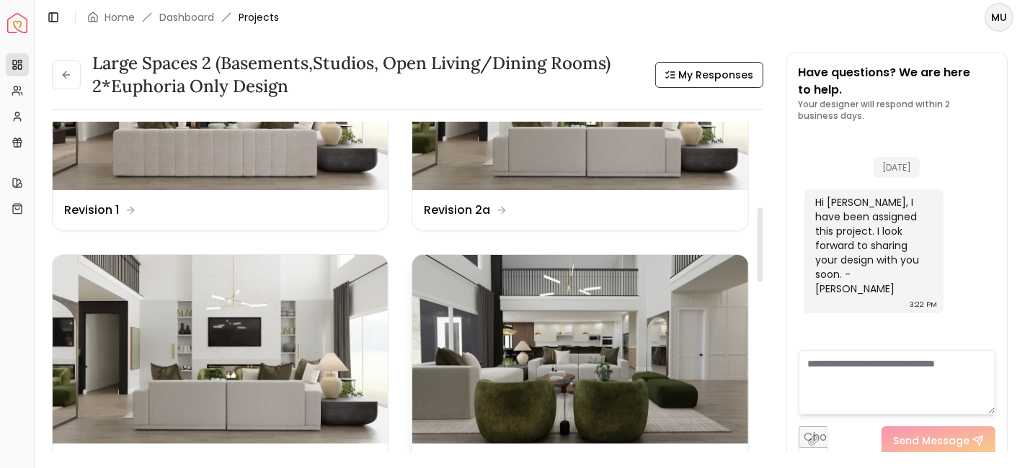
scroll to position [386, 0]
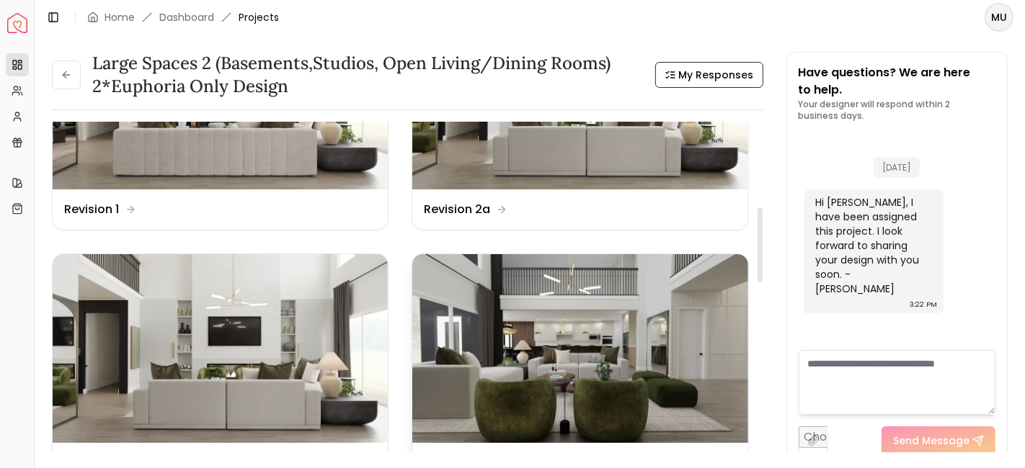
click at [667, 369] on img at bounding box center [579, 348] width 335 height 189
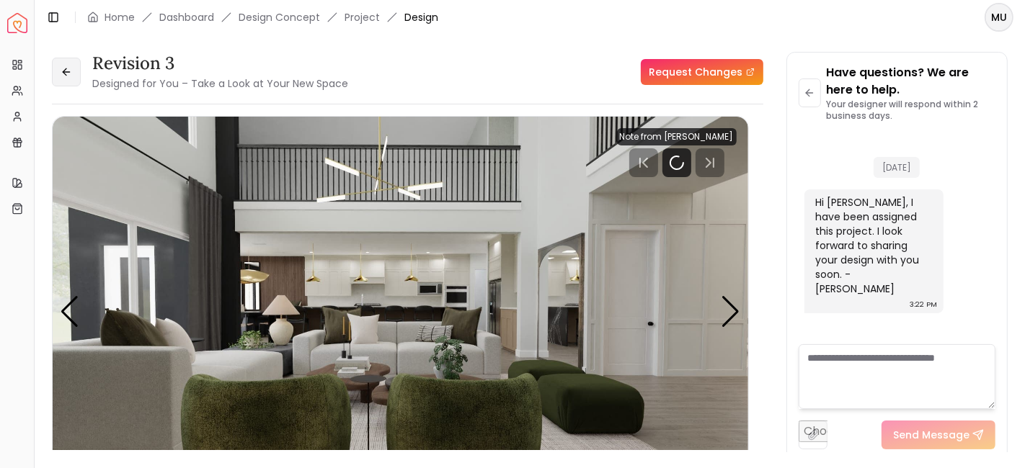
click at [68, 73] on icon at bounding box center [67, 72] width 12 height 12
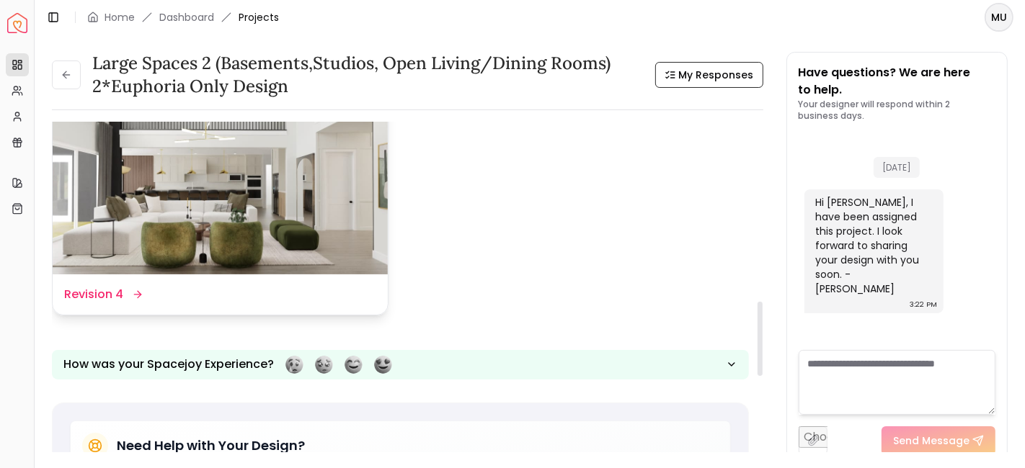
scroll to position [809, 0]
click at [292, 238] on img at bounding box center [220, 179] width 335 height 189
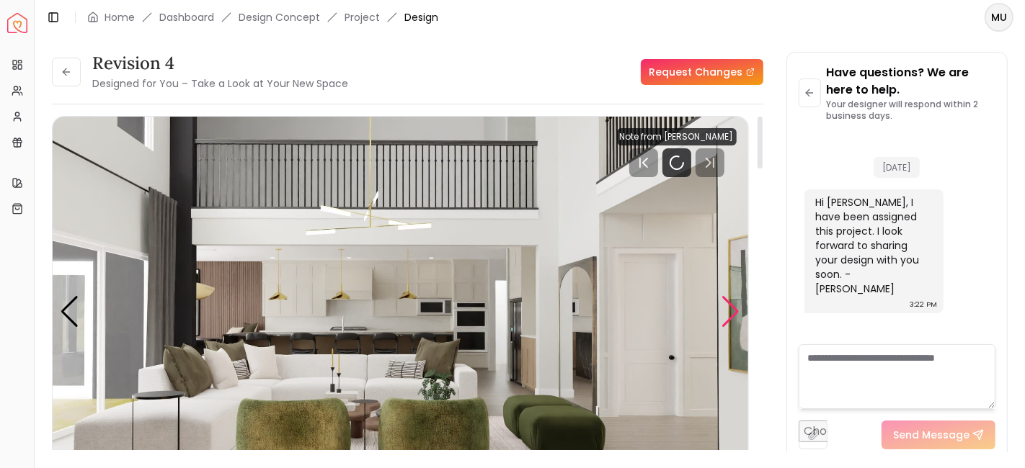
click at [730, 308] on div "Next slide" at bounding box center [730, 312] width 19 height 32
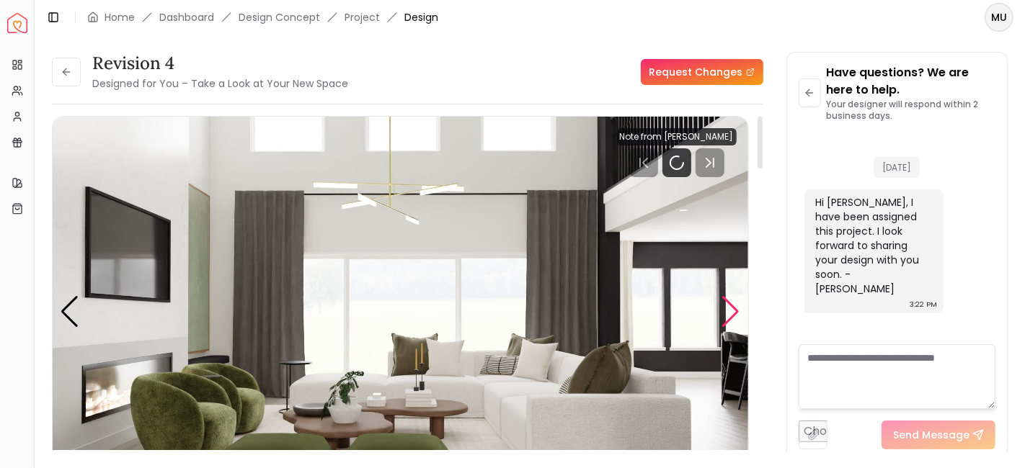
click at [730, 308] on div "Next slide" at bounding box center [730, 312] width 19 height 32
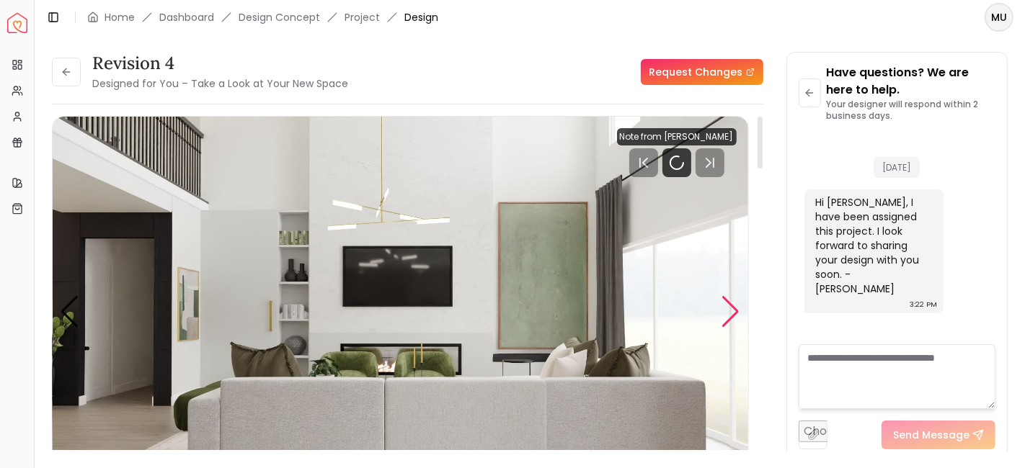
click at [730, 308] on div "Next slide" at bounding box center [730, 312] width 19 height 32
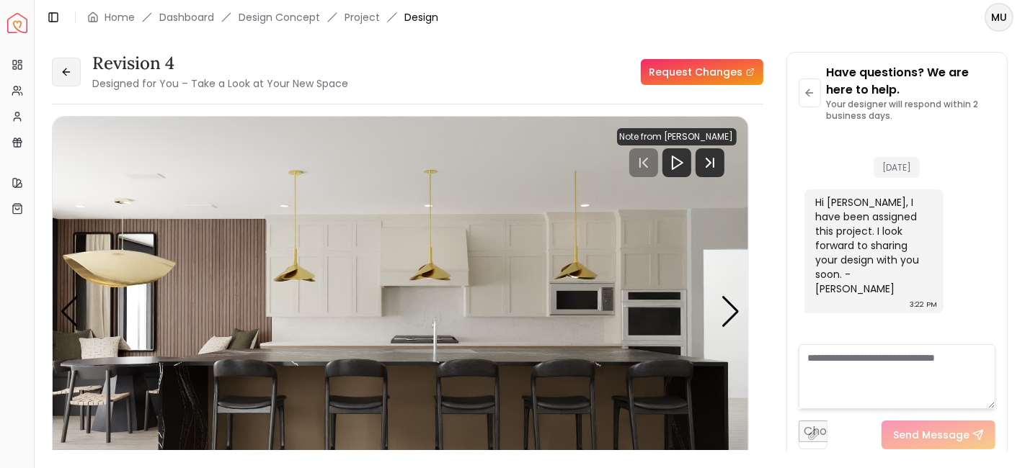
click at [76, 61] on button at bounding box center [66, 72] width 29 height 29
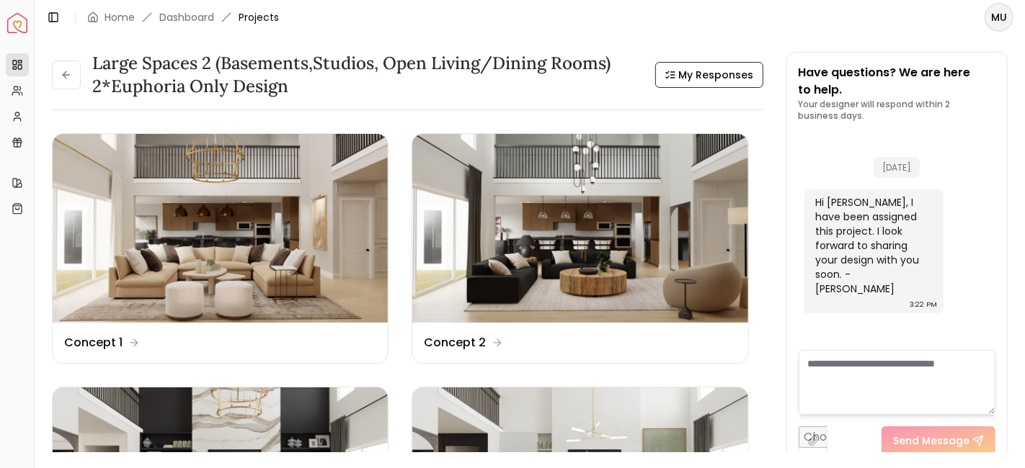
click at [76, 61] on button at bounding box center [66, 75] width 29 height 29
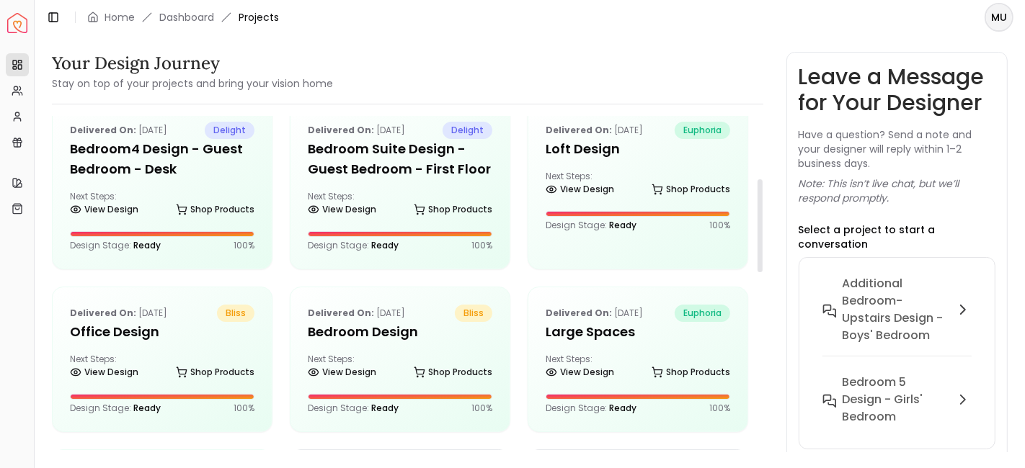
scroll to position [226, 0]
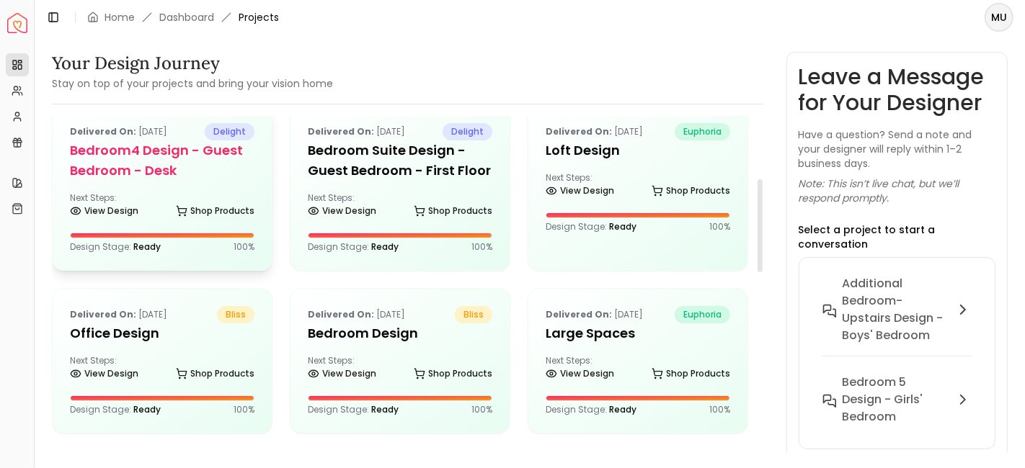
click at [161, 175] on h5 "Bedroom4 design - Guest Bedroom - Desk" at bounding box center [162, 161] width 184 height 40
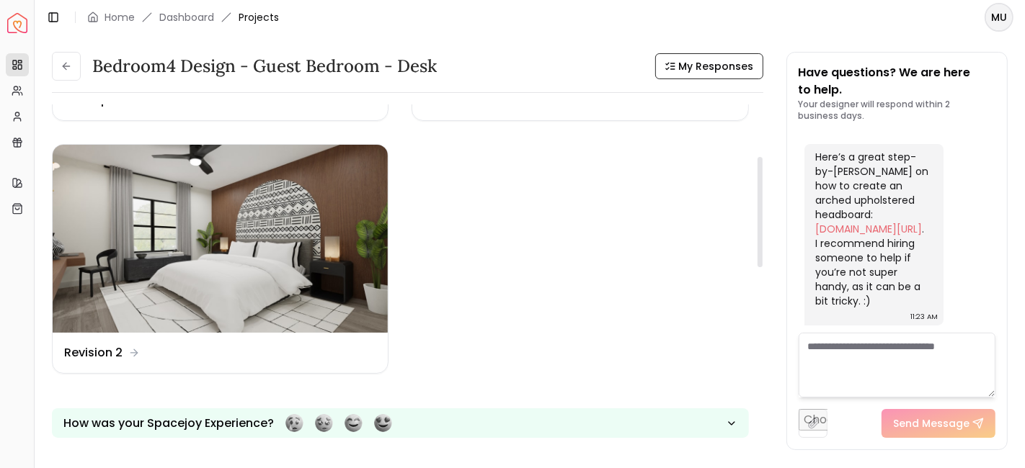
scroll to position [227, 0]
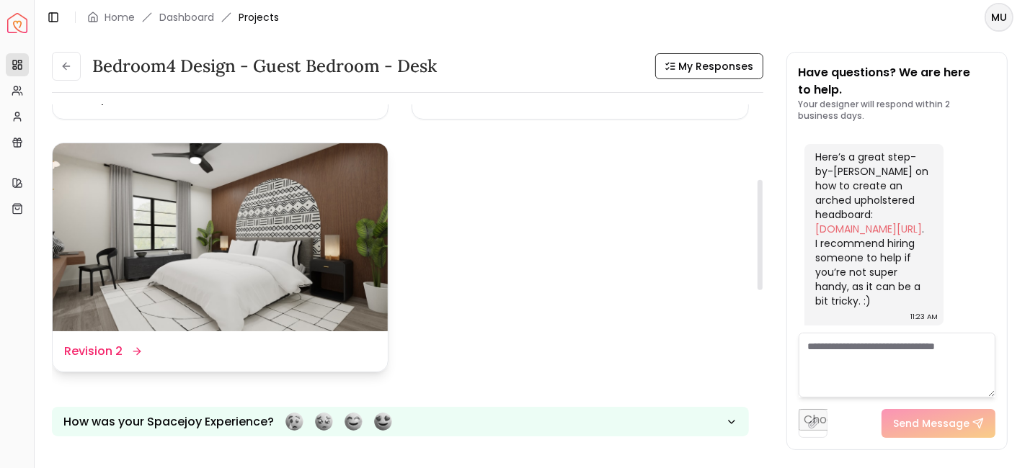
click at [220, 233] on img at bounding box center [220, 237] width 335 height 189
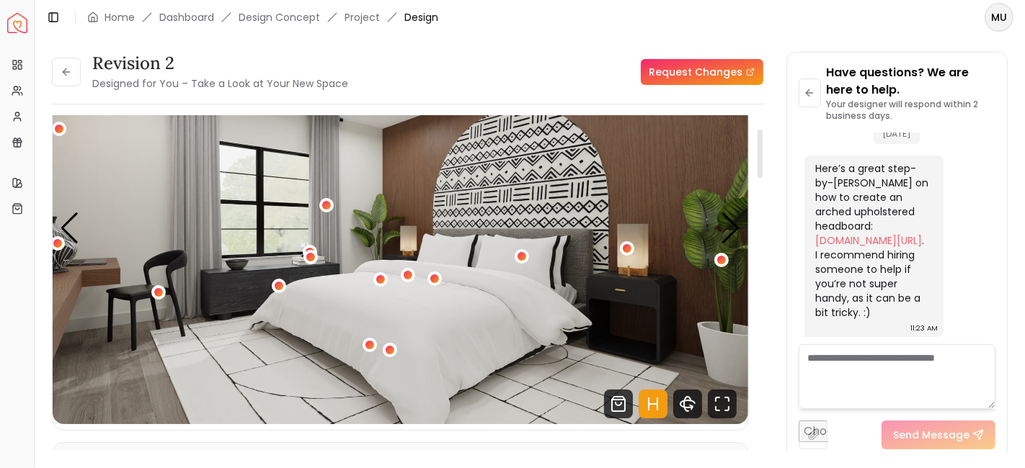
scroll to position [82, 0]
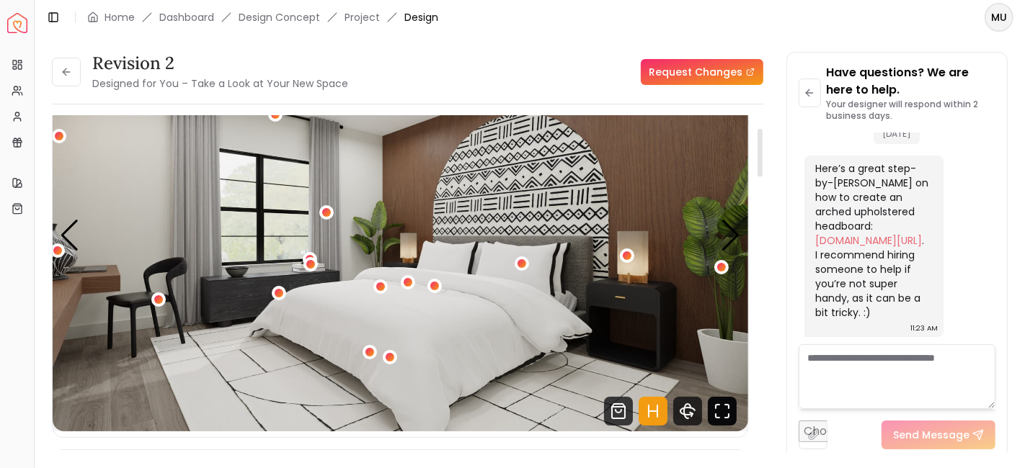
click at [719, 406] on icon "Fullscreen" at bounding box center [722, 411] width 29 height 29
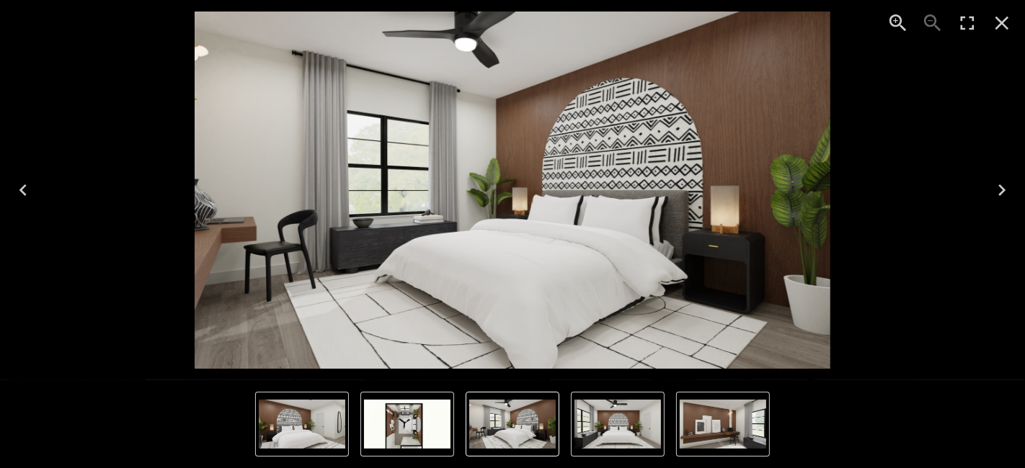
click at [1005, 24] on icon "Close" at bounding box center [1001, 23] width 23 height 23
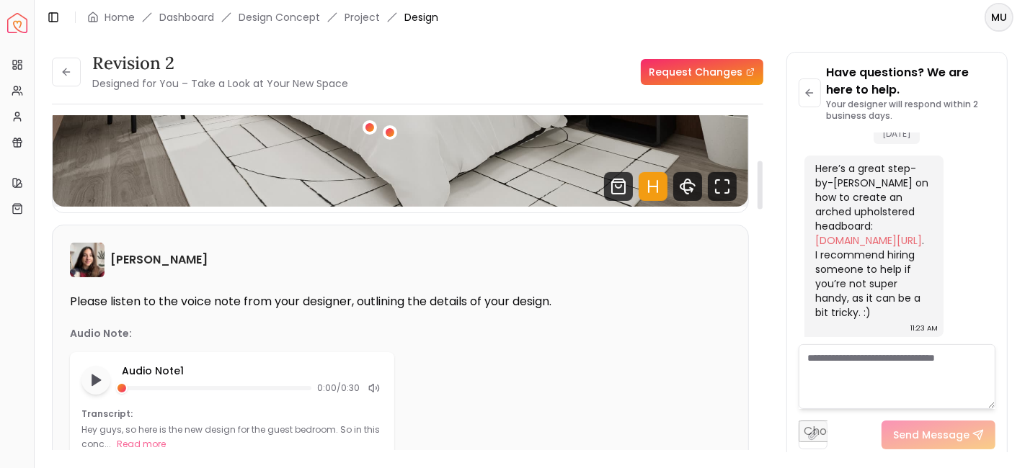
scroll to position [290, 0]
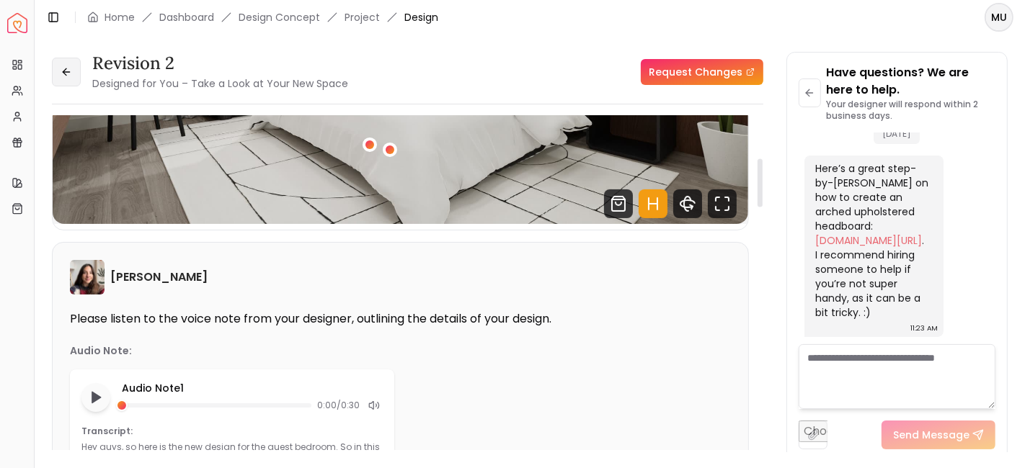
click at [60, 81] on button at bounding box center [66, 72] width 29 height 29
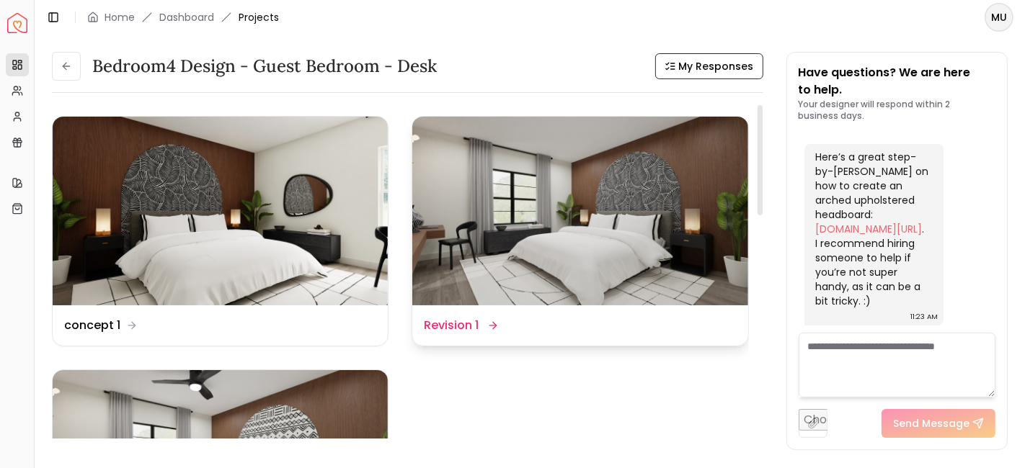
click at [576, 249] on img at bounding box center [579, 211] width 335 height 189
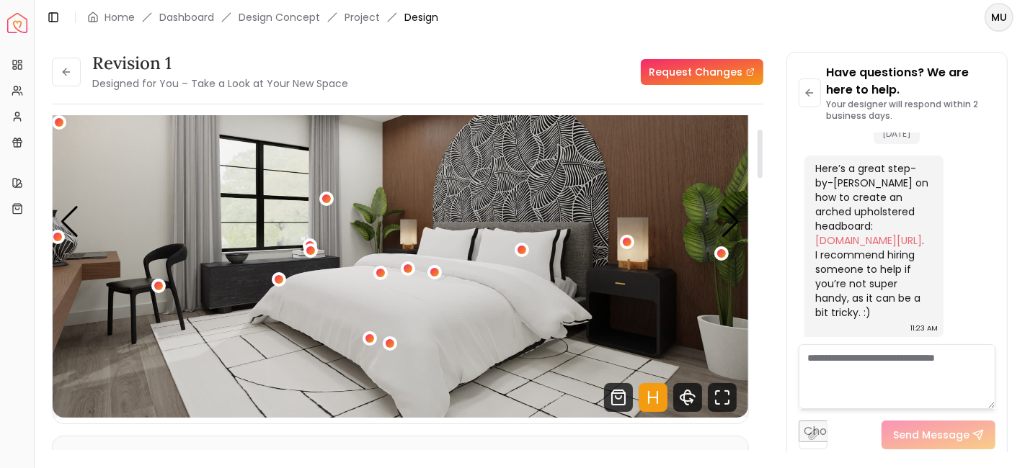
scroll to position [99, 0]
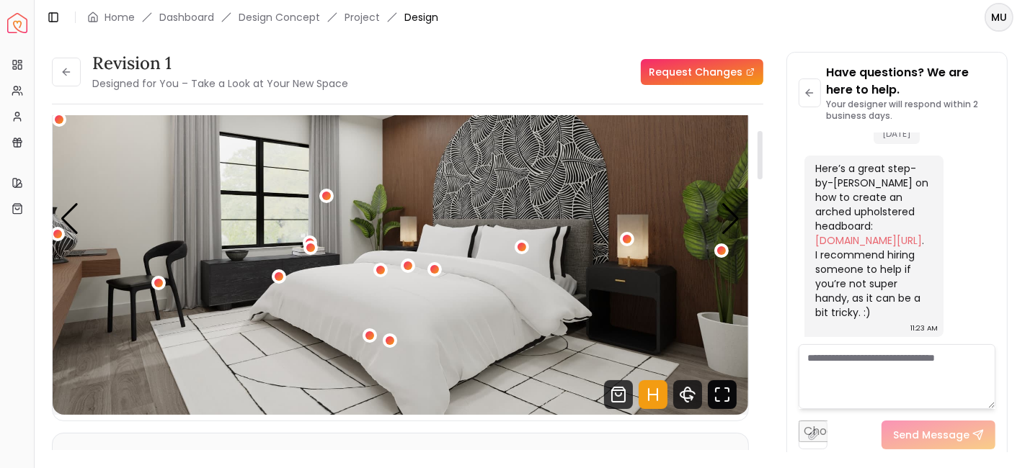
click at [717, 390] on icon "Fullscreen" at bounding box center [722, 394] width 29 height 29
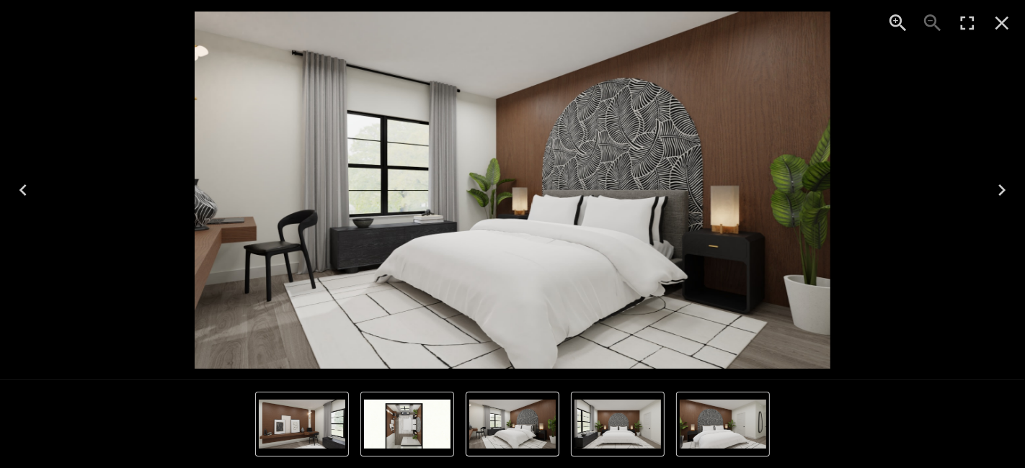
click at [993, 20] on icon "Close" at bounding box center [1001, 23] width 23 height 23
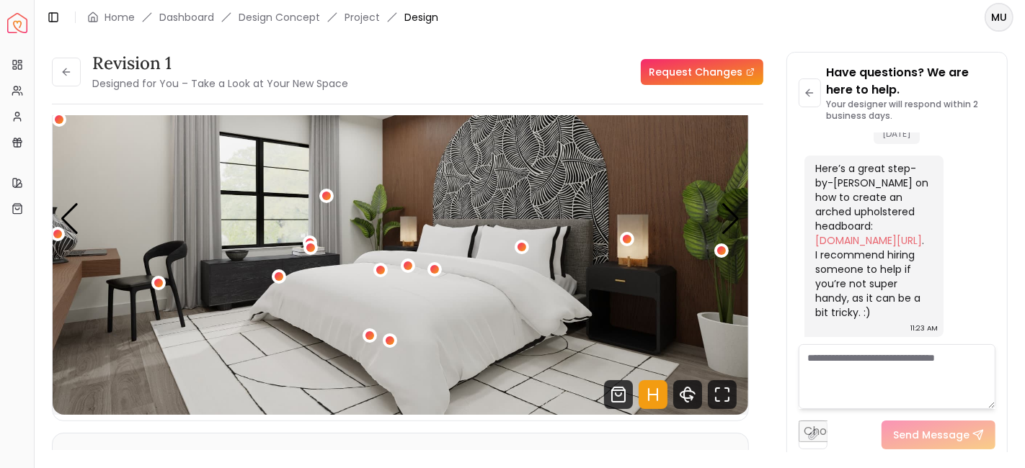
click at [993, 20] on icon "Close" at bounding box center [1001, 23] width 23 height 23
click at [70, 73] on icon at bounding box center [67, 72] width 12 height 12
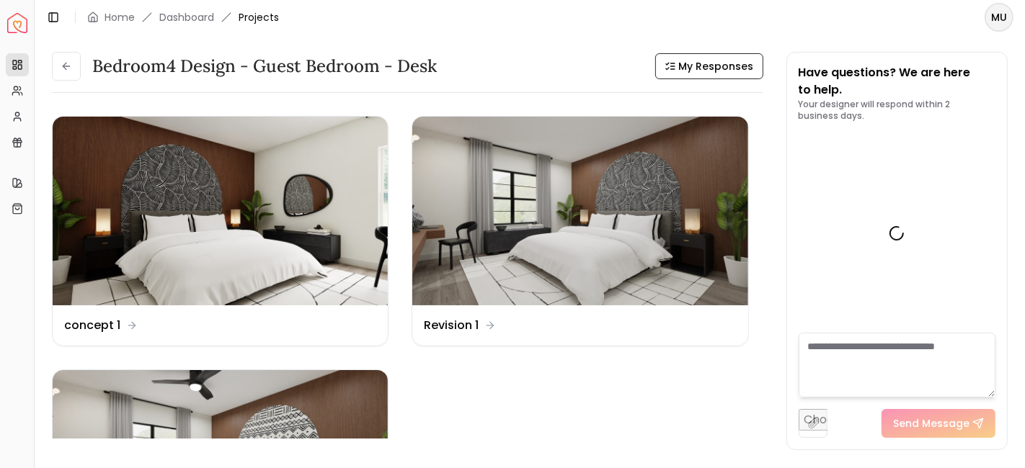
click at [70, 73] on button at bounding box center [66, 66] width 29 height 29
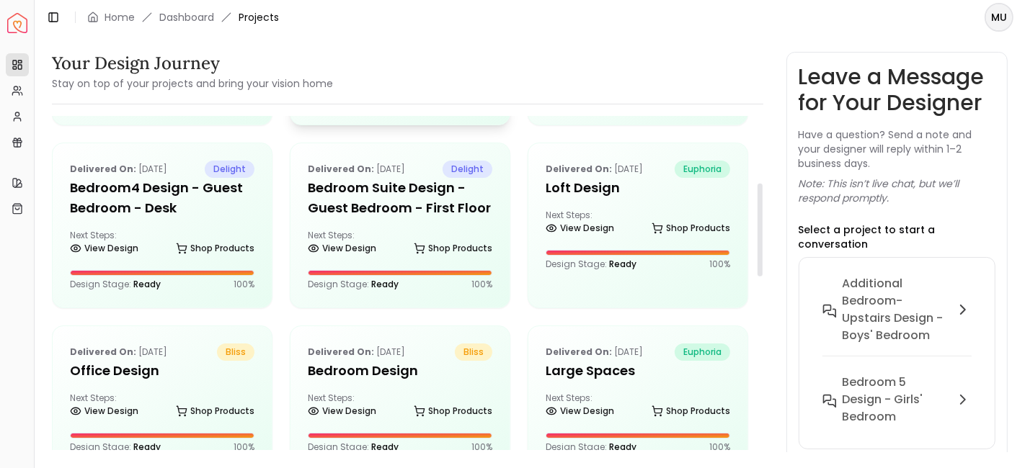
scroll to position [185, 0]
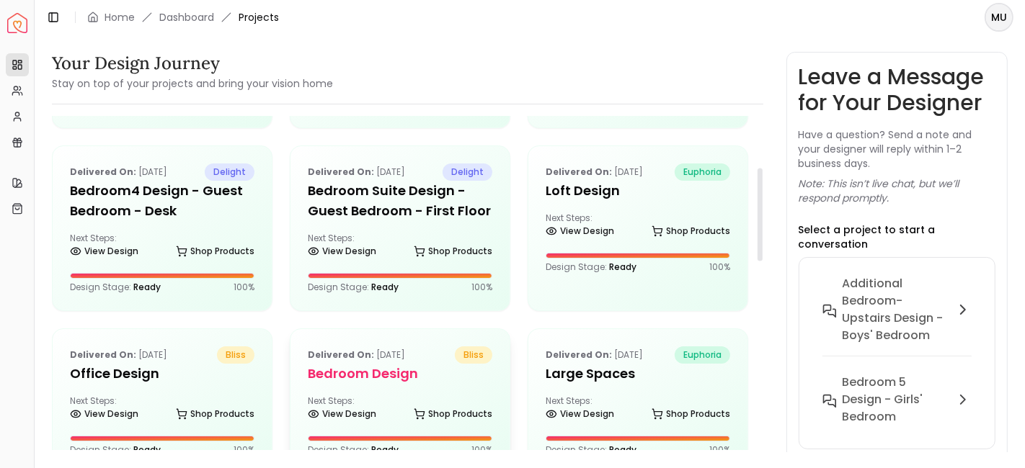
click at [401, 375] on h5 "Bedroom Design" at bounding box center [400, 374] width 184 height 20
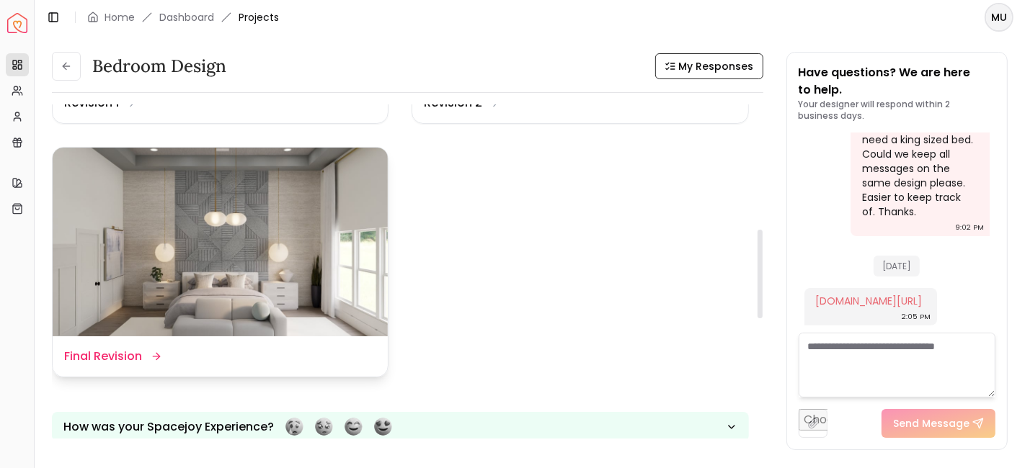
scroll to position [476, 0]
click at [132, 362] on dd "Final Revision" at bounding box center [103, 355] width 78 height 17
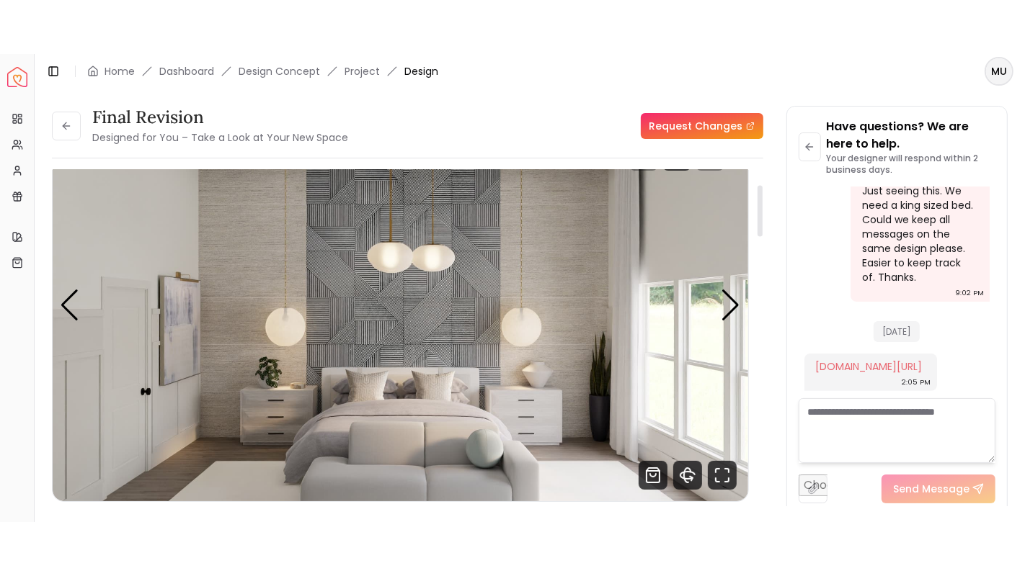
scroll to position [166, 0]
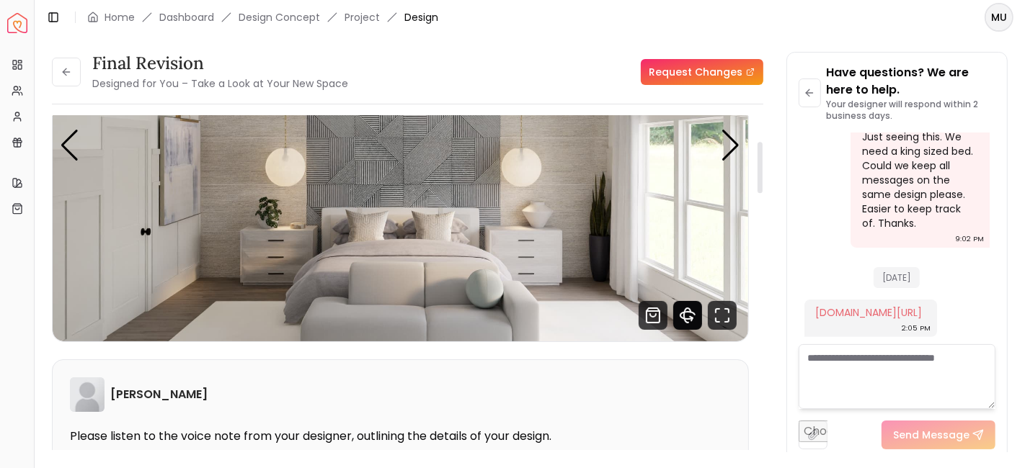
click at [692, 317] on icon "360 View" at bounding box center [687, 315] width 14 height 7
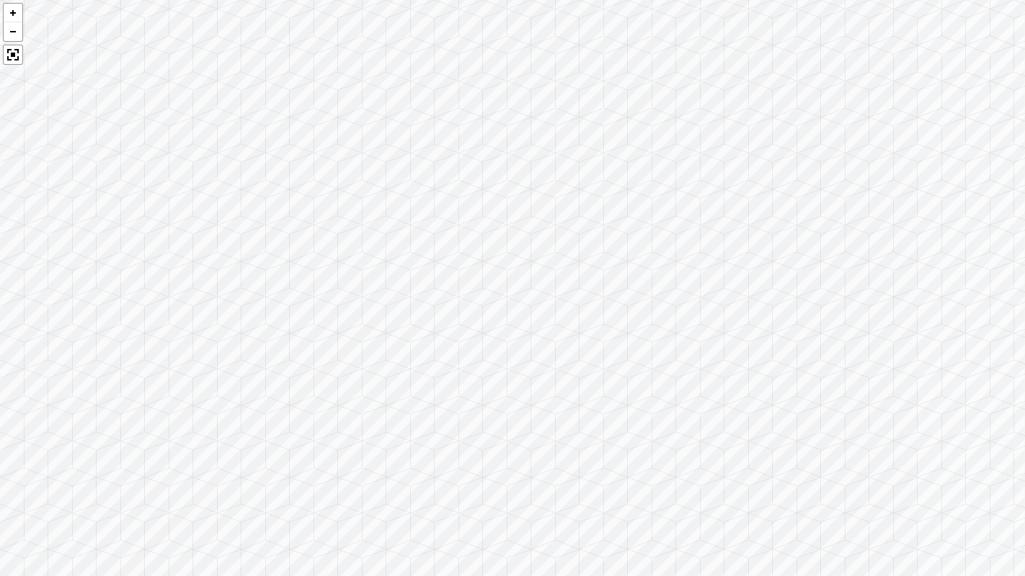
drag, startPoint x: 691, startPoint y: 246, endPoint x: 713, endPoint y: 500, distance: 255.3
click at [713, 468] on div at bounding box center [512, 288] width 1025 height 576
drag, startPoint x: 633, startPoint y: 242, endPoint x: 677, endPoint y: 563, distance: 323.8
click at [677, 468] on div at bounding box center [512, 288] width 1025 height 576
click at [9, 48] on div at bounding box center [13, 55] width 20 height 20
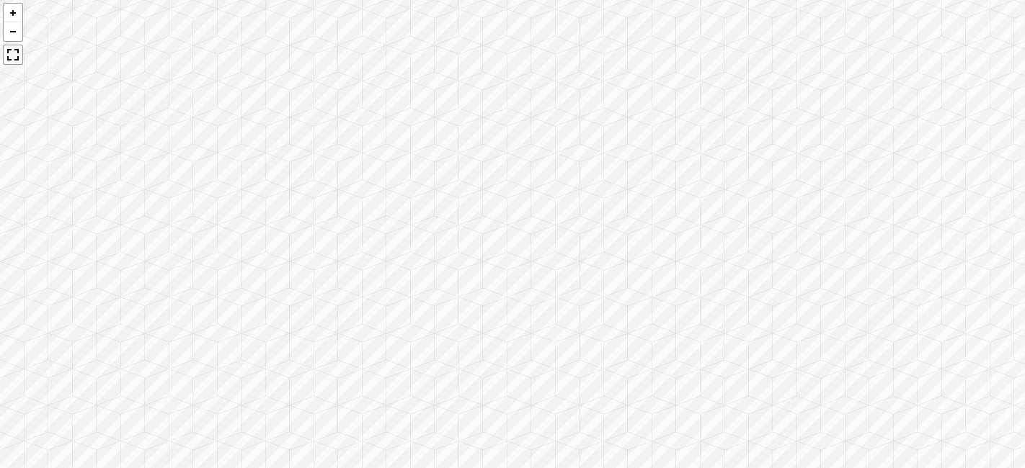
scroll to position [431, 0]
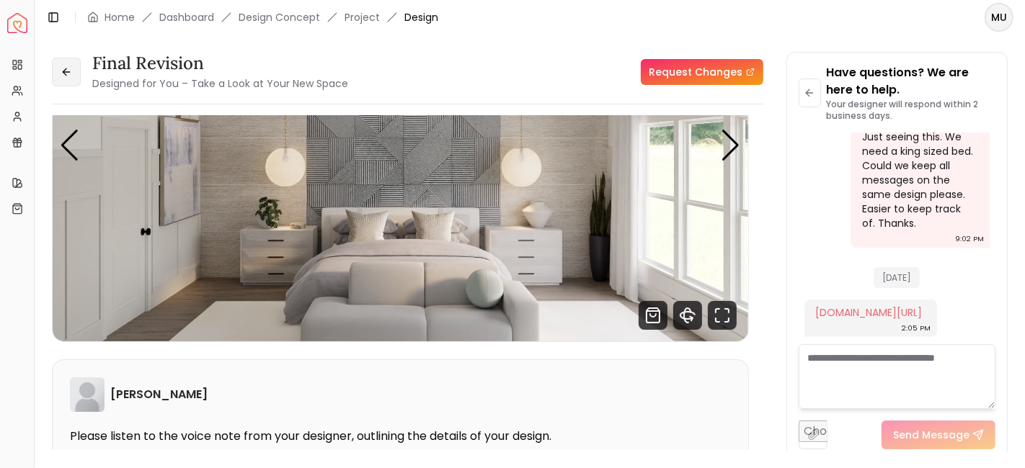
click at [65, 81] on button at bounding box center [66, 72] width 29 height 29
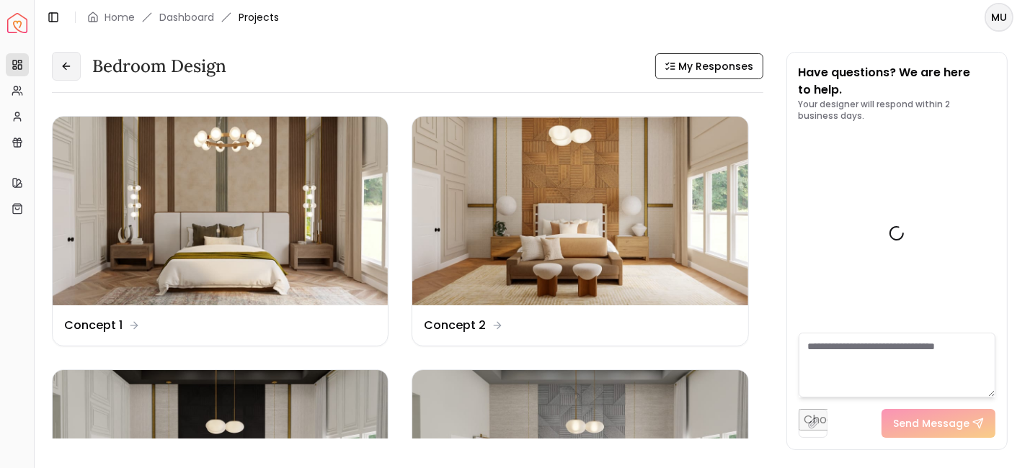
click at [66, 63] on icon at bounding box center [65, 66] width 4 height 6
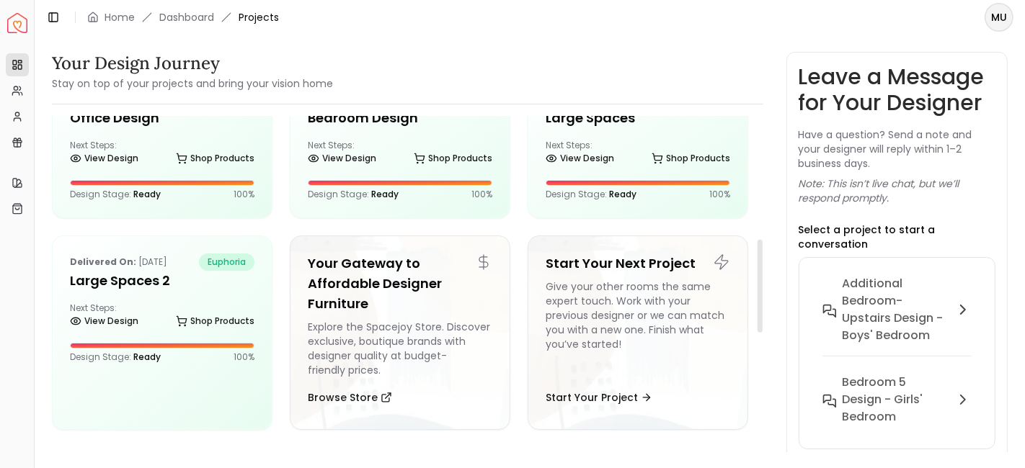
scroll to position [443, 0]
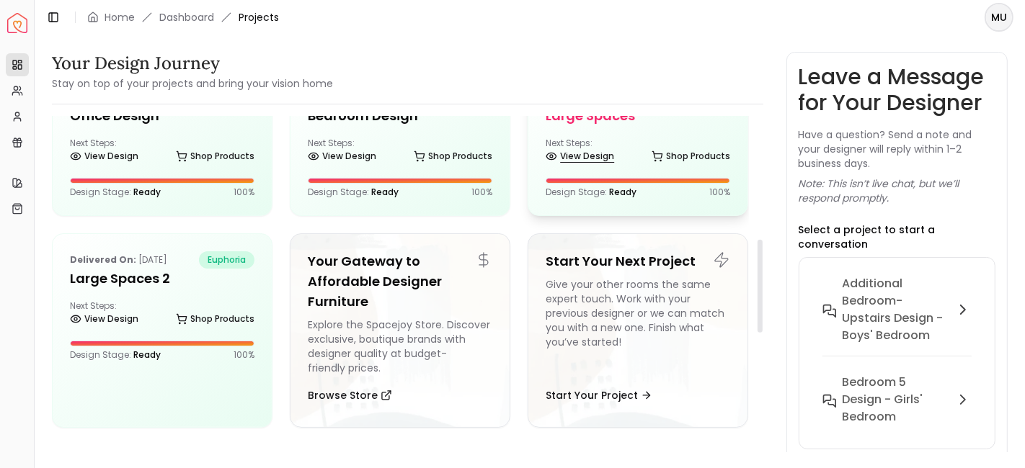
click at [605, 156] on link "View Design" at bounding box center [579, 156] width 68 height 20
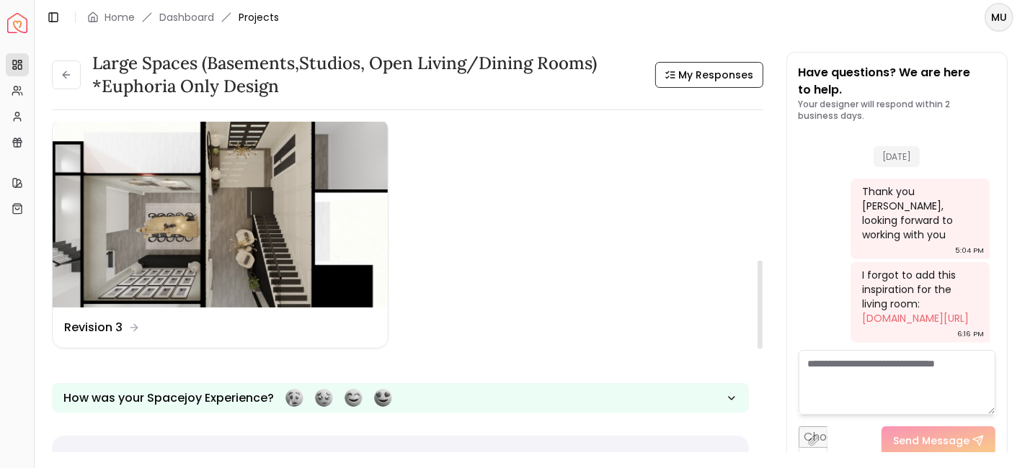
scroll to position [530, 0]
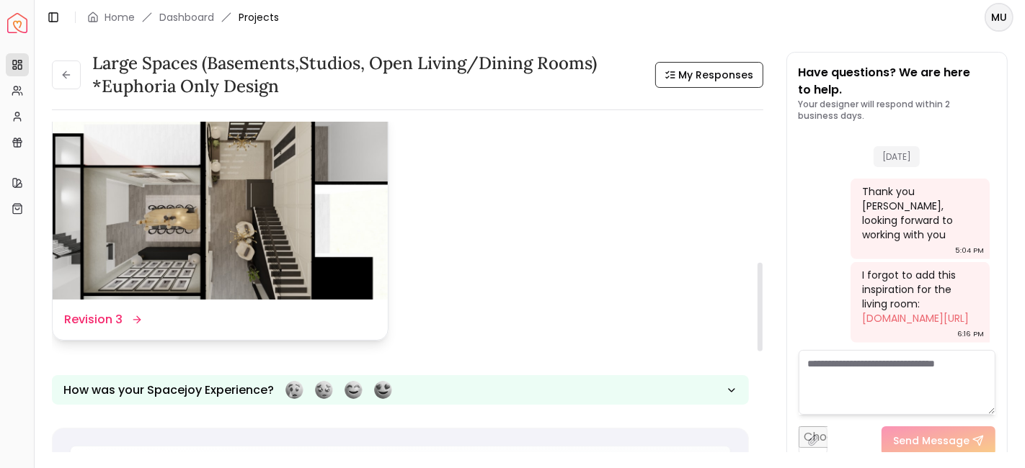
click at [268, 171] on img at bounding box center [220, 205] width 335 height 189
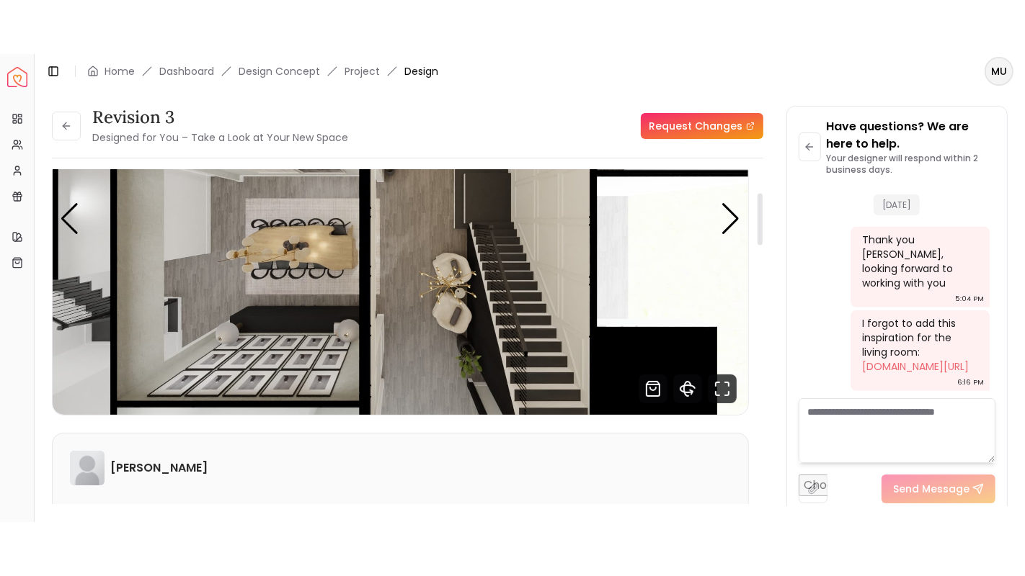
scroll to position [140, 0]
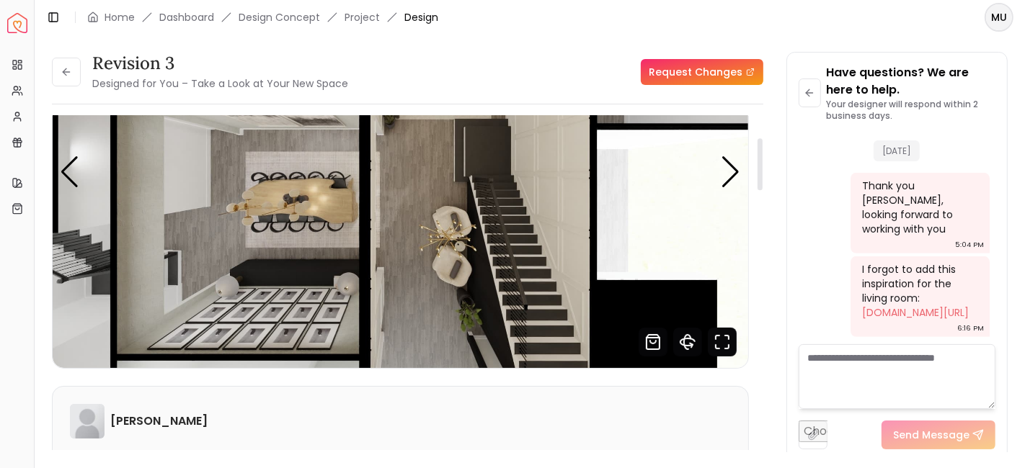
click at [720, 343] on icon "Fullscreen" at bounding box center [722, 342] width 29 height 29
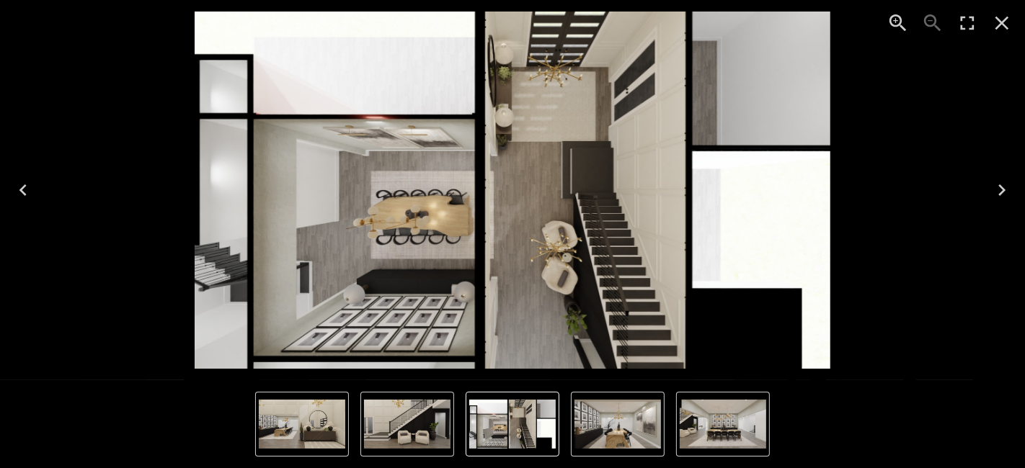
click at [971, 22] on icon "Enter Fullscreen" at bounding box center [966, 23] width 23 height 23
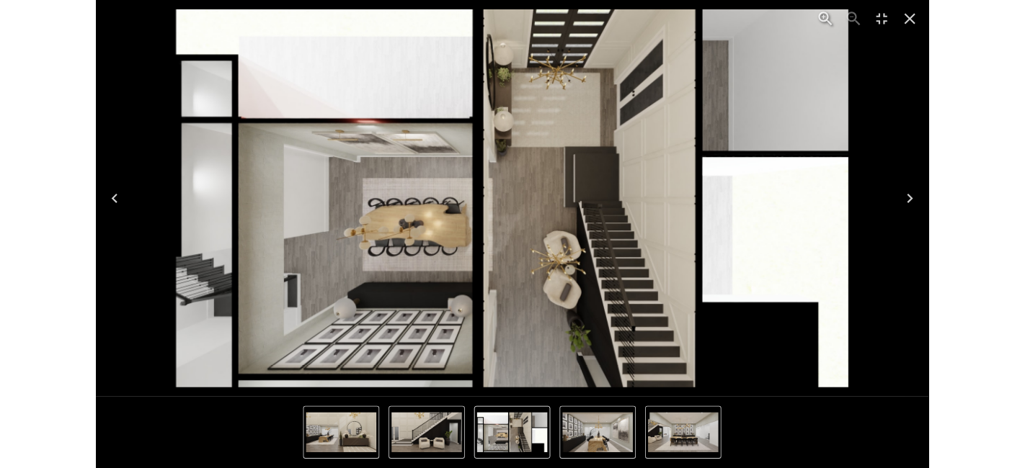
scroll to position [775, 0]
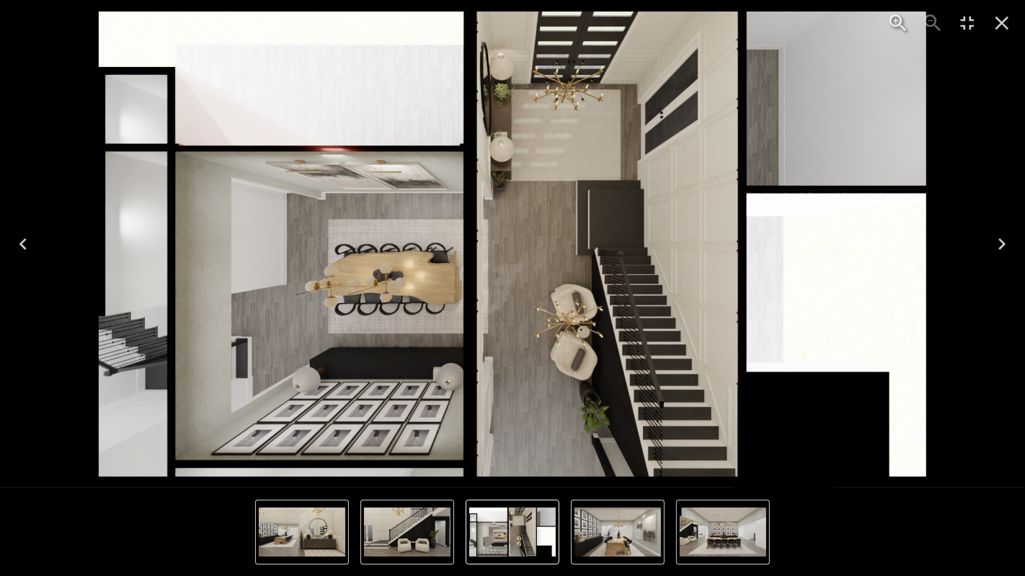
click at [1006, 244] on icon "Next" at bounding box center [1001, 244] width 23 height 23
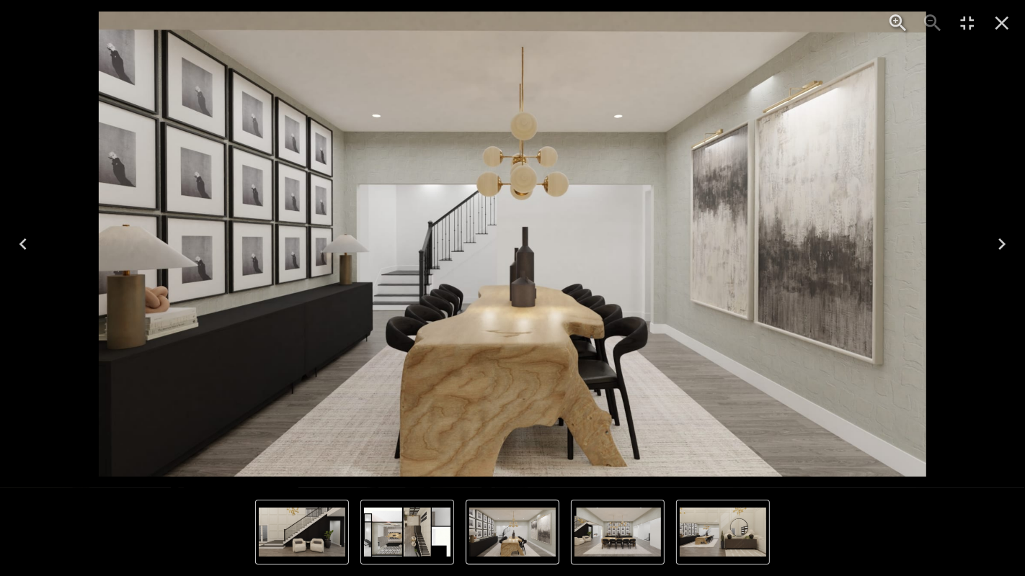
click at [1004, 247] on icon "Next" at bounding box center [1001, 244] width 23 height 23
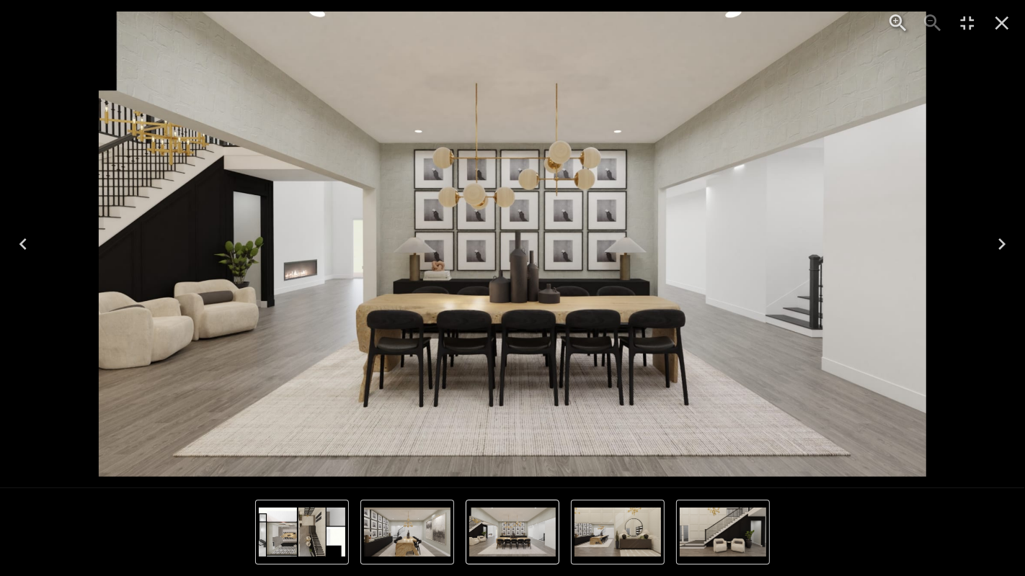
click at [997, 19] on icon "Close" at bounding box center [1002, 24] width 14 height 14
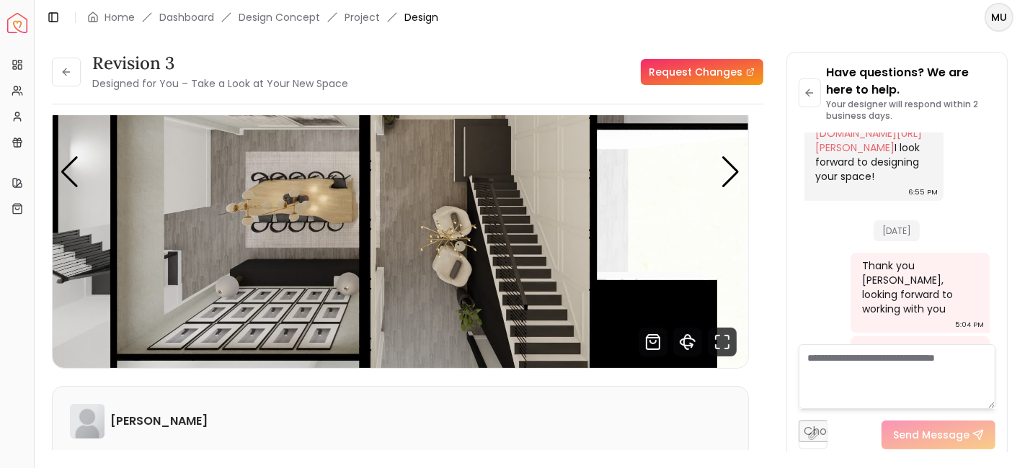
scroll to position [883, 0]
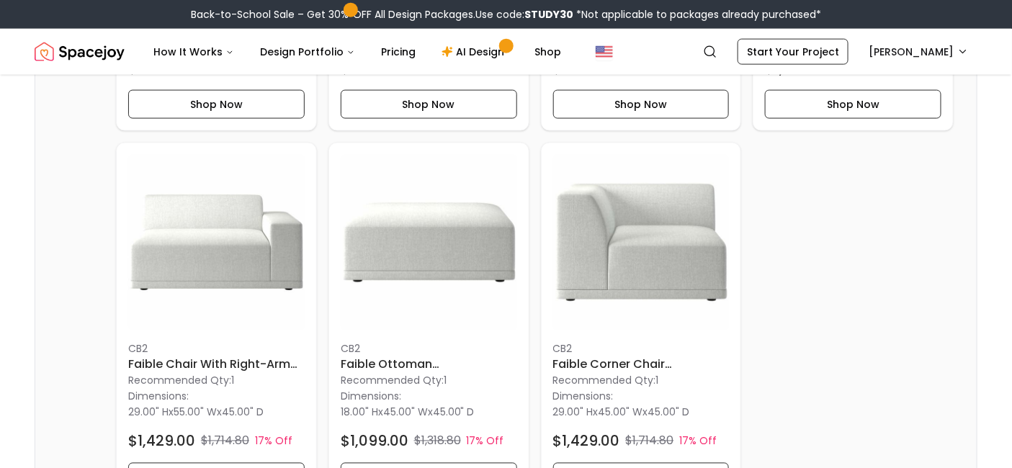
scroll to position [4208, 0]
